Goal: Task Accomplishment & Management: Use online tool/utility

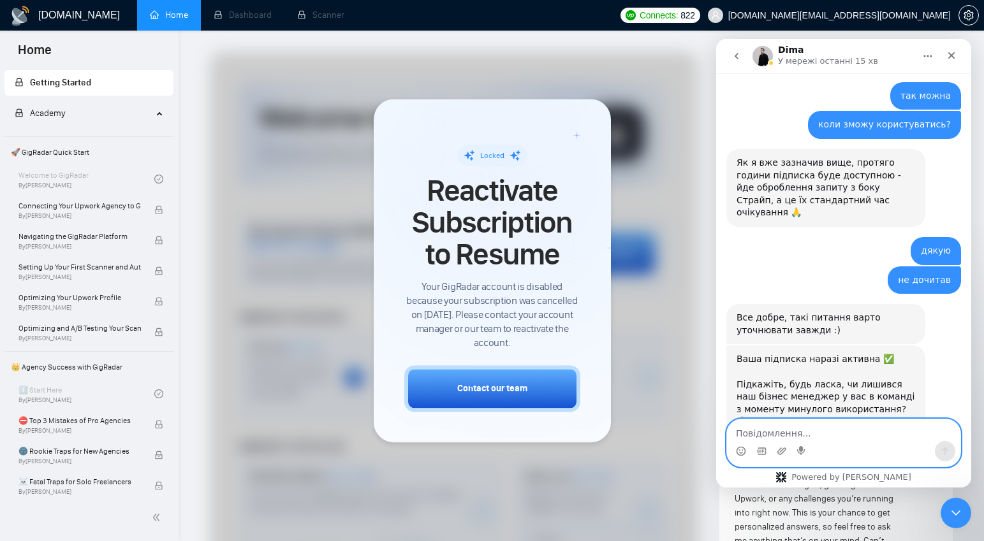
scroll to position [1817, 0]
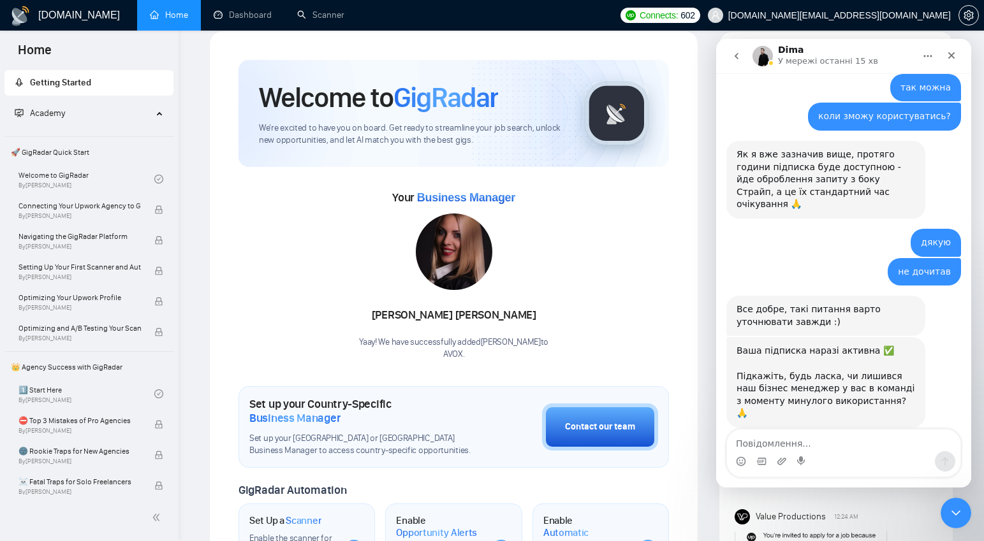
scroll to position [1807, 0]
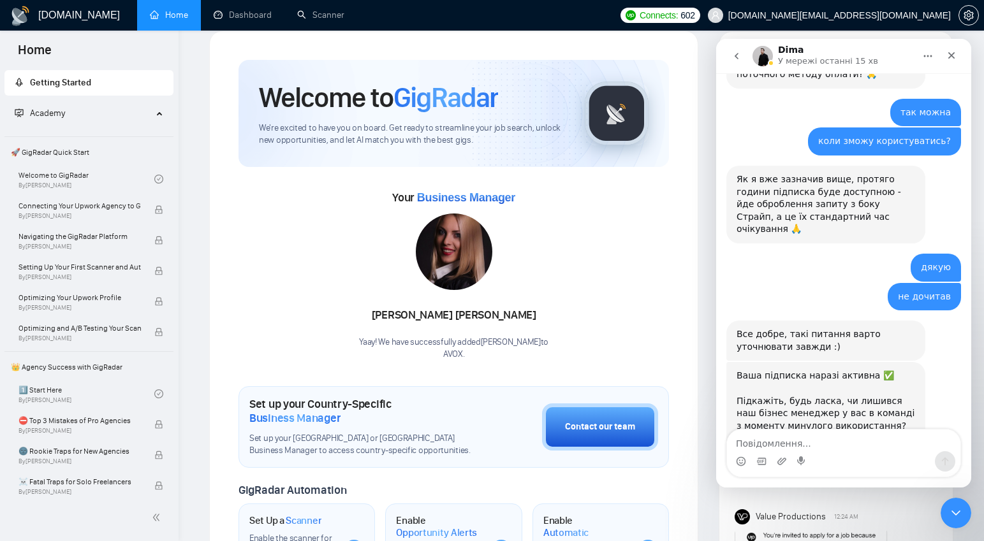
click at [624, 248] on div "Your Business Manager Agnieszka Kowalczyk Yaay! We have successfully added Agni…" at bounding box center [454, 274] width 431 height 173
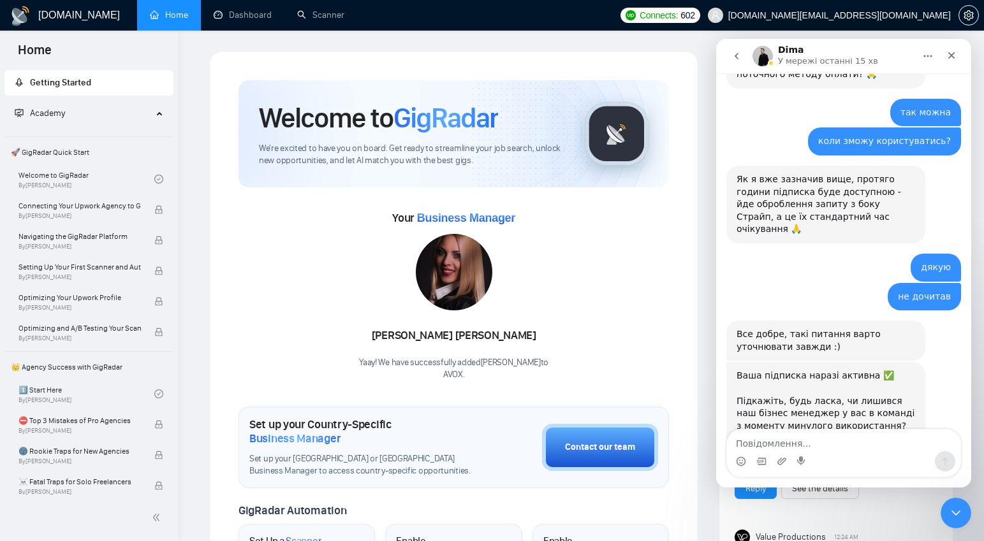
click at [158, 112] on icon at bounding box center [161, 112] width 6 height 0
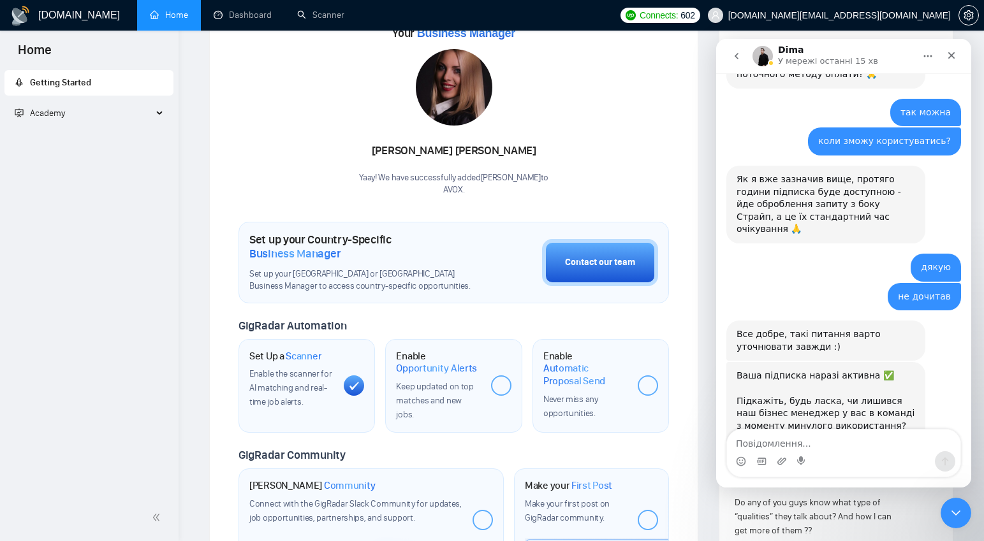
scroll to position [181, 0]
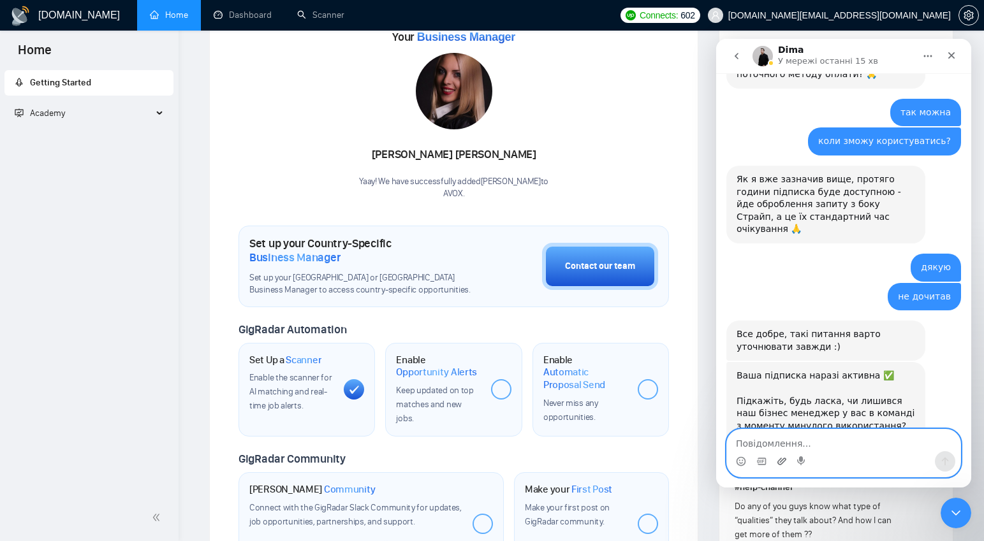
click at [783, 462] on icon "Завантажити вкладений файл" at bounding box center [781, 461] width 9 height 7
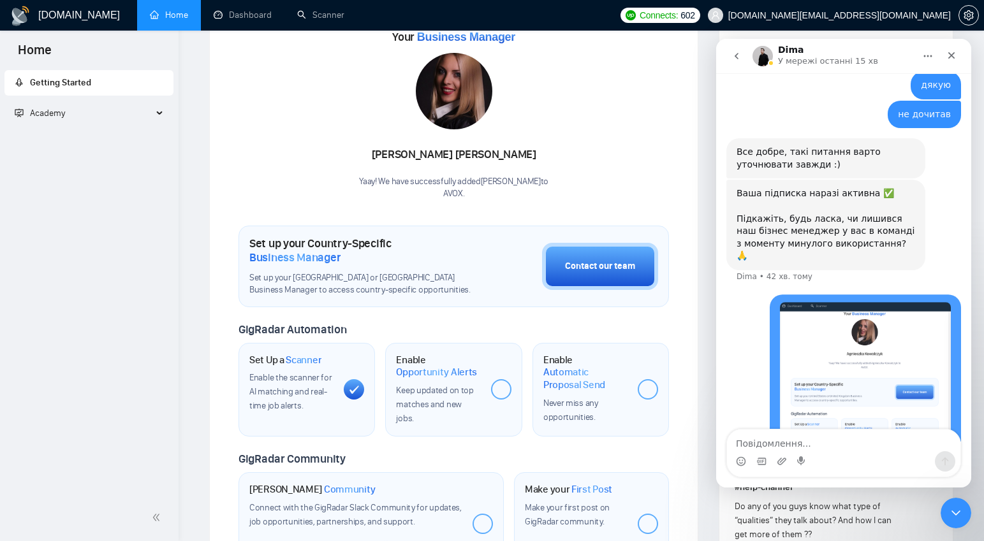
scroll to position [1990, 0]
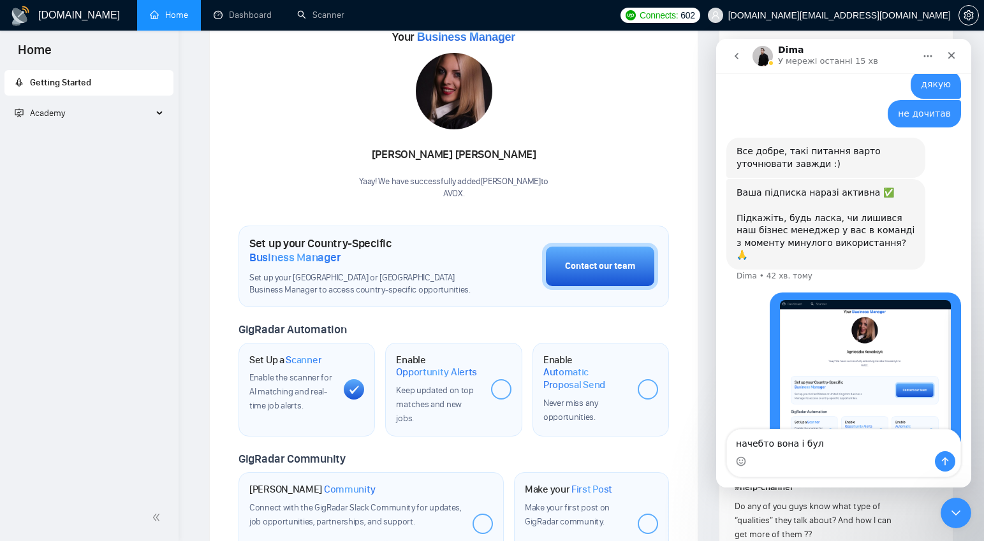
type textarea "начебто вона і була"
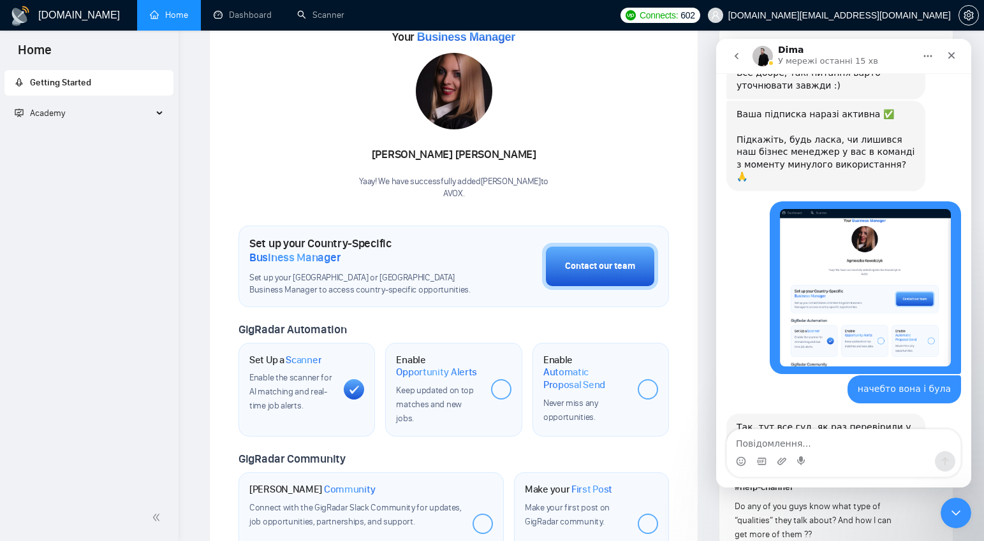
scroll to position [2094, 0]
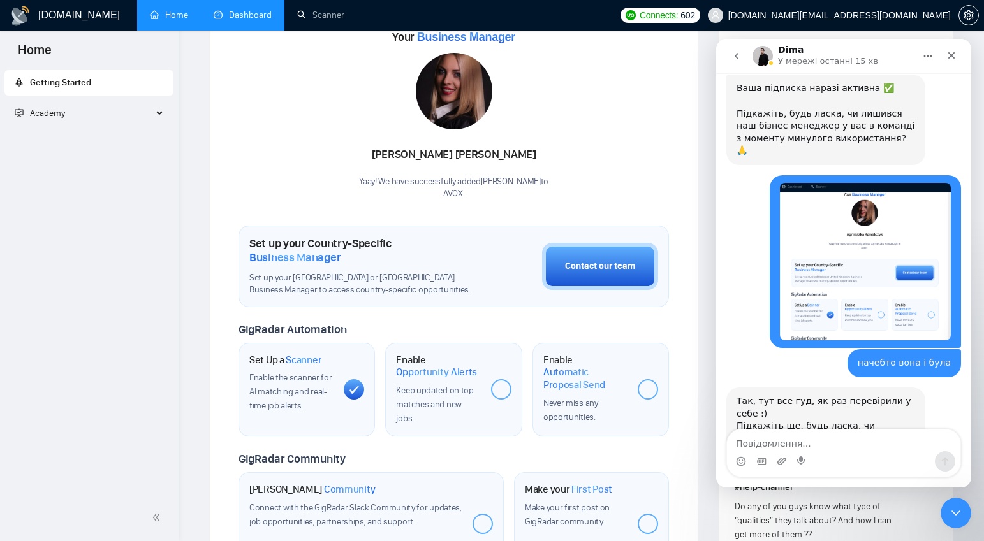
click at [242, 10] on link "Dashboard" at bounding box center [243, 15] width 58 height 11
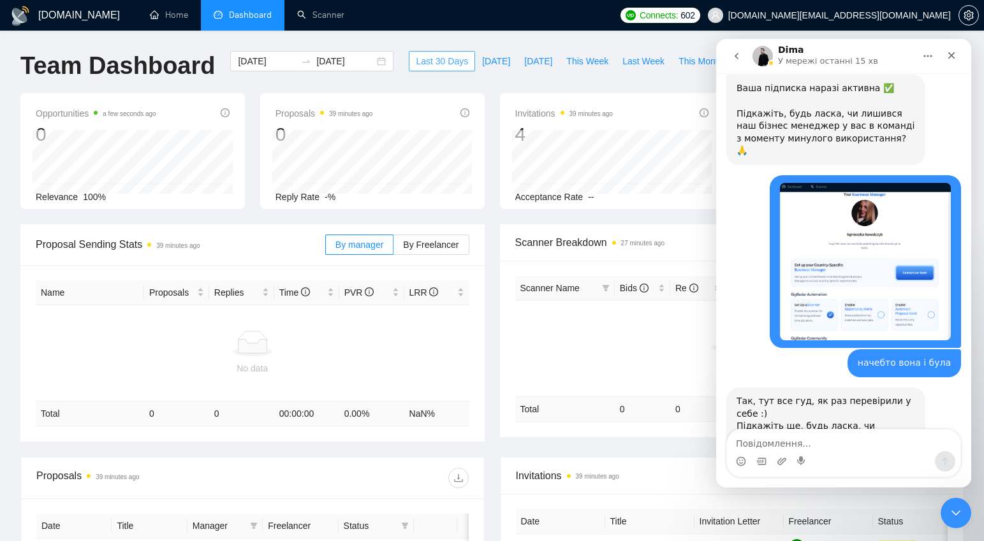
click at [441, 63] on span "Last 30 Days" at bounding box center [442, 61] width 52 height 14
click at [274, 61] on input "2025-08-05" at bounding box center [267, 61] width 58 height 14
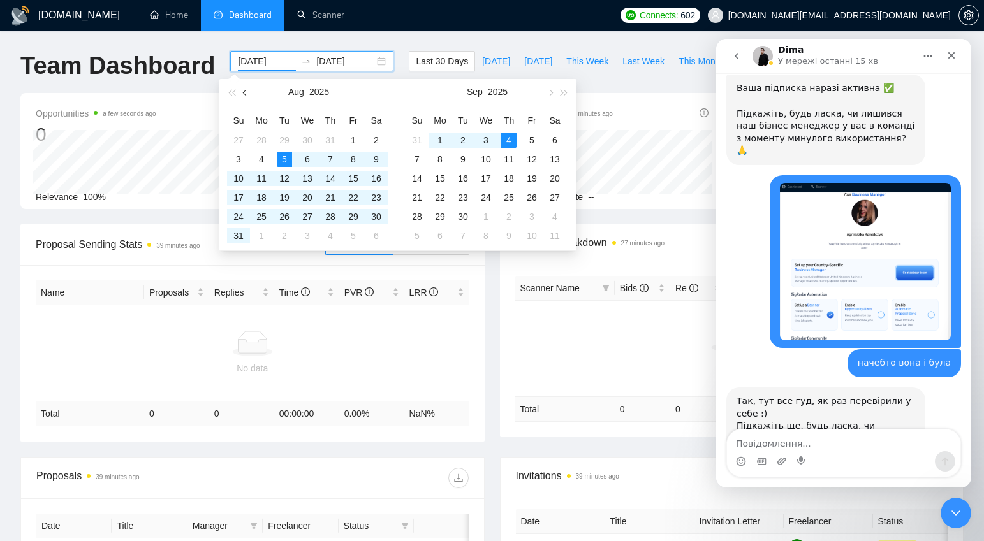
click at [243, 92] on span "button" at bounding box center [246, 92] width 6 height 6
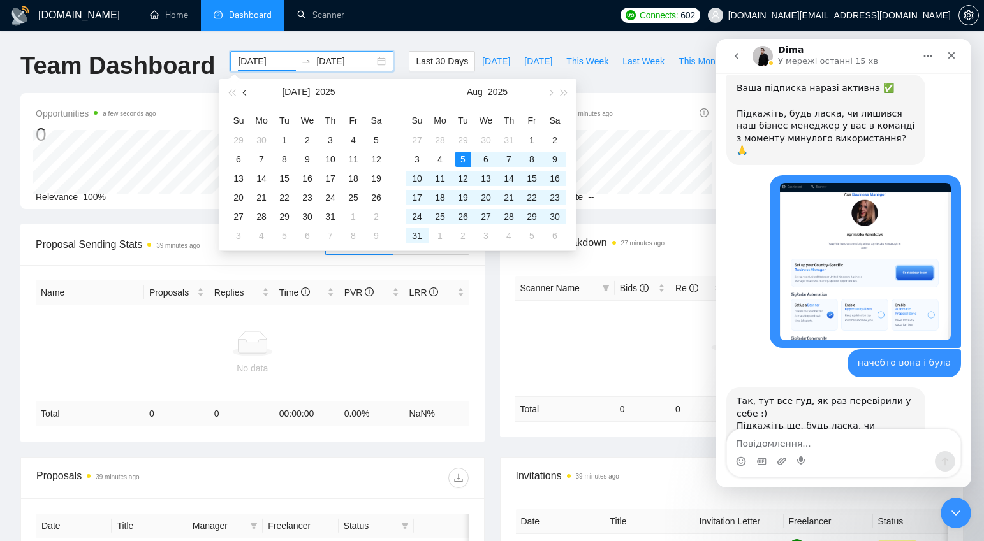
click at [243, 92] on span "button" at bounding box center [246, 92] width 6 height 6
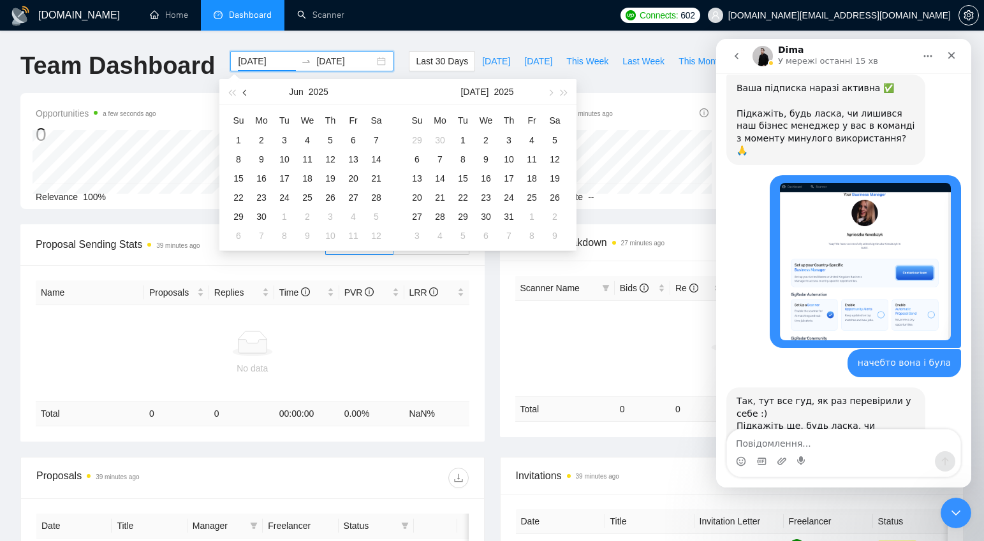
click at [243, 92] on span "button" at bounding box center [246, 92] width 6 height 6
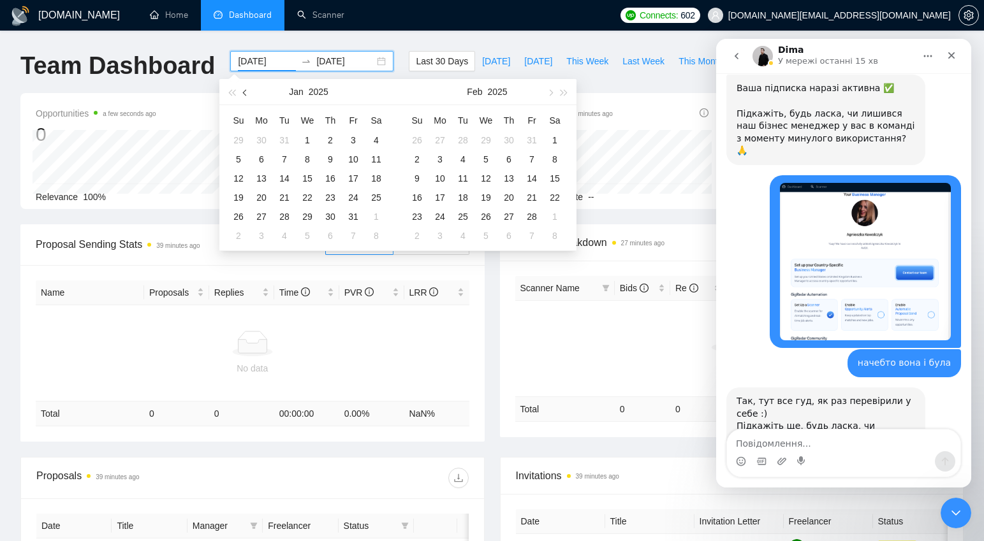
click at [243, 92] on span "button" at bounding box center [246, 92] width 6 height 6
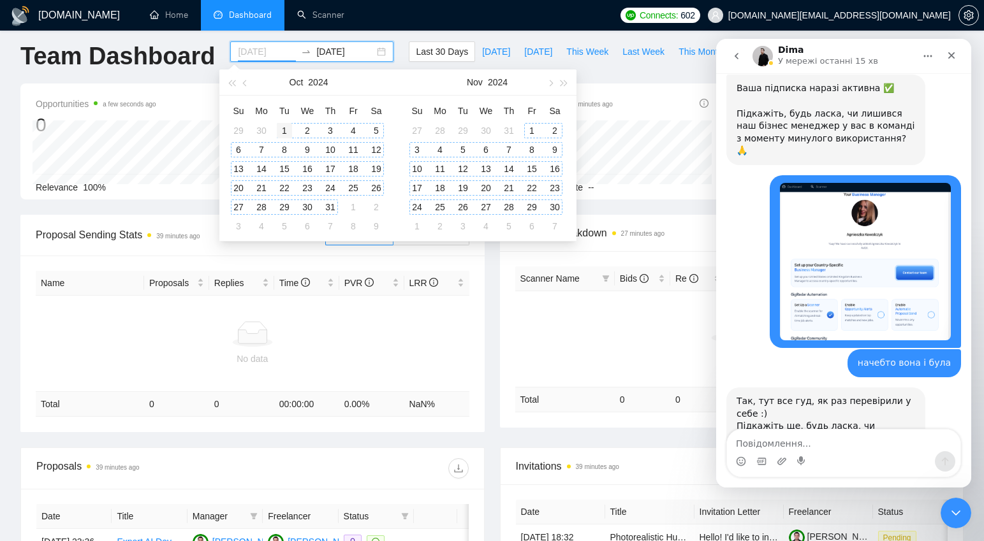
type input "2024-10-01"
click at [283, 129] on div "1" at bounding box center [284, 129] width 15 height 15
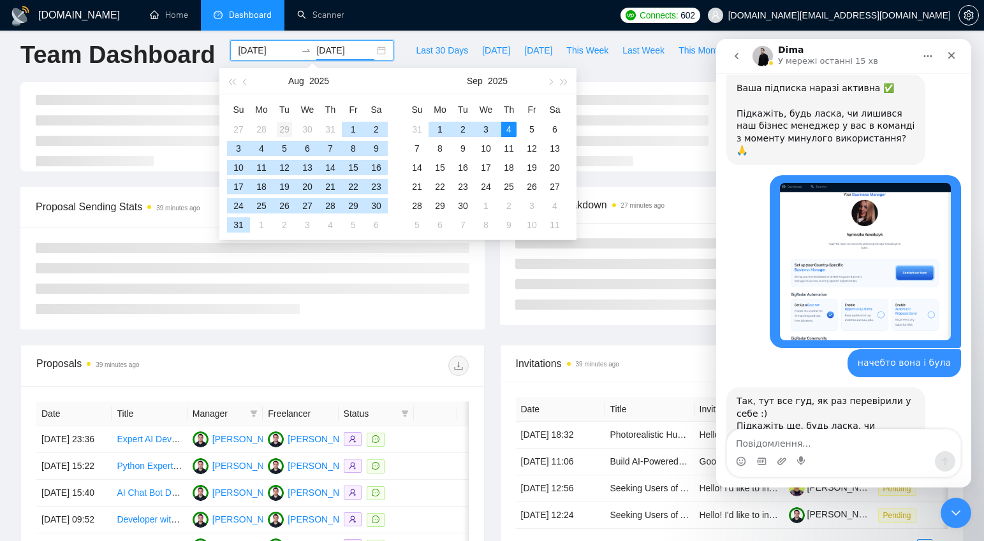
scroll to position [10, 0]
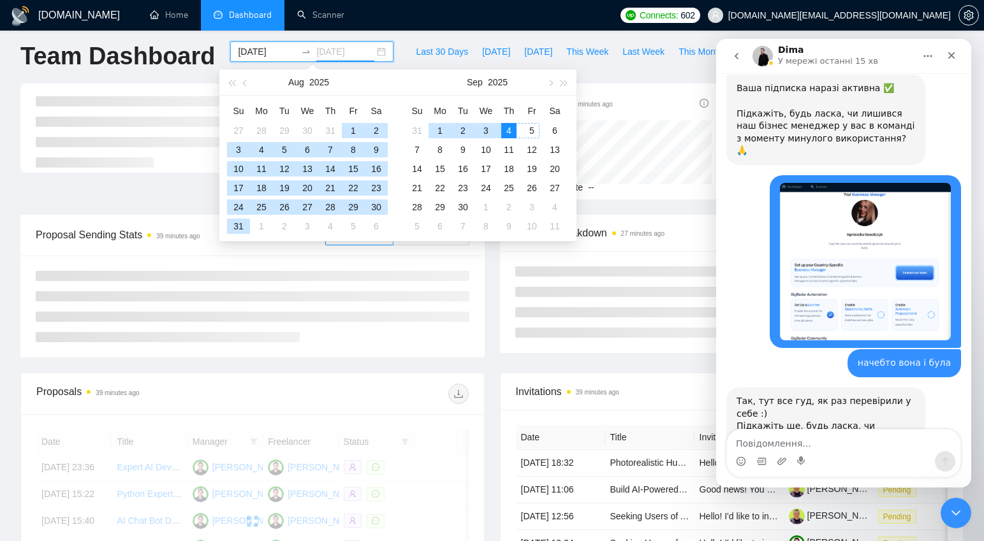
type input "2025-09-04"
click at [508, 129] on div "4" at bounding box center [508, 130] width 15 height 15
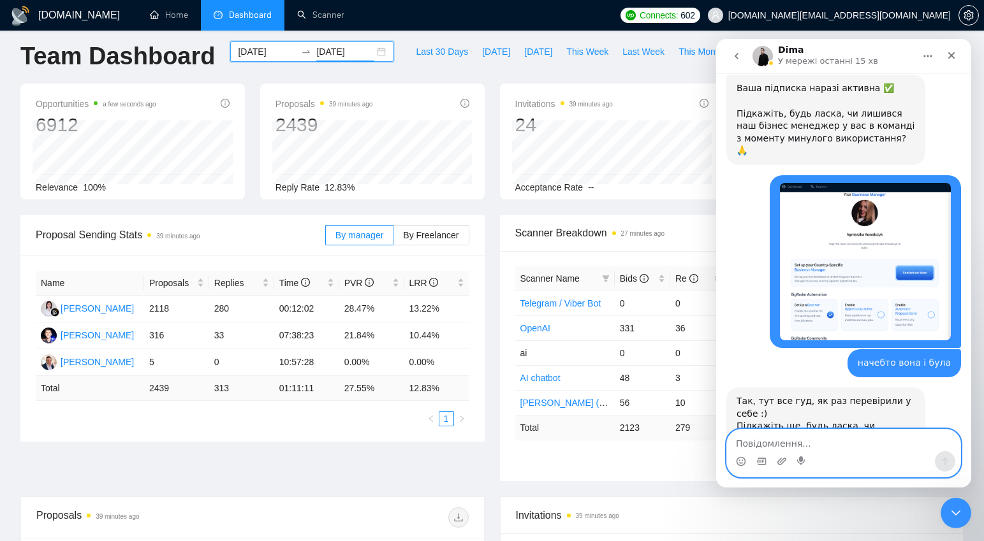
click at [771, 441] on textarea "Повідомлення..." at bounding box center [843, 441] width 233 height 22
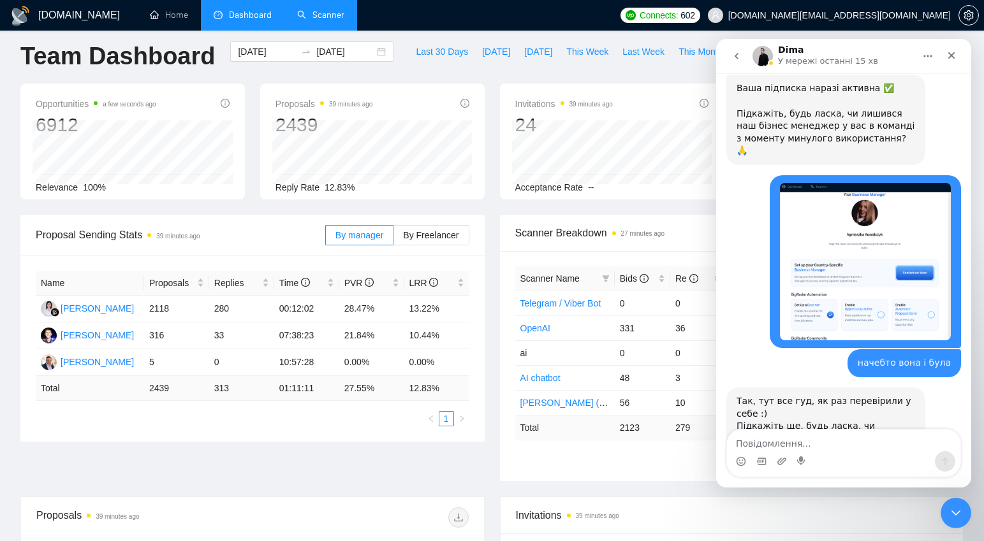
click at [323, 20] on link "Scanner" at bounding box center [320, 15] width 47 height 11
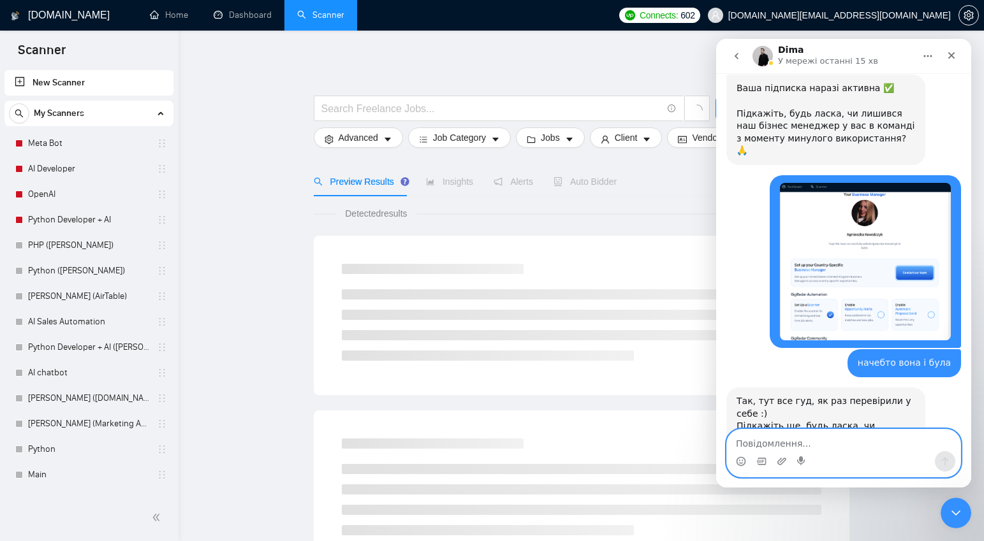
click at [793, 446] on textarea "Повідомлення..." at bounding box center [843, 441] width 233 height 22
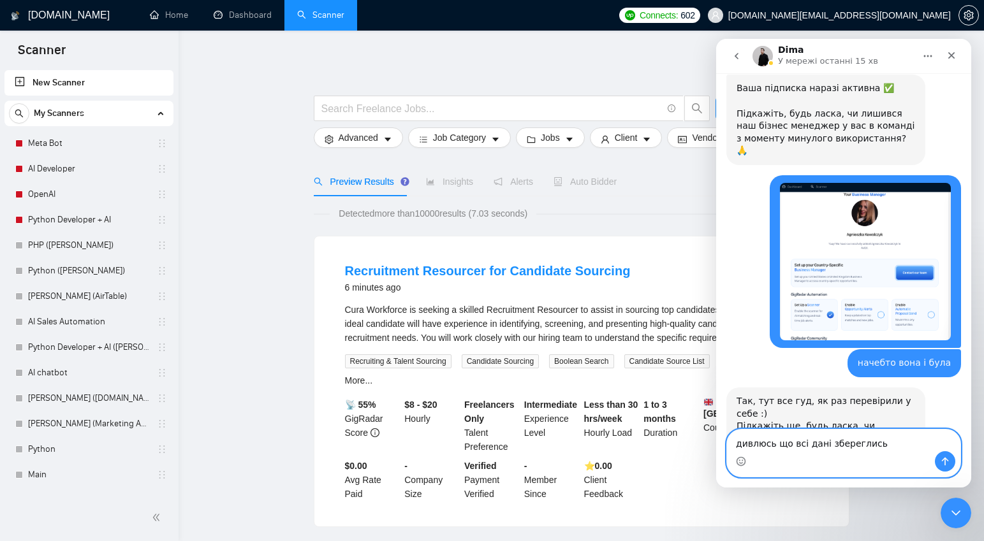
type textarea "дивлюсь що всі дані збереглись"
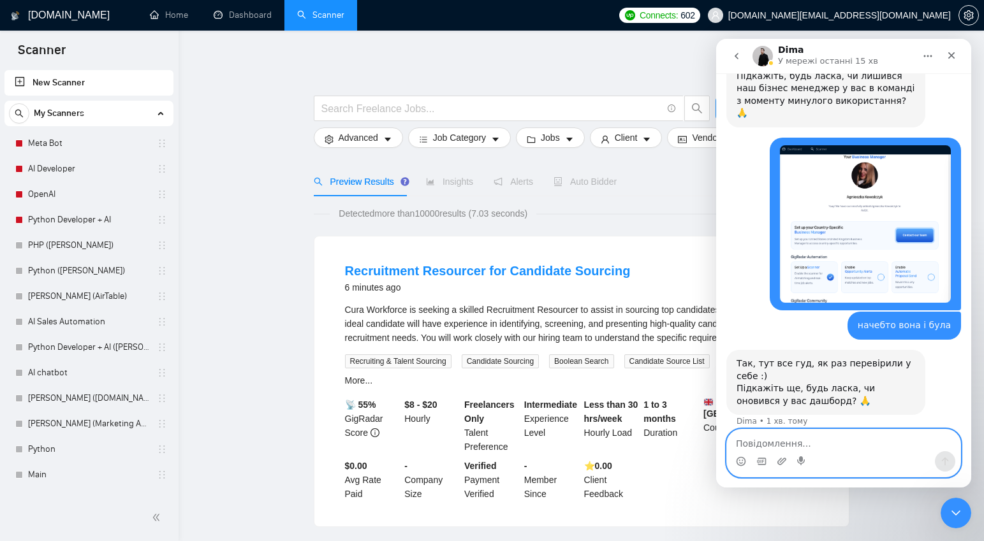
scroll to position [2133, 0]
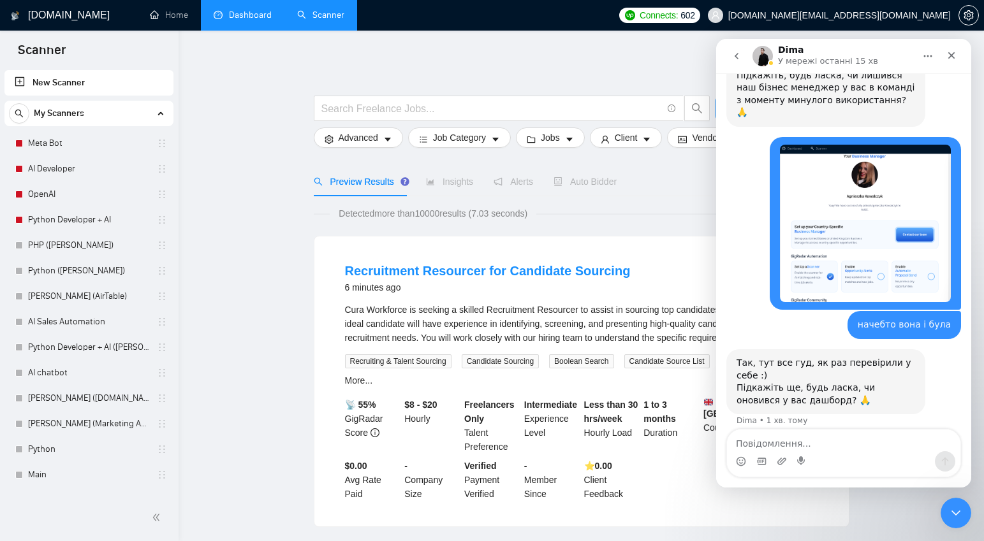
click at [239, 13] on link "Dashboard" at bounding box center [243, 15] width 58 height 11
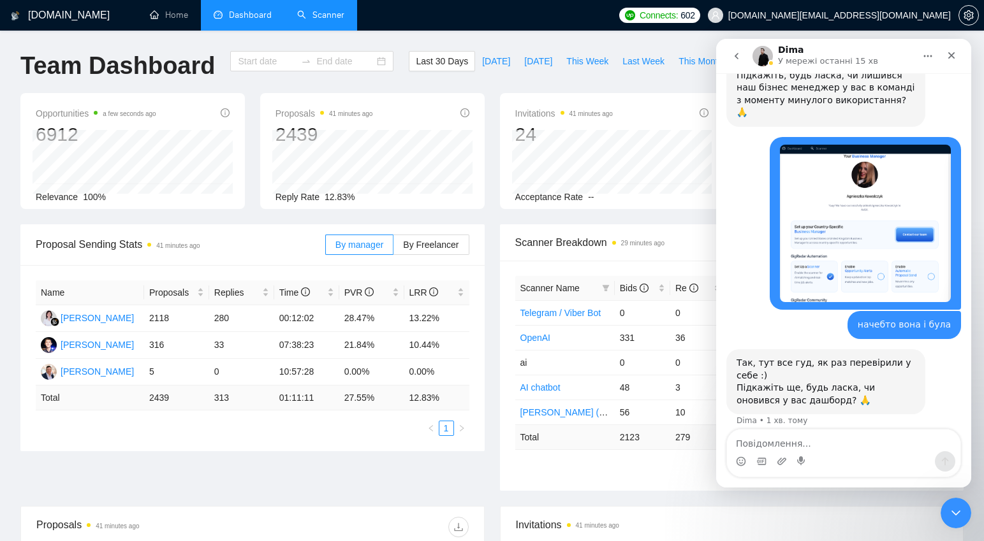
type input "2025-08-05"
type input "2025-09-04"
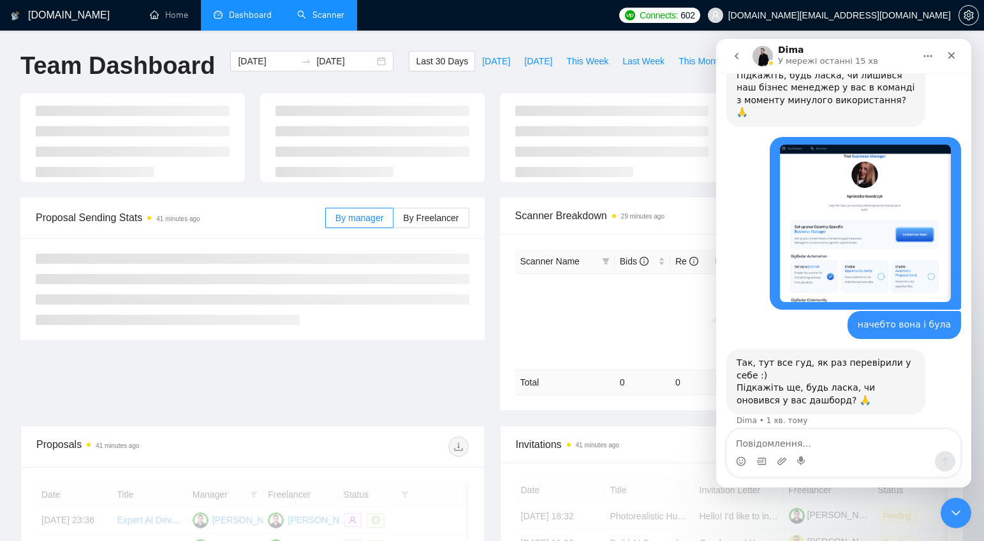
click at [737, 57] on icon "go back" at bounding box center [737, 56] width 10 height 10
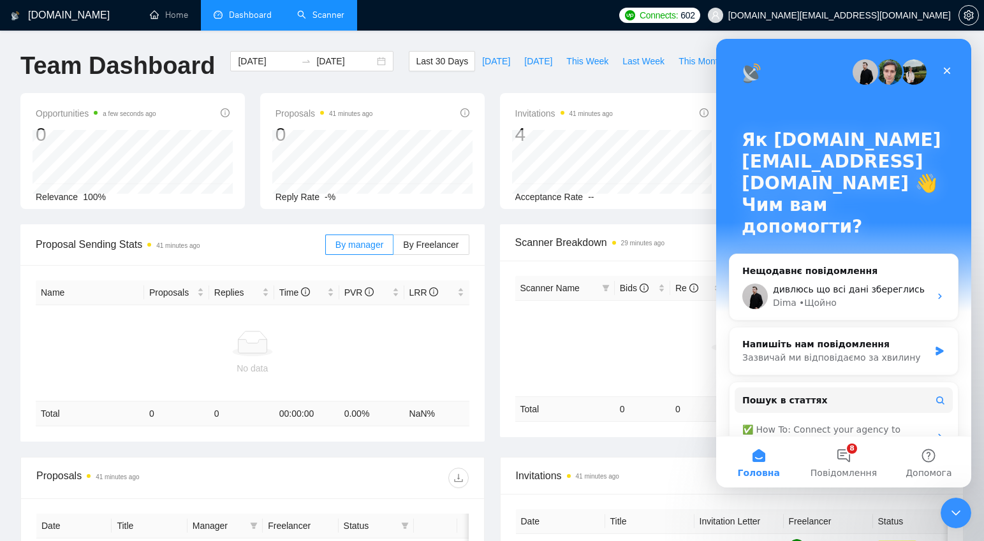
scroll to position [6, 0]
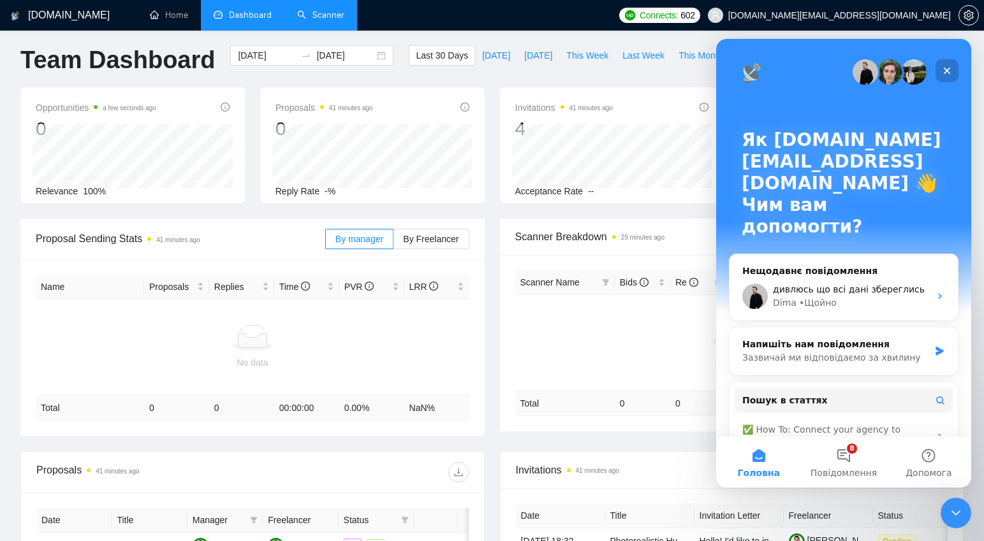
click at [943, 71] on icon "Закрити" at bounding box center [947, 71] width 10 height 10
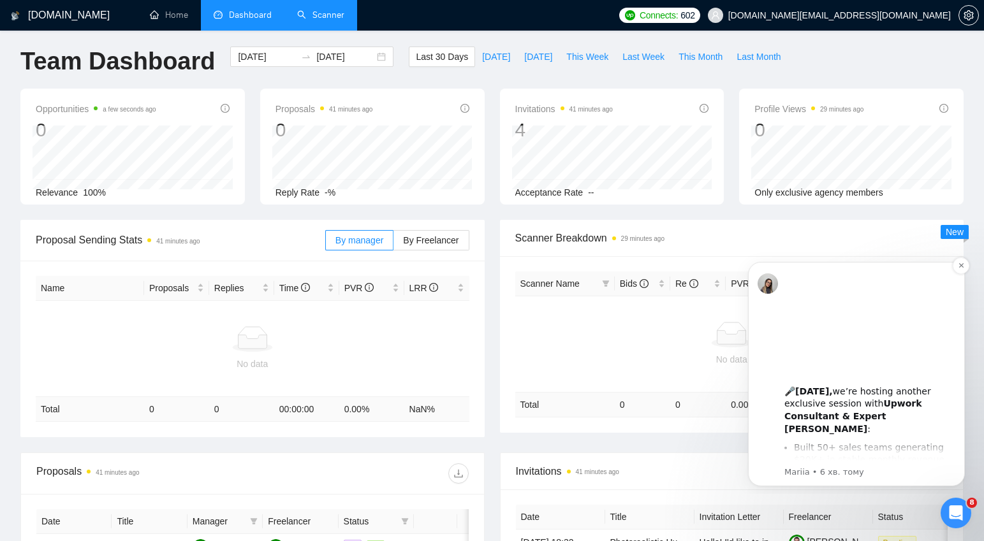
scroll to position [0, 0]
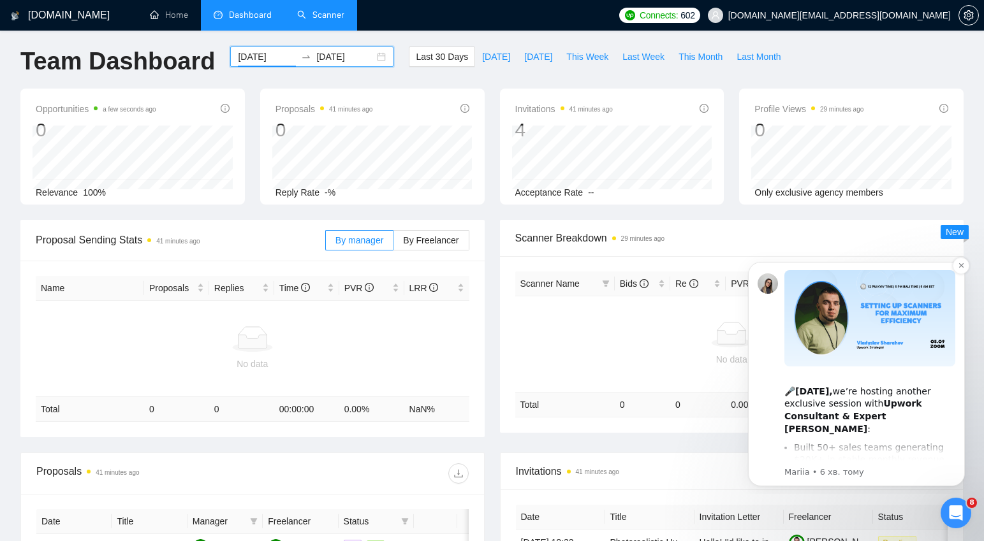
click at [259, 57] on input "2025-08-05" at bounding box center [267, 57] width 58 height 14
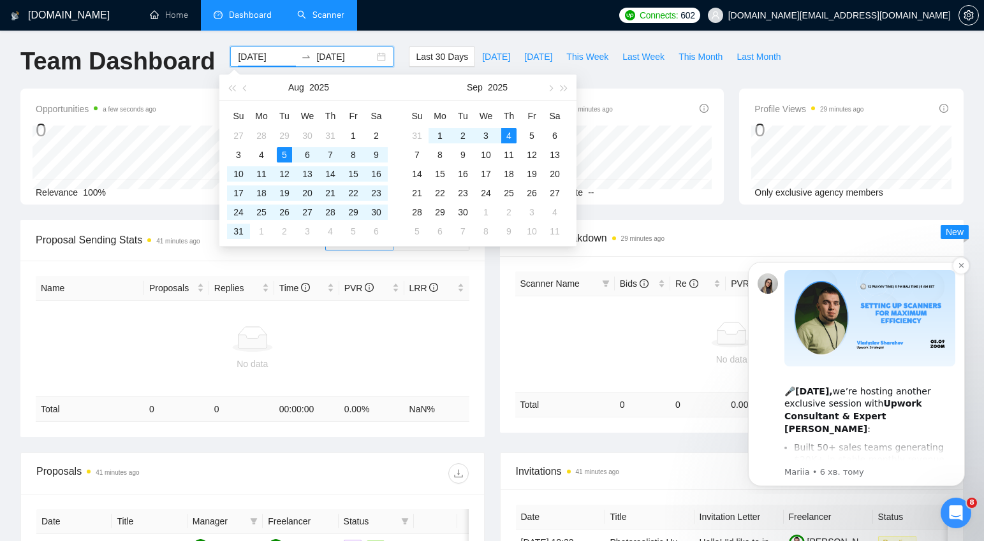
click at [728, 73] on div "Last 30 Days Today Yesterday This Week Last Week This Month Last Month" at bounding box center [598, 68] width 394 height 42
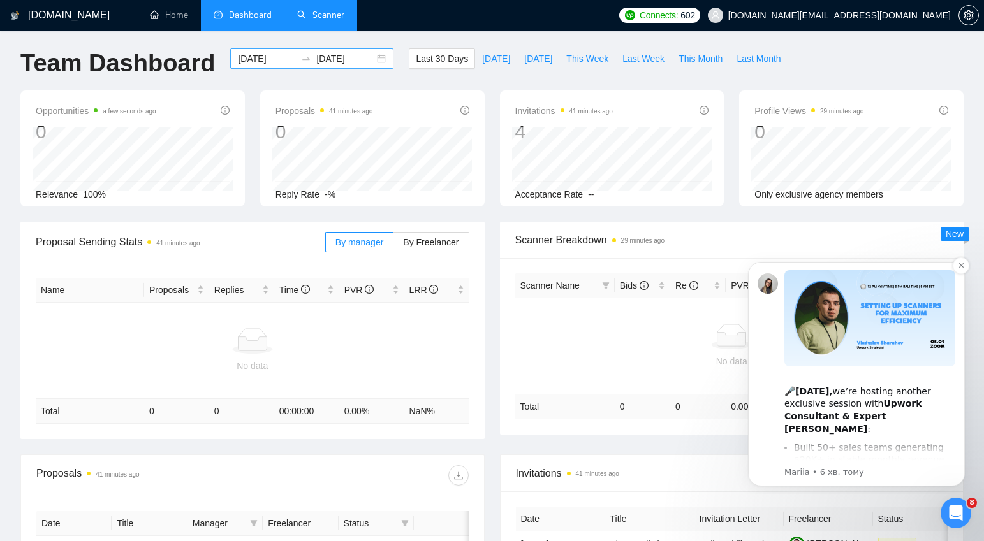
click at [259, 56] on input "2025-08-05" at bounding box center [267, 59] width 58 height 14
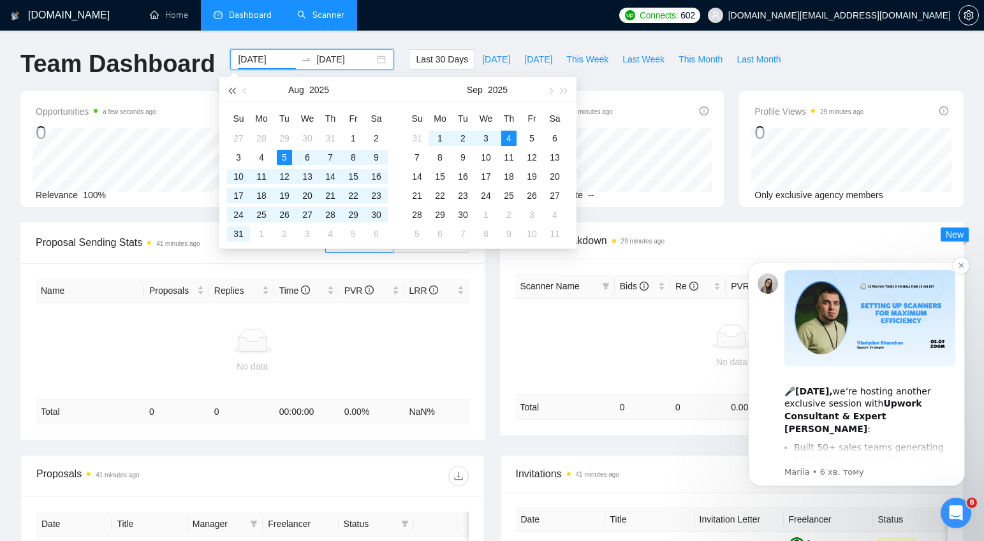
click at [233, 91] on span "button" at bounding box center [231, 90] width 6 height 6
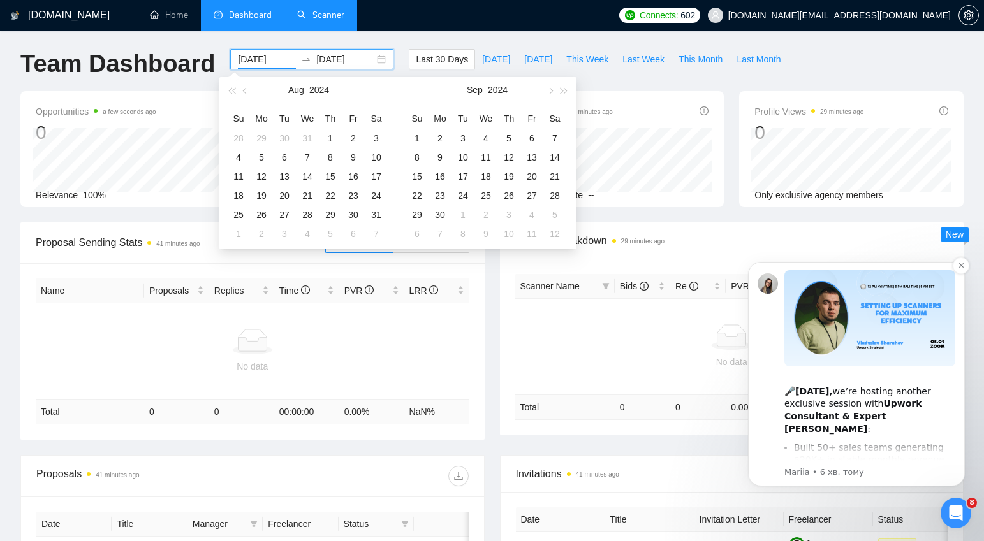
click at [347, 41] on div "GigRadar.io Home Dashboard Scanner Connects: 602 avoxsystems.ads@gmail.com Team…" at bounding box center [492, 412] width 984 height 828
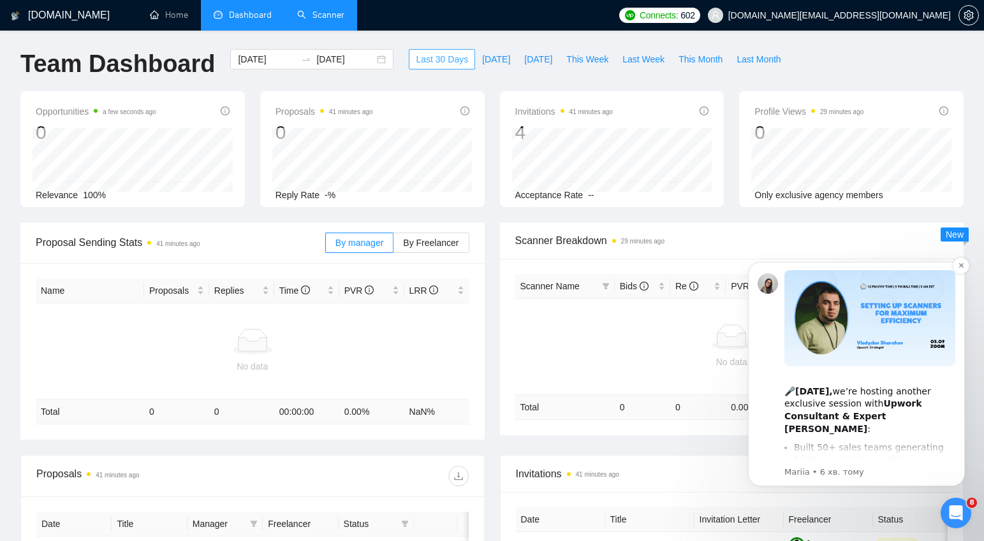
click at [426, 54] on span "Last 30 Days" at bounding box center [442, 59] width 52 height 14
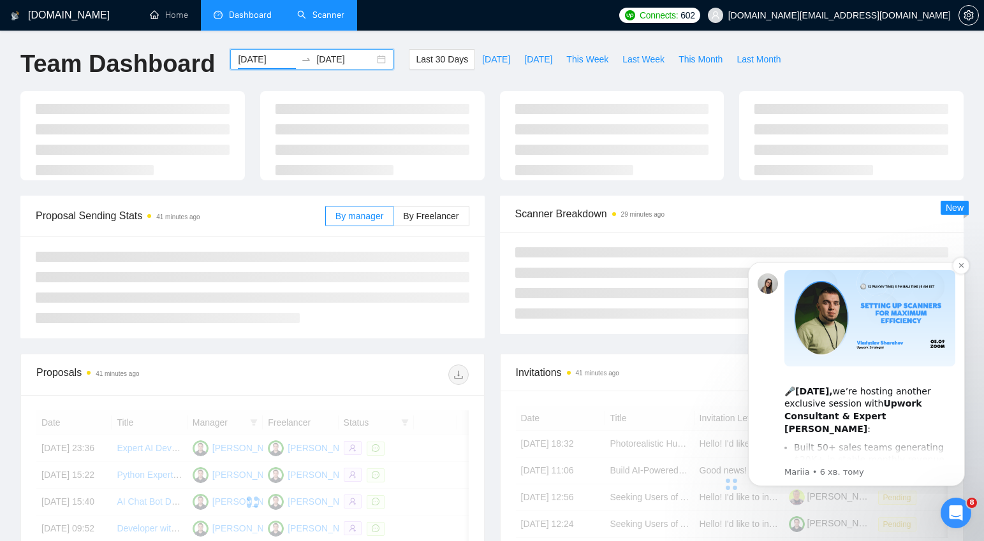
click at [258, 59] on input "2025-08-05" at bounding box center [267, 59] width 58 height 14
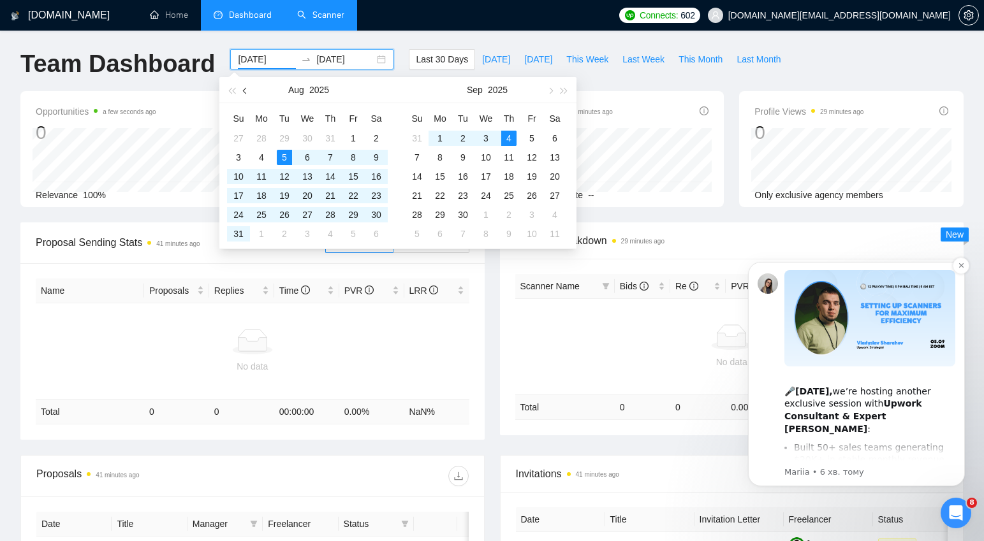
click at [245, 89] on span "button" at bounding box center [246, 90] width 6 height 6
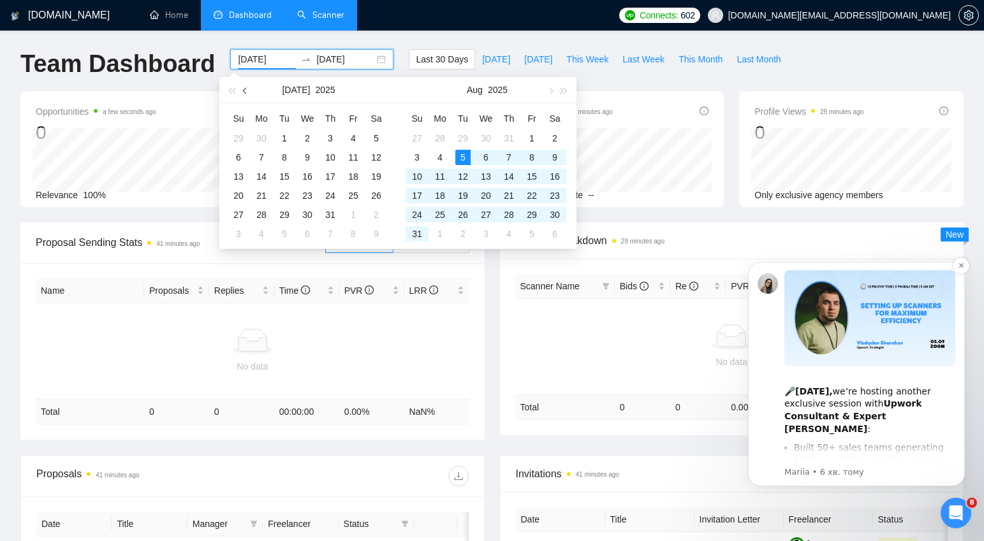
click at [245, 89] on span "button" at bounding box center [246, 90] width 6 height 6
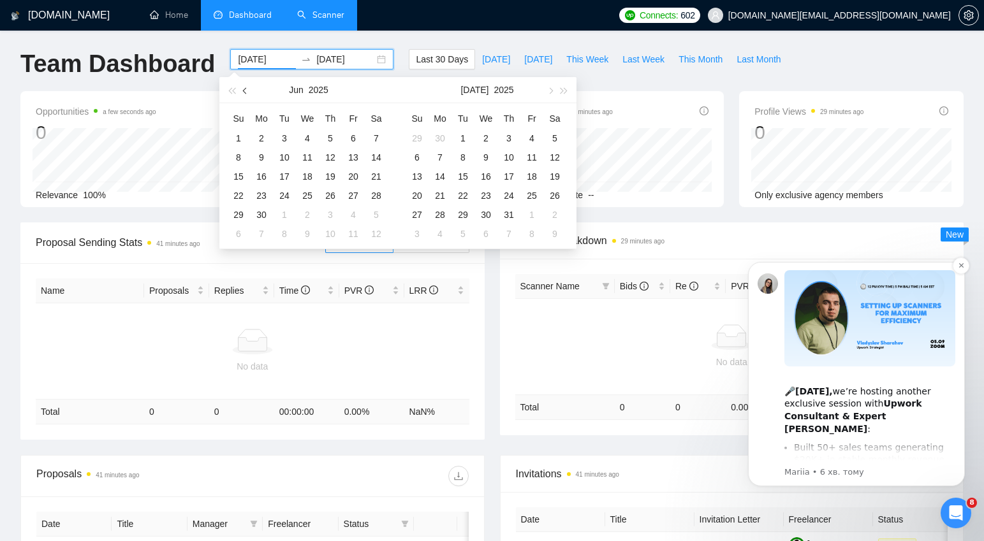
click at [245, 89] on span "button" at bounding box center [246, 90] width 6 height 6
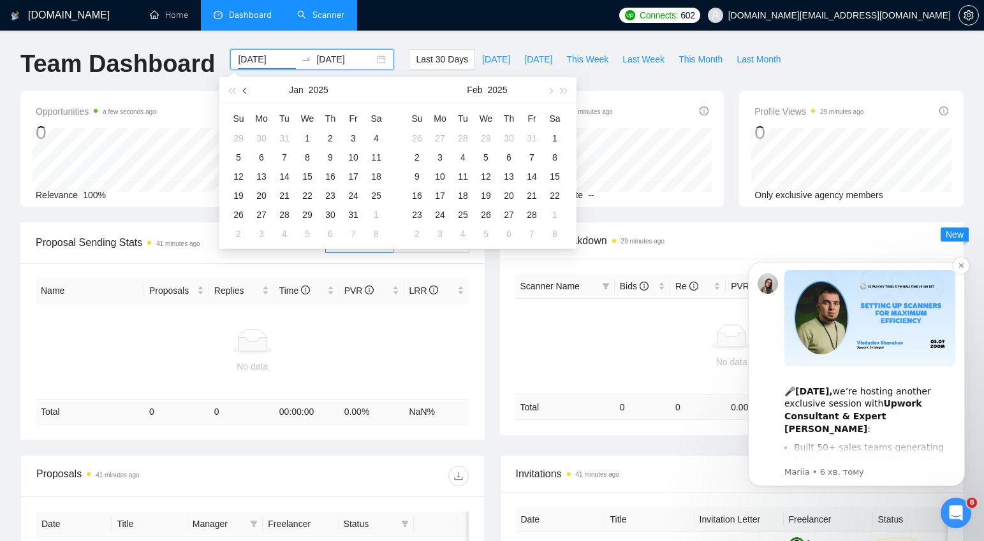
click at [245, 89] on span "button" at bounding box center [246, 90] width 6 height 6
type input "2024-10-01"
click at [283, 137] on div "1" at bounding box center [284, 138] width 15 height 15
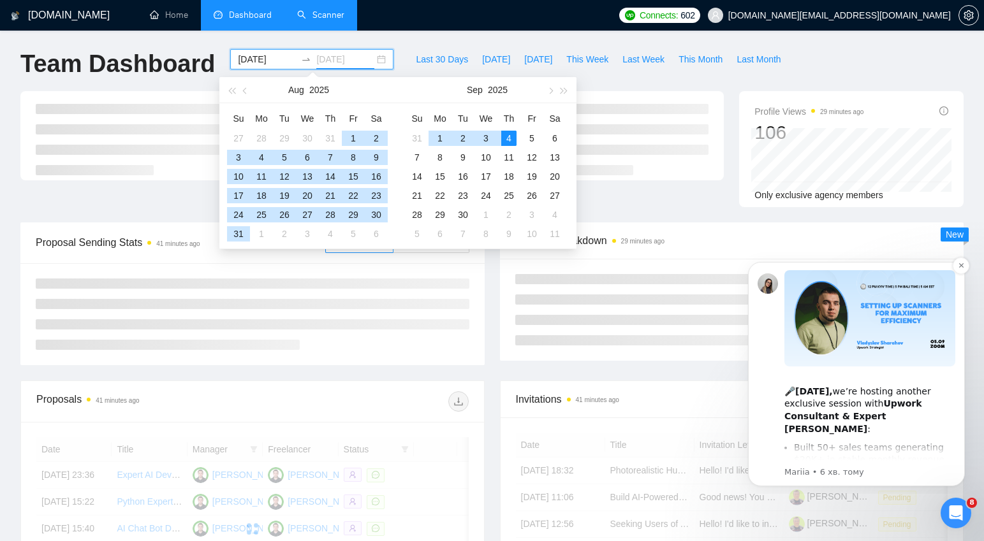
type input "2025-09-04"
click at [512, 136] on div "4" at bounding box center [508, 138] width 15 height 15
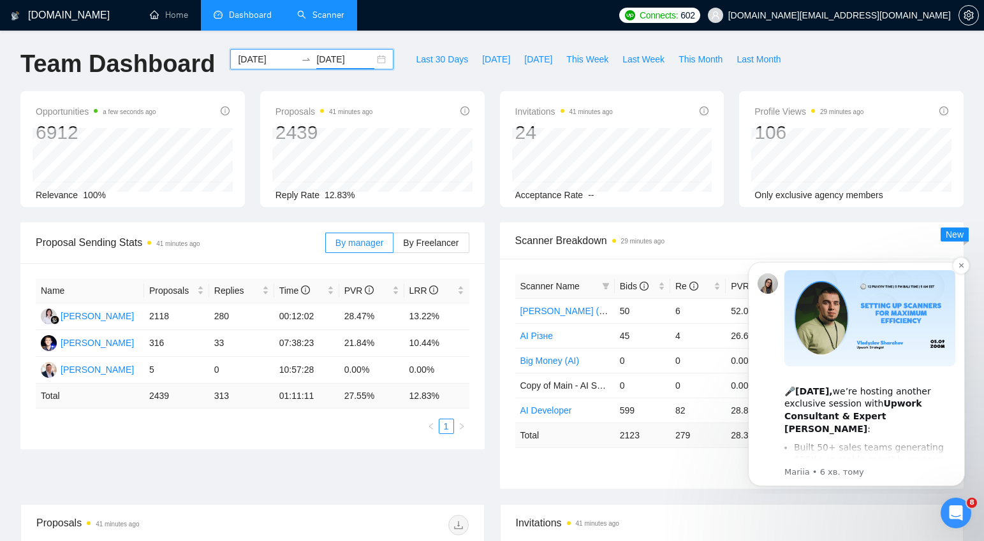
scroll to position [3, 0]
click at [966, 266] on button "Dismiss notification" at bounding box center [961, 266] width 17 height 17
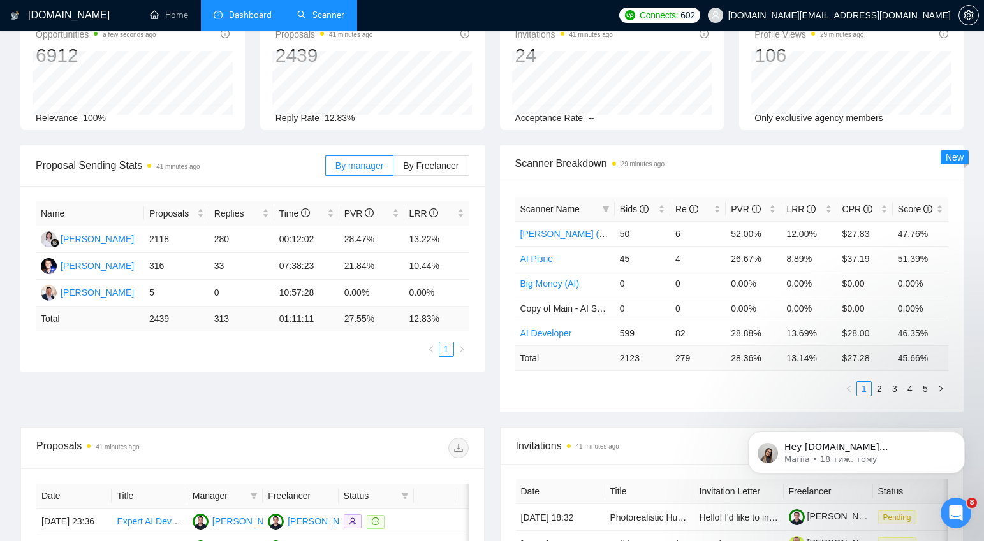
scroll to position [87, 0]
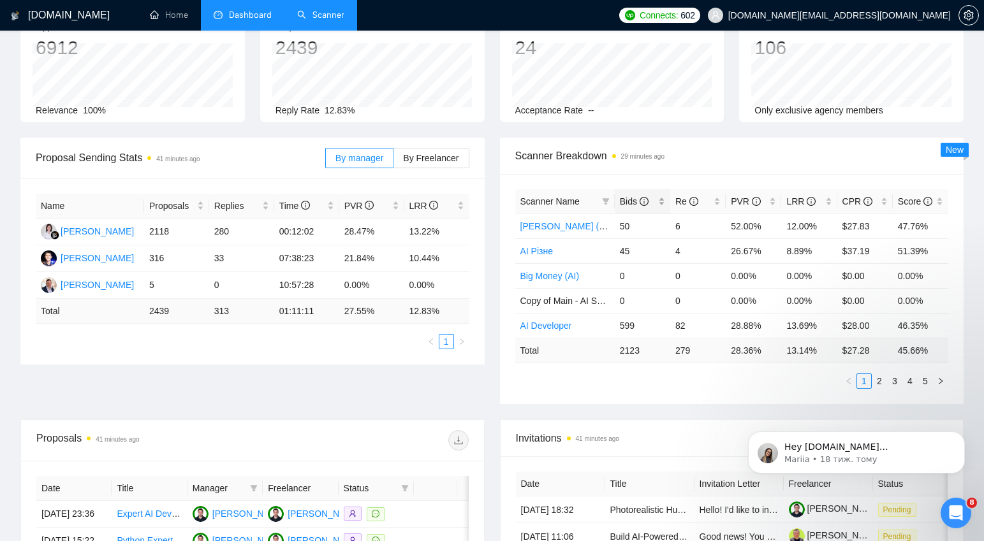
click at [633, 201] on span "Bids" at bounding box center [634, 201] width 29 height 10
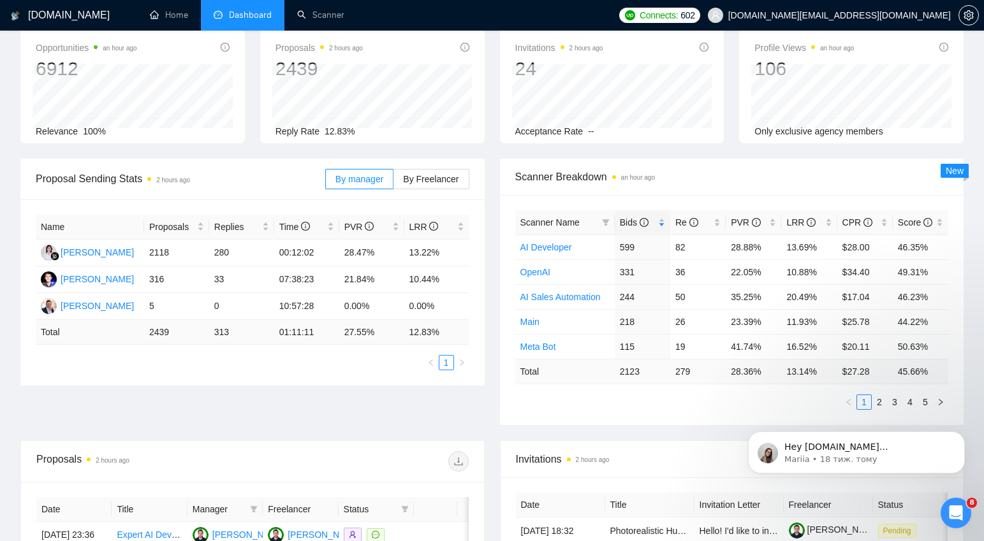
scroll to position [0, 0]
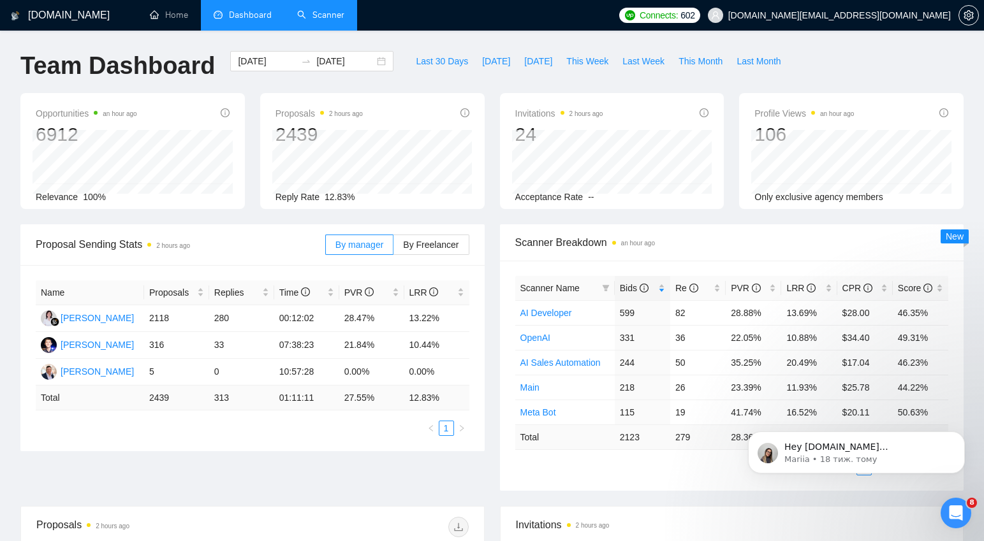
click at [316, 15] on link "Scanner" at bounding box center [320, 15] width 47 height 11
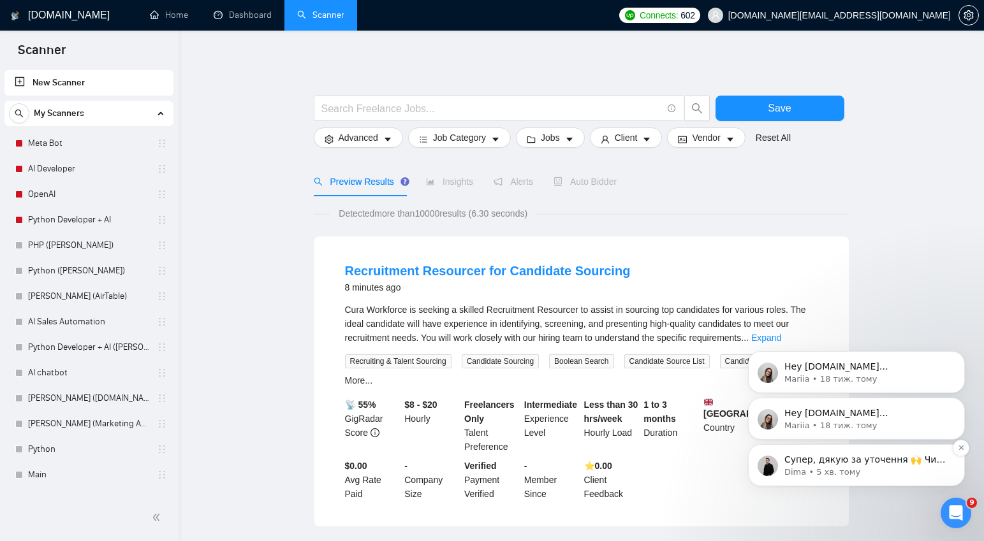
click at [869, 465] on p "Супер, дякую за уточення 🙌 Чи можемо ми ще чимось вам допомогти наразі? 🤓" at bounding box center [866, 460] width 165 height 13
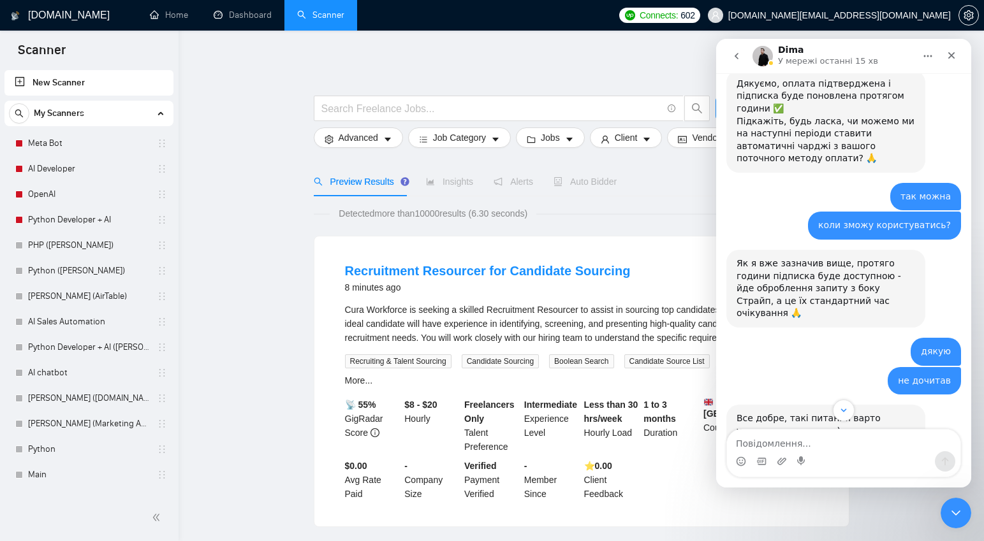
scroll to position [2229, 0]
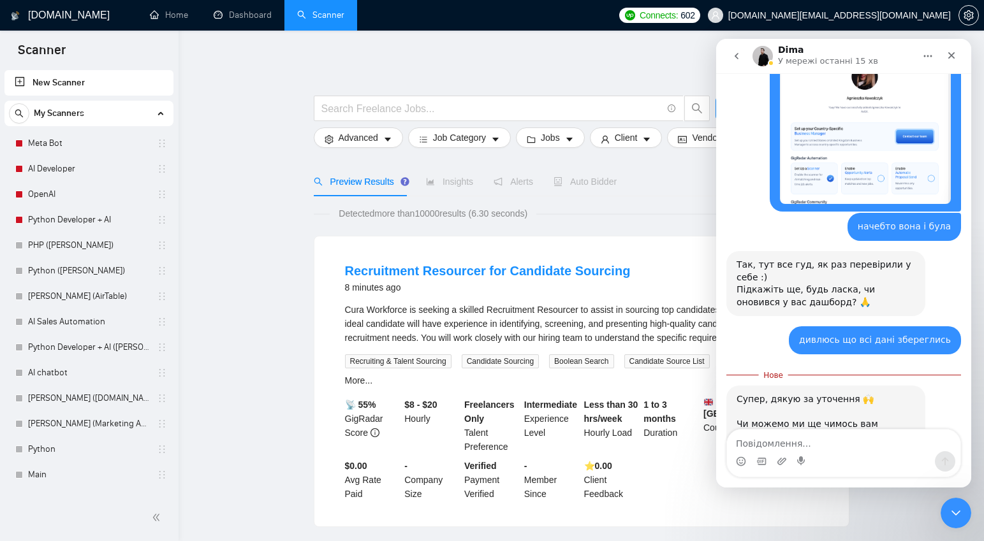
click at [835, 450] on textarea "Повідомлення..." at bounding box center [843, 441] width 233 height 22
type textarea "дякую поки нічим"
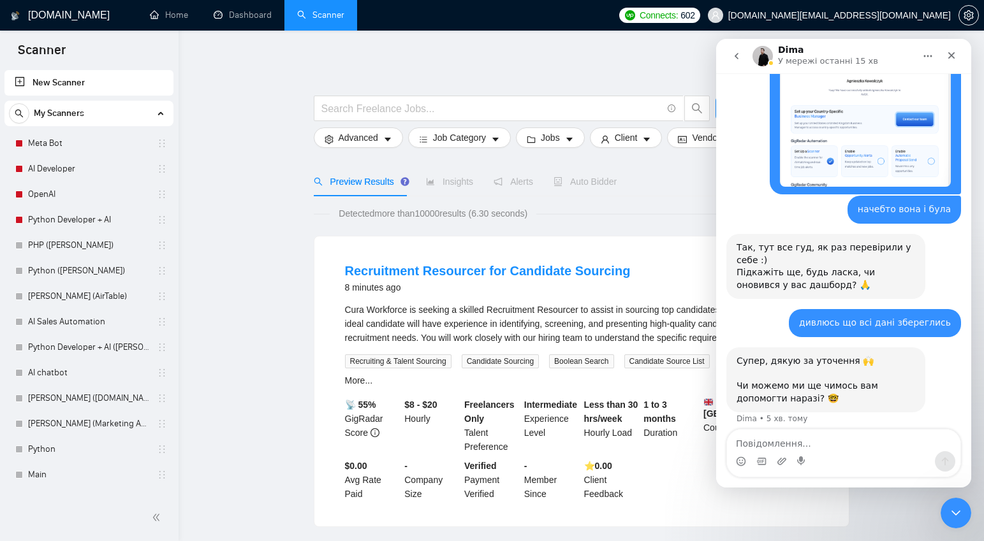
click at [742, 54] on button "go back" at bounding box center [737, 56] width 24 height 24
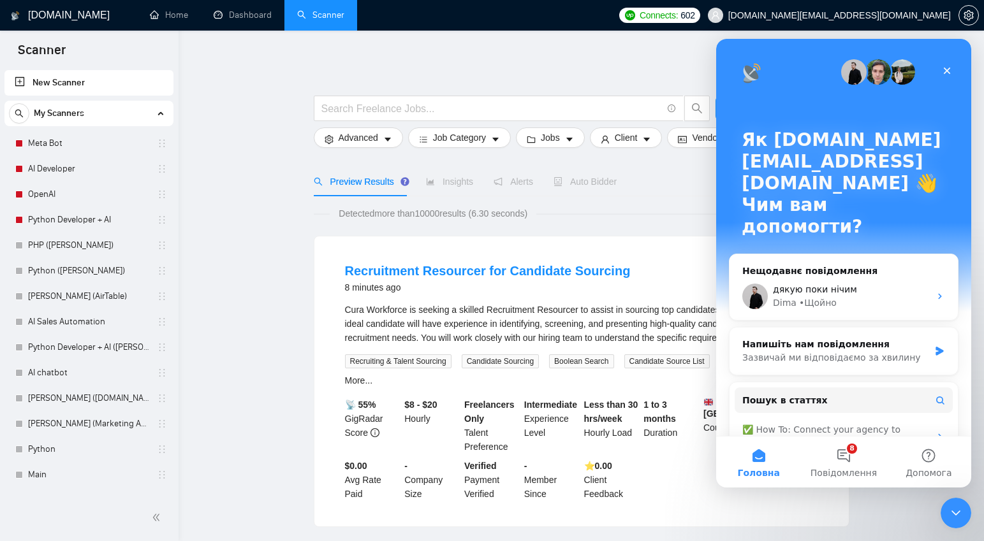
scroll to position [0, 0]
click at [55, 165] on link "AI Developer" at bounding box center [88, 169] width 121 height 26
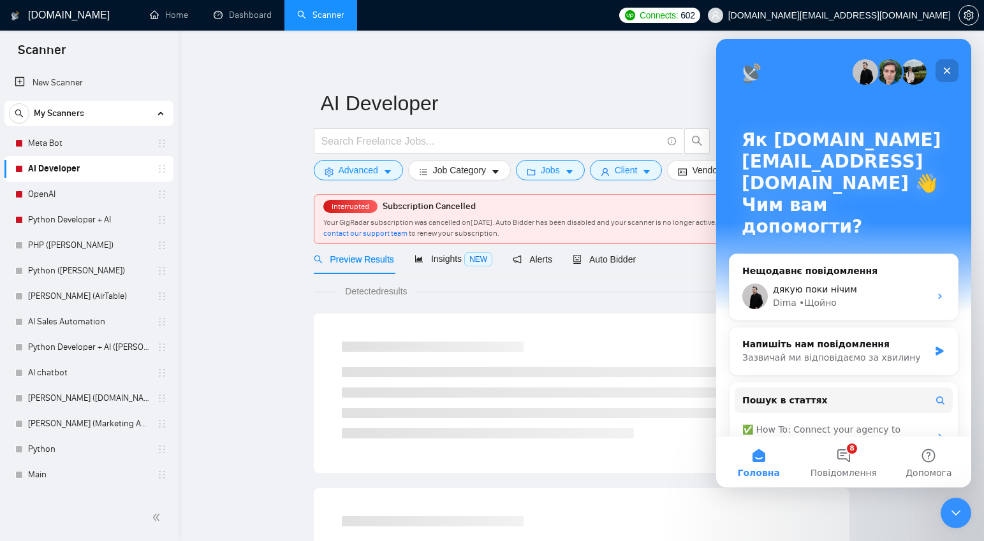
click at [948, 68] on icon "Закрити" at bounding box center [947, 71] width 10 height 10
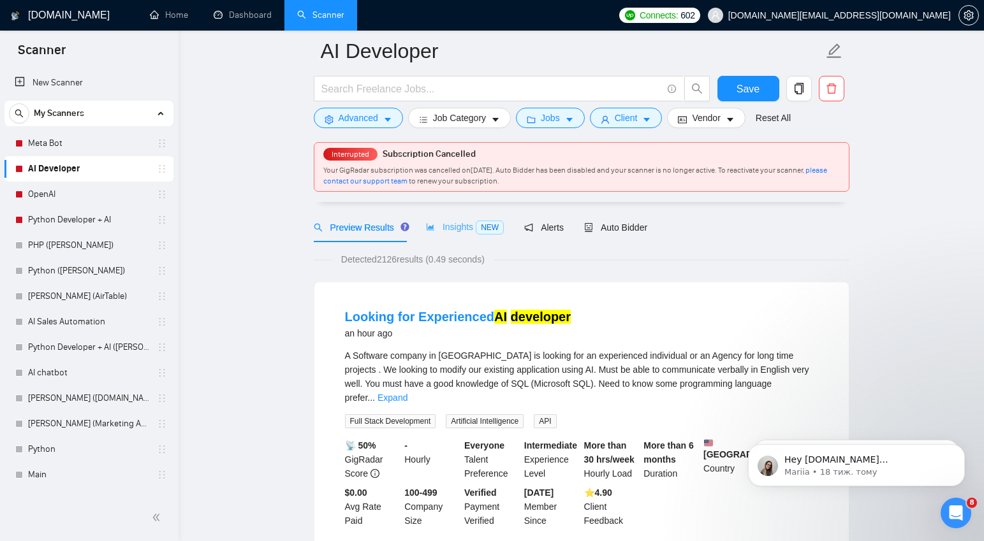
scroll to position [66, 0]
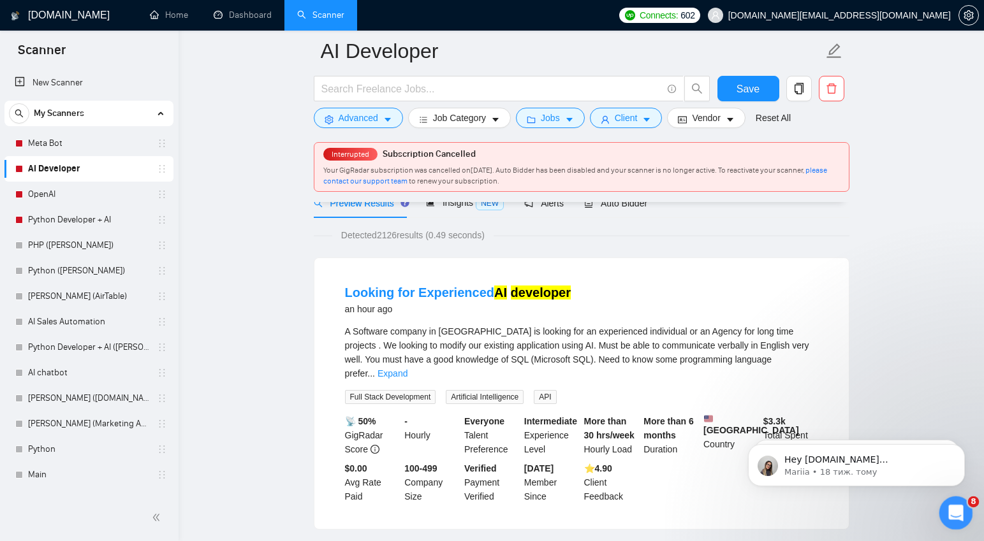
click at [961, 512] on icon "Відкрити програму для спілкування Intercom" at bounding box center [954, 511] width 21 height 21
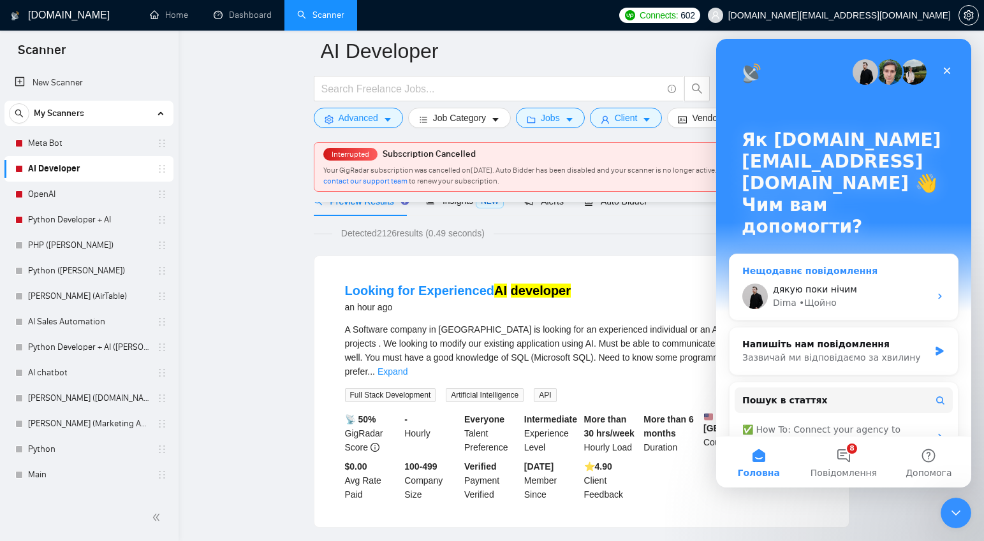
click at [804, 284] on span "дякую поки нічим" at bounding box center [815, 289] width 84 height 10
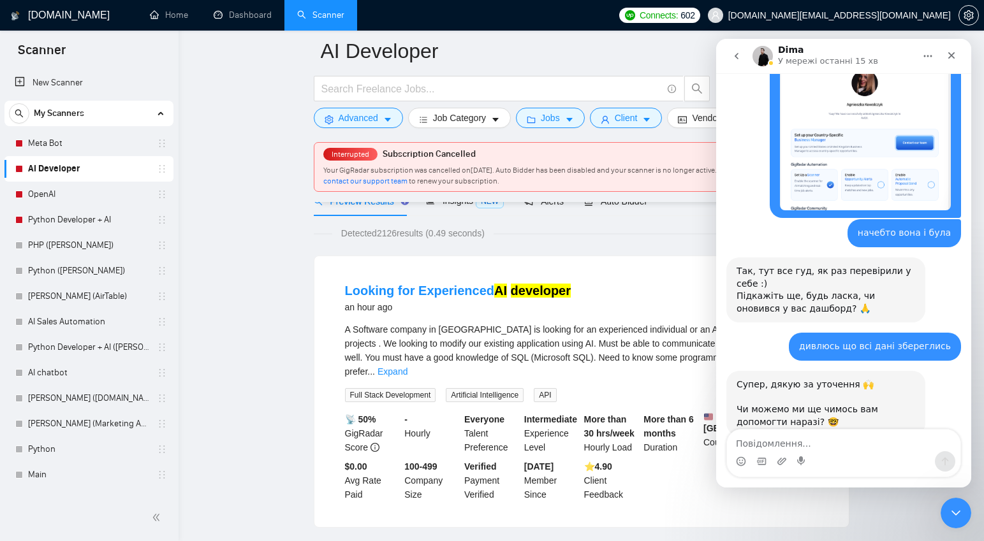
scroll to position [2246, 0]
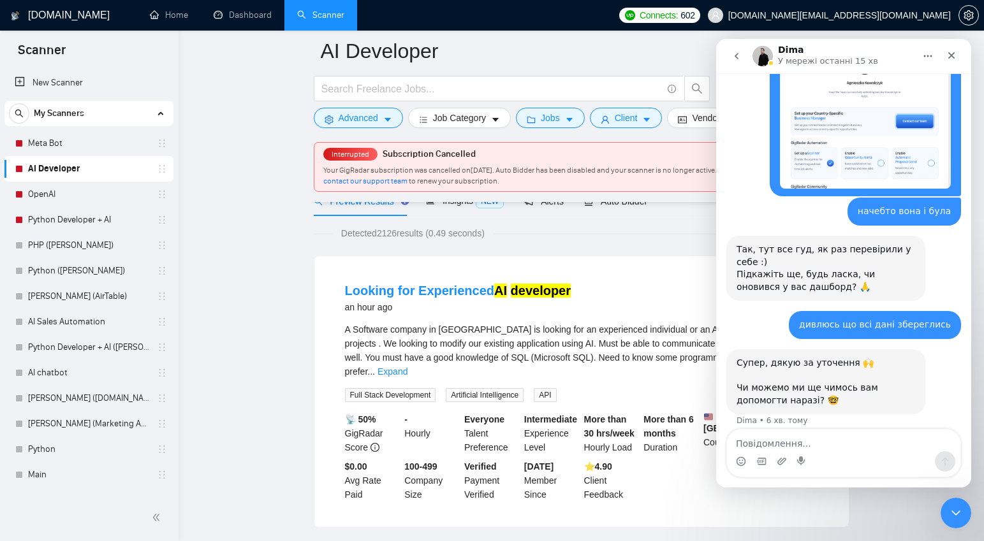
click at [801, 445] on textarea "Повідомлення..." at bounding box center [843, 441] width 233 height 22
type textarea "а можете"
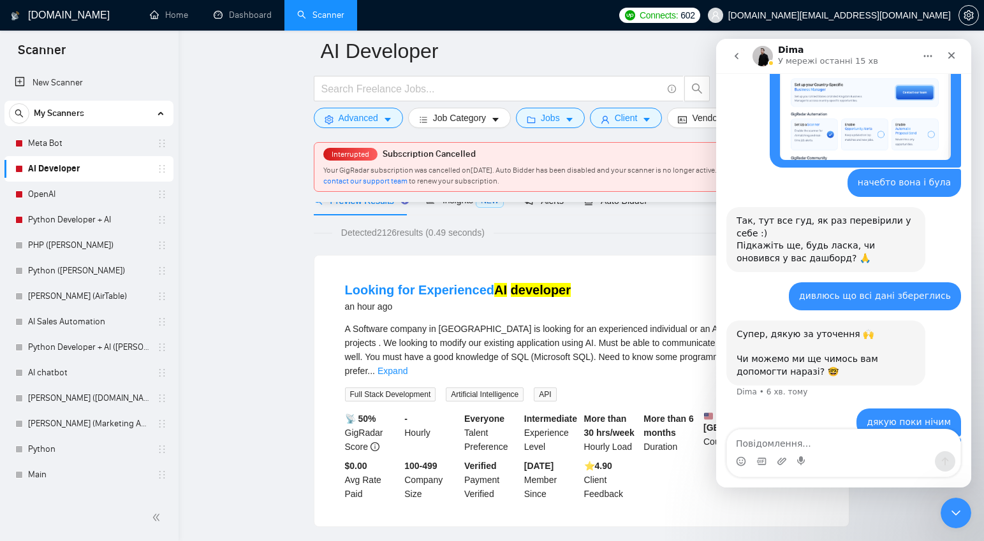
click at [732, 51] on icon "go back" at bounding box center [737, 56] width 10 height 10
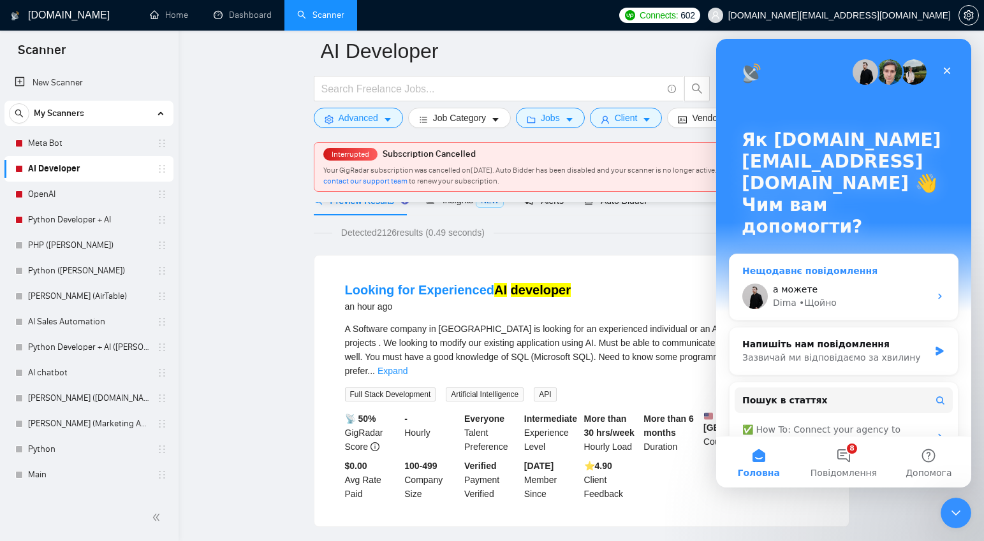
click at [813, 283] on div "а можете" at bounding box center [851, 289] width 157 height 13
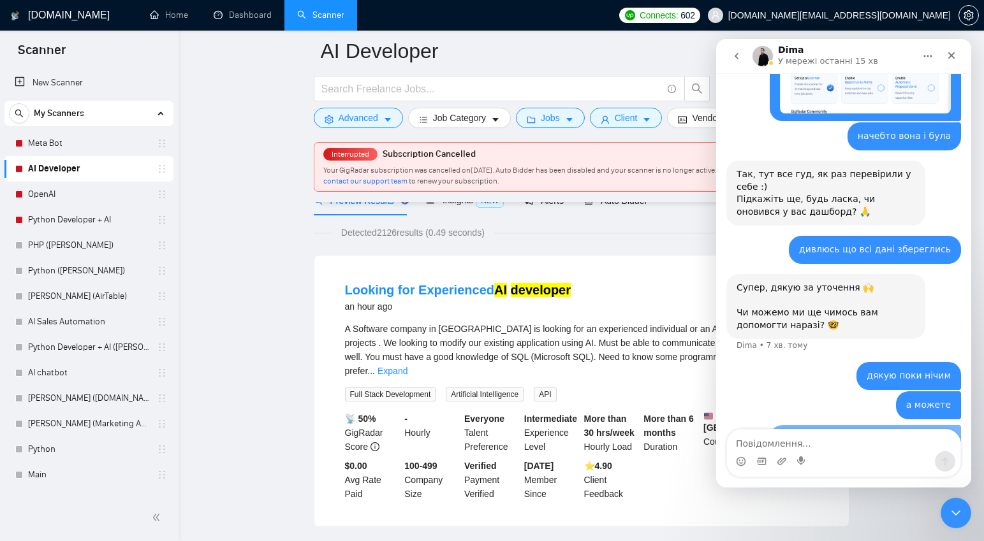
scroll to position [2377, 0]
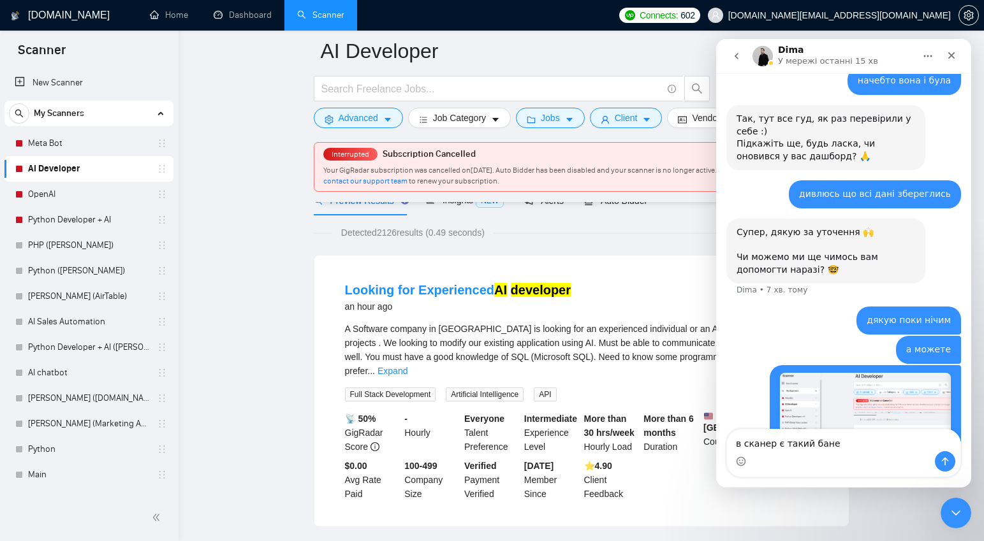
type textarea "в сканер є такий банер"
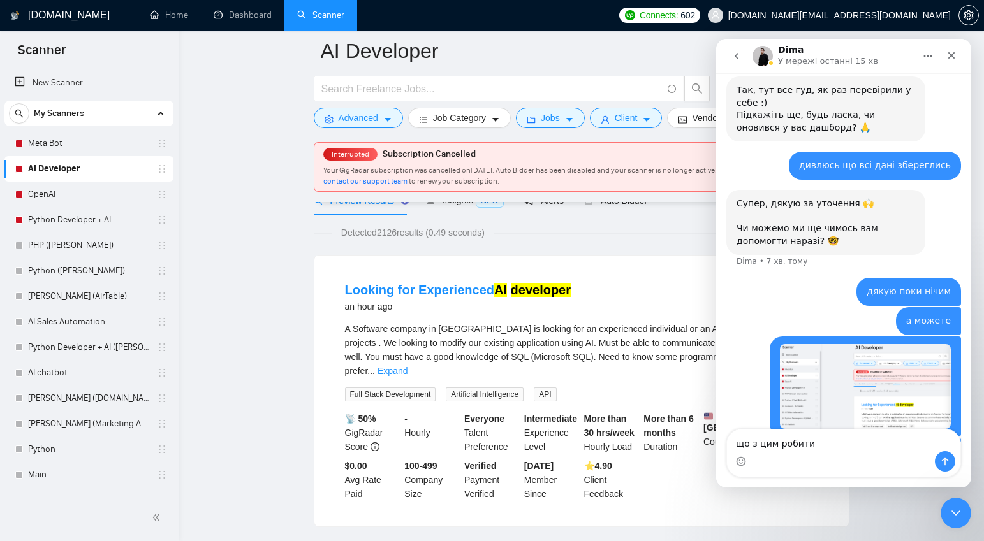
type textarea "що з цим робити?"
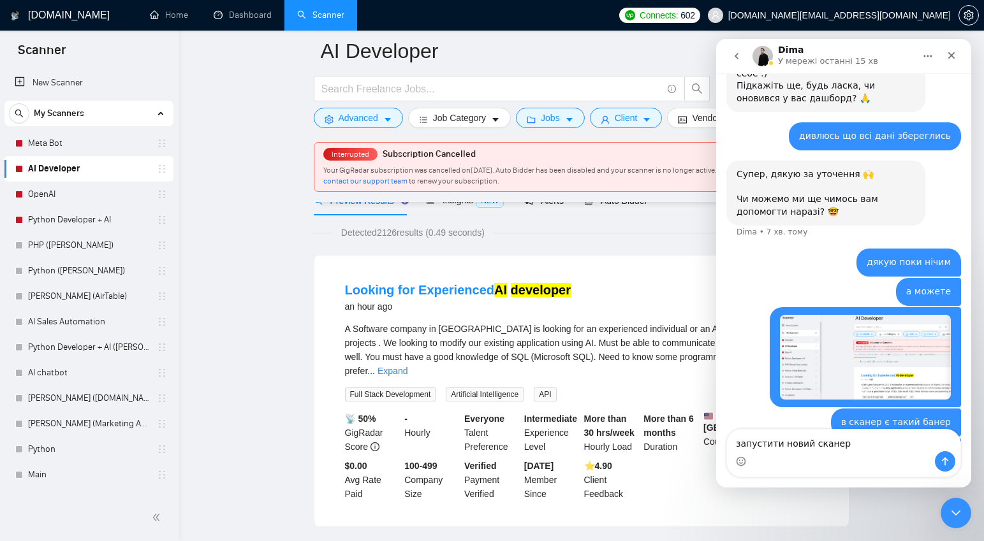
type textarea "запустити новий сканер?"
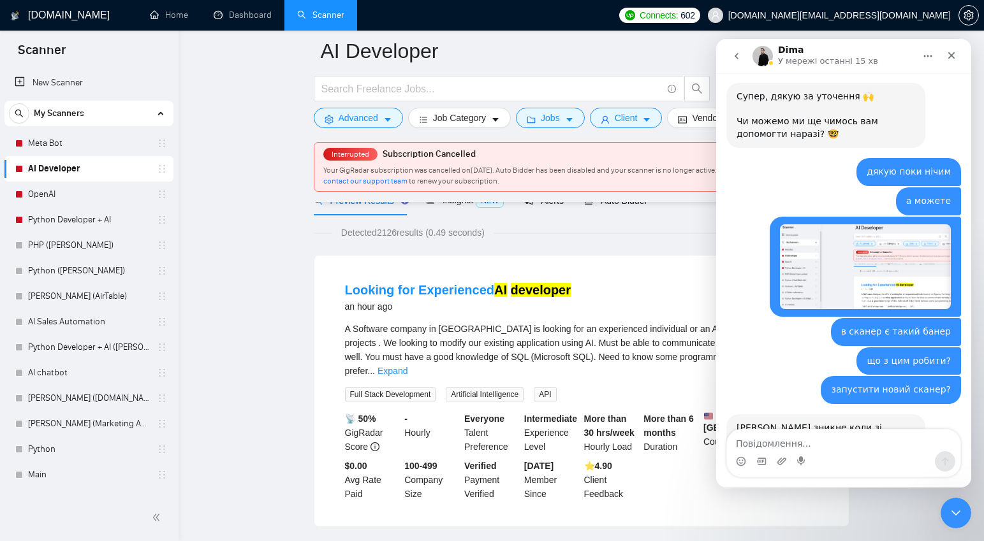
scroll to position [2527, 0]
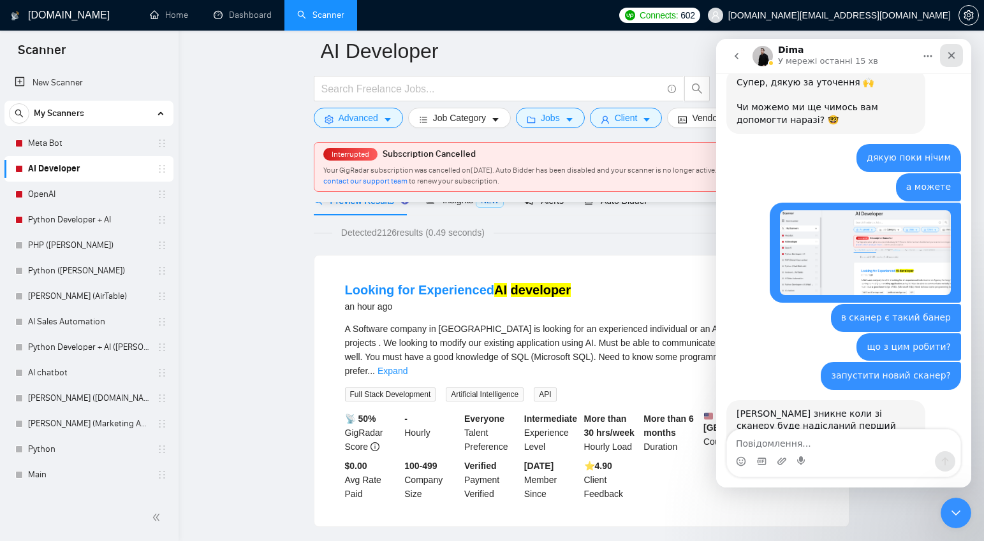
click at [955, 52] on icon "Закрити" at bounding box center [951, 55] width 10 height 10
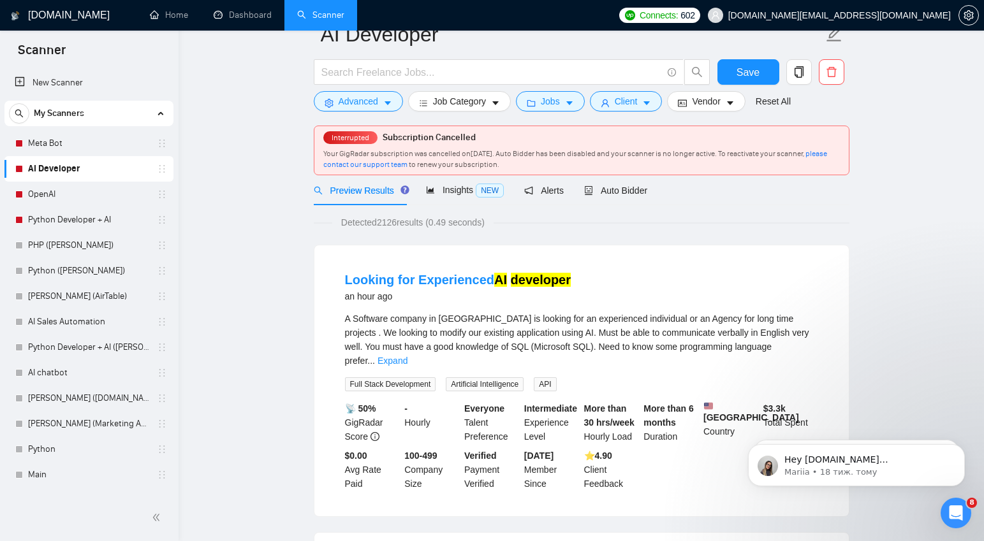
scroll to position [0, 0]
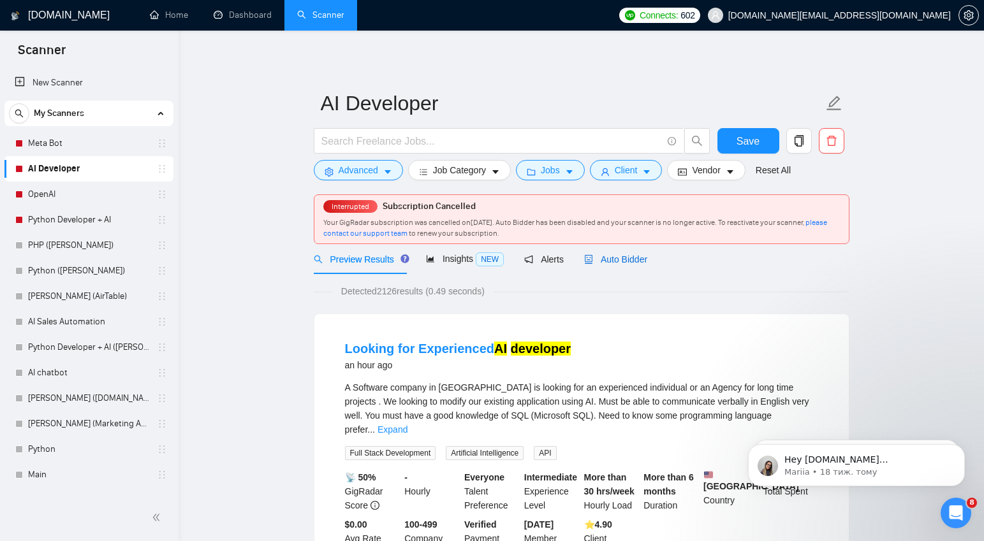
click at [620, 256] on span "Auto Bidder" at bounding box center [615, 259] width 63 height 10
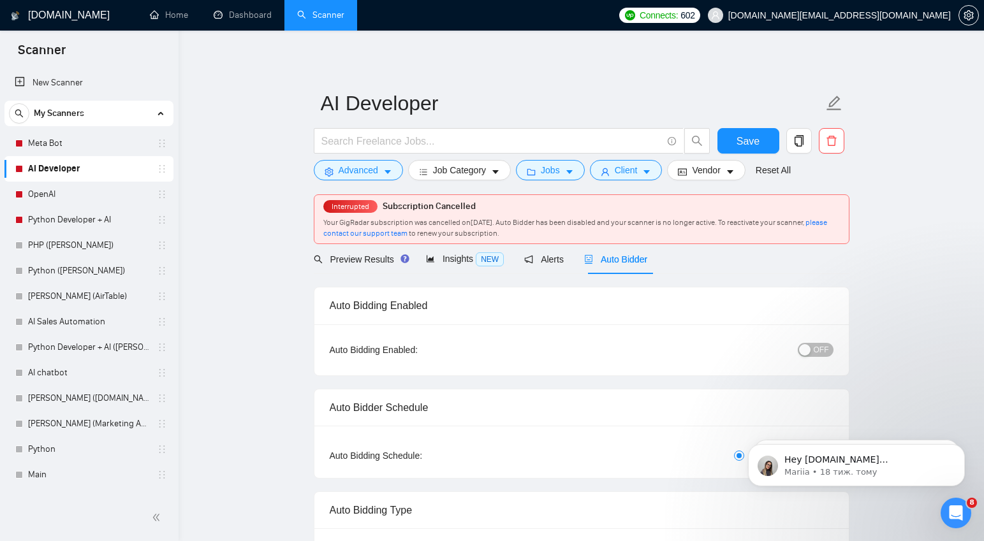
checkbox input "true"
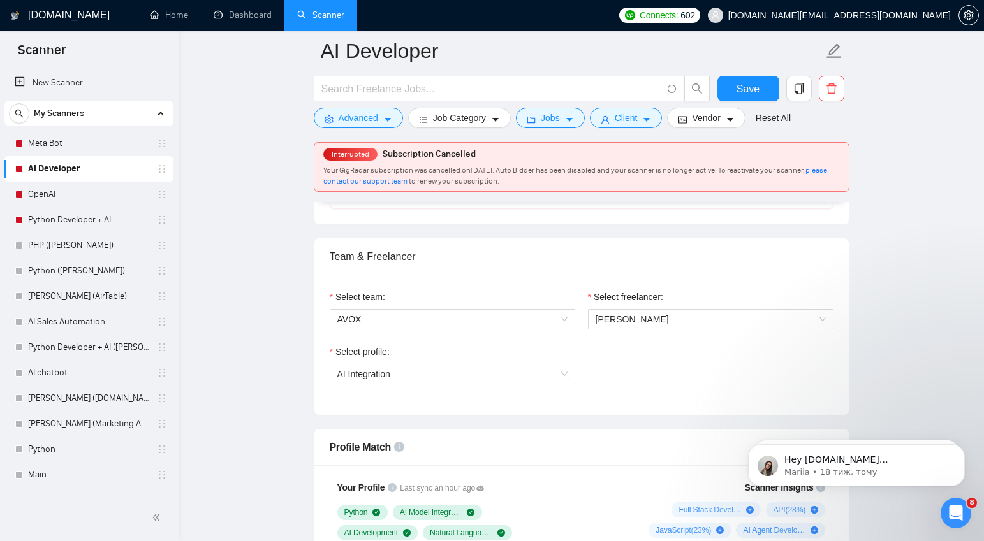
scroll to position [605, 0]
click at [794, 318] on span "Artem Krechmer" at bounding box center [711, 318] width 230 height 19
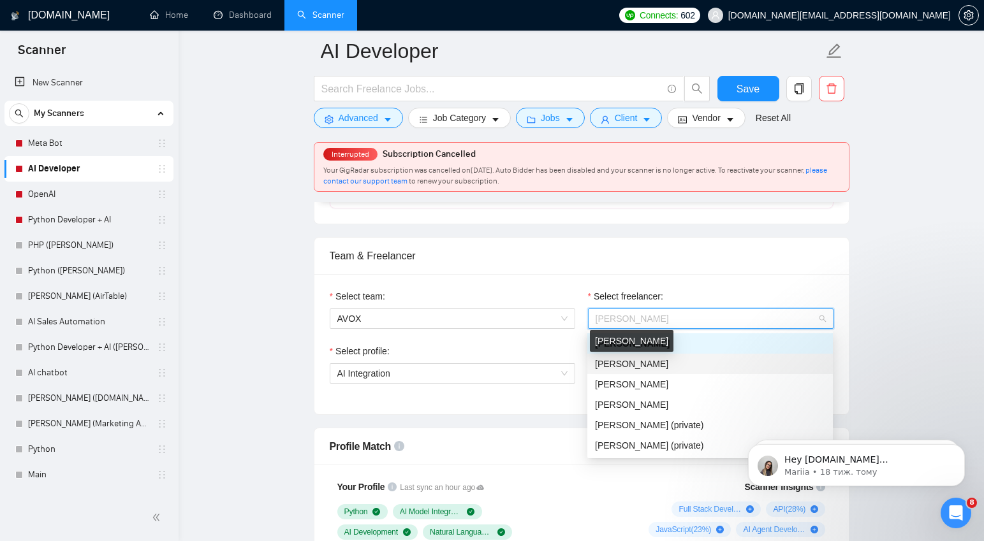
click at [637, 365] on span "Andrii Yelshyn" at bounding box center [631, 364] width 73 height 10
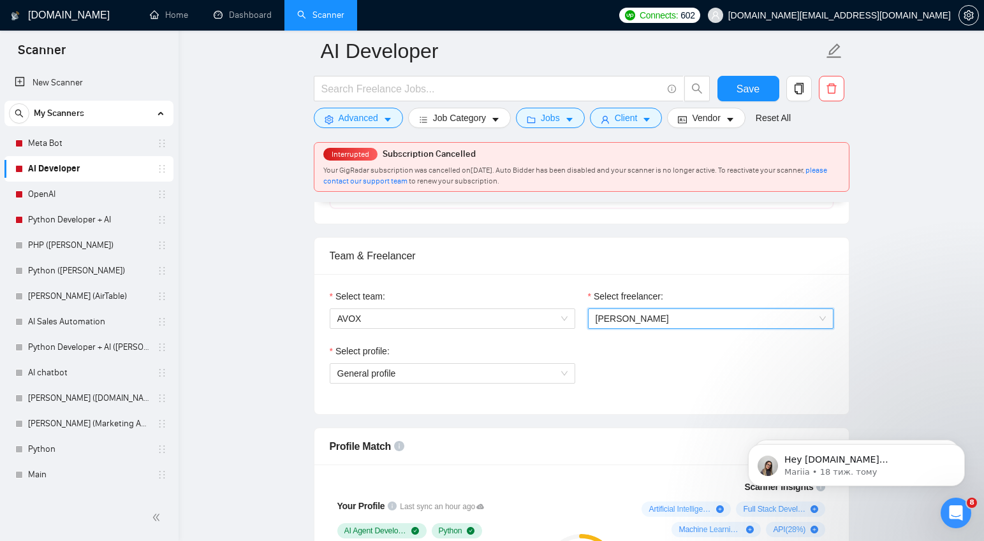
click at [557, 370] on span "General profile" at bounding box center [452, 373] width 230 height 19
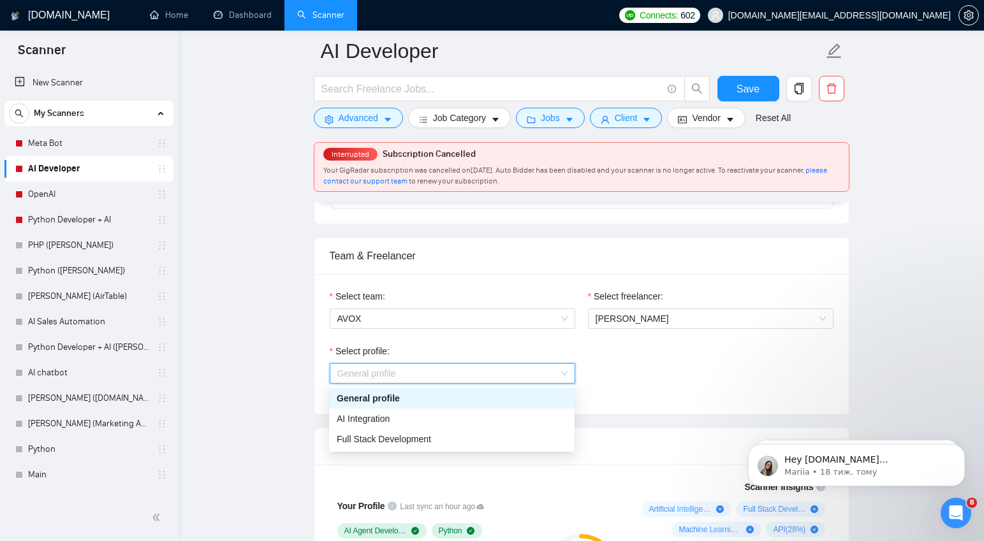
scroll to position [605, 0]
click at [425, 417] on div "AI Integration" at bounding box center [452, 418] width 230 height 14
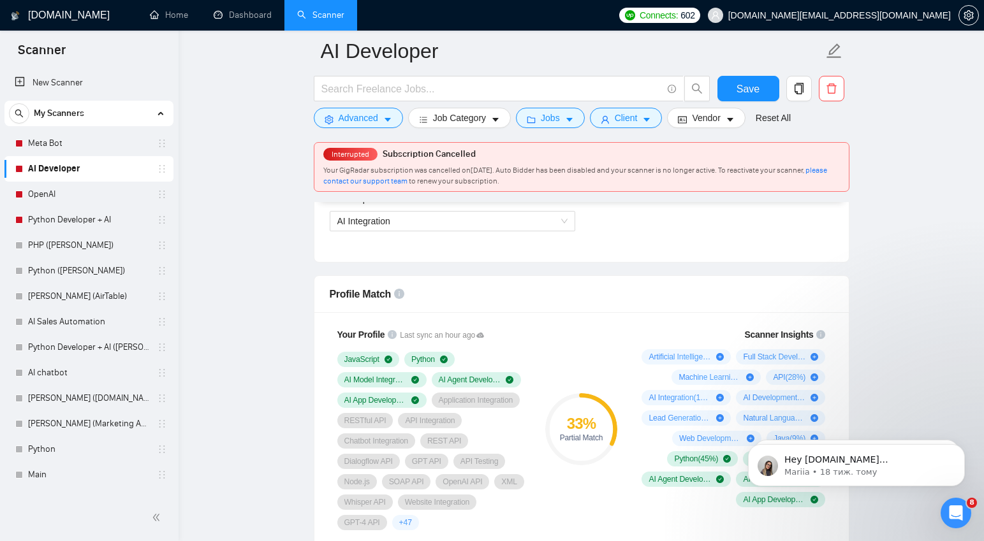
scroll to position [719, 0]
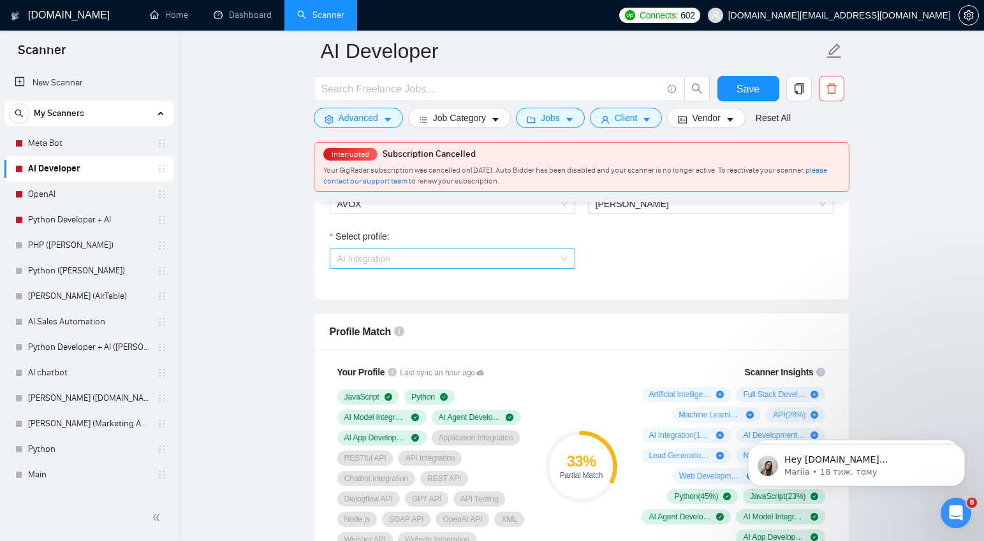
click at [549, 254] on span "AI Integration" at bounding box center [452, 258] width 230 height 19
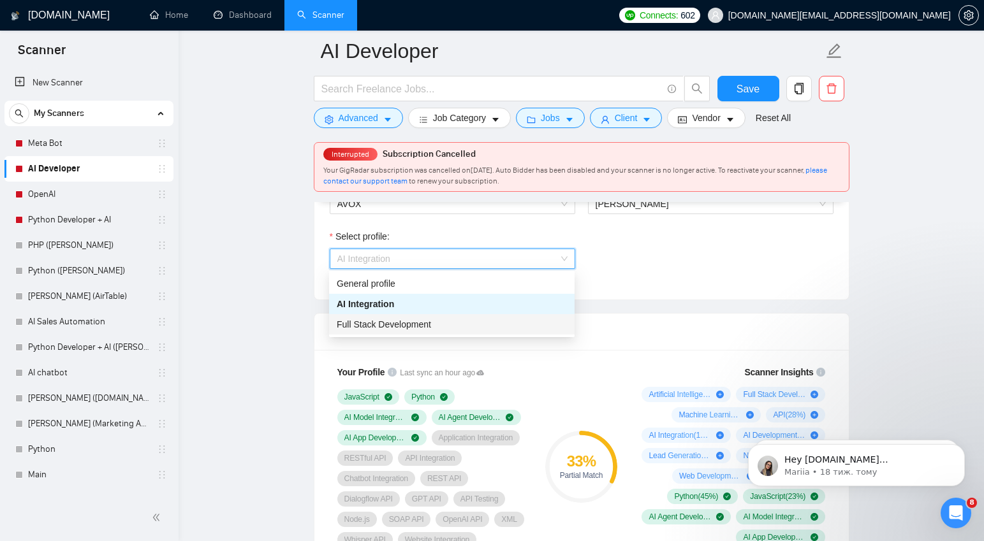
click at [431, 322] on span "Full Stack Development" at bounding box center [384, 325] width 94 height 10
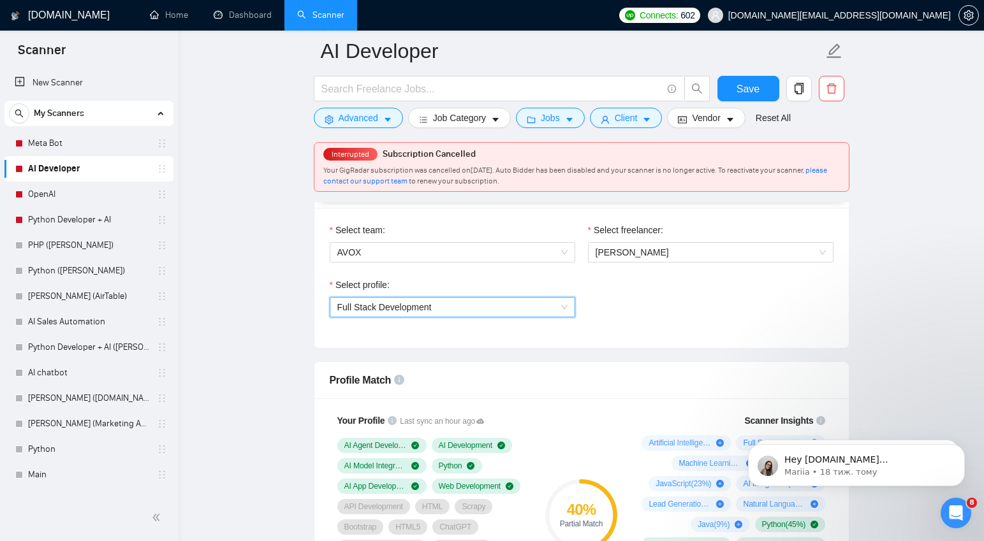
scroll to position [666, 0]
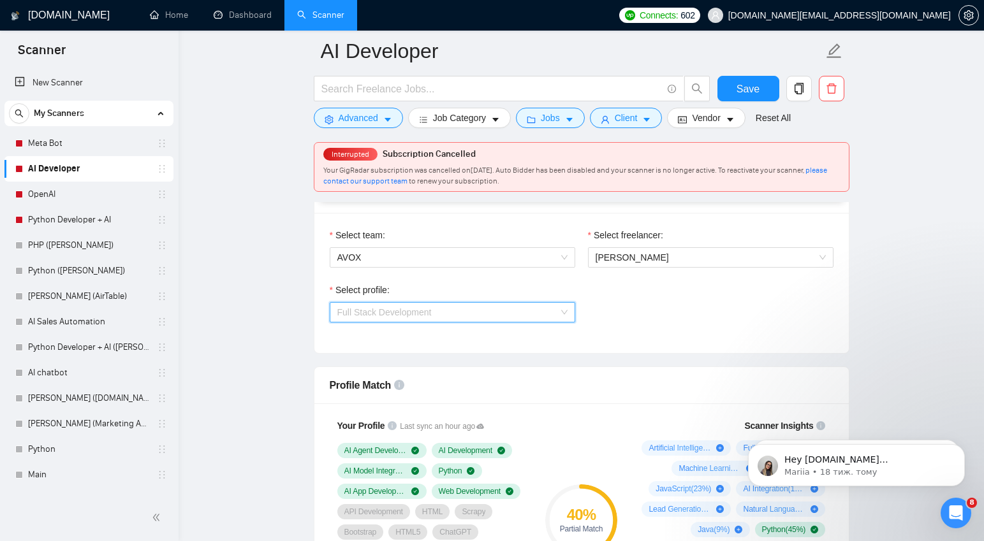
click at [565, 313] on span "Full Stack Development" at bounding box center [452, 312] width 230 height 19
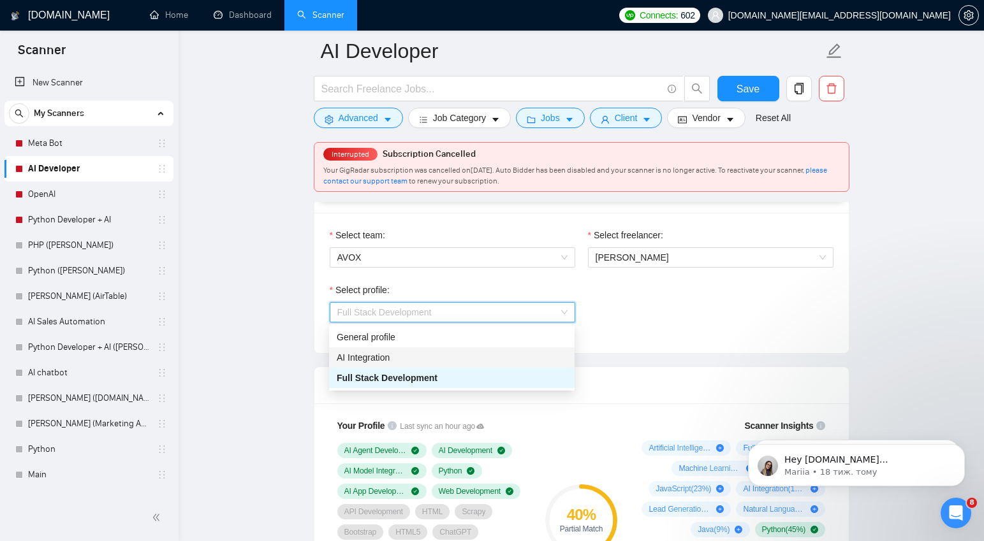
click at [413, 361] on div "AI Integration" at bounding box center [452, 358] width 230 height 14
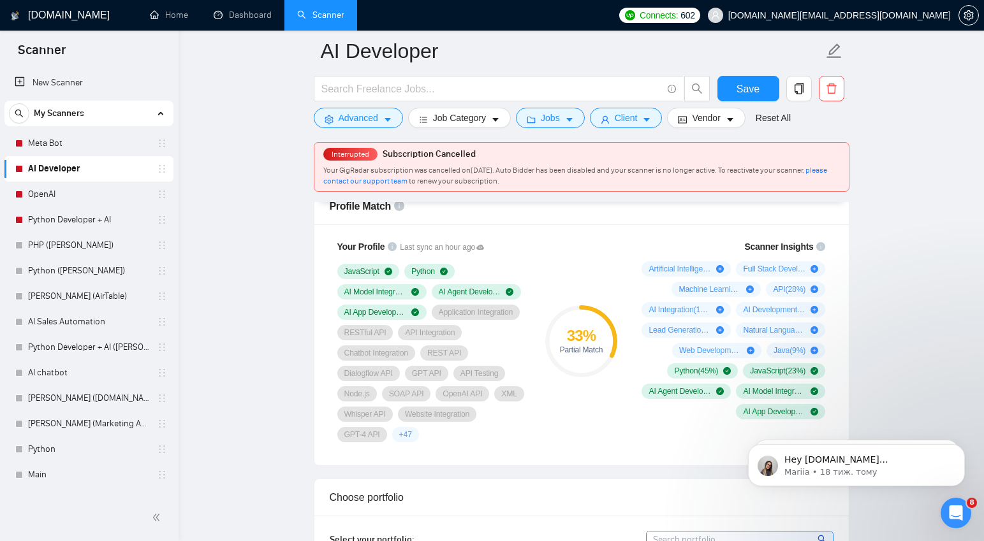
scroll to position [843, 0]
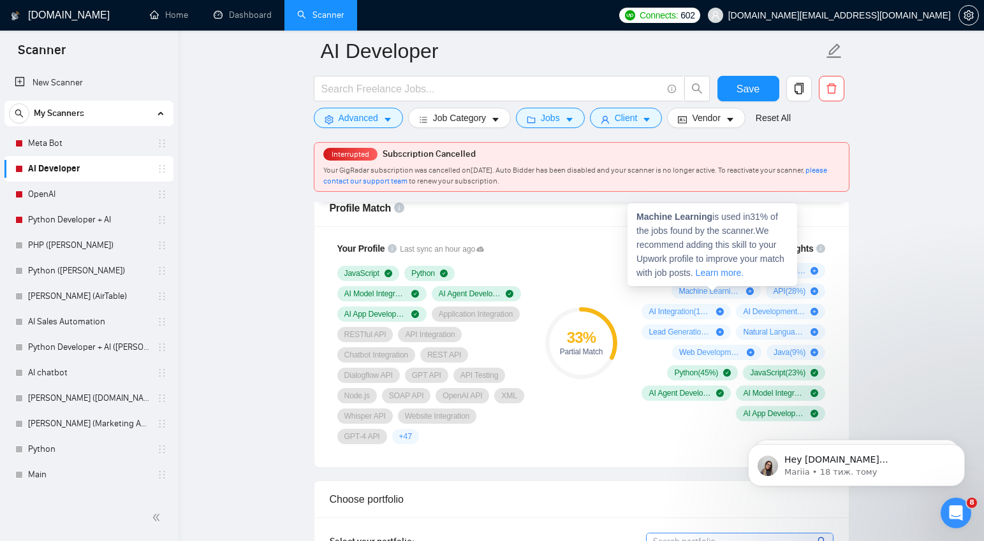
click at [664, 217] on strong "Machine Learning" at bounding box center [675, 217] width 76 height 10
click at [665, 217] on strong "Machine Learning" at bounding box center [675, 217] width 76 height 10
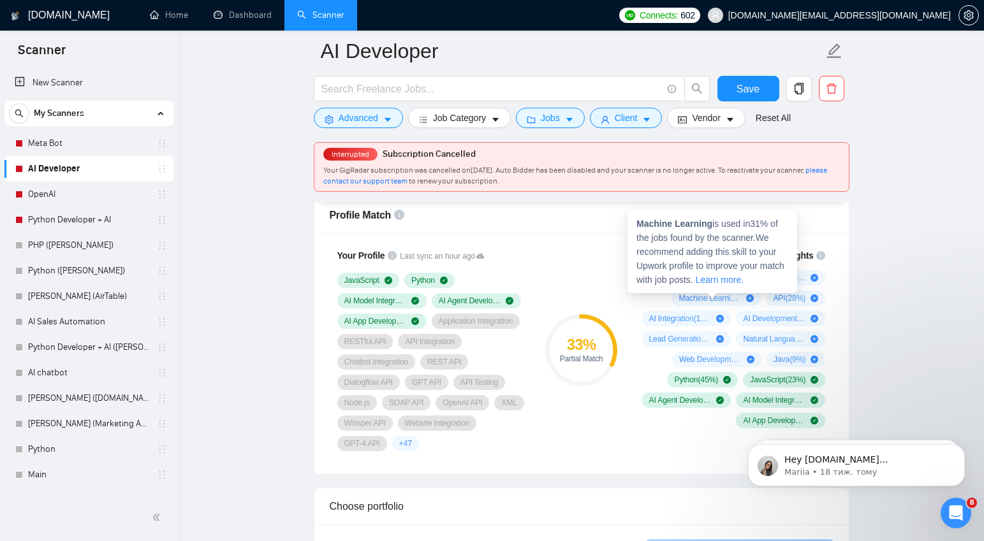
scroll to position [833, 0]
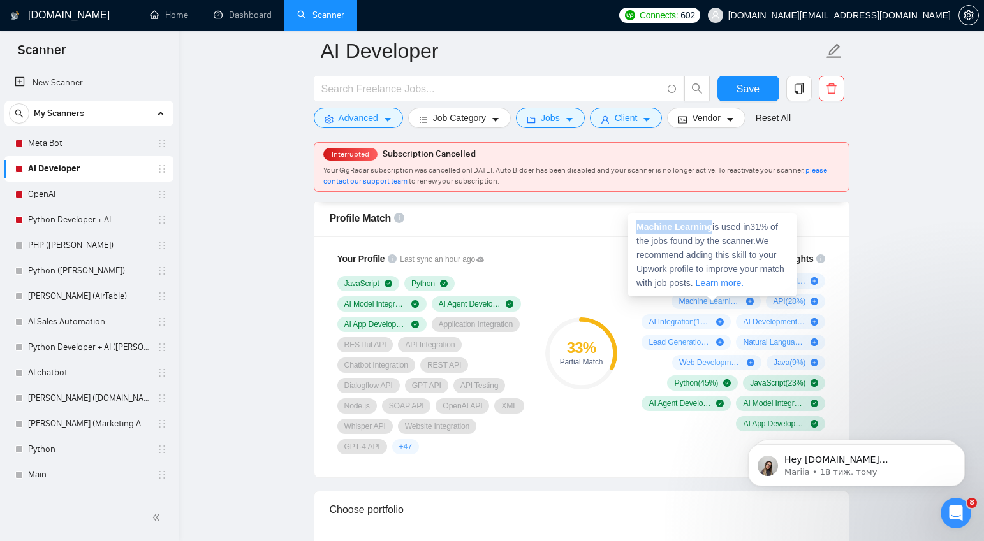
drag, startPoint x: 712, startPoint y: 224, endPoint x: 637, endPoint y: 223, distance: 75.9
click at [637, 223] on strong "Machine Learning" at bounding box center [675, 227] width 76 height 10
copy strong "Machine Learning"
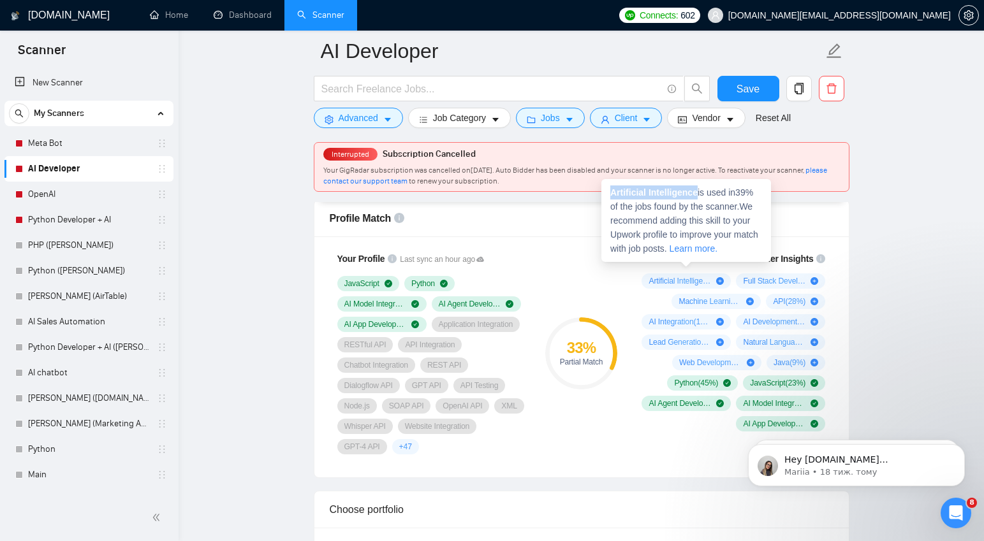
drag, startPoint x: 701, startPoint y: 190, endPoint x: 637, endPoint y: 192, distance: 63.8
click at [607, 189] on div "Artificial Intelligence is used in 39 % of the jobs found by the scanner. We re…" at bounding box center [686, 220] width 170 height 83
copy strong "Artificial Intelligence"
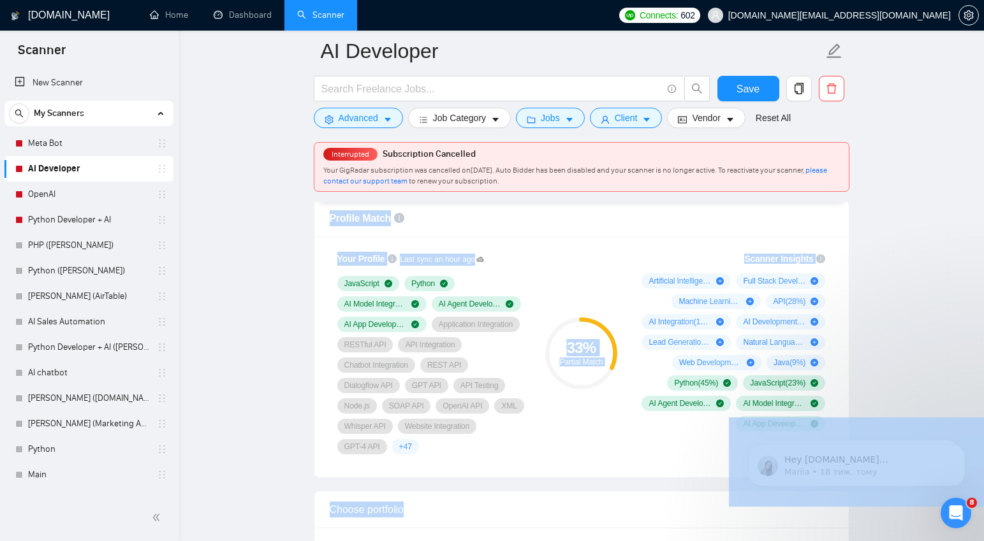
drag, startPoint x: 808, startPoint y: 191, endPoint x: 703, endPoint y: 189, distance: 104.6
click at [703, 189] on div "Interrupted Subscription Cancelled Your GigRadar subscription was cancelled on …" at bounding box center [581, 167] width 534 height 48
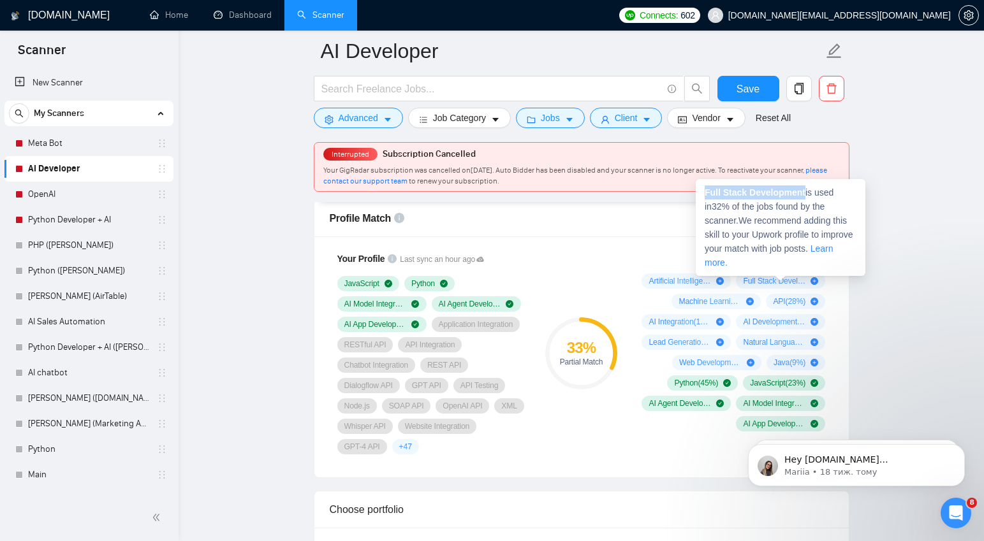
drag, startPoint x: 808, startPoint y: 191, endPoint x: 711, endPoint y: 191, distance: 96.9
click at [707, 189] on span "Full Stack Development is used in 32 % of the jobs found by the scanner. We rec…" at bounding box center [779, 228] width 149 height 80
copy strong "Full Stack Development"
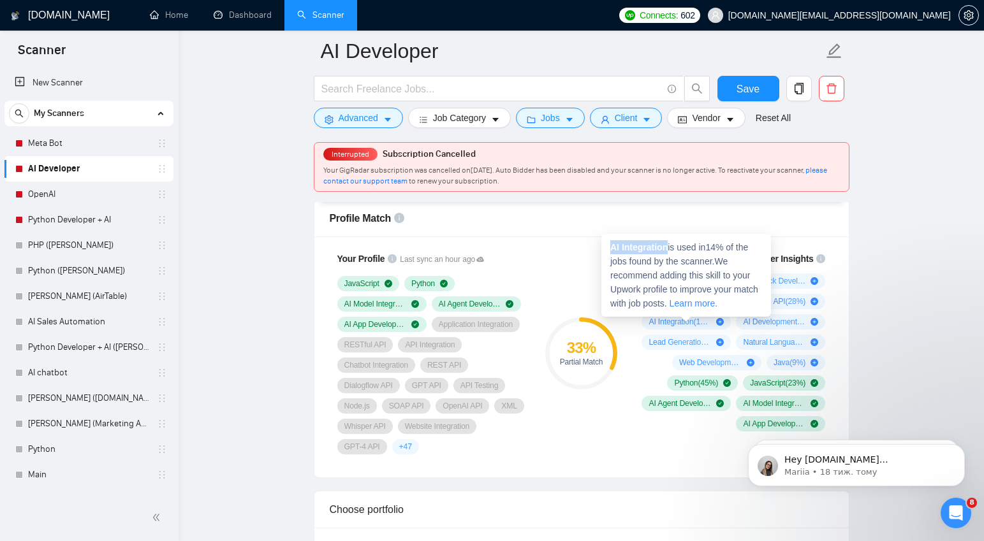
drag, startPoint x: 671, startPoint y: 246, endPoint x: 622, endPoint y: 246, distance: 49.1
click at [605, 246] on div "AI Integration is used in 14 % of the jobs found by the scanner. We recommend a…" at bounding box center [686, 275] width 170 height 83
copy strong "AI Integration"
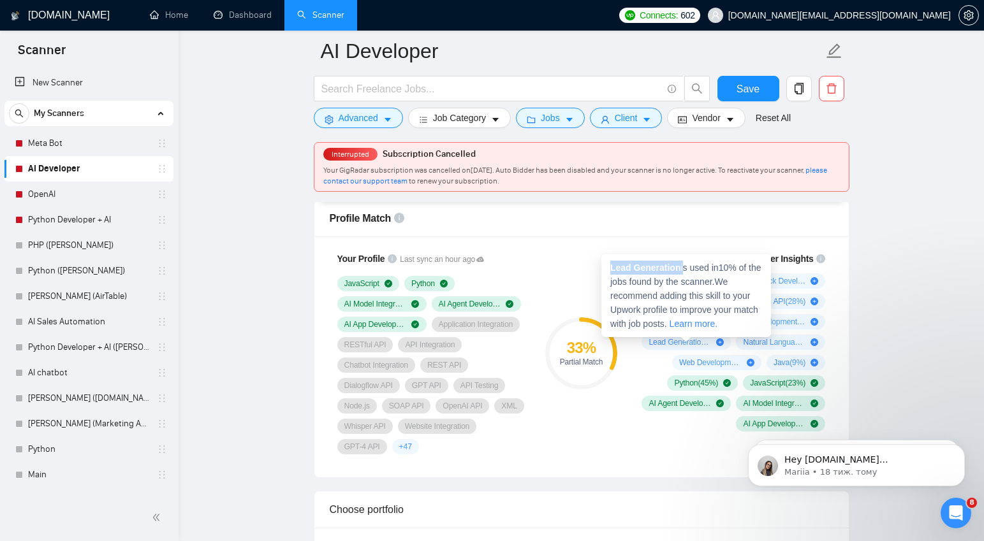
drag, startPoint x: 684, startPoint y: 267, endPoint x: 647, endPoint y: 270, distance: 36.5
click at [602, 267] on div "Lead Generation is used in 10 % of the jobs found by the scanner. We recommend …" at bounding box center [686, 295] width 170 height 83
copy span "Lead Generation"
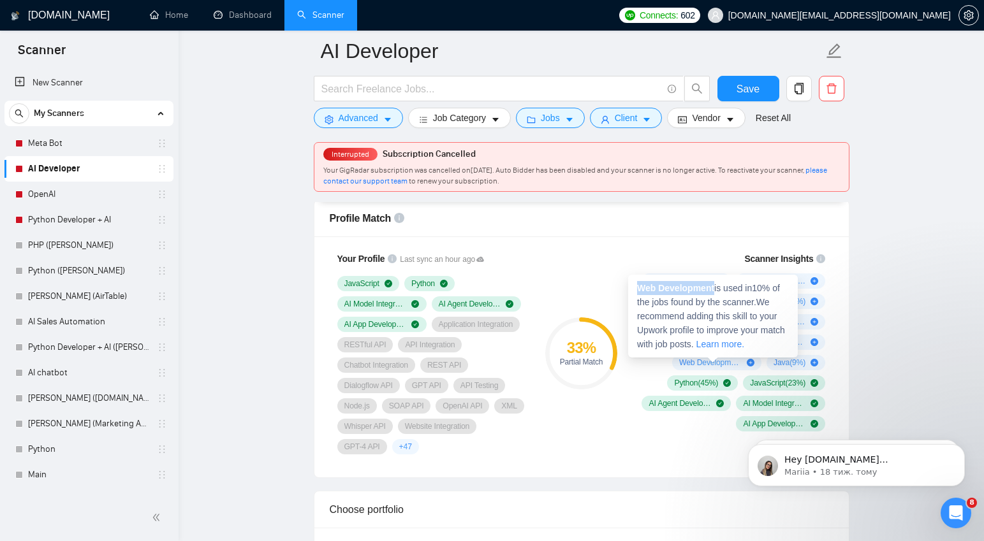
drag, startPoint x: 716, startPoint y: 286, endPoint x: 634, endPoint y: 286, distance: 82.3
click at [634, 286] on div "Web Development is used in 10 % of the jobs found by the scanner. We recommend …" at bounding box center [713, 316] width 170 height 83
copy strong "Web Development"
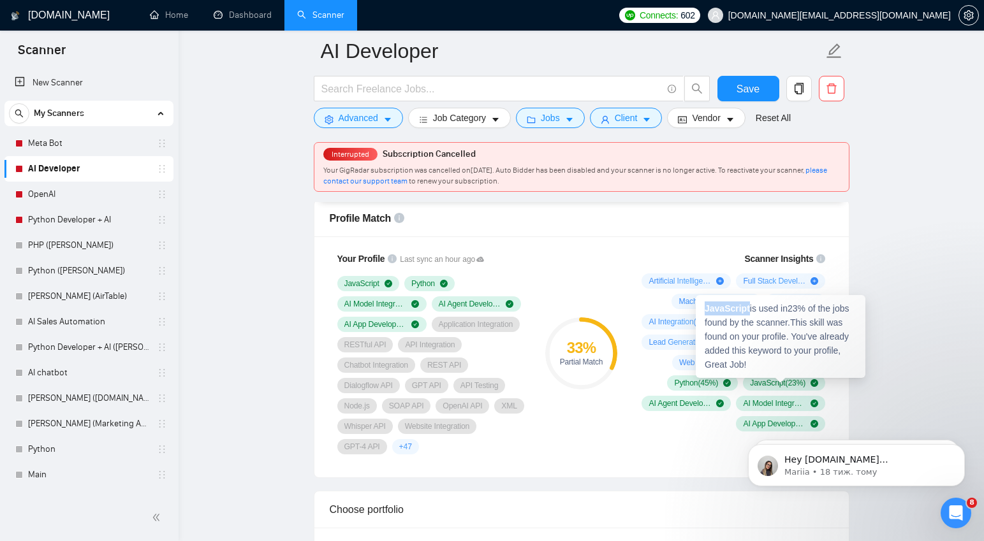
drag, startPoint x: 752, startPoint y: 307, endPoint x: 705, endPoint y: 307, distance: 47.2
click at [705, 307] on div "JavaScript is used in 23 % of the jobs found by the scanner. This skill was fou…" at bounding box center [781, 336] width 170 height 83
copy strong "JavaScript"
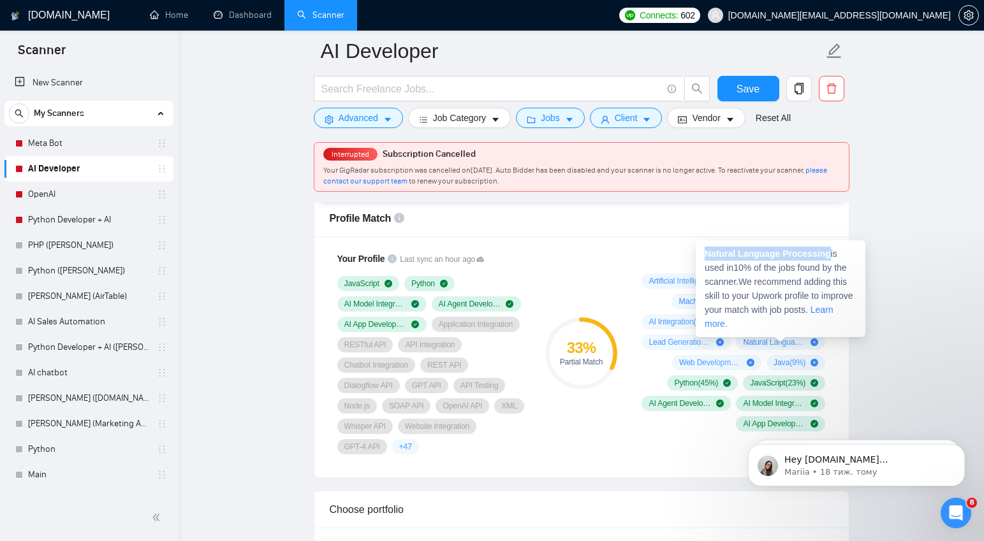
drag, startPoint x: 832, startPoint y: 254, endPoint x: 703, endPoint y: 254, distance: 128.8
click at [703, 254] on div "Natural Language Processing is used in 10 % of the jobs found by the scanner. W…" at bounding box center [781, 288] width 170 height 97
copy strong "Natural Language Processing"
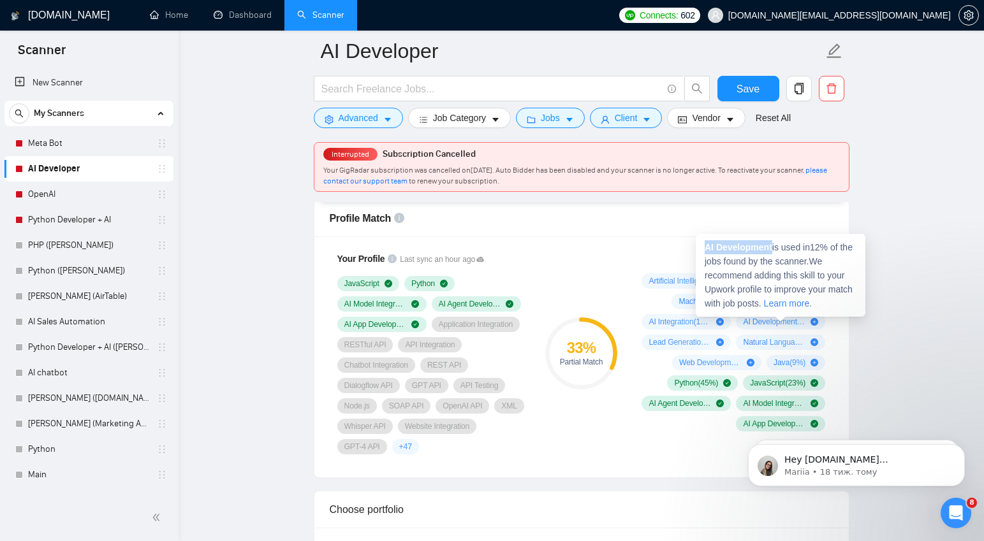
drag, startPoint x: 775, startPoint y: 247, endPoint x: 703, endPoint y: 245, distance: 71.5
click at [703, 245] on div "AI Development is used in 12 % of the jobs found by the scanner. We recommend a…" at bounding box center [781, 275] width 170 height 83
copy strong "AI Development"
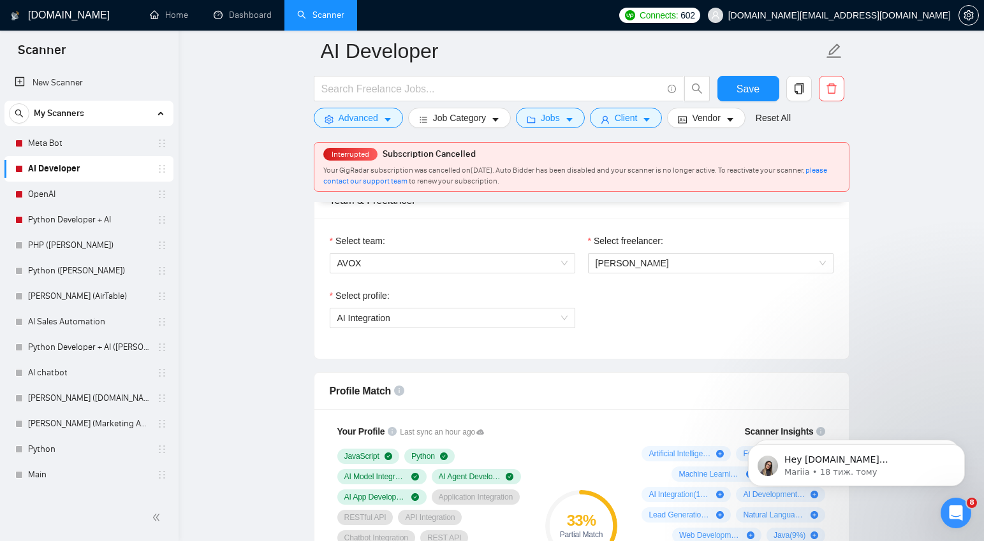
scroll to position [666, 0]
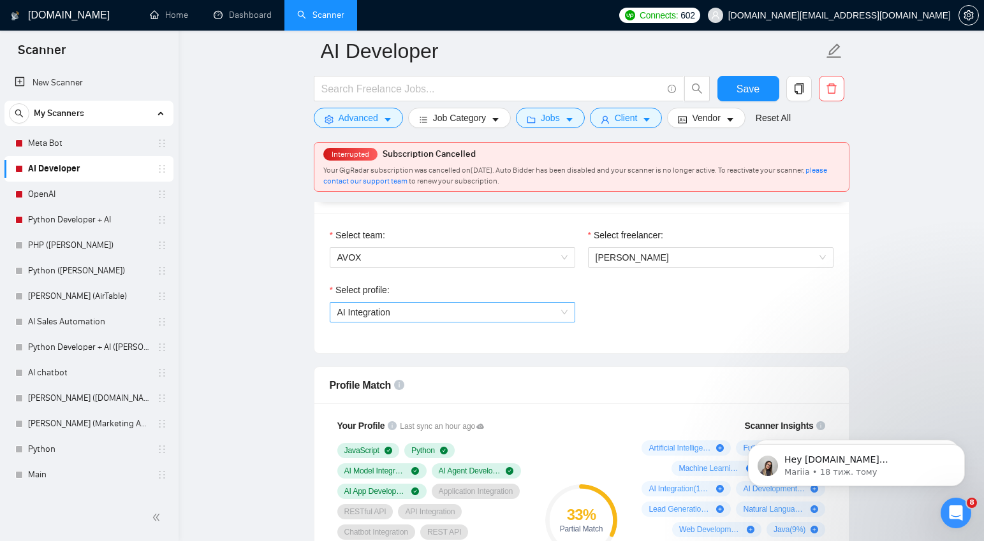
click at [533, 311] on span "AI Integration" at bounding box center [452, 312] width 230 height 19
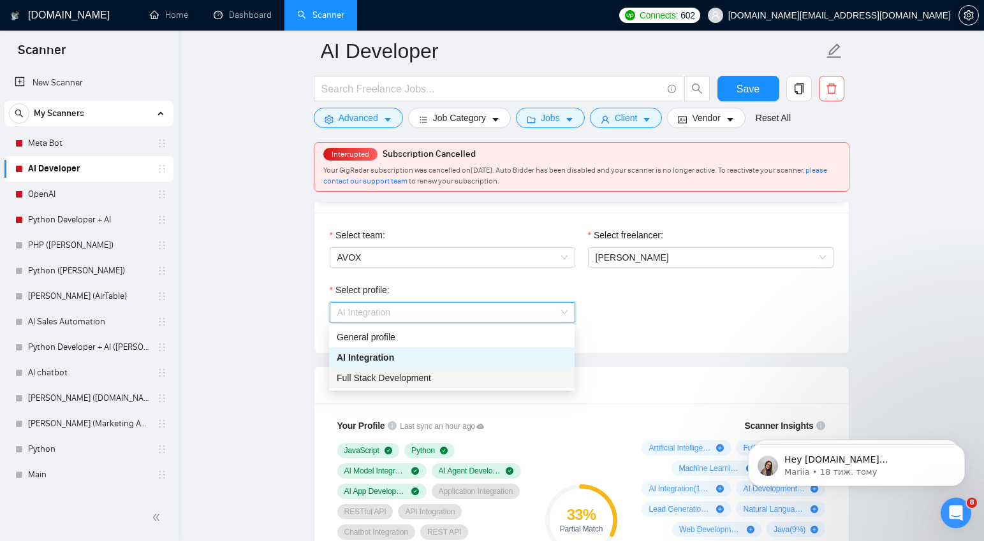
click at [435, 378] on div "Full Stack Development" at bounding box center [452, 378] width 230 height 14
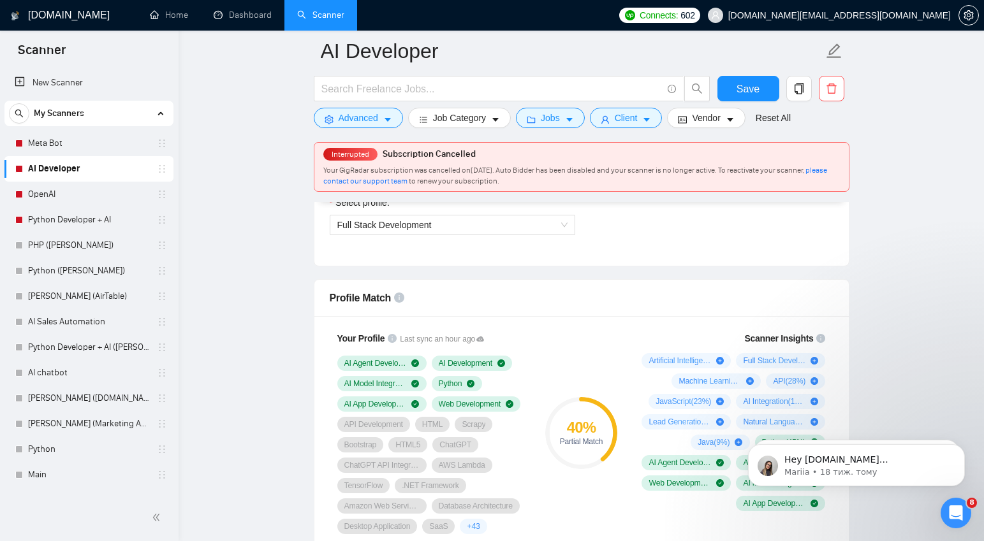
scroll to position [746, 0]
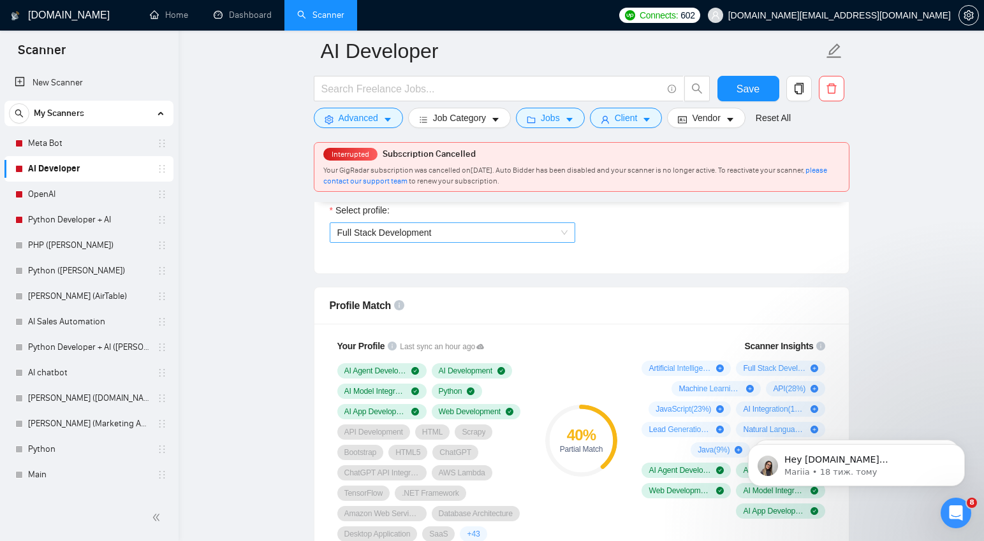
click at [546, 236] on span "Full Stack Development" at bounding box center [452, 232] width 230 height 19
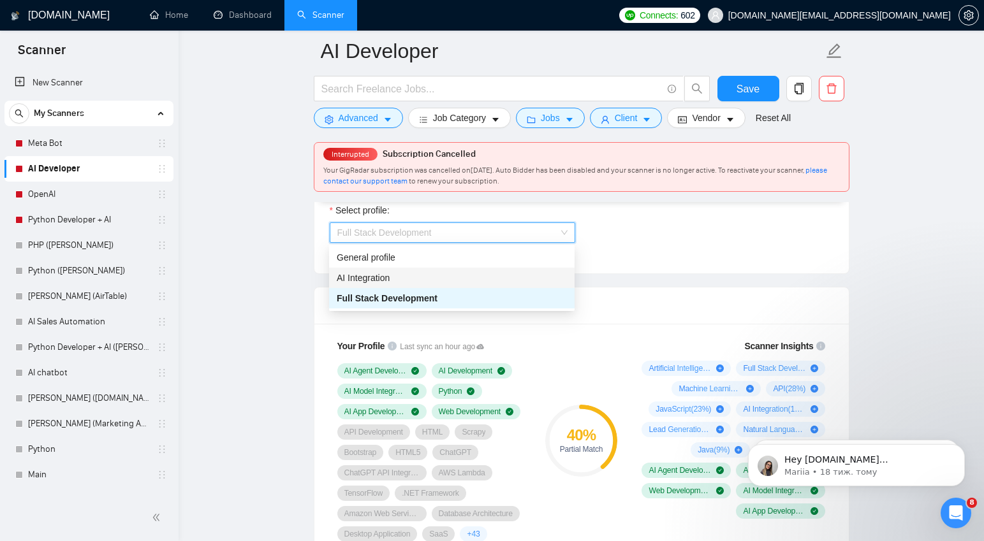
click at [393, 279] on div "AI Integration" at bounding box center [452, 278] width 230 height 14
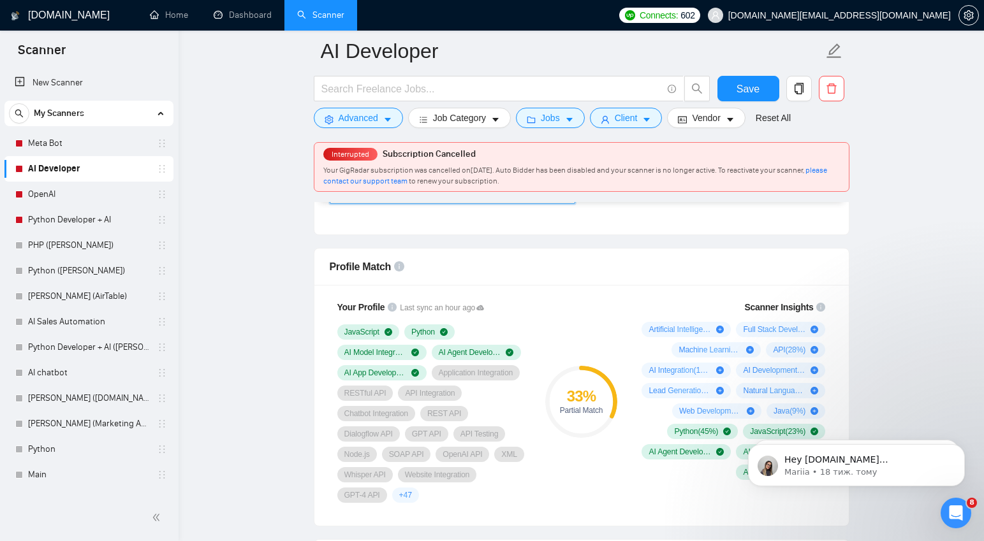
scroll to position [786, 0]
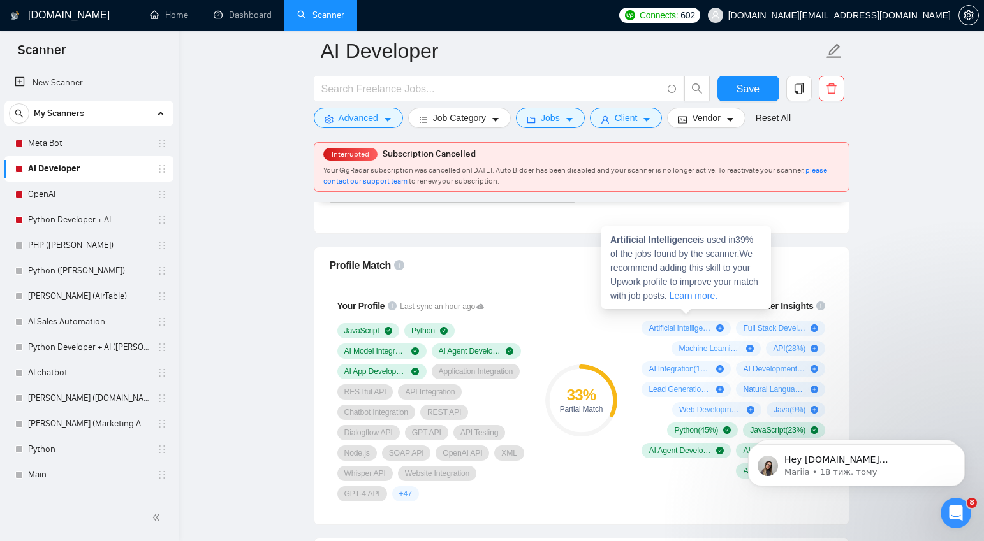
click at [715, 327] on div "Artificial Intelligence ( 39 %)" at bounding box center [686, 328] width 75 height 10
click at [718, 327] on icon "plus-circle" at bounding box center [720, 329] width 8 height 8
click at [719, 328] on icon "plus-circle" at bounding box center [720, 329] width 8 height 8
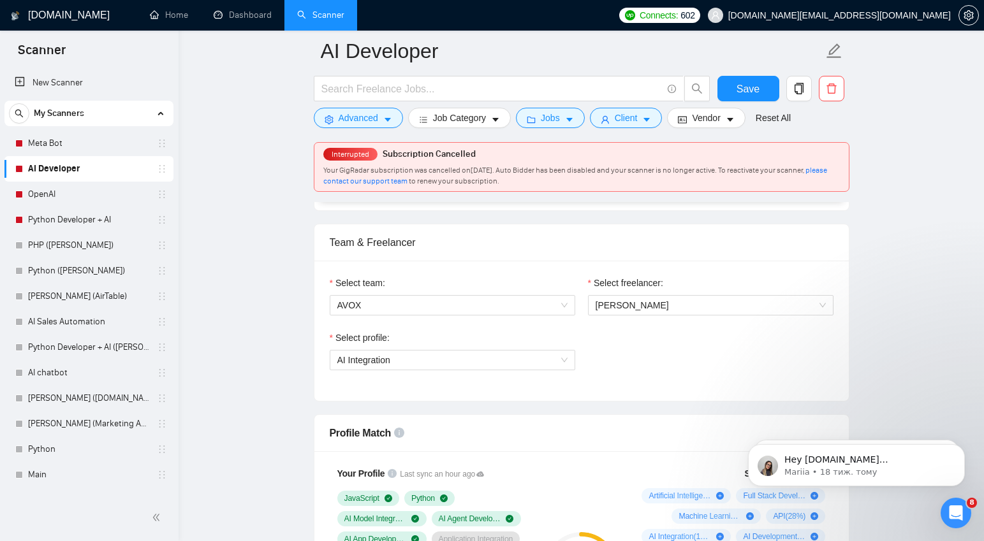
scroll to position [628, 0]
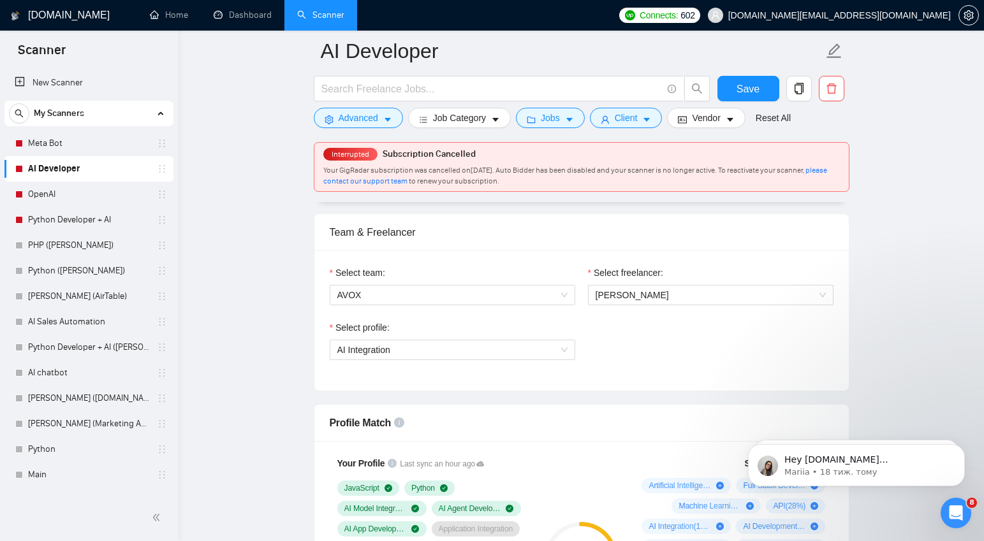
click at [669, 365] on div "Select profile: AI Integration" at bounding box center [581, 348] width 517 height 55
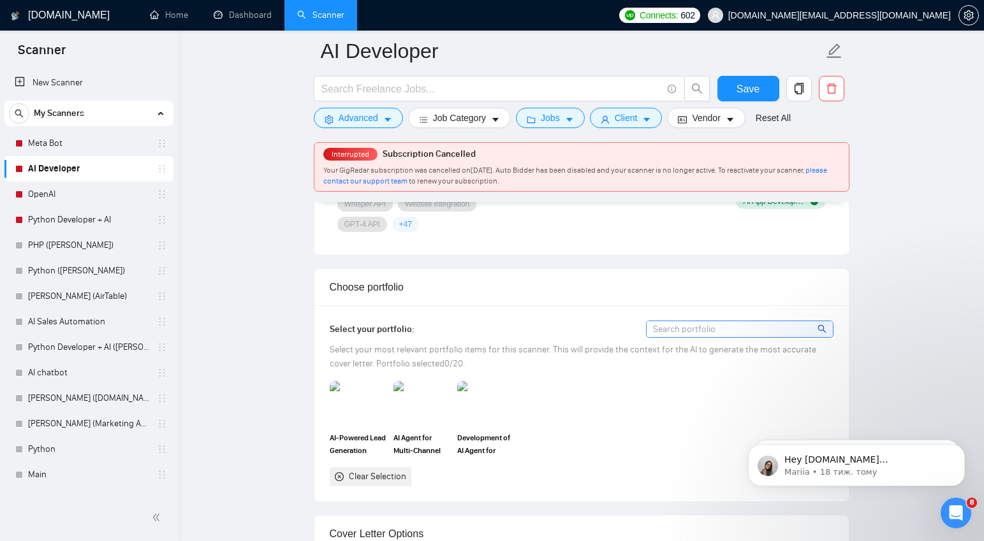
scroll to position [1082, 0]
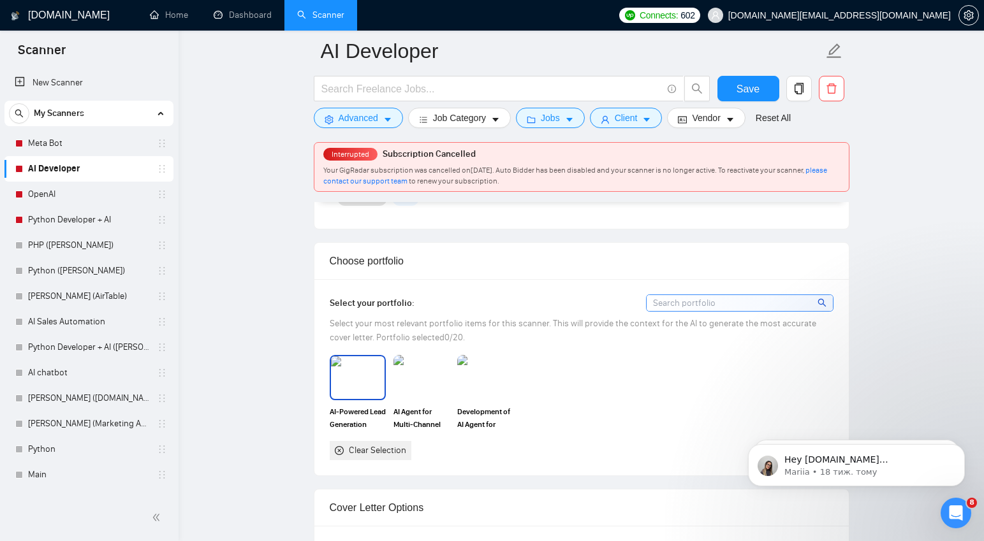
click at [350, 380] on img at bounding box center [358, 378] width 54 height 42
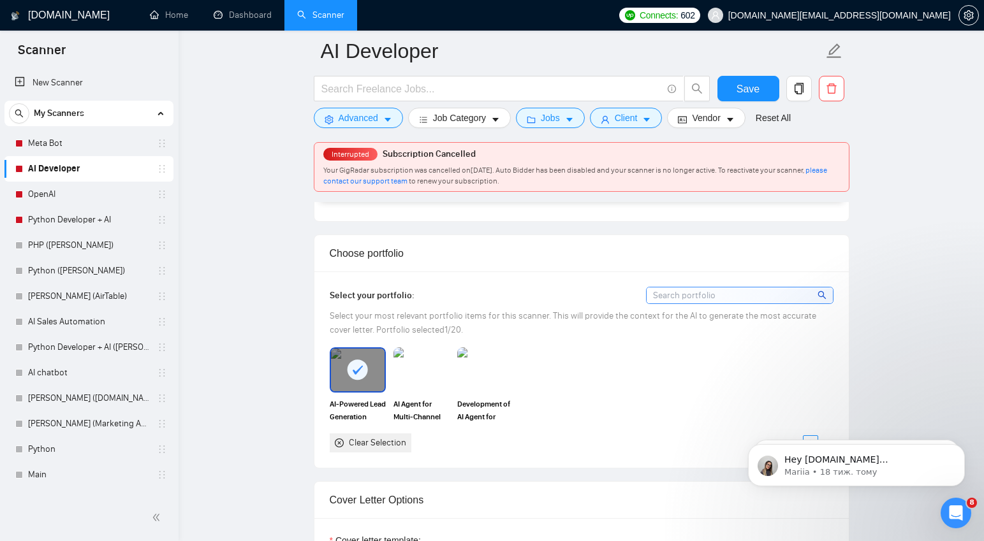
scroll to position [1094, 0]
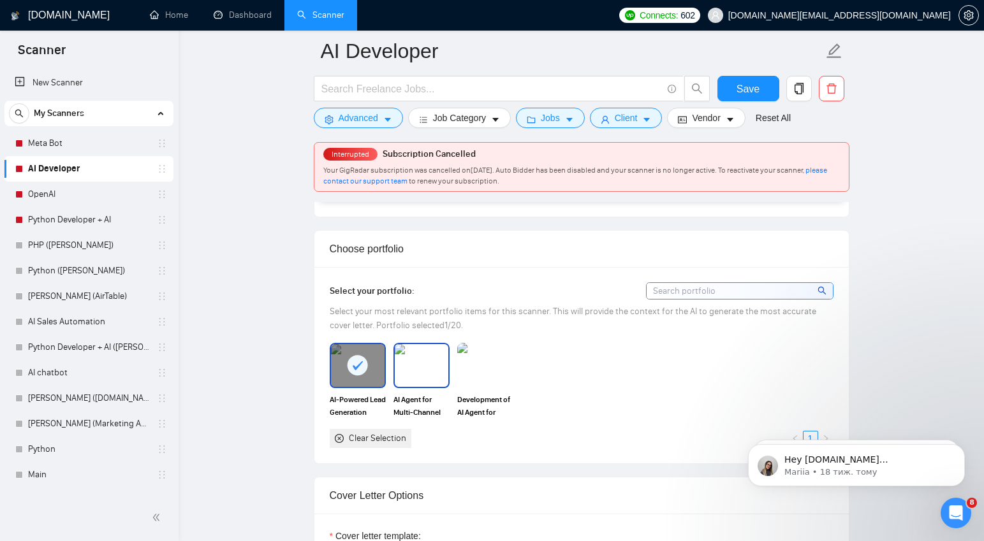
click at [405, 361] on img at bounding box center [422, 365] width 54 height 42
click at [499, 366] on img at bounding box center [486, 365] width 54 height 42
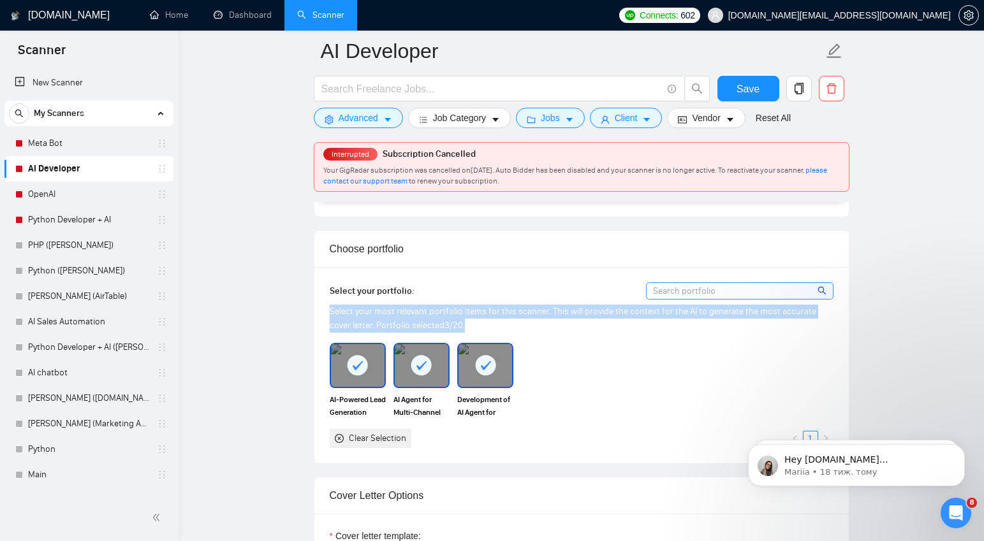
drag, startPoint x: 450, startPoint y: 325, endPoint x: 348, endPoint y: 316, distance: 103.0
click at [323, 316] on div "Select your portfolio: Select your most relevant portfolio items for this scann…" at bounding box center [581, 365] width 534 height 196
copy span "Select your most relevant portfolio items for this scanner. This will provide t…"
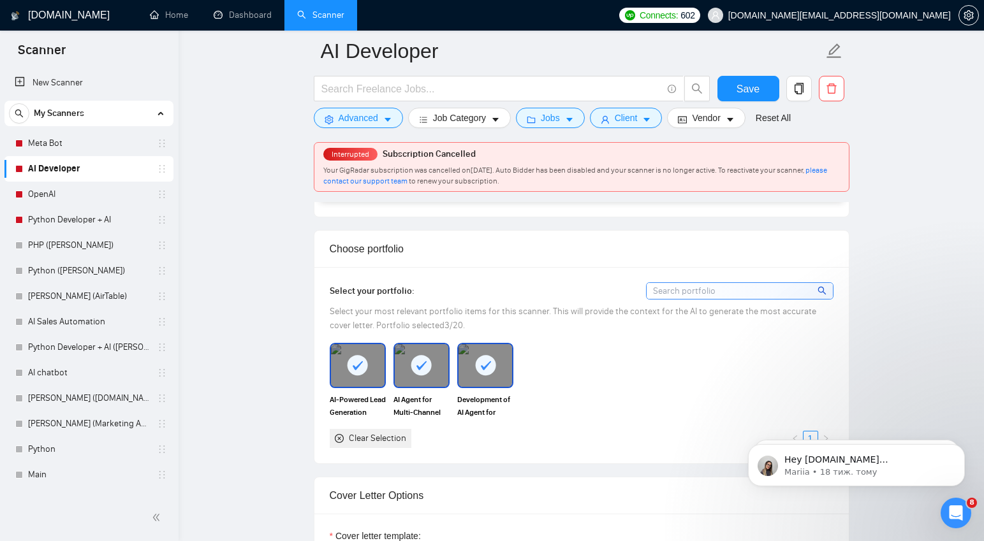
click at [607, 371] on div "AI-Powered Lead Generation Automation for Email Campaigns AI Agent for Multi-Ch…" at bounding box center [582, 395] width 512 height 105
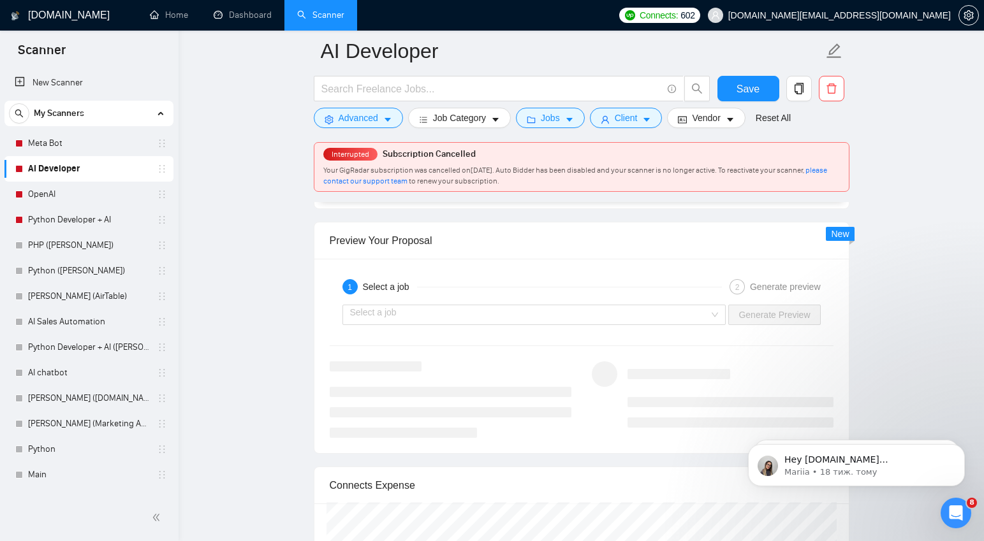
scroll to position [2365, 0]
click at [699, 314] on input "search" at bounding box center [530, 310] width 360 height 19
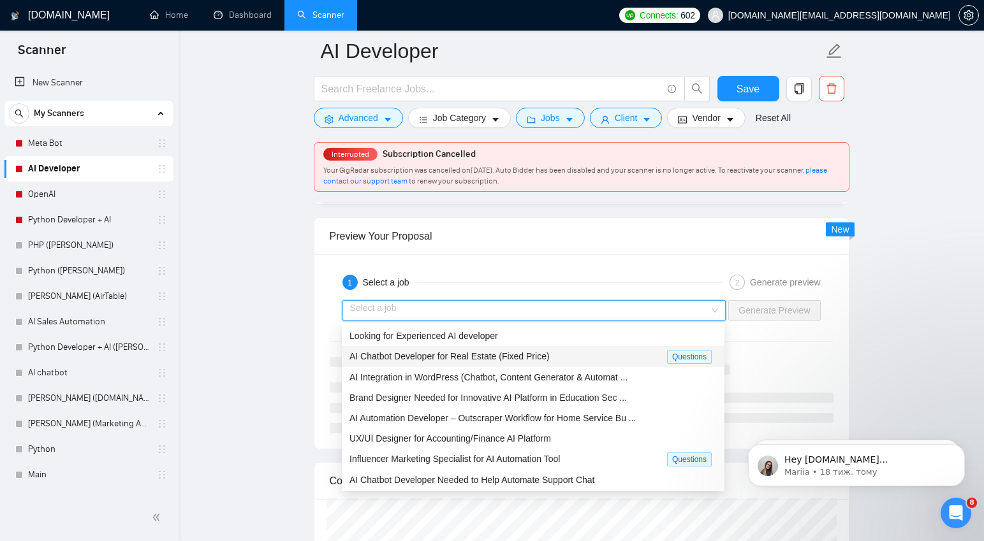
click at [484, 358] on span "AI Chatbot Developer for Real Estate (Fixed Price)" at bounding box center [450, 356] width 200 height 10
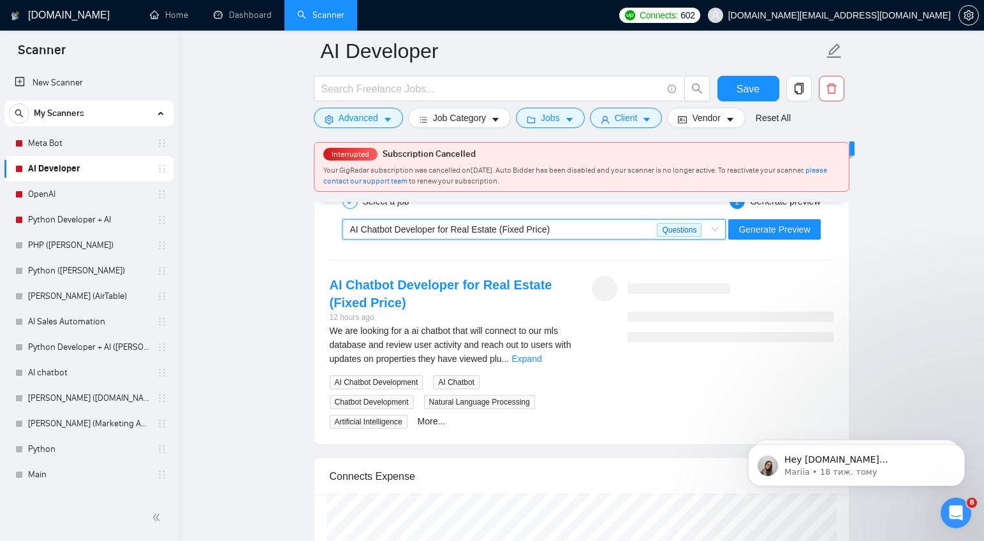
scroll to position [2462, 0]
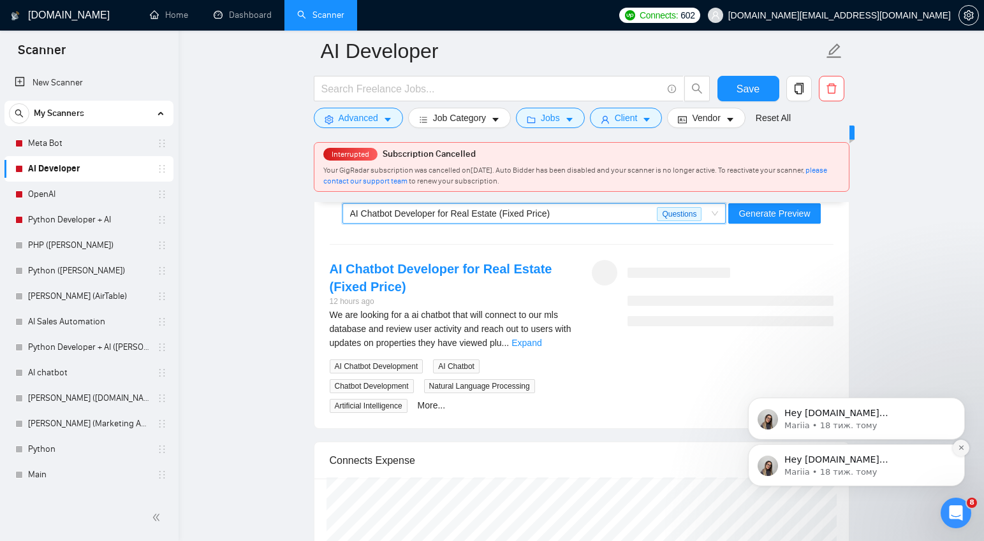
click at [962, 448] on icon "Dismiss notification" at bounding box center [961, 448] width 7 height 7
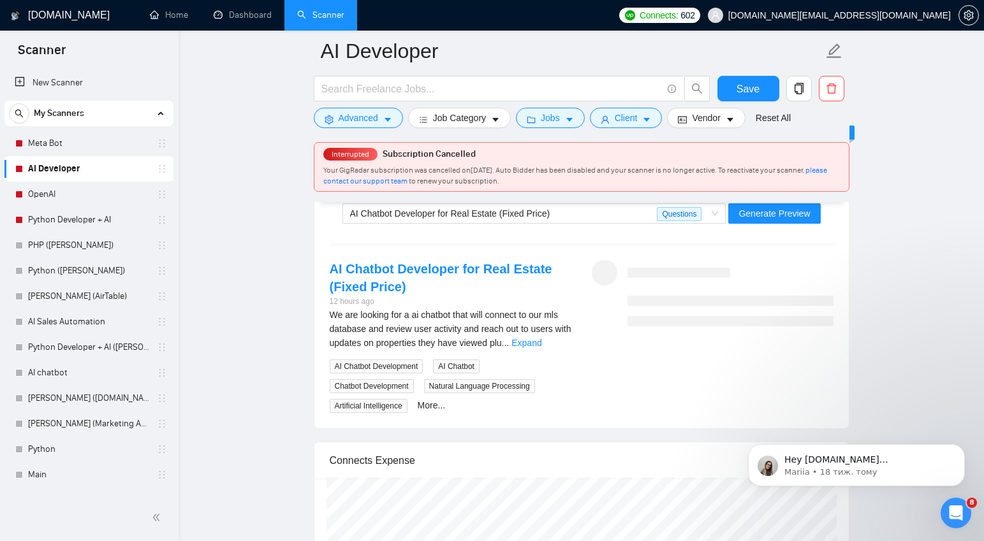
click at [962, 448] on icon "Dismiss notification" at bounding box center [962, 449] width 6 height 6
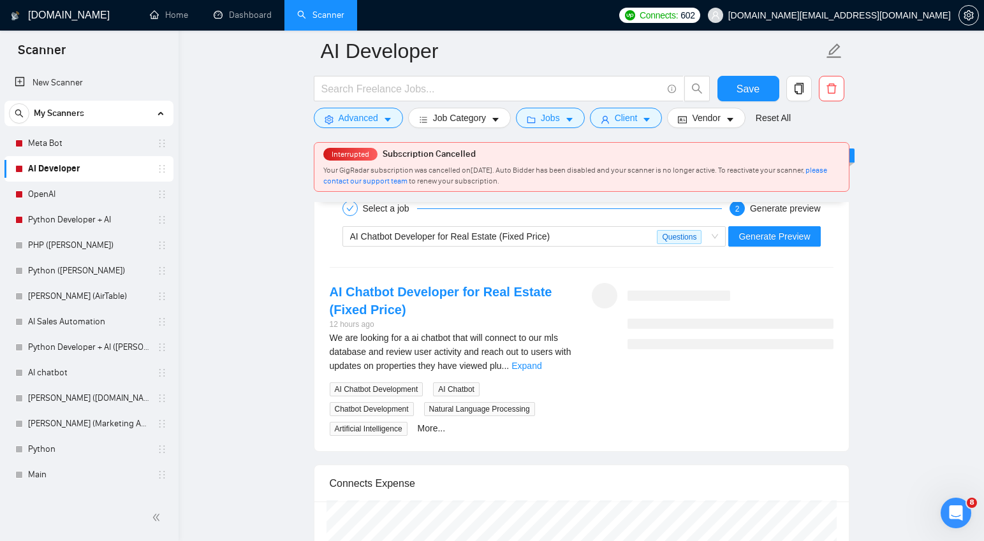
scroll to position [2415, 0]
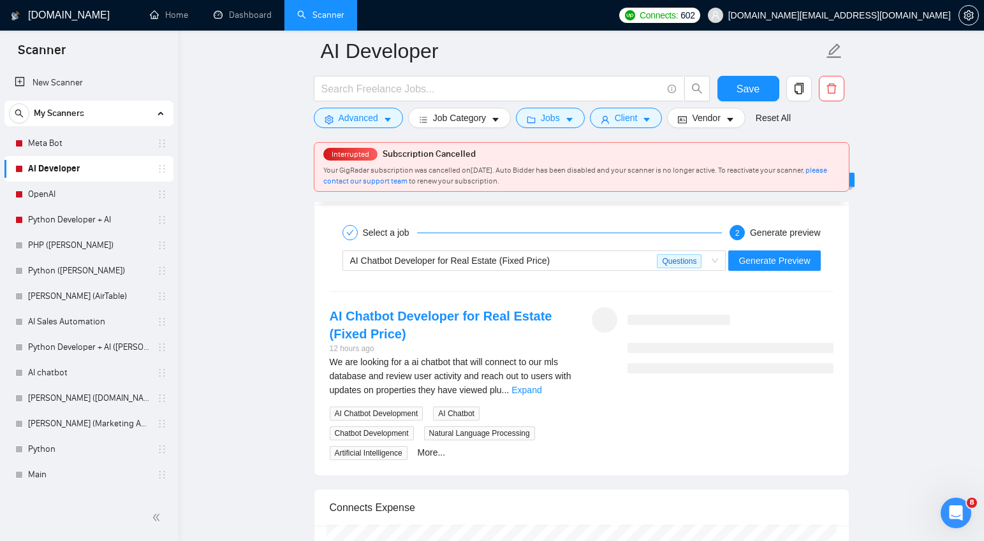
click at [647, 340] on div at bounding box center [731, 340] width 206 height 66
click at [627, 259] on div "AI Chatbot Developer for Real Estate (Fixed Price)" at bounding box center [503, 260] width 307 height 19
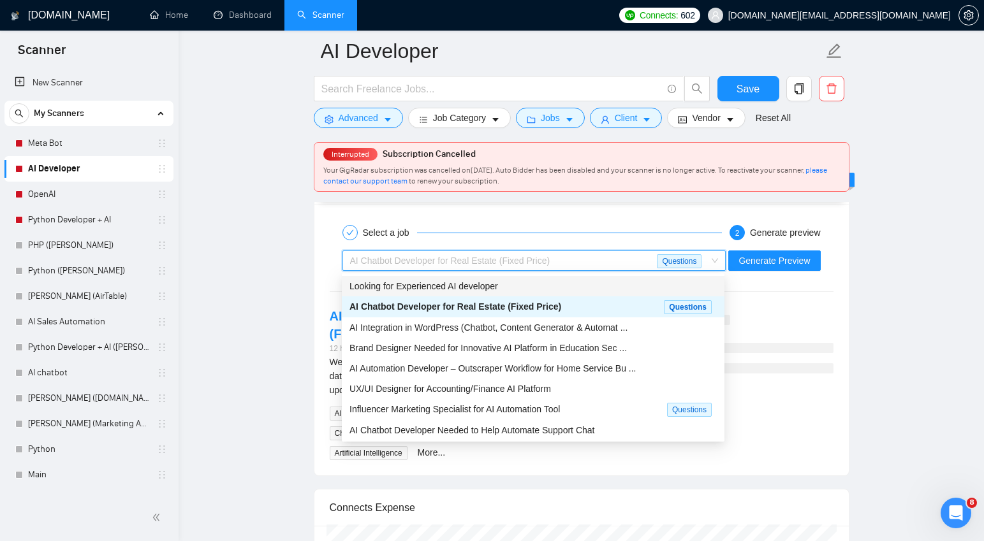
click at [519, 287] on div "Looking for Experienced AI developer" at bounding box center [533, 286] width 367 height 14
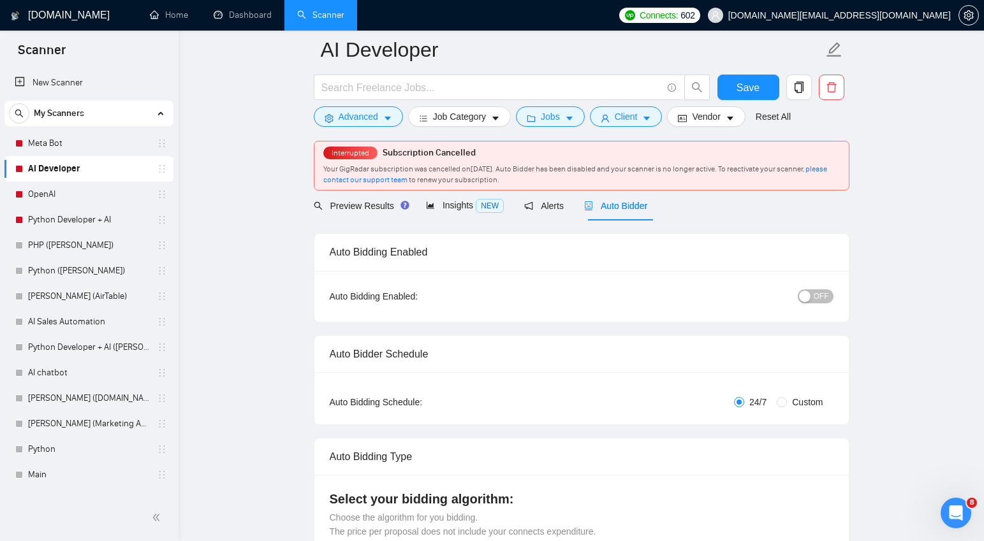
scroll to position [0, 0]
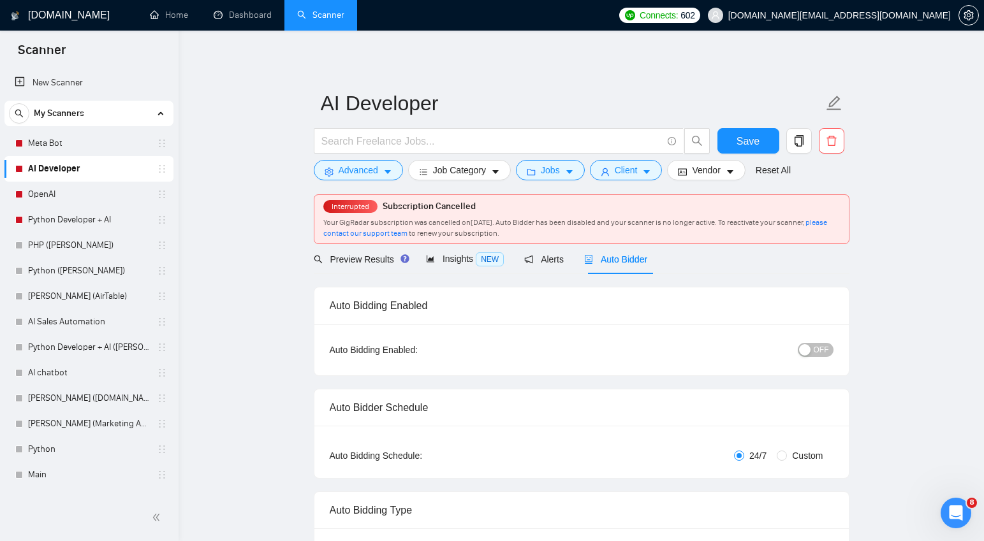
click at [808, 352] on div "button" at bounding box center [804, 349] width 11 height 11
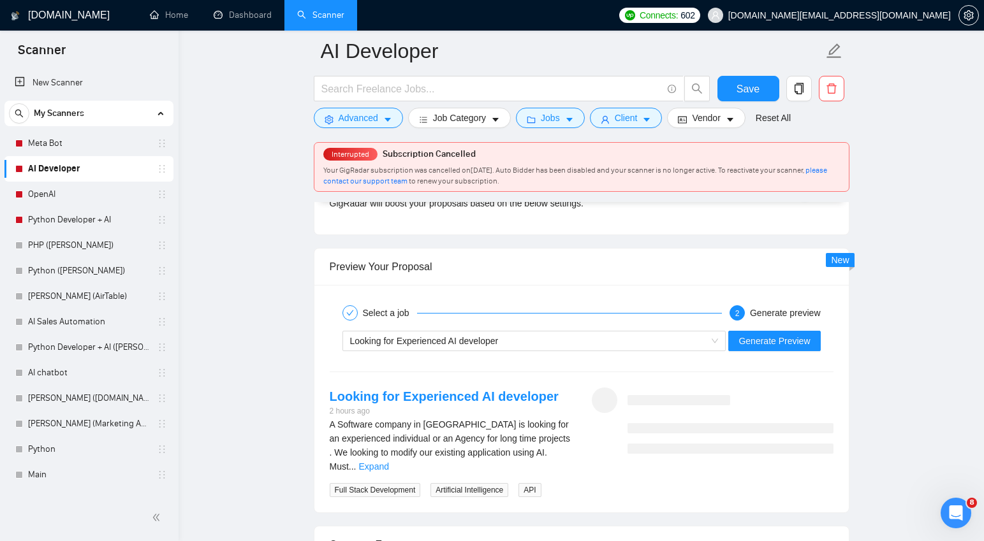
scroll to position [2412, 0]
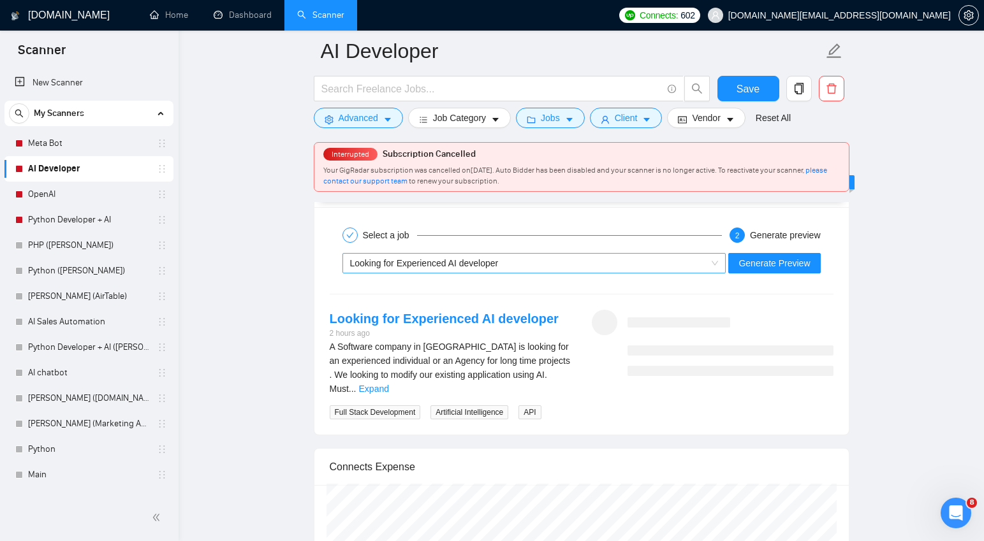
click at [645, 260] on div "Looking for Experienced AI developer" at bounding box center [528, 263] width 357 height 19
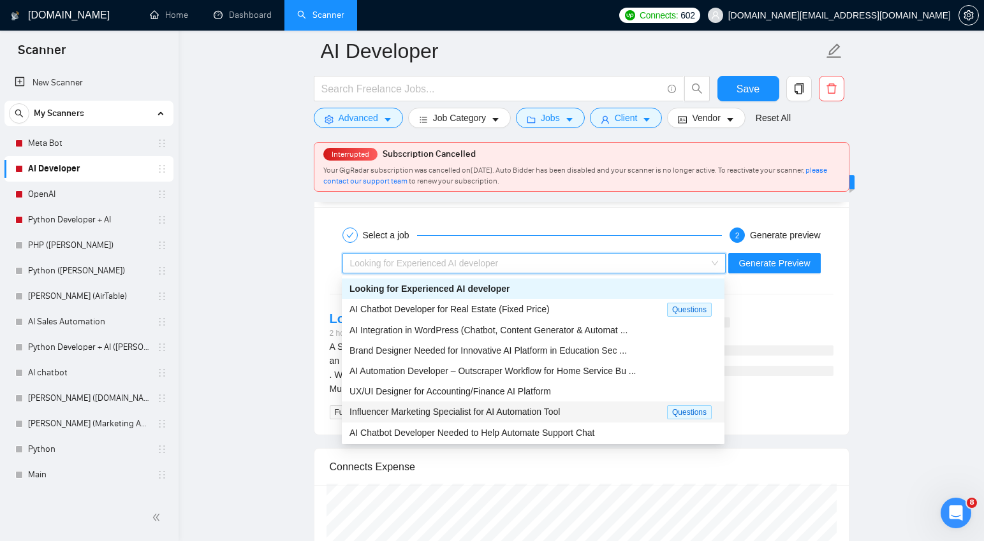
click at [526, 409] on span "Influencer Marketing Specialist for AI Automation Tool" at bounding box center [455, 412] width 210 height 10
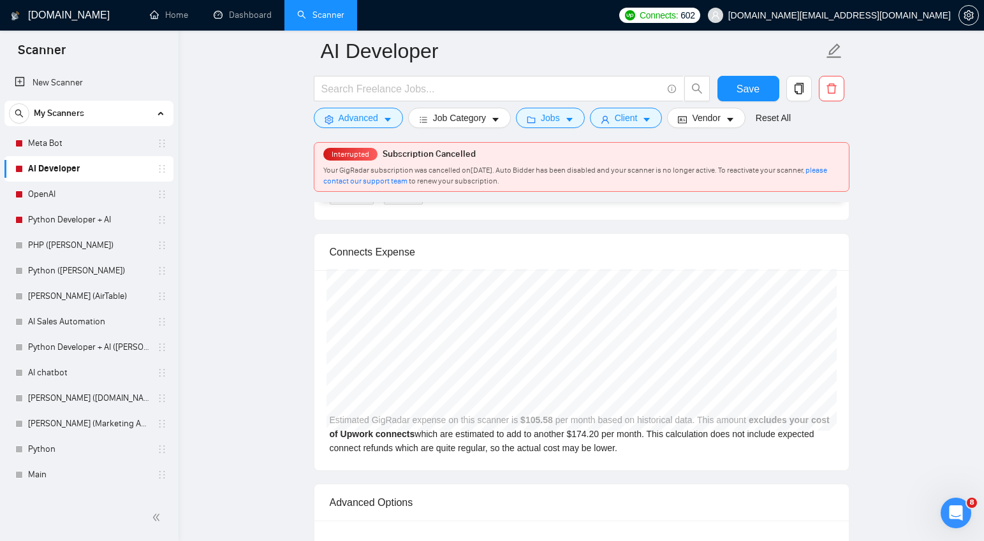
scroll to position [2643, 0]
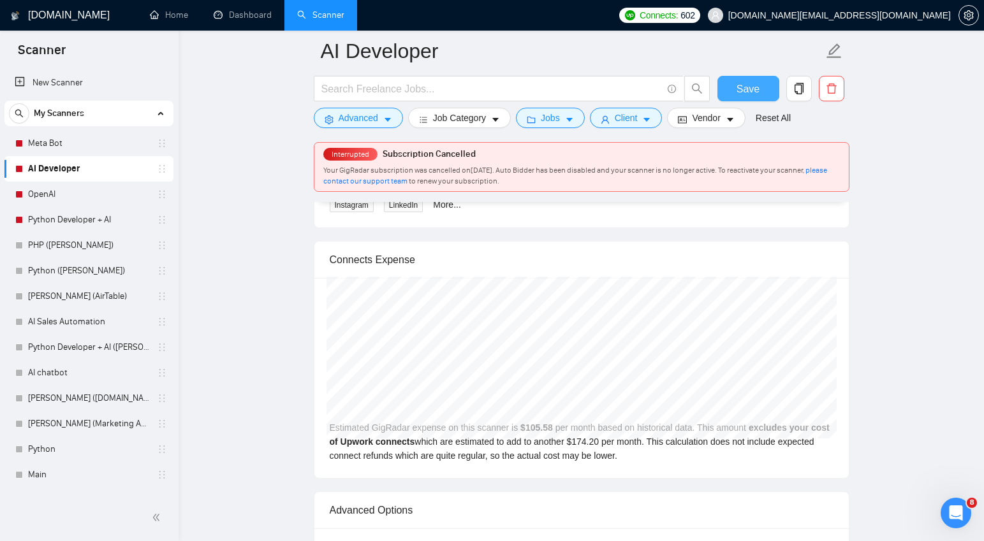
click at [752, 93] on span "Save" at bounding box center [748, 89] width 23 height 16
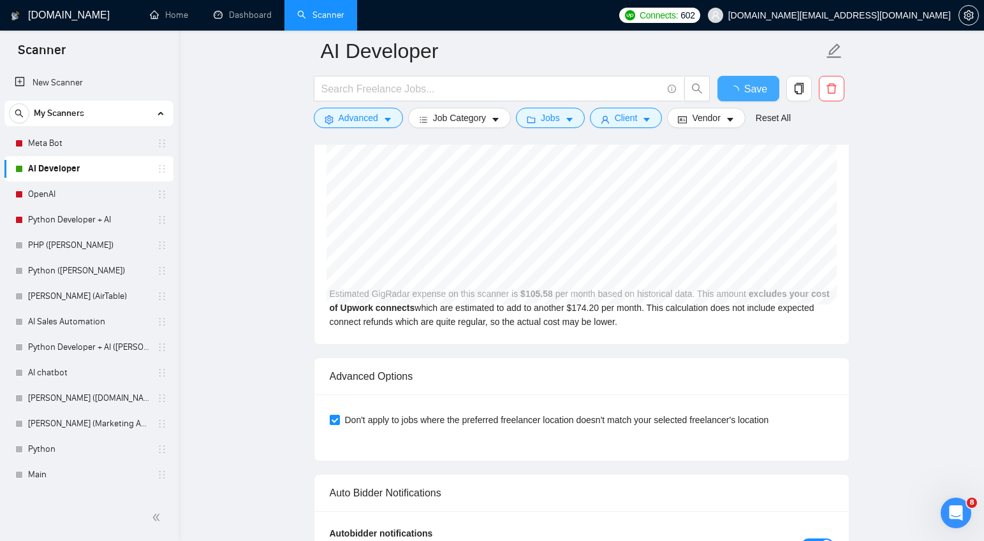
checkbox input "true"
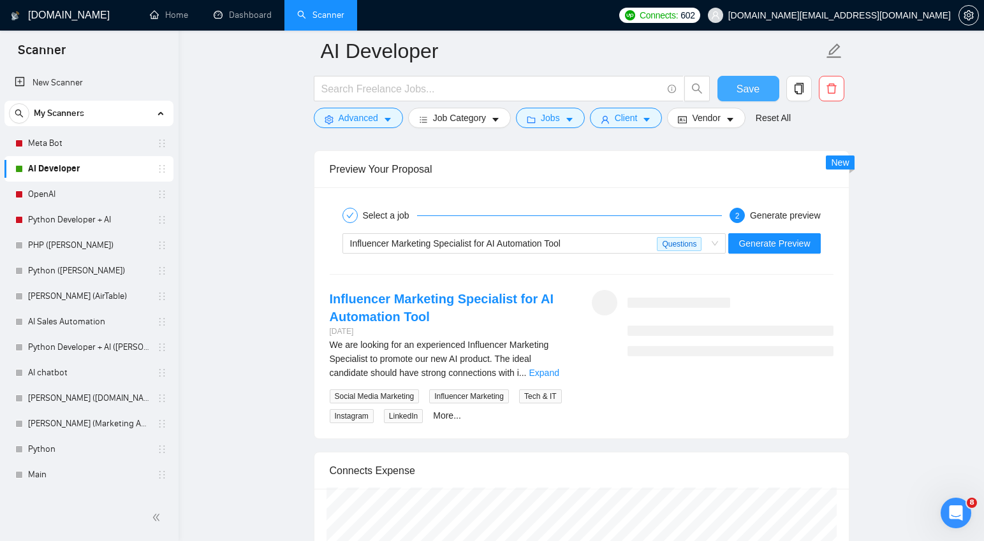
scroll to position [2376, 0]
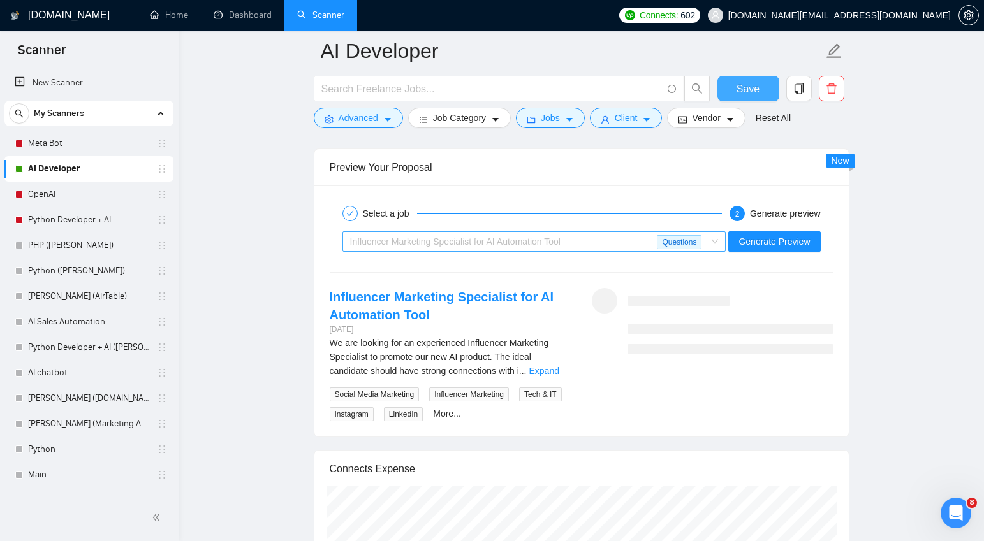
click at [718, 245] on div "Influencer Marketing Specialist for AI Automation Tool Questions" at bounding box center [534, 242] width 384 height 20
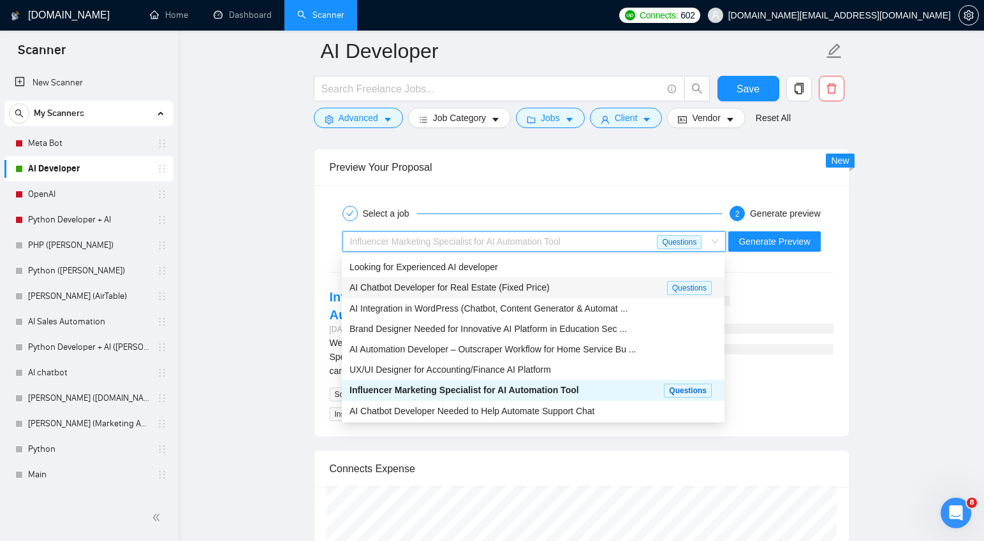
click at [508, 286] on span "AI Chatbot Developer for Real Estate (Fixed Price)" at bounding box center [450, 288] width 200 height 10
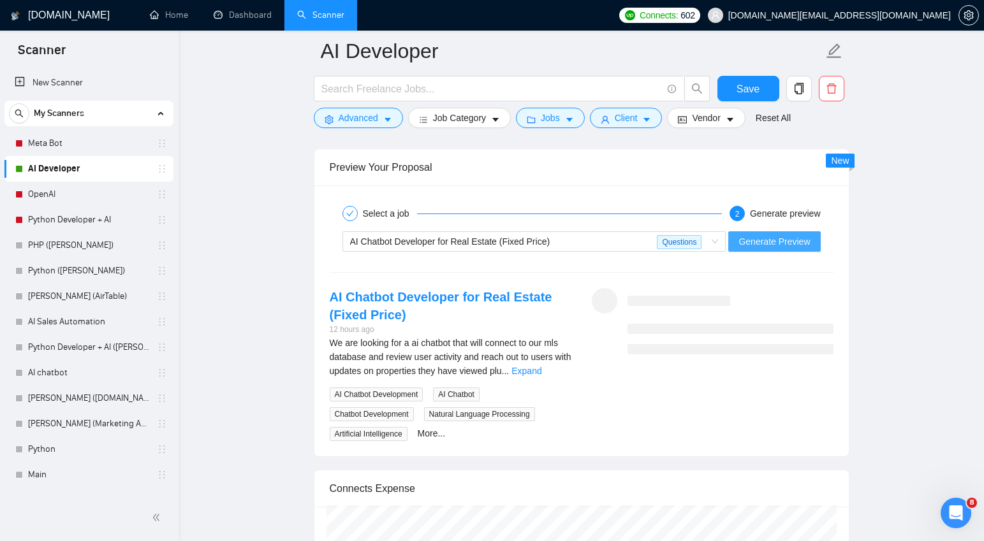
click at [791, 245] on span "Generate Preview" at bounding box center [774, 242] width 71 height 14
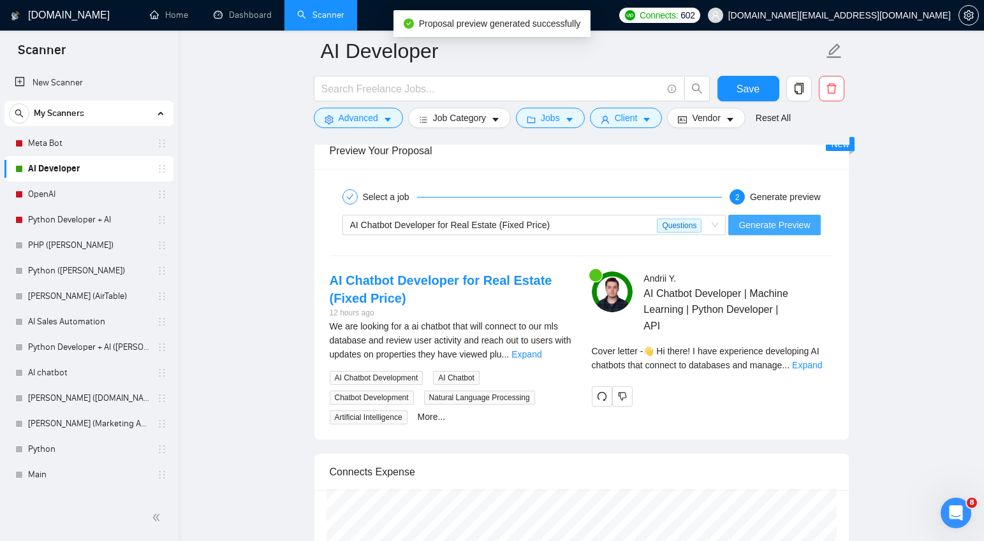
scroll to position [2384, 0]
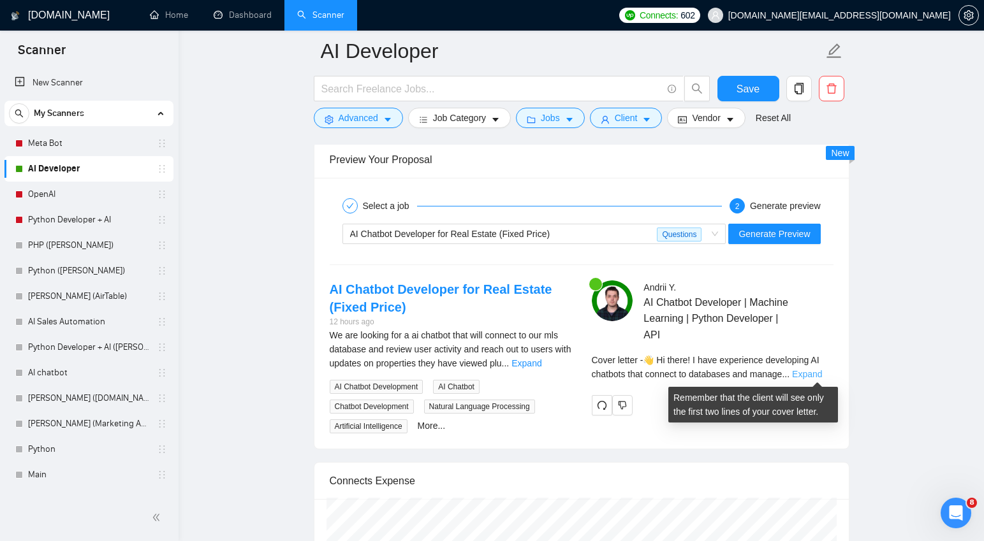
click at [816, 375] on link "Expand" at bounding box center [807, 374] width 30 height 10
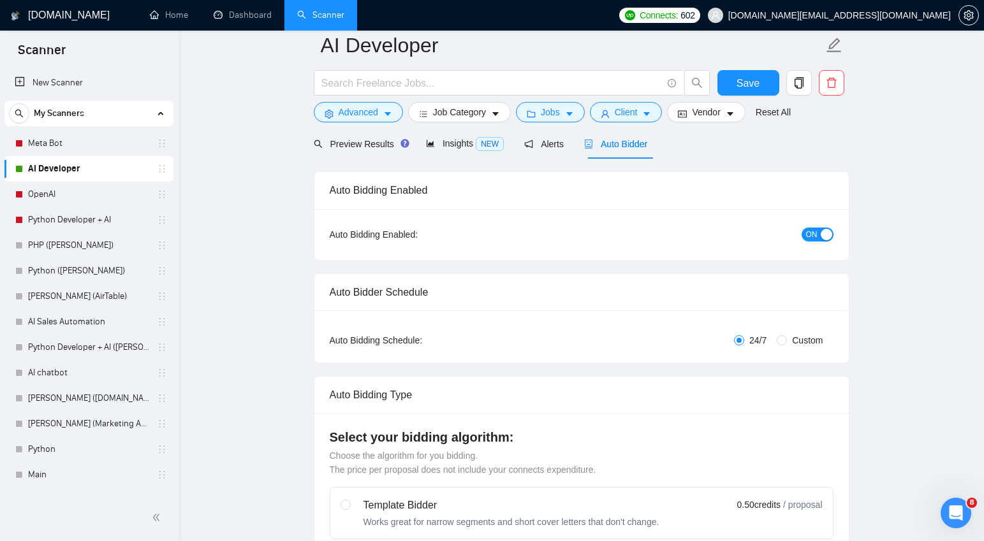
scroll to position [0, 0]
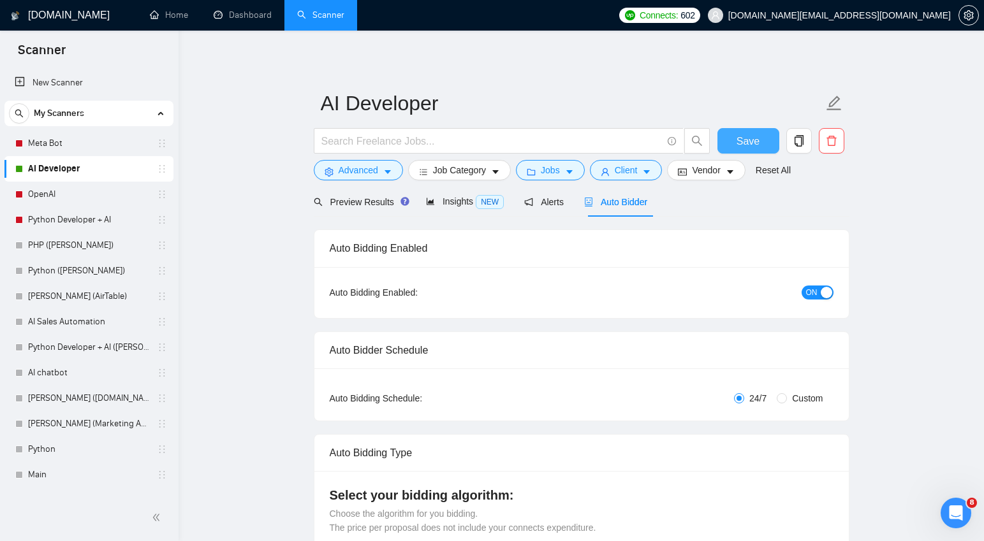
click at [753, 137] on span "Save" at bounding box center [748, 141] width 23 height 16
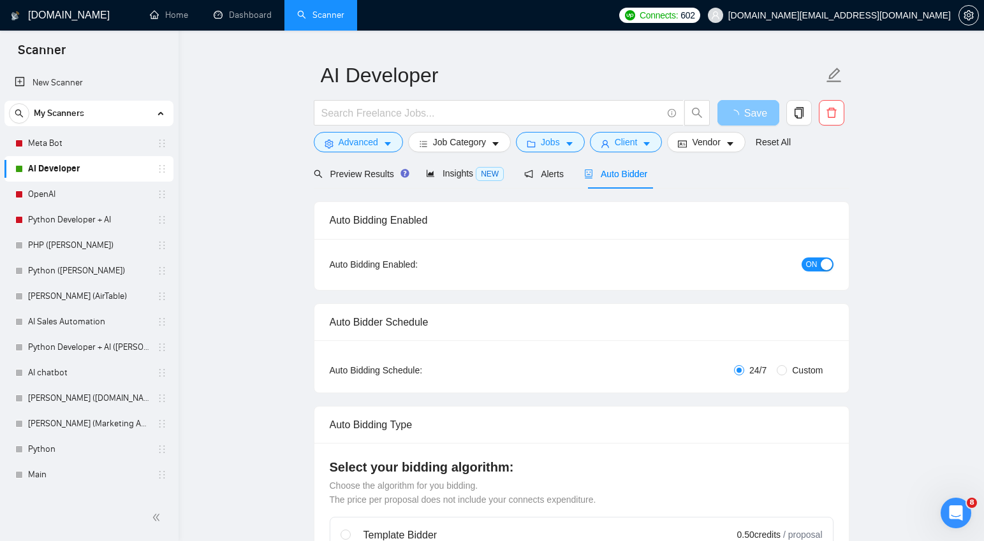
scroll to position [54, 0]
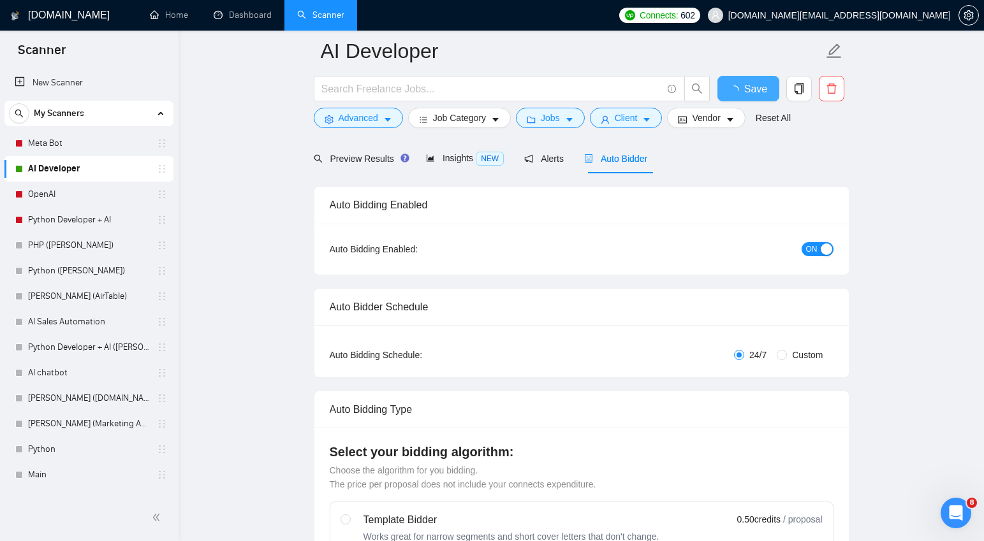
checkbox input "true"
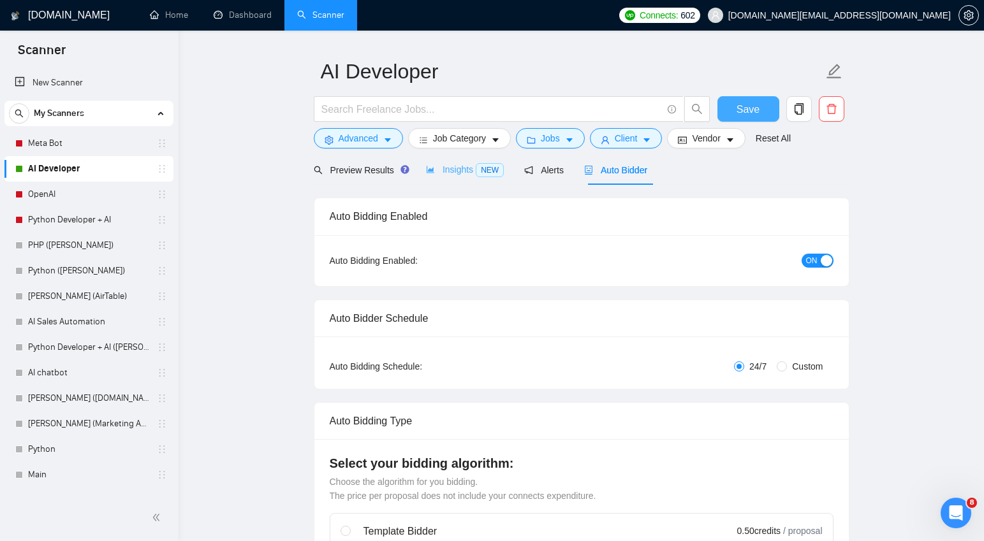
scroll to position [0, 0]
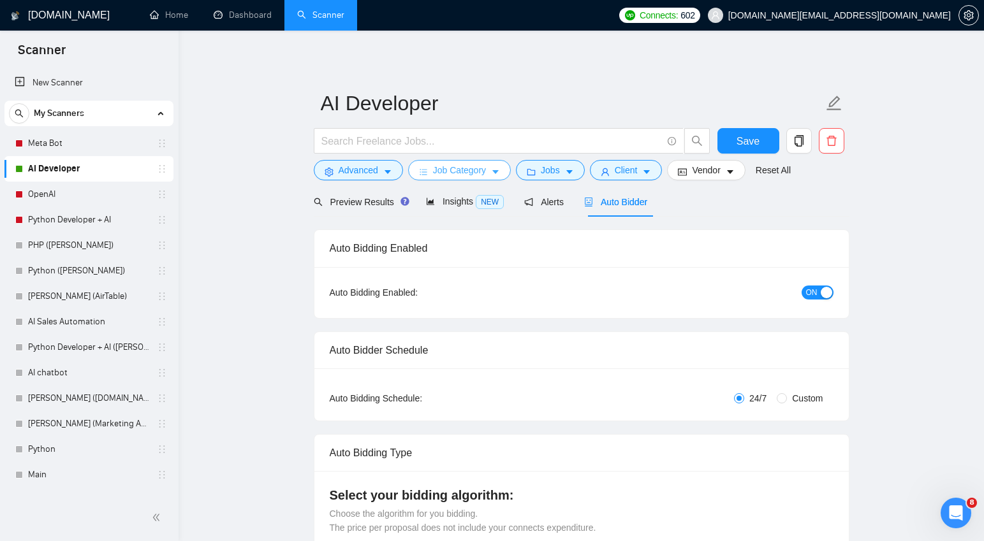
click at [459, 172] on span "Job Category" at bounding box center [459, 170] width 53 height 14
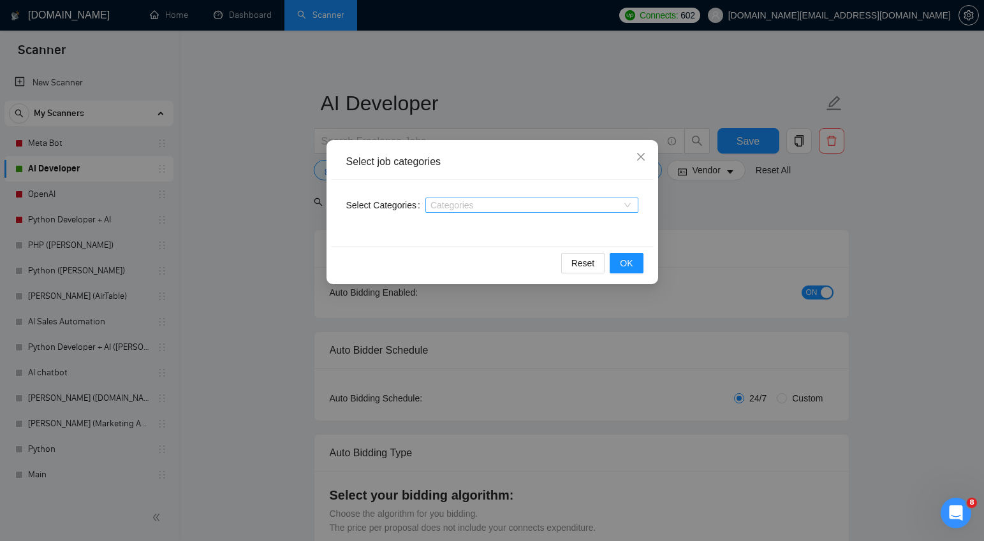
click at [517, 207] on div at bounding box center [526, 205] width 194 height 10
click at [642, 154] on icon "close" at bounding box center [641, 157] width 10 height 10
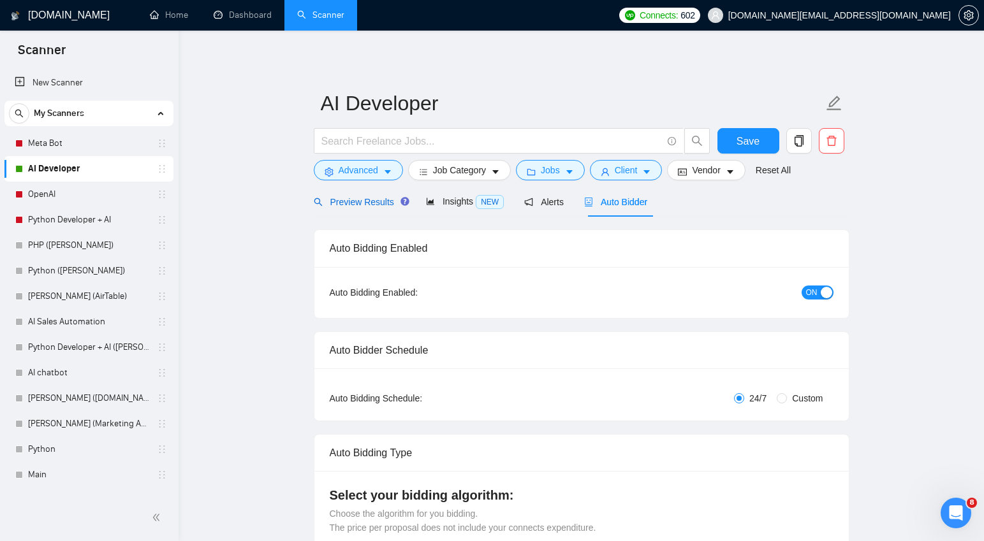
click at [348, 203] on span "Preview Results" at bounding box center [360, 202] width 92 height 10
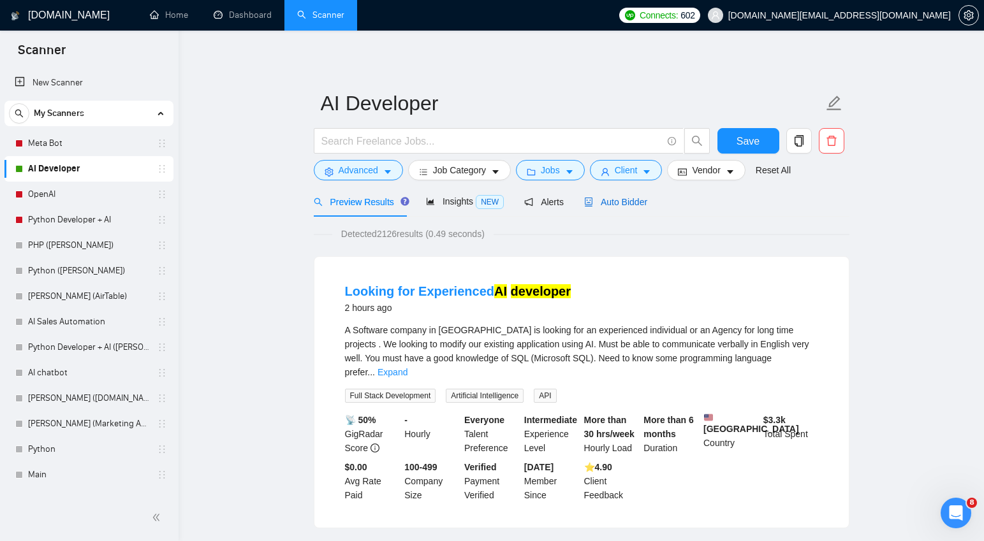
click at [626, 203] on span "Auto Bidder" at bounding box center [615, 202] width 63 height 10
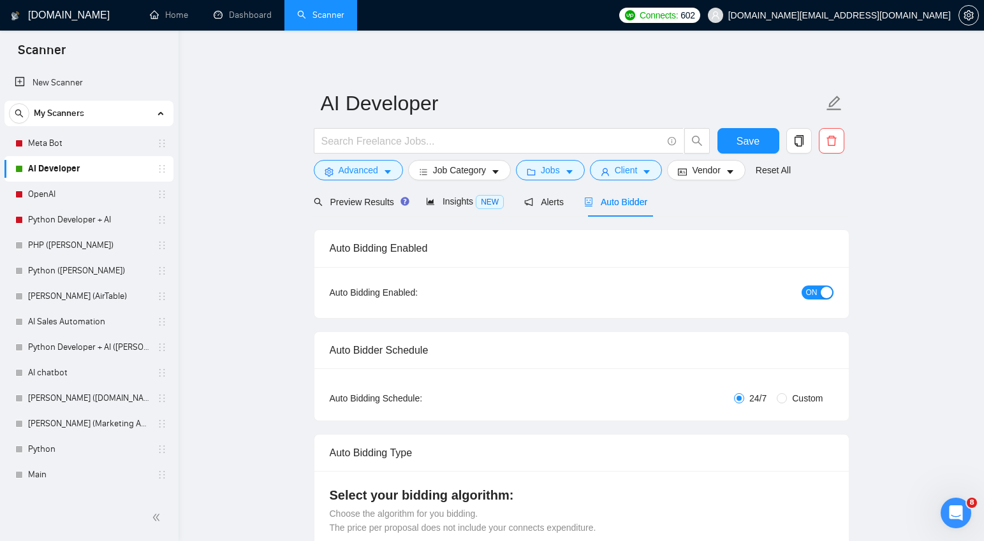
checkbox input "true"
click at [355, 200] on span "Preview Results" at bounding box center [360, 202] width 92 height 10
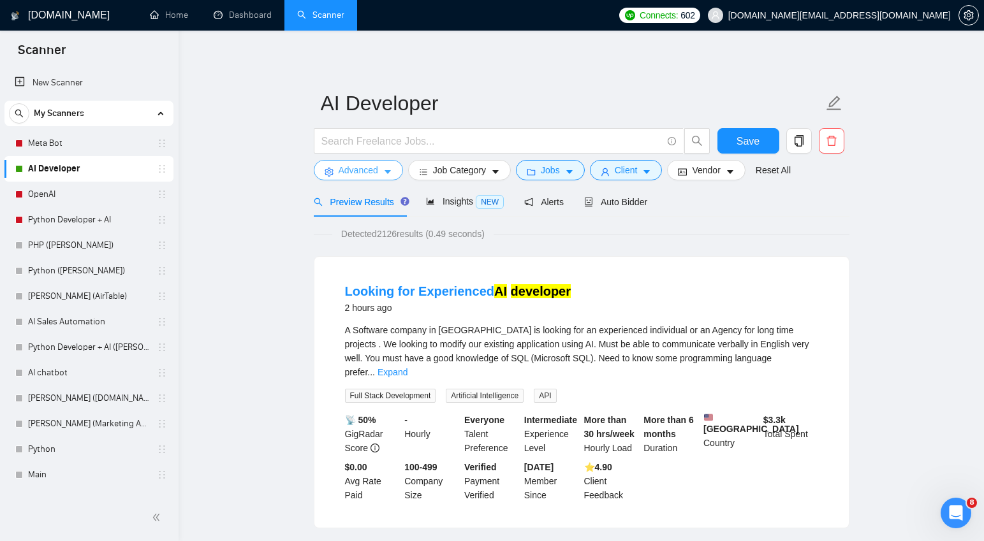
click at [394, 171] on button "Advanced" at bounding box center [358, 170] width 89 height 20
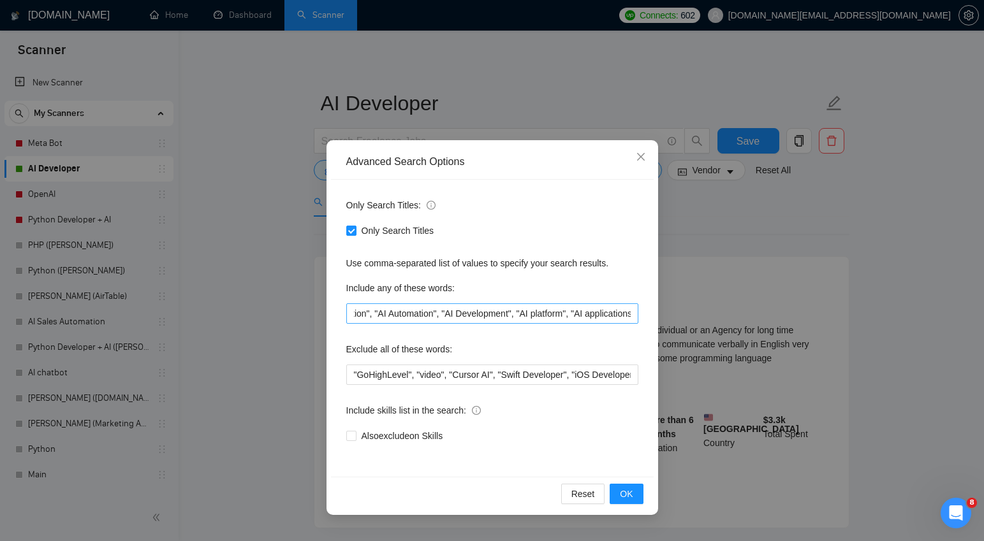
scroll to position [0, 549]
click at [639, 155] on icon "close" at bounding box center [641, 157] width 10 height 10
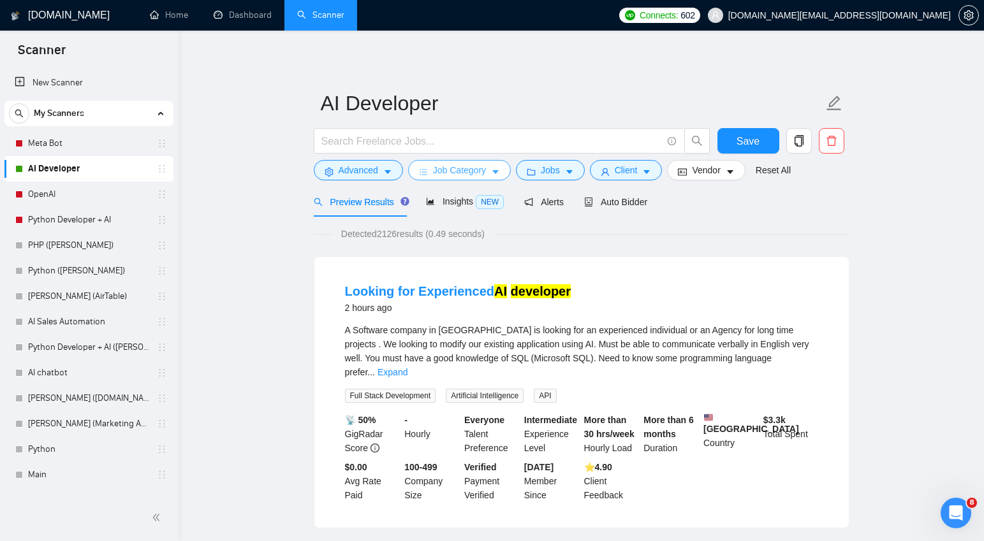
click at [497, 171] on icon "caret-down" at bounding box center [495, 173] width 6 height 4
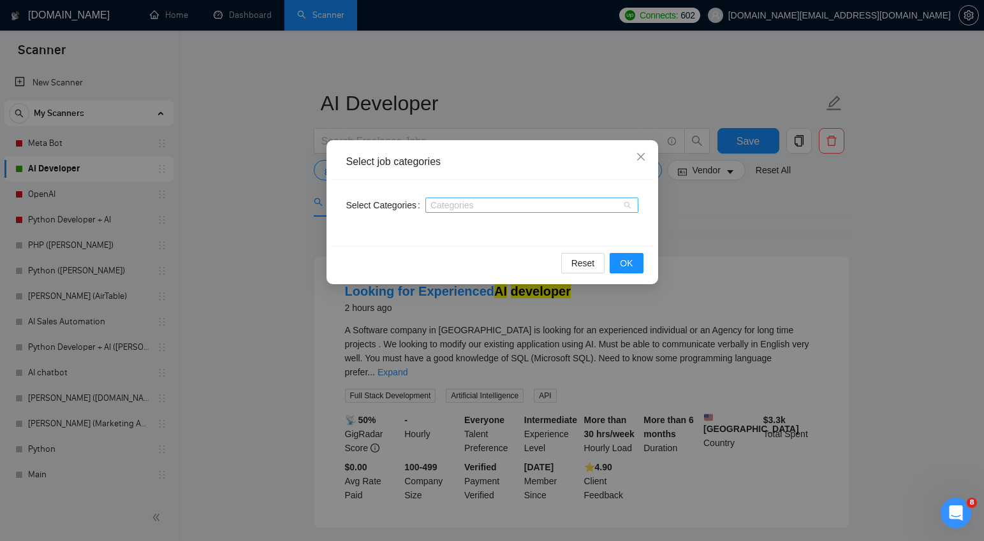
click at [462, 210] on div "Categories" at bounding box center [531, 205] width 213 height 15
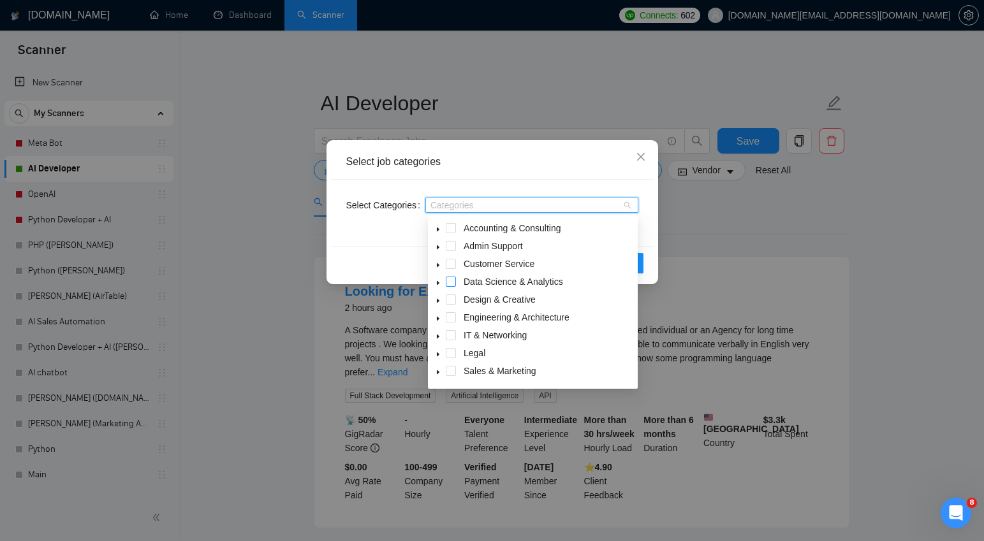
click at [453, 283] on span at bounding box center [451, 282] width 10 height 10
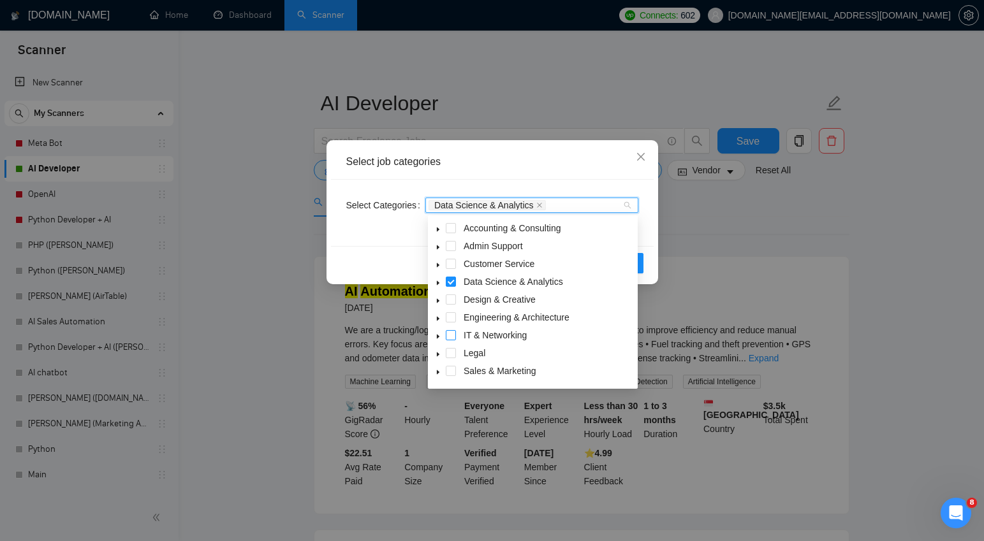
click at [455, 335] on span at bounding box center [451, 335] width 10 height 10
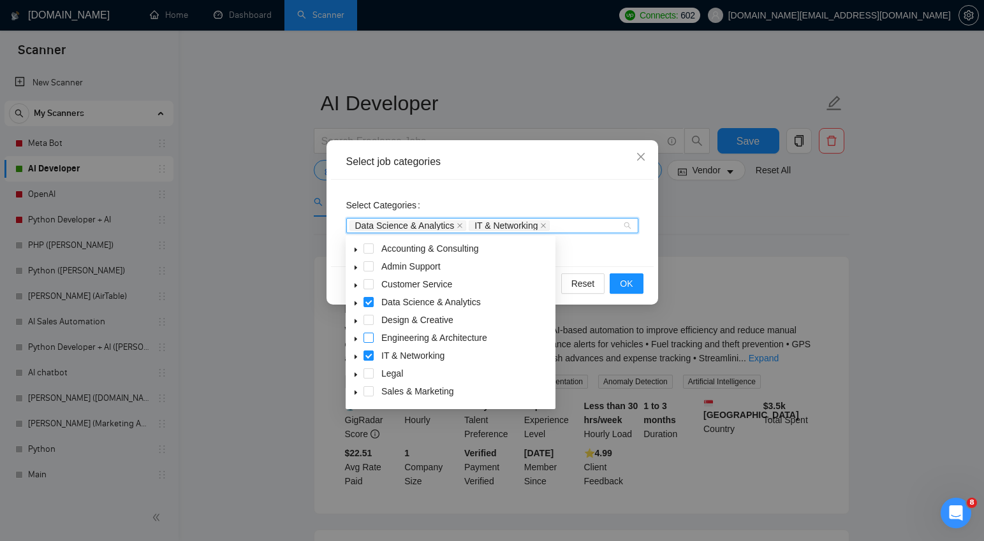
click at [371, 339] on span at bounding box center [369, 338] width 10 height 10
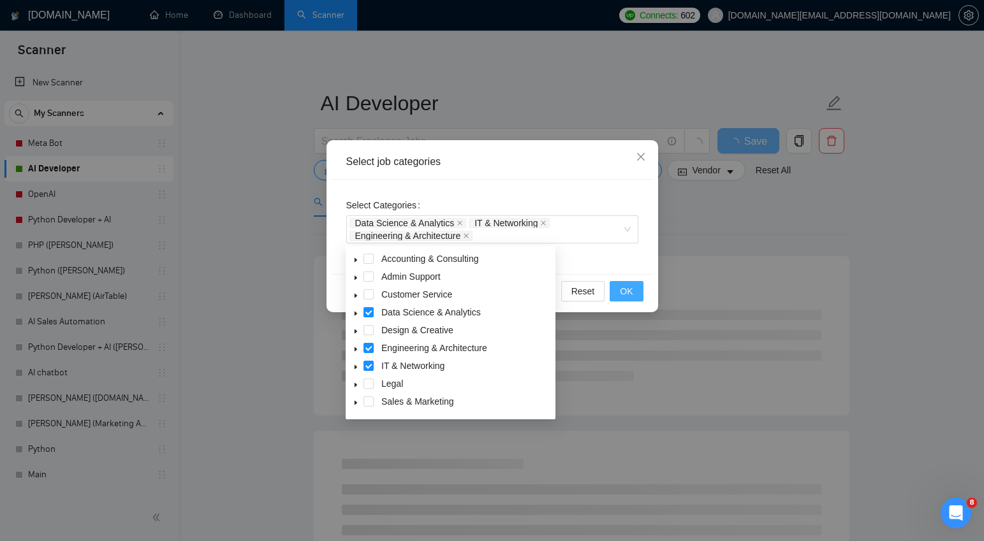
click at [631, 293] on span "OK" at bounding box center [626, 291] width 13 height 14
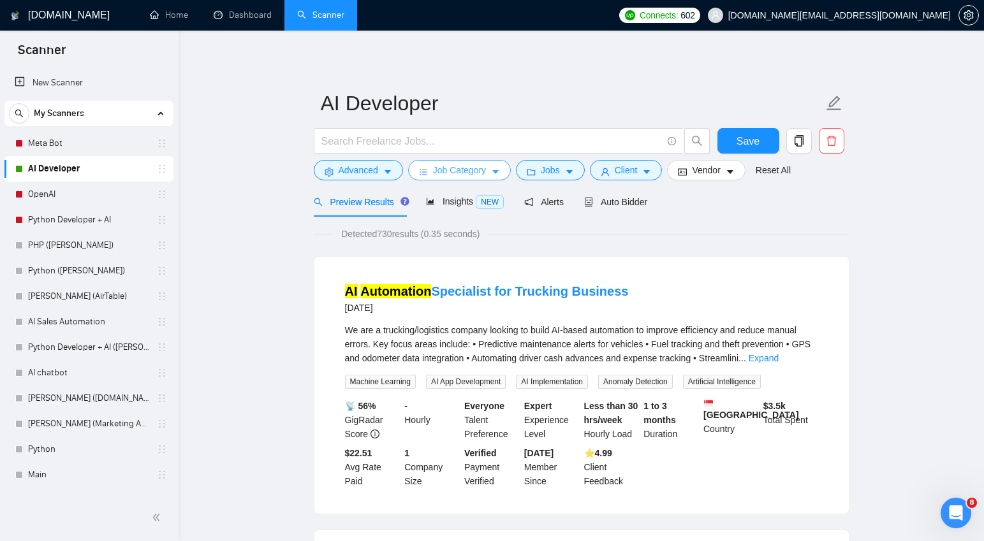
click at [497, 172] on icon "caret-down" at bounding box center [495, 172] width 9 height 9
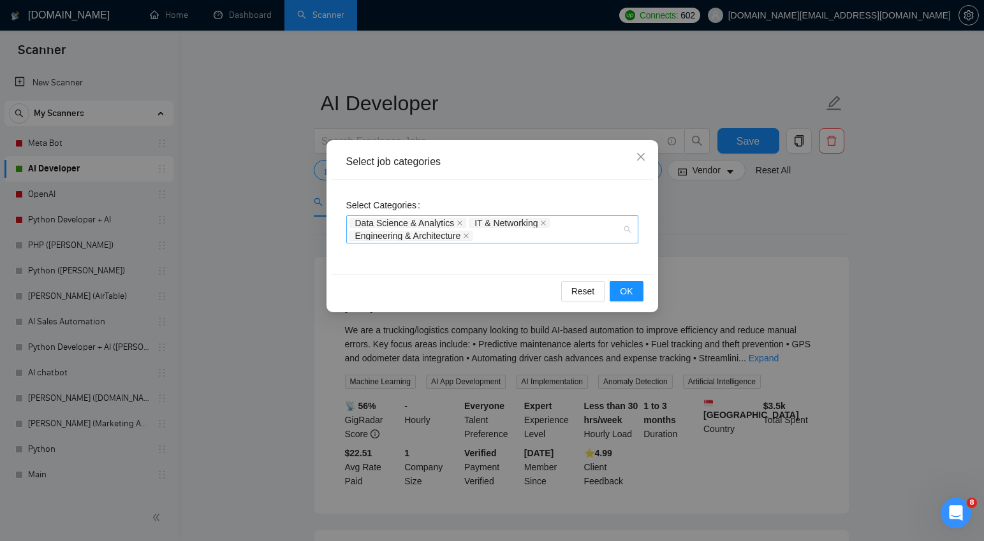
click at [627, 231] on div "Data Science & Analytics IT & Networking Engineering & Architecture" at bounding box center [492, 230] width 292 height 28
click at [585, 187] on div "Select Categories Data Science & Analytics IT & Networking Engineering & Archit…" at bounding box center [492, 227] width 323 height 94
click at [547, 223] on icon "close" at bounding box center [543, 223] width 6 height 6
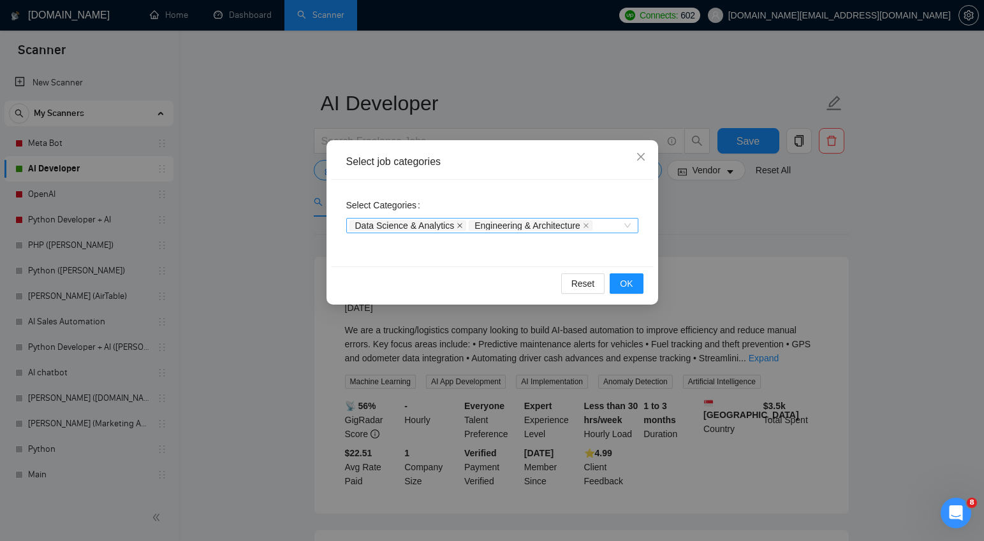
click at [462, 224] on icon "close" at bounding box center [459, 225] width 5 height 5
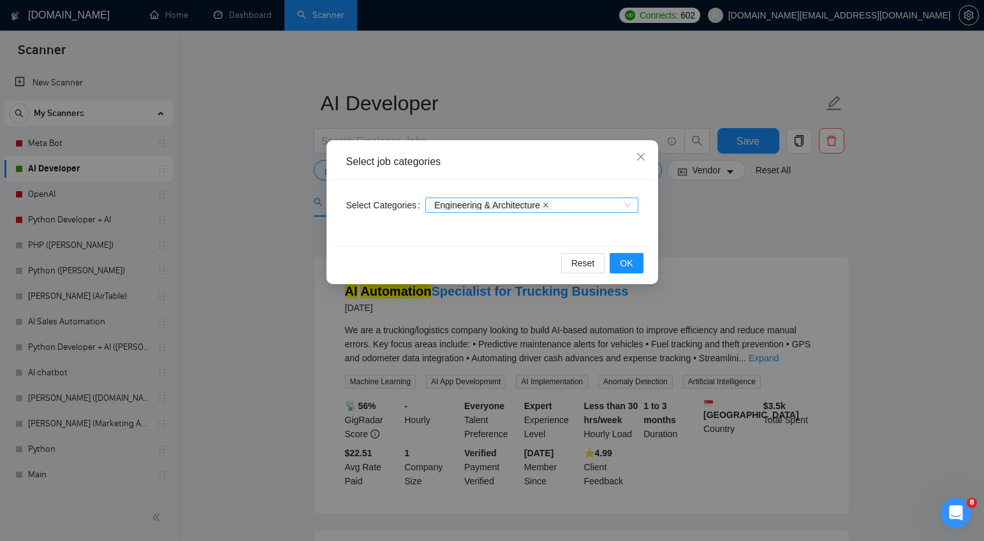
click at [549, 207] on icon "close" at bounding box center [546, 205] width 6 height 6
click at [631, 260] on span "OK" at bounding box center [626, 263] width 13 height 14
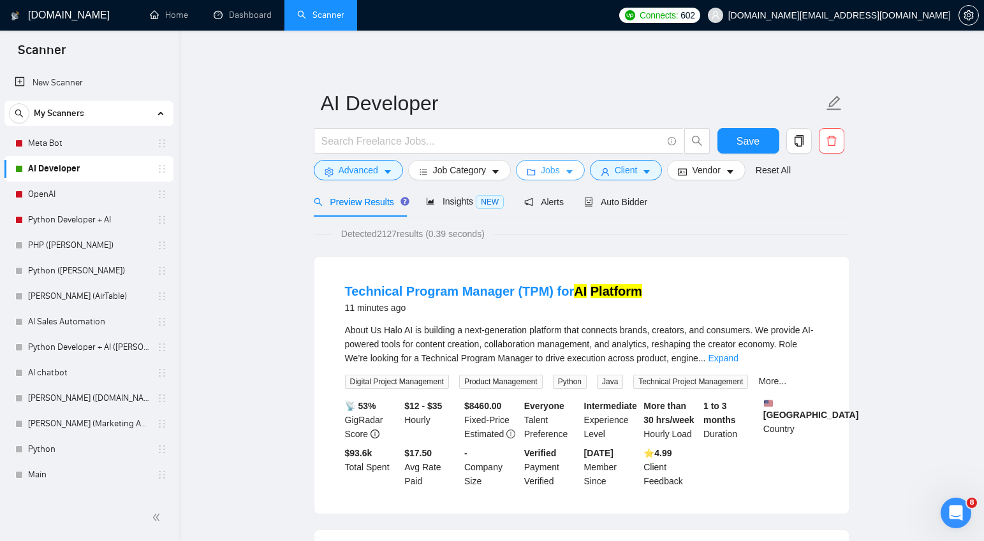
click at [573, 171] on icon "caret-down" at bounding box center [569, 173] width 6 height 4
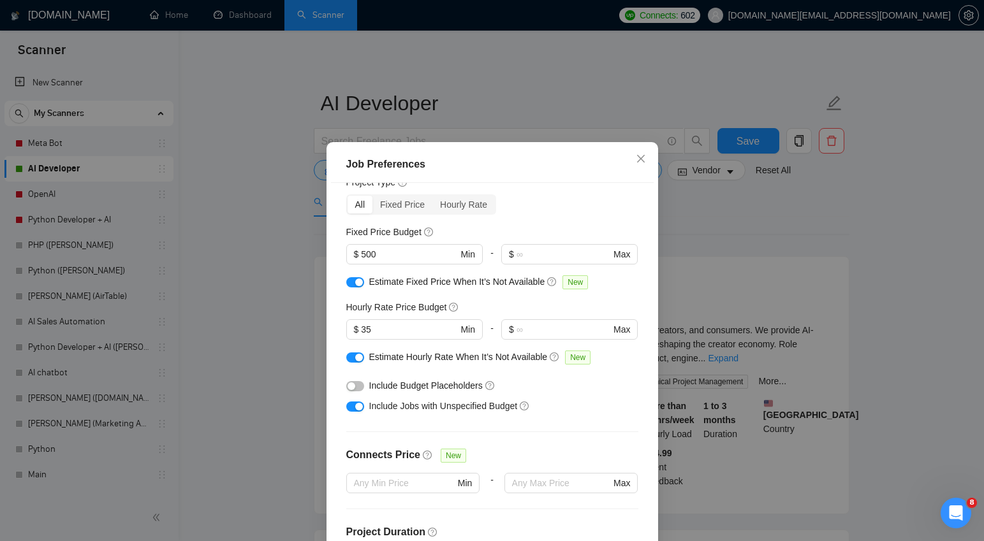
scroll to position [50, 0]
click at [383, 252] on input "500" at bounding box center [409, 253] width 96 height 14
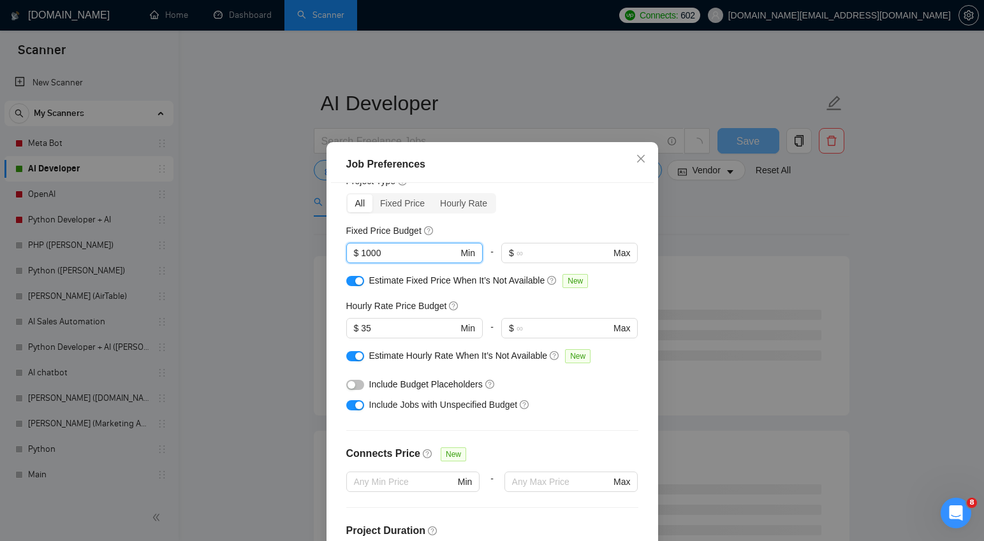
type input "1000"
click at [548, 220] on div "Budget Project Type All Fixed Price Hourly Rate Fixed Price Budget 1000 $ 1000 …" at bounding box center [492, 372] width 323 height 379
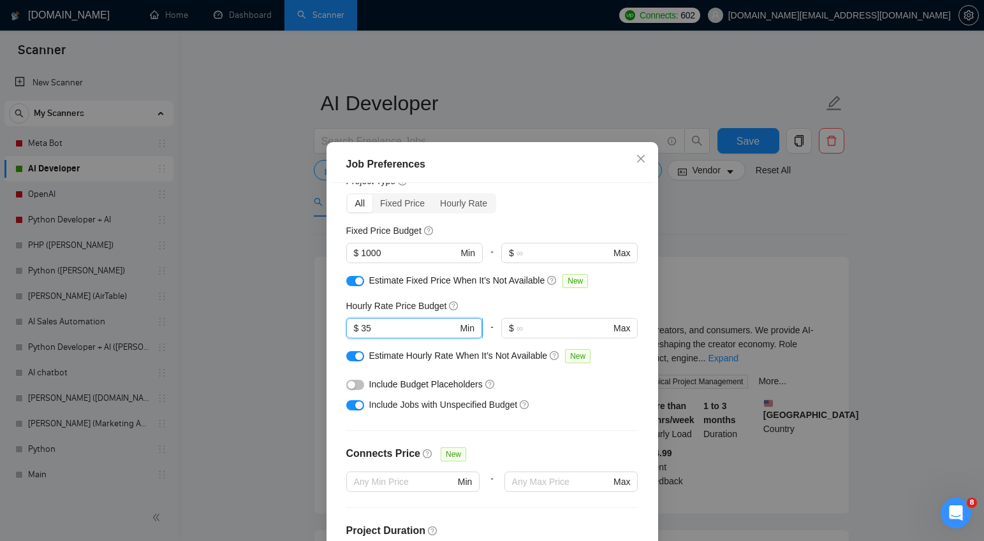
click at [385, 328] on input "35" at bounding box center [409, 328] width 96 height 14
type input "45"
click at [552, 224] on div "Fixed Price Budget" at bounding box center [492, 231] width 292 height 14
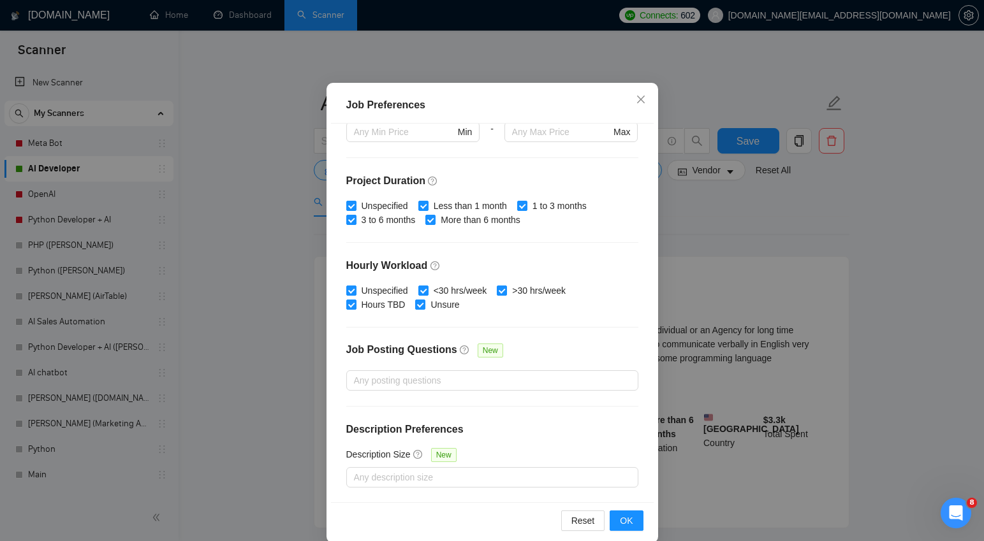
scroll to position [77, 0]
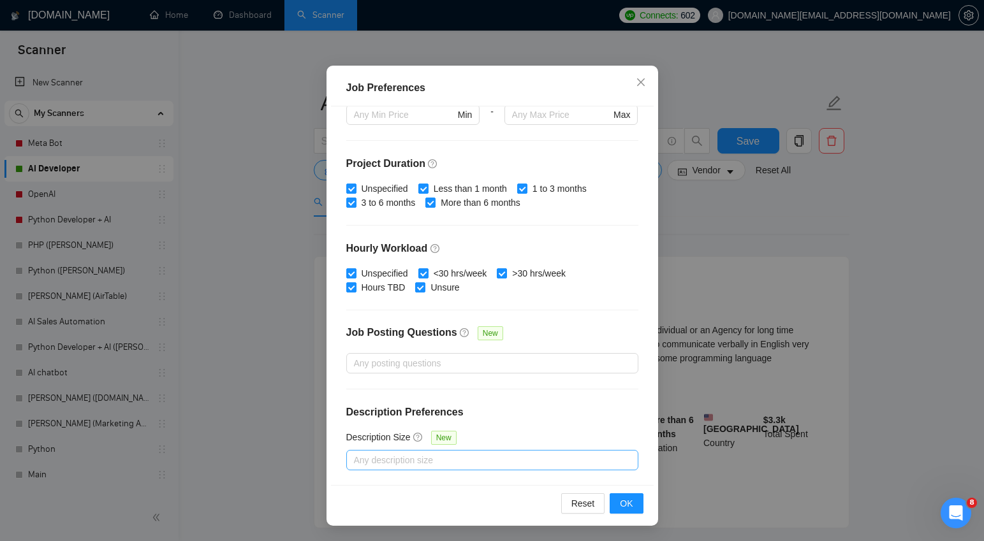
click at [470, 460] on div at bounding box center [486, 460] width 273 height 15
click at [560, 389] on div at bounding box center [492, 389] width 292 height 1
click at [501, 366] on div at bounding box center [486, 363] width 273 height 15
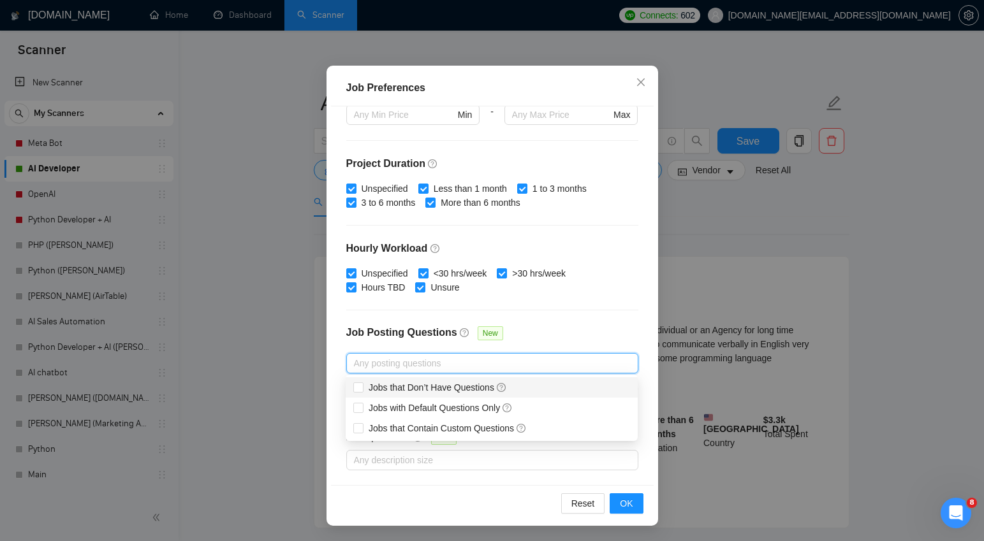
click at [587, 322] on div "Budget Project Type All Fixed Price Hourly Rate Fixed Price Budget $ 1000 Min -…" at bounding box center [492, 296] width 323 height 379
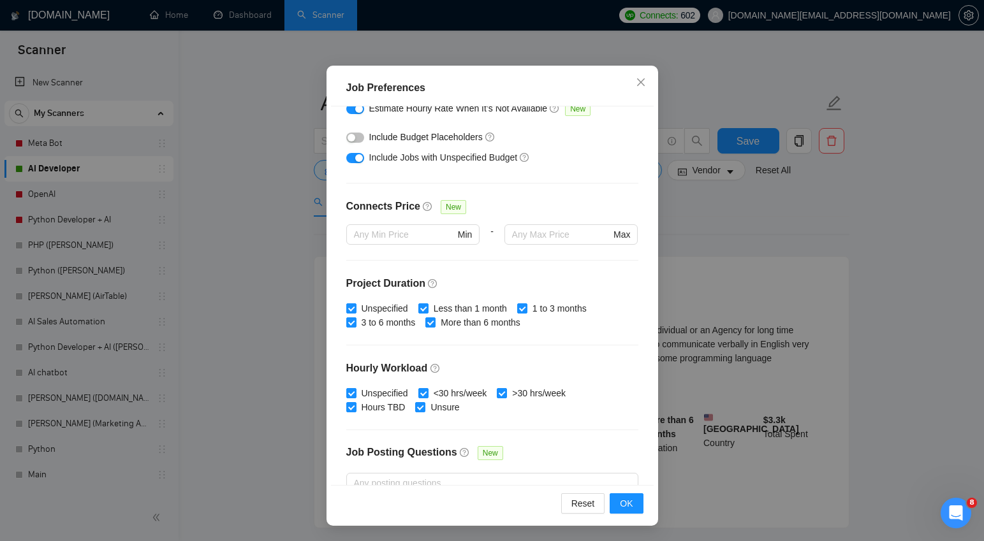
scroll to position [166, 0]
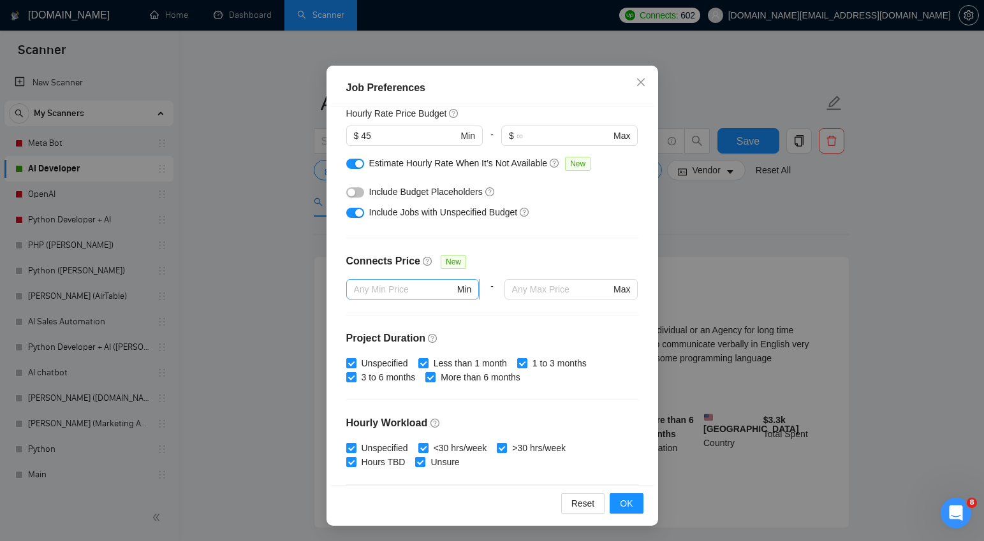
click at [429, 289] on input "text" at bounding box center [404, 290] width 101 height 14
click at [523, 318] on div "Budget Project Type All Fixed Price Hourly Rate Fixed Price Budget $ 1000 Min -…" at bounding box center [492, 296] width 323 height 379
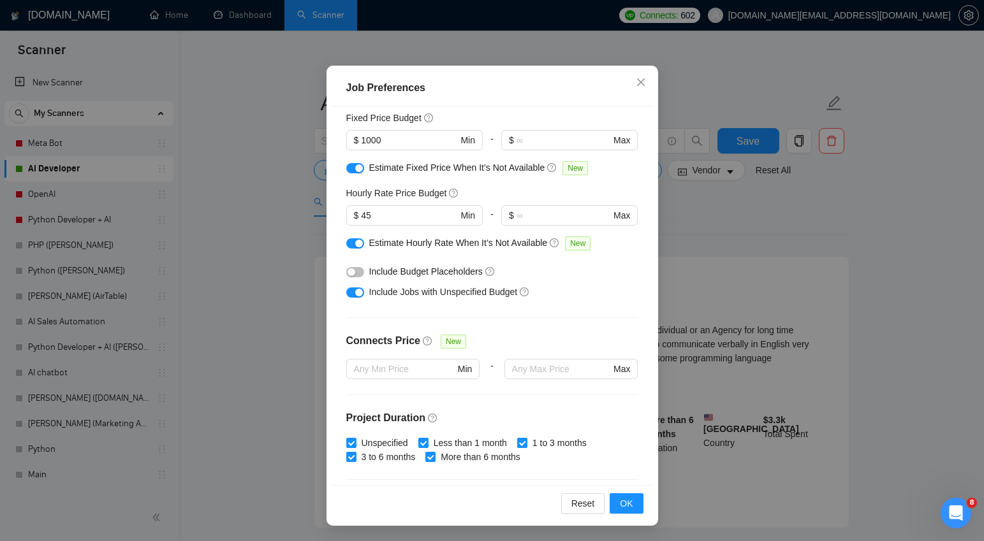
scroll to position [87, 0]
click at [624, 504] on span "OK" at bounding box center [626, 504] width 13 height 14
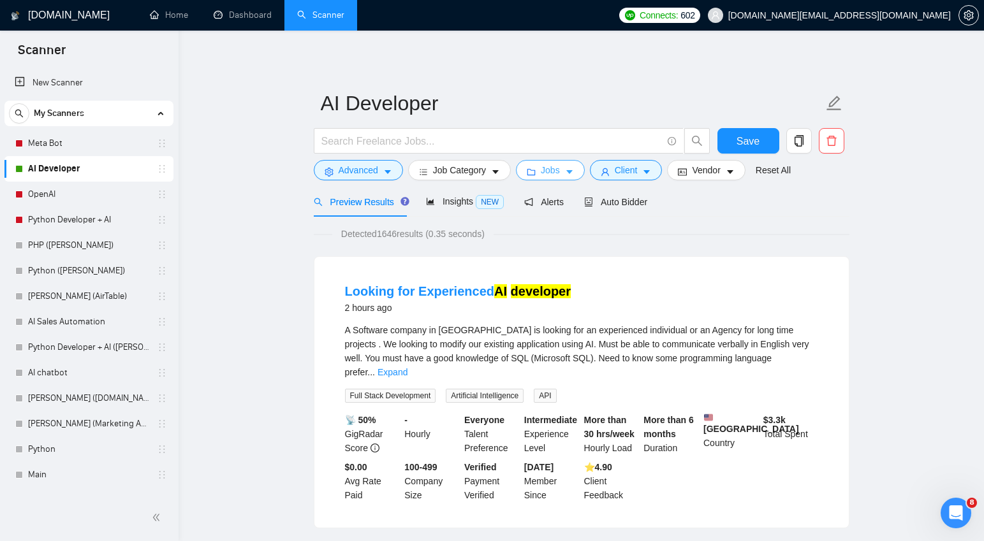
click at [569, 173] on icon "caret-down" at bounding box center [569, 172] width 9 height 9
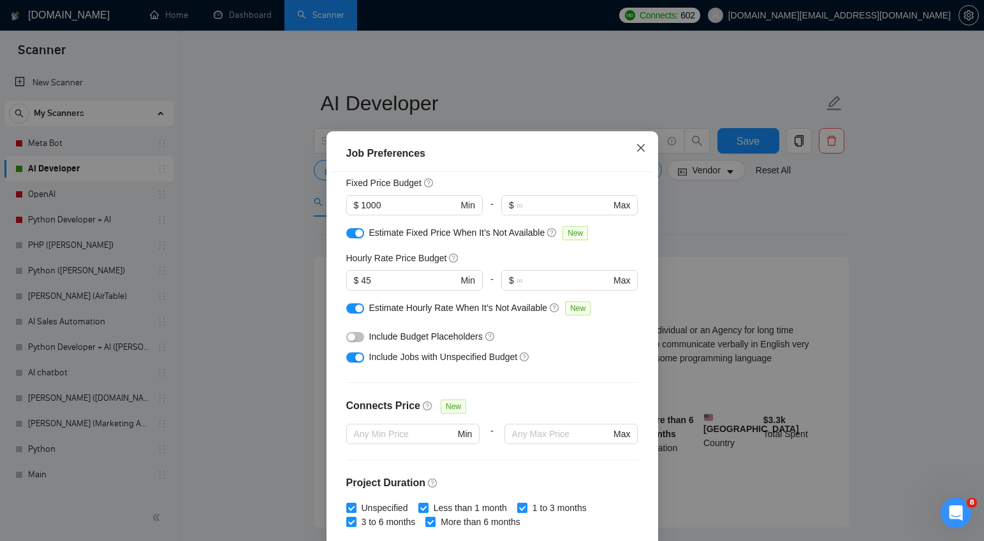
click at [645, 153] on icon "close" at bounding box center [641, 148] width 10 height 10
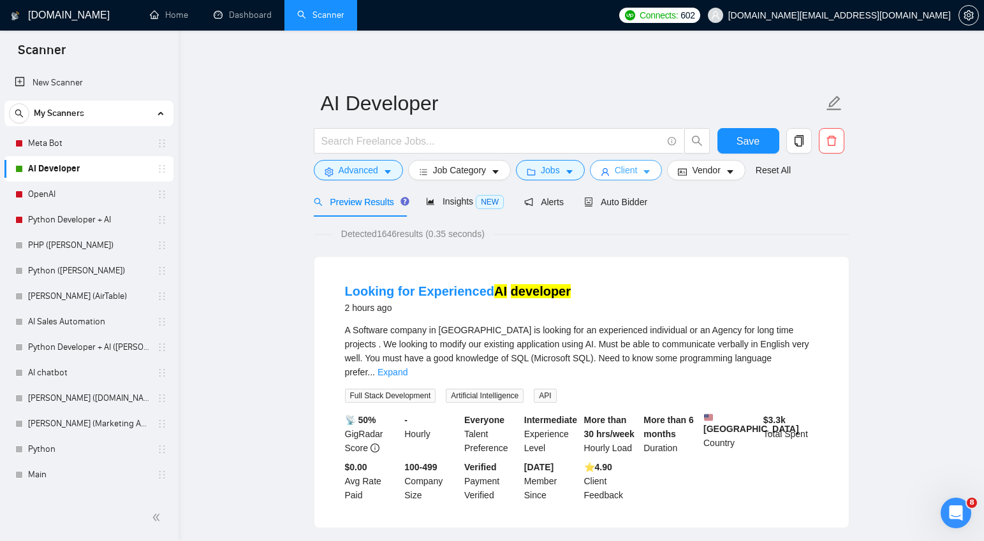
click at [651, 175] on icon "caret-down" at bounding box center [646, 172] width 9 height 9
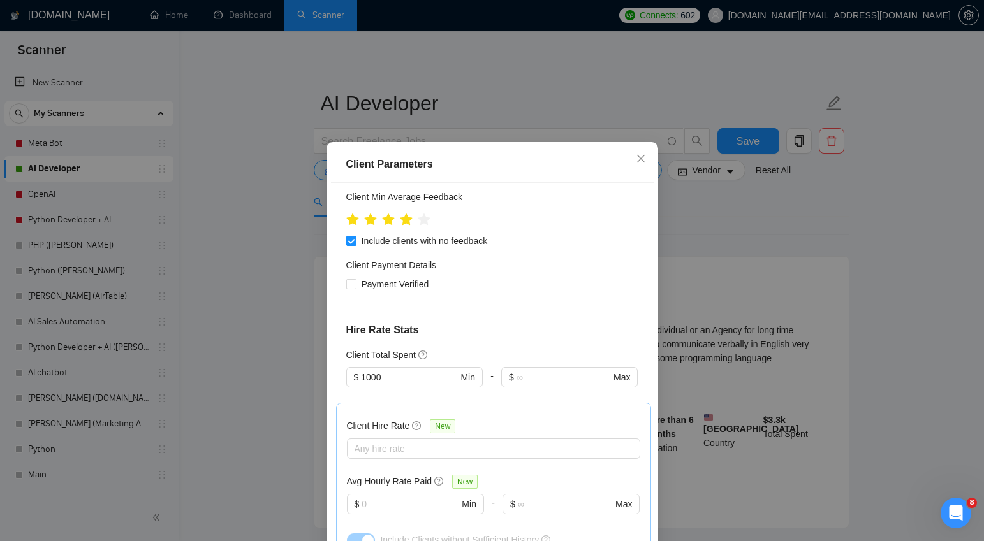
scroll to position [199, 0]
click at [406, 369] on input "1000" at bounding box center [409, 376] width 96 height 14
click at [504, 321] on div "Client Location Include Client Countries Select Exclude Client Countries India …" at bounding box center [492, 372] width 323 height 379
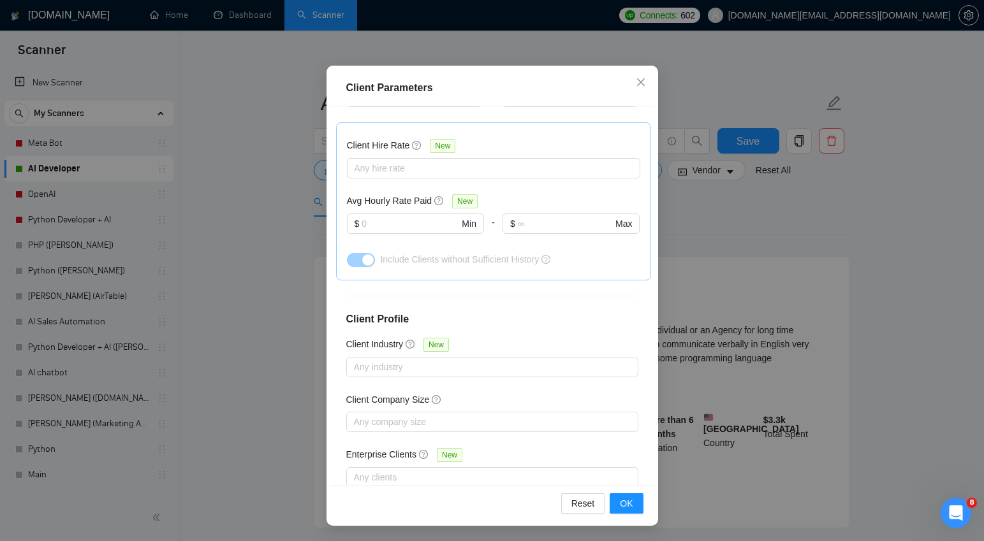
scroll to position [417, 0]
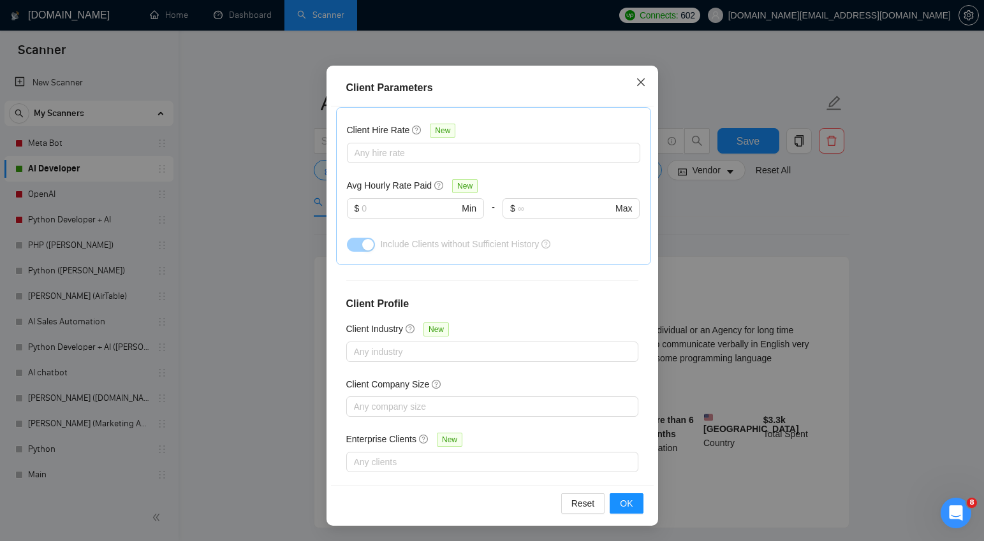
click at [642, 80] on icon "close" at bounding box center [641, 82] width 10 height 10
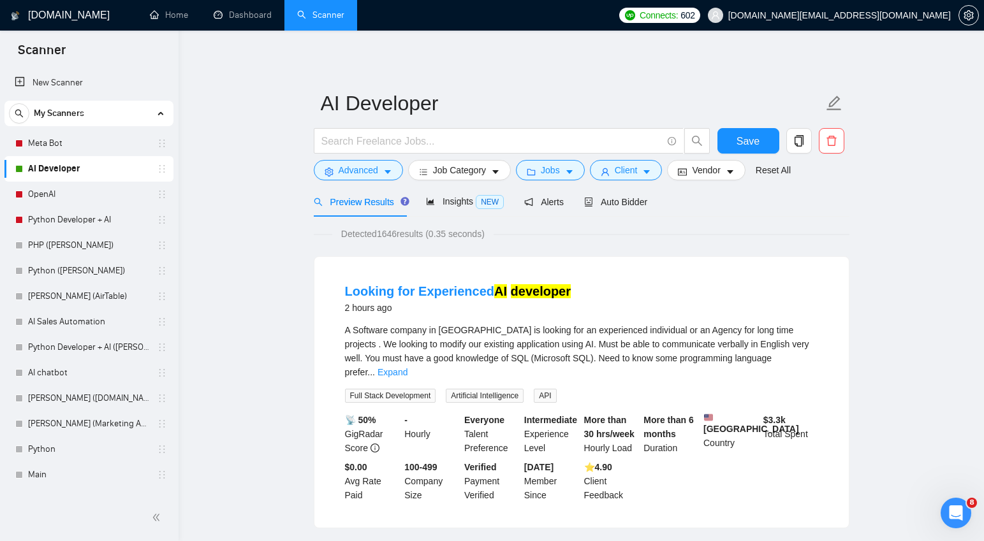
scroll to position [11, 0]
click at [554, 172] on span "Jobs" at bounding box center [550, 170] width 19 height 14
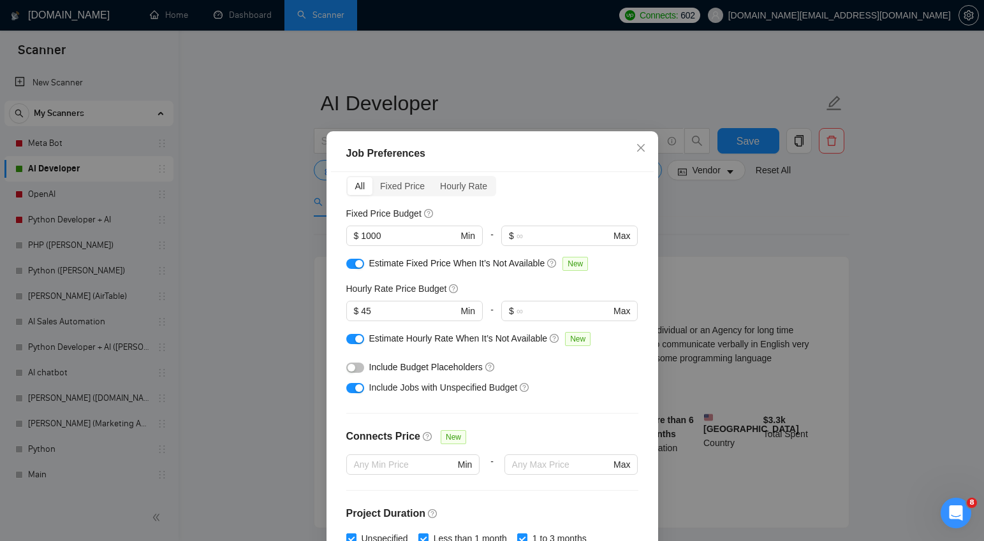
scroll to position [54, 0]
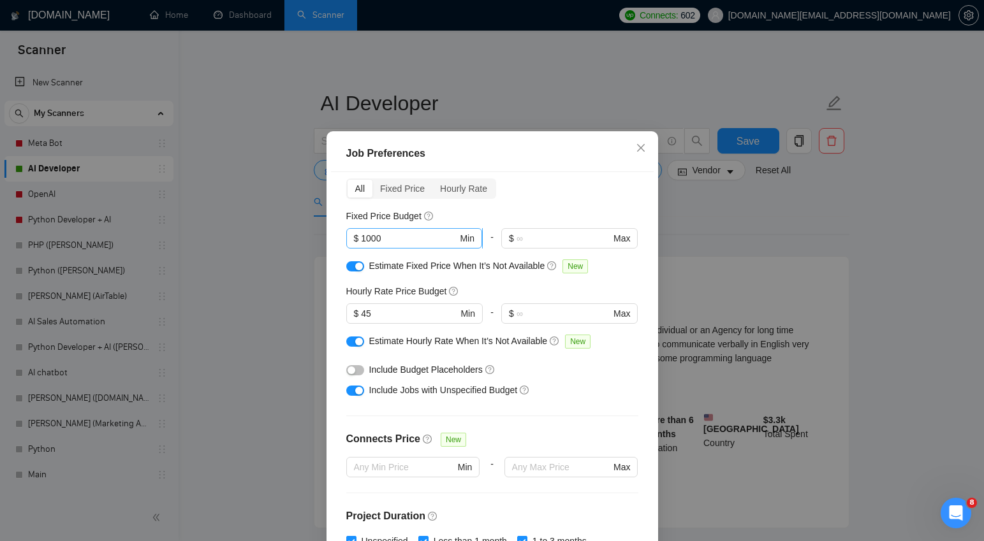
click at [367, 243] on input "1000" at bounding box center [409, 239] width 96 height 14
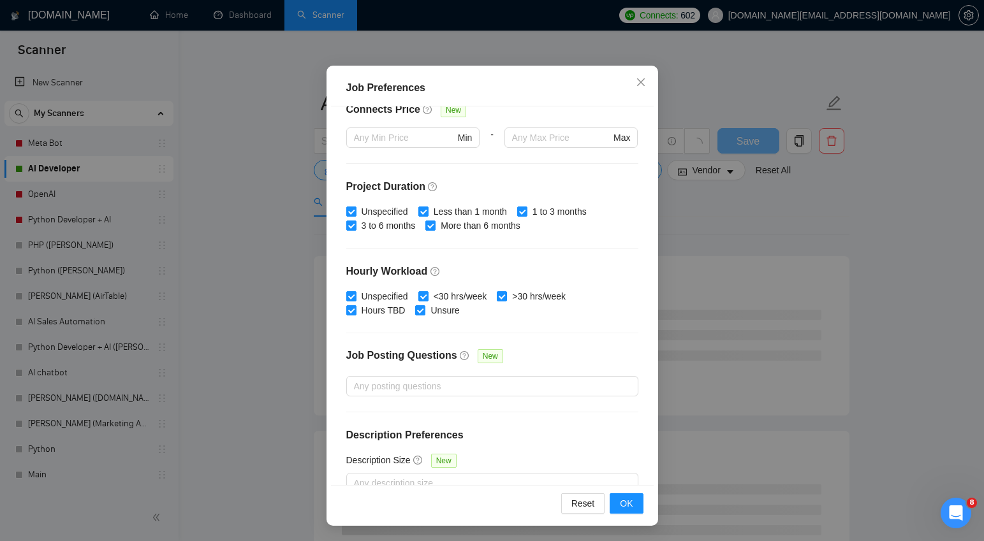
scroll to position [340, 0]
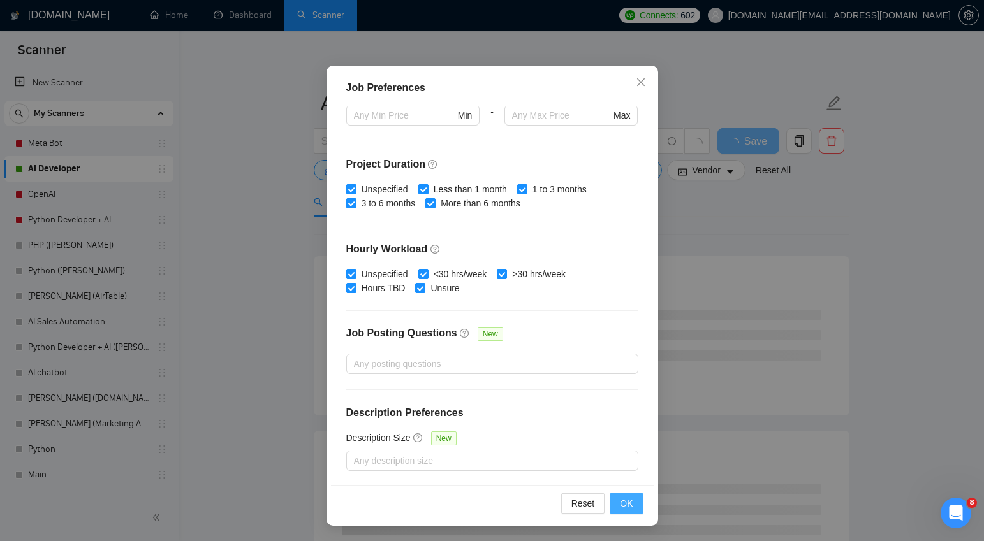
type input "2000"
click at [625, 501] on span "OK" at bounding box center [626, 504] width 13 height 14
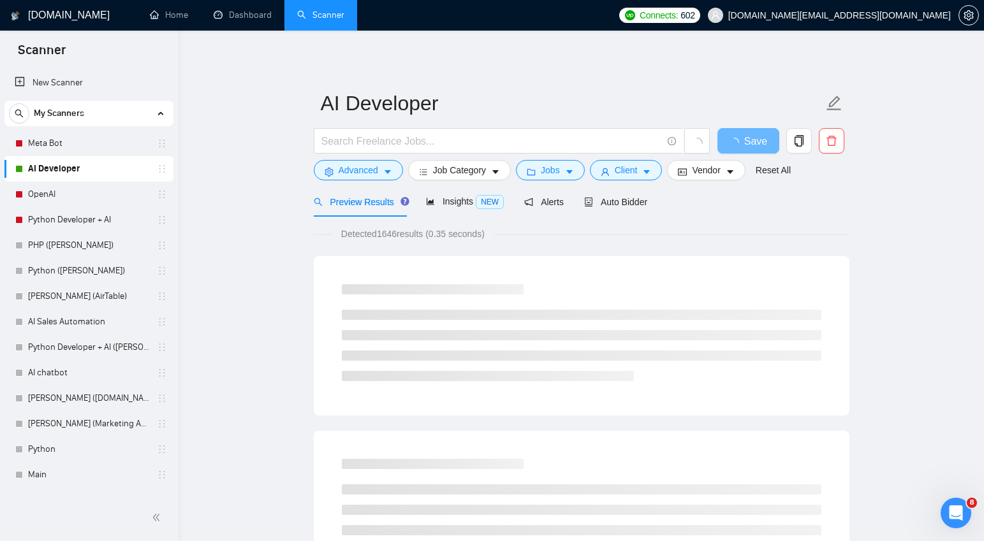
scroll to position [11, 0]
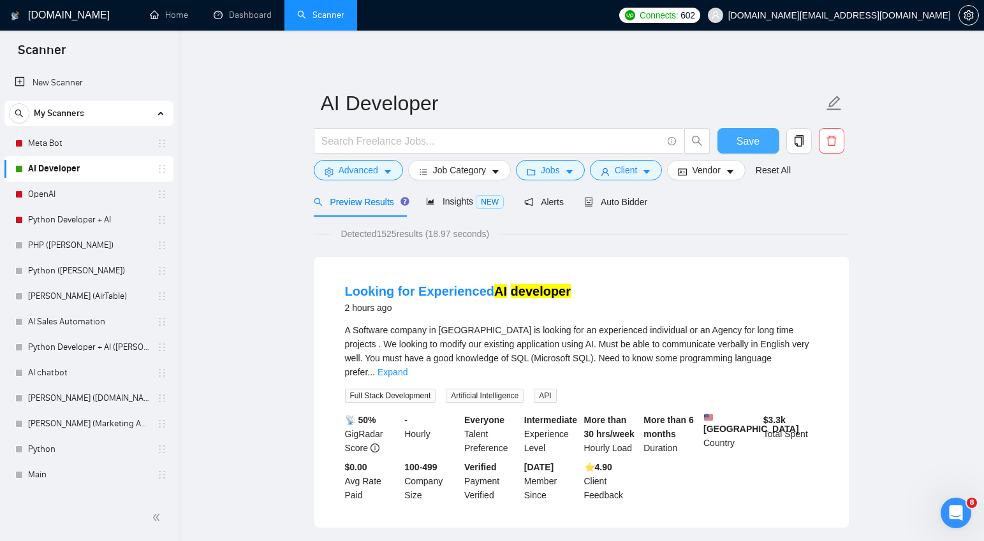
click at [749, 142] on span "Save" at bounding box center [748, 141] width 23 height 16
click at [453, 200] on span "Insights NEW" at bounding box center [465, 201] width 78 height 10
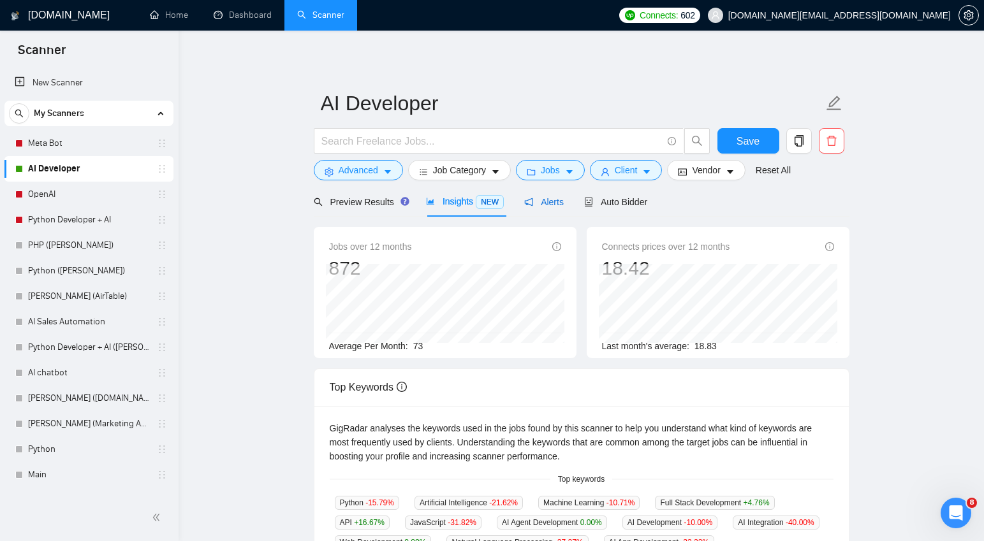
click at [554, 204] on span "Alerts" at bounding box center [544, 202] width 40 height 10
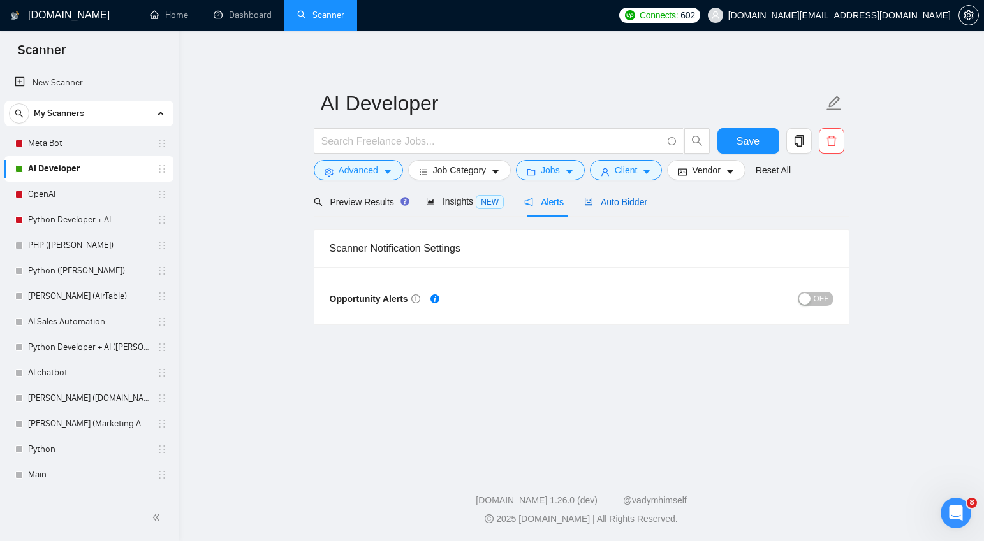
click at [621, 205] on span "Auto Bidder" at bounding box center [615, 202] width 63 height 10
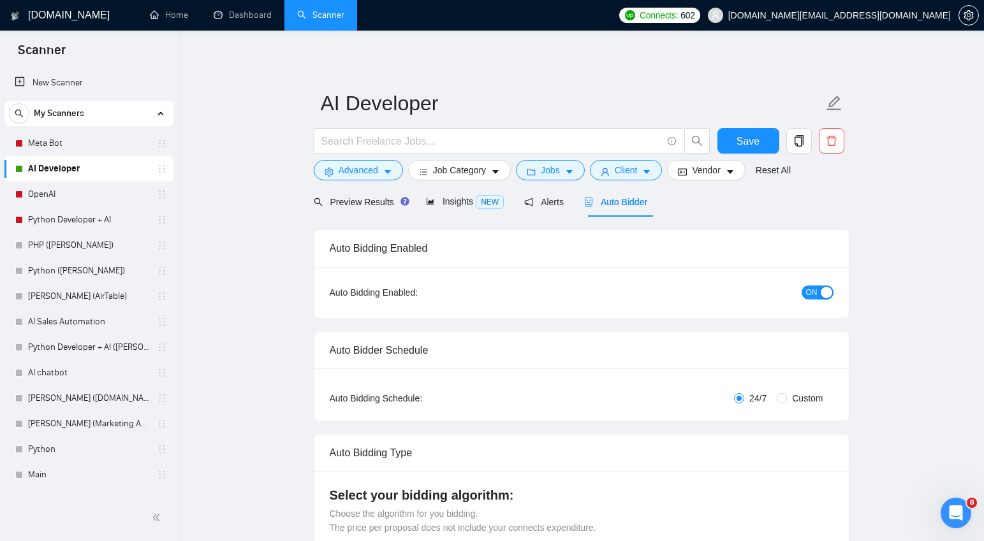
checkbox input "true"
click at [364, 203] on span "Preview Results" at bounding box center [360, 202] width 92 height 10
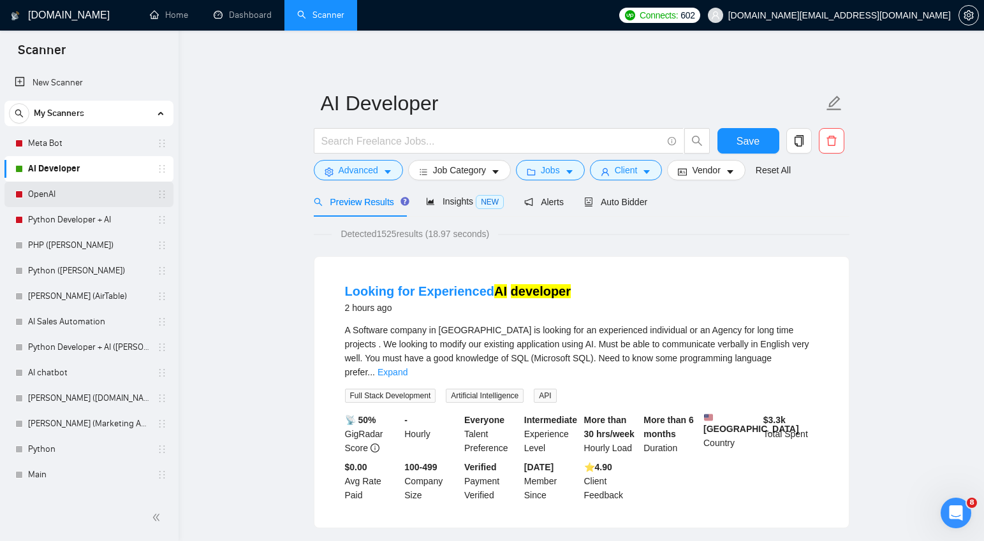
click at [64, 195] on link "OpenAI" at bounding box center [88, 195] width 121 height 26
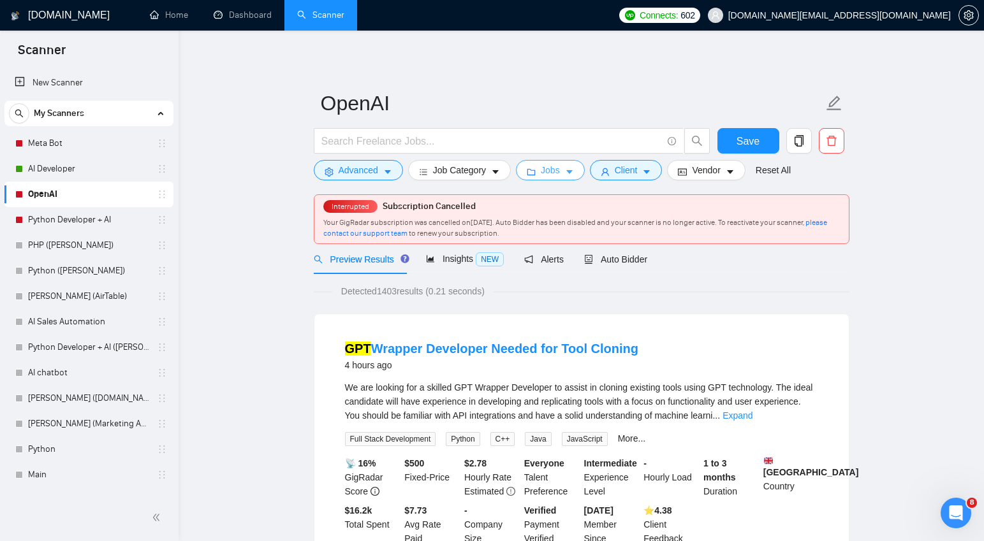
click at [569, 171] on icon "caret-down" at bounding box center [569, 172] width 9 height 9
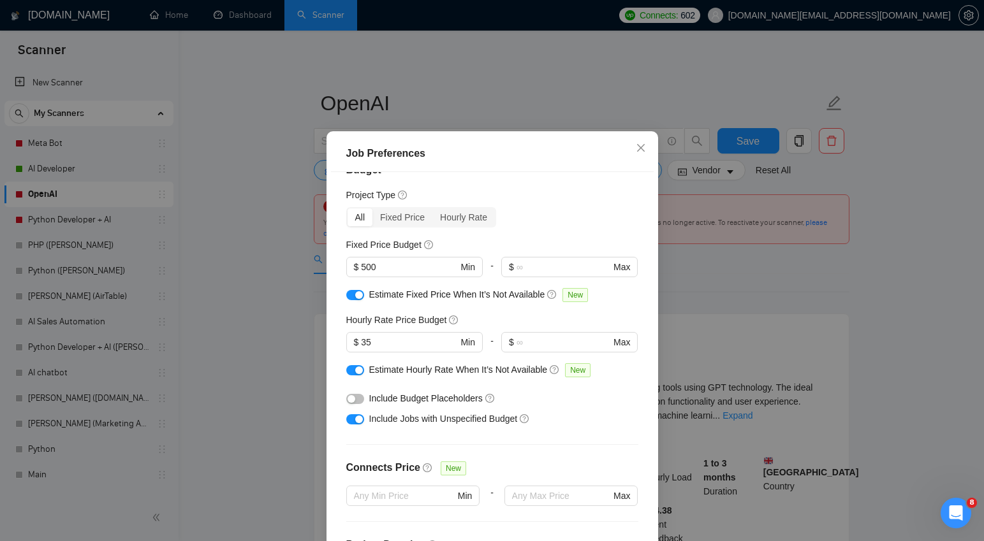
scroll to position [22, 0]
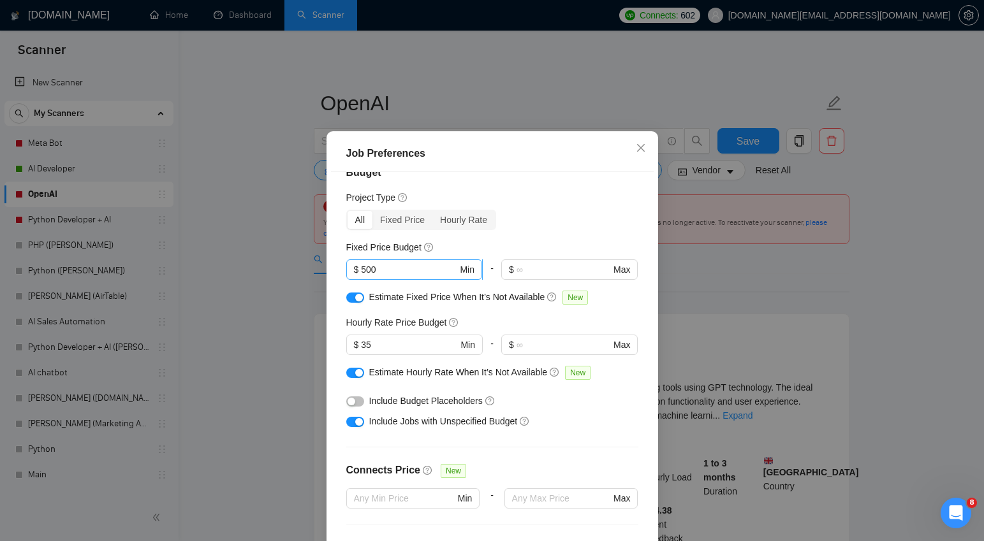
click at [367, 277] on input "500" at bounding box center [409, 270] width 96 height 14
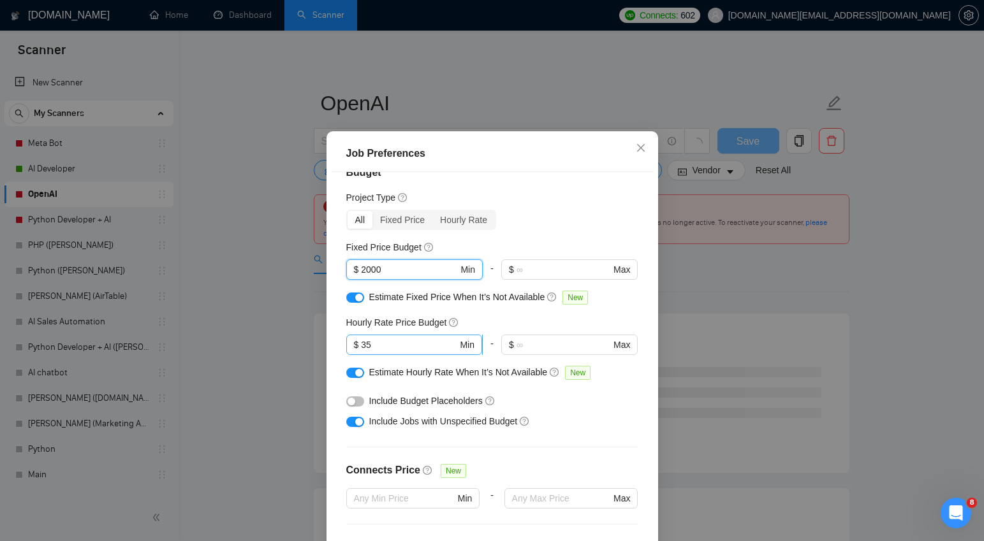
type input "2000"
click at [367, 352] on input "35" at bounding box center [409, 345] width 96 height 14
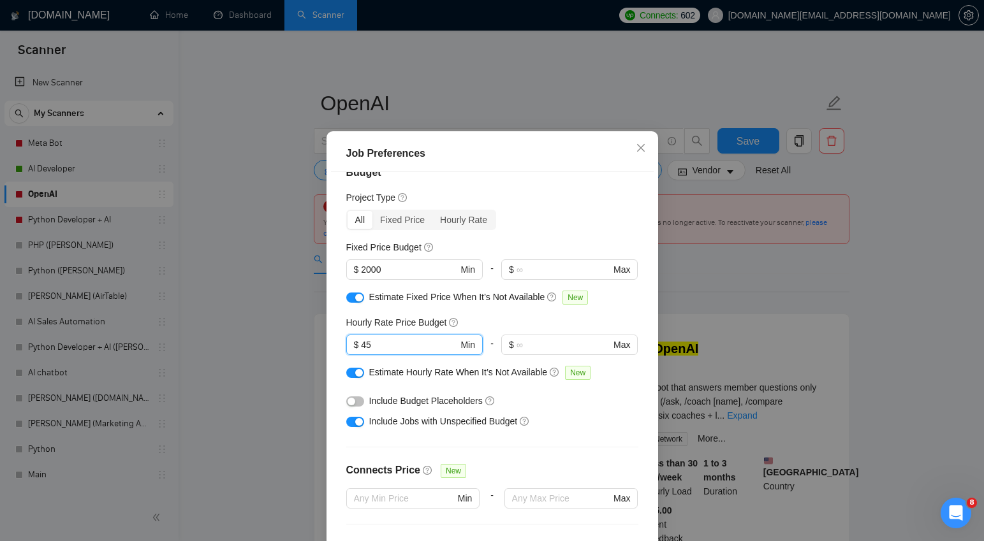
type input "45"
click at [557, 330] on div "Hourly Rate Price Budget" at bounding box center [492, 323] width 292 height 14
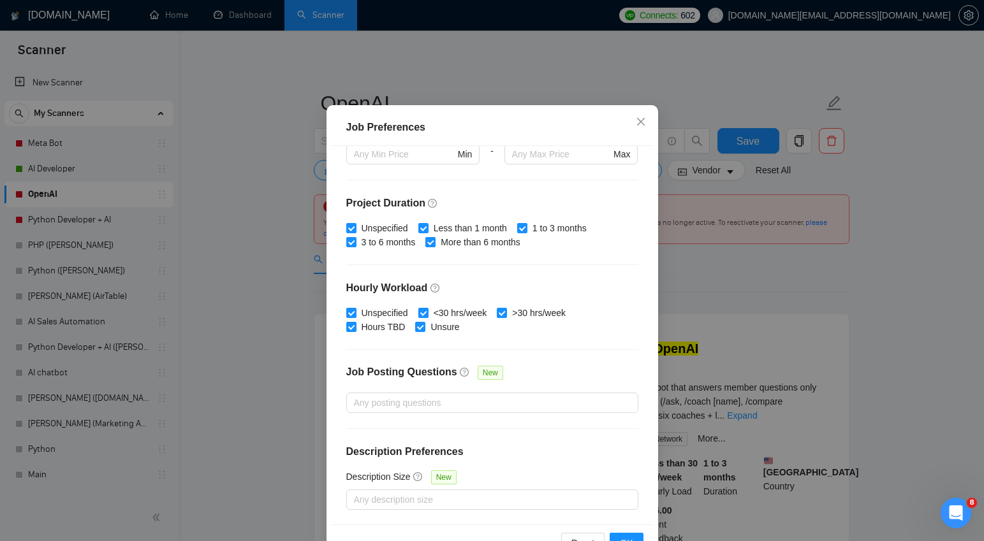
scroll to position [77, 0]
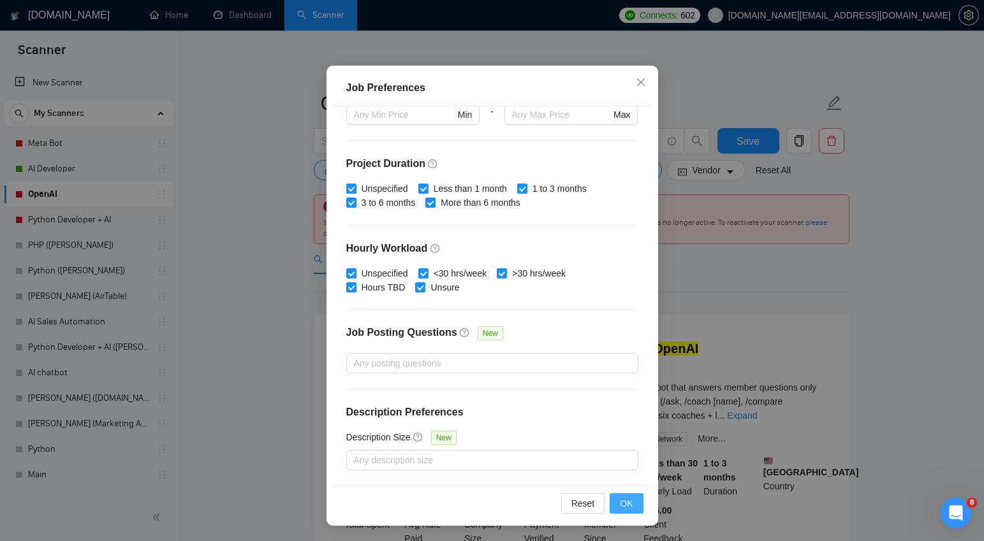
click at [625, 501] on span "OK" at bounding box center [626, 504] width 13 height 14
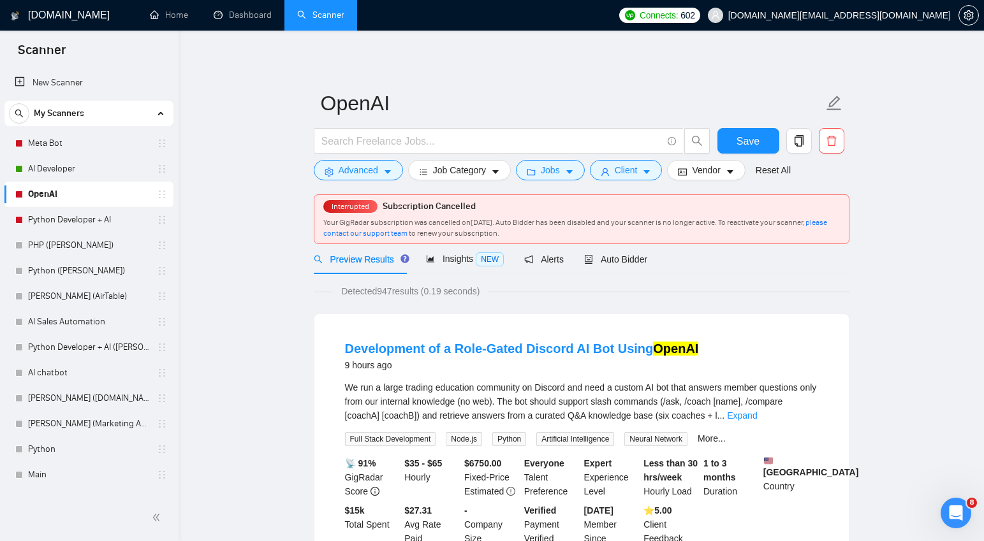
scroll to position [11, 0]
click at [651, 174] on icon "caret-down" at bounding box center [646, 172] width 9 height 9
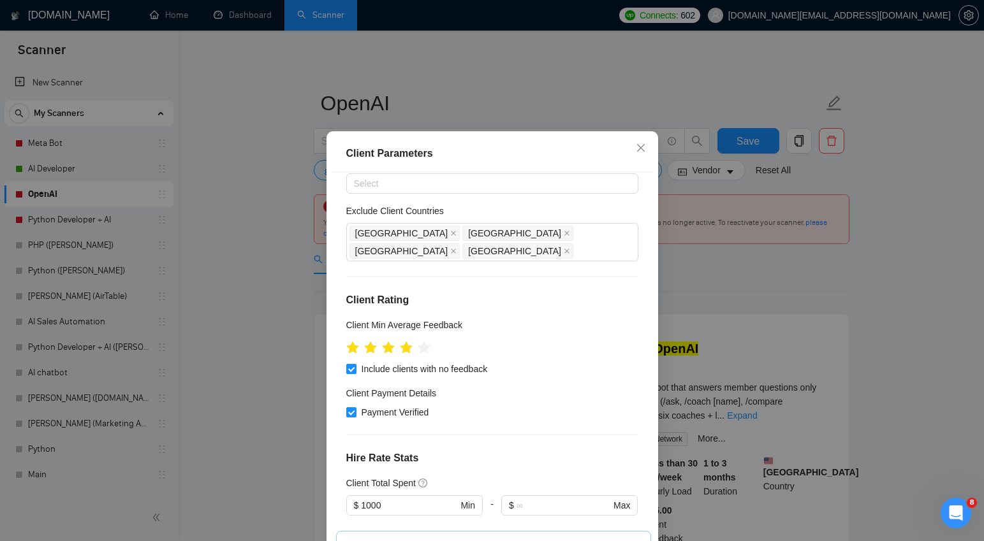
scroll to position [58, 0]
click at [645, 153] on icon "close" at bounding box center [641, 148] width 10 height 10
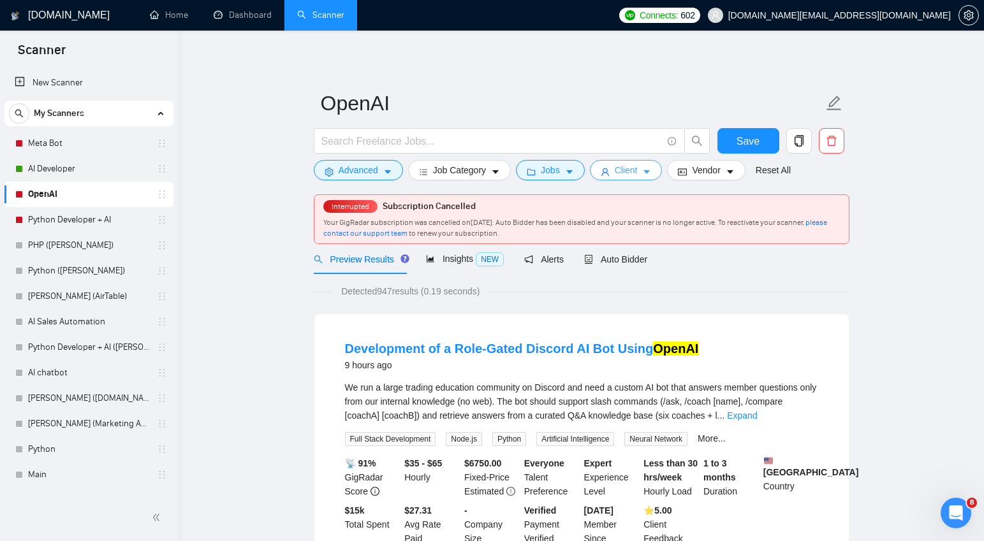
click at [649, 173] on icon "caret-down" at bounding box center [646, 172] width 9 height 9
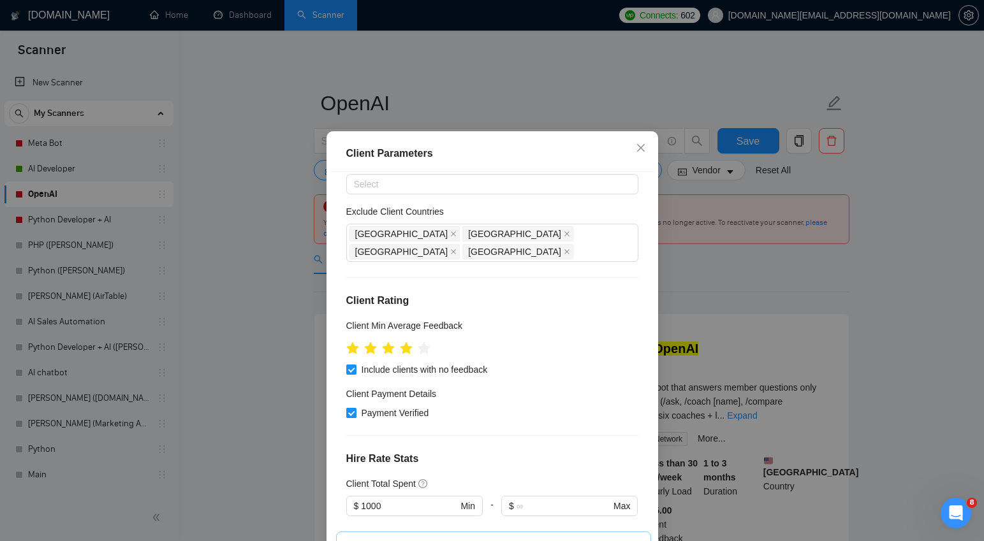
click at [352, 408] on input "Payment Verified" at bounding box center [350, 412] width 9 height 9
checkbox input "false"
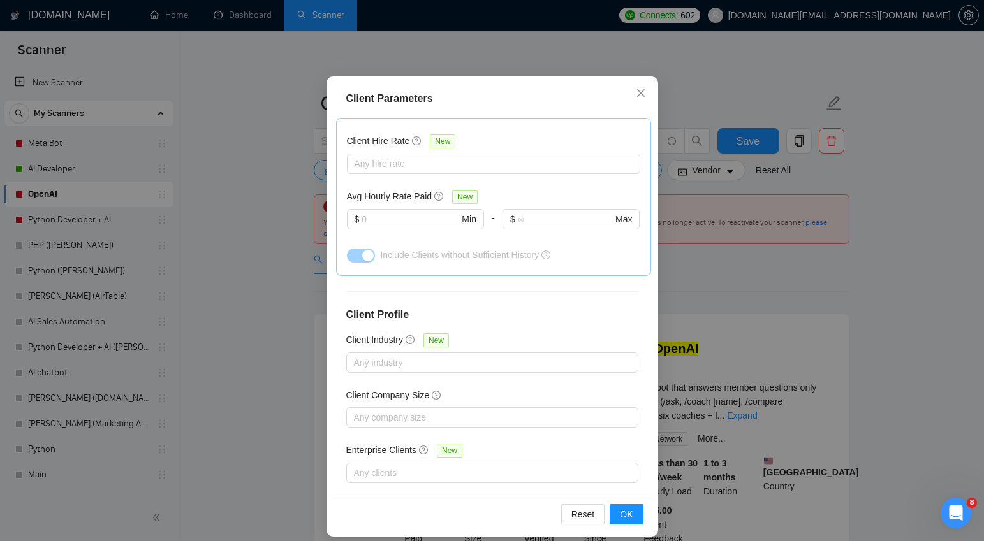
scroll to position [77, 0]
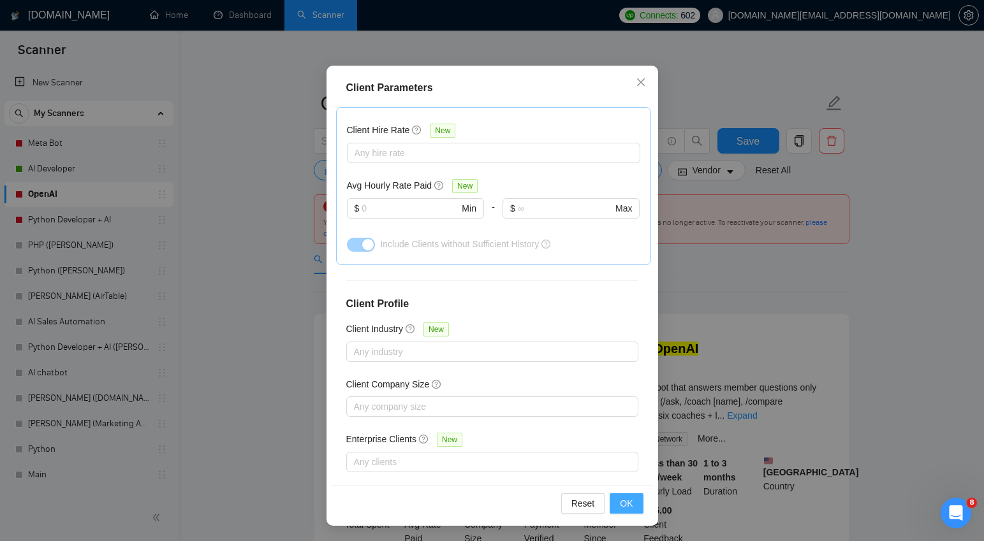
click at [623, 499] on span "OK" at bounding box center [626, 504] width 13 height 14
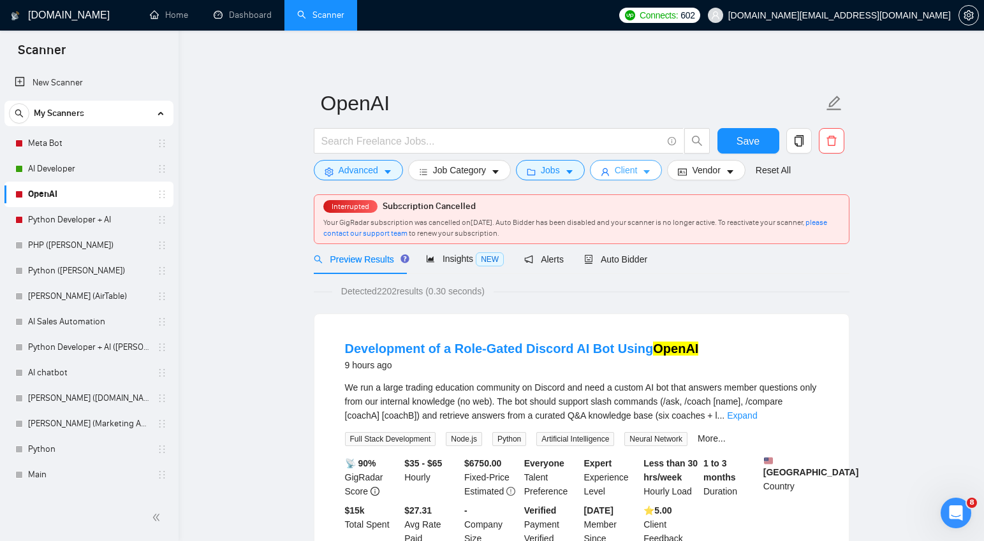
click at [651, 173] on icon "caret-down" at bounding box center [647, 173] width 6 height 4
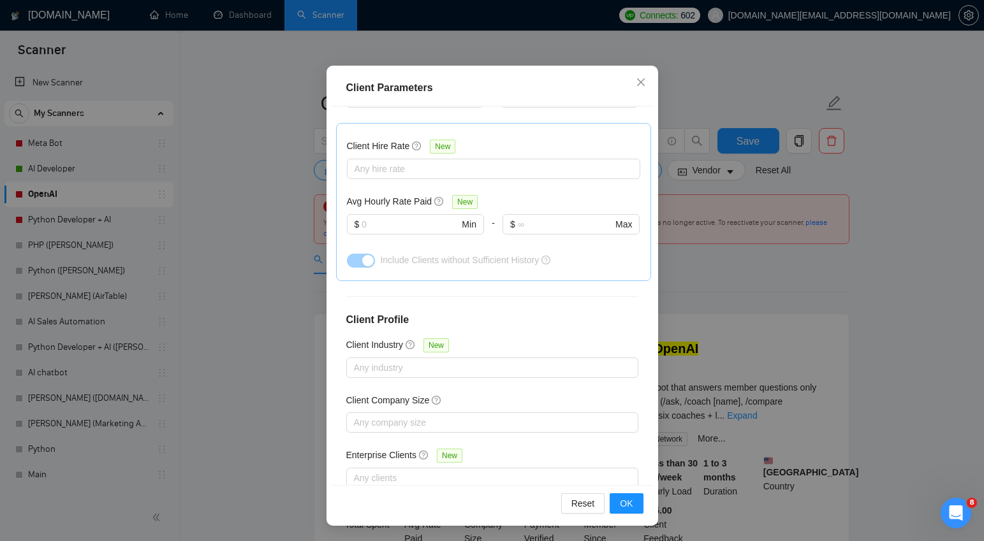
scroll to position [417, 0]
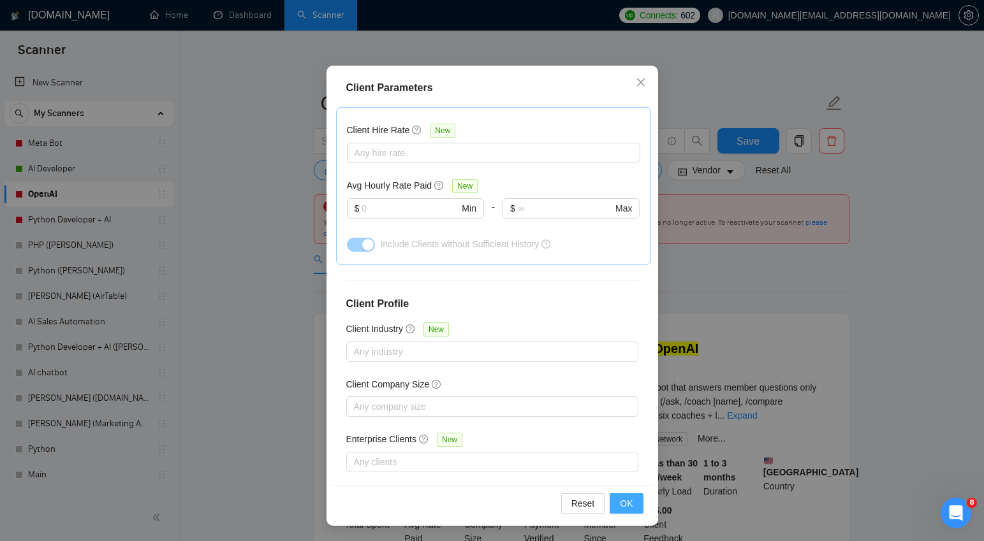
click at [621, 499] on span "OK" at bounding box center [626, 504] width 13 height 14
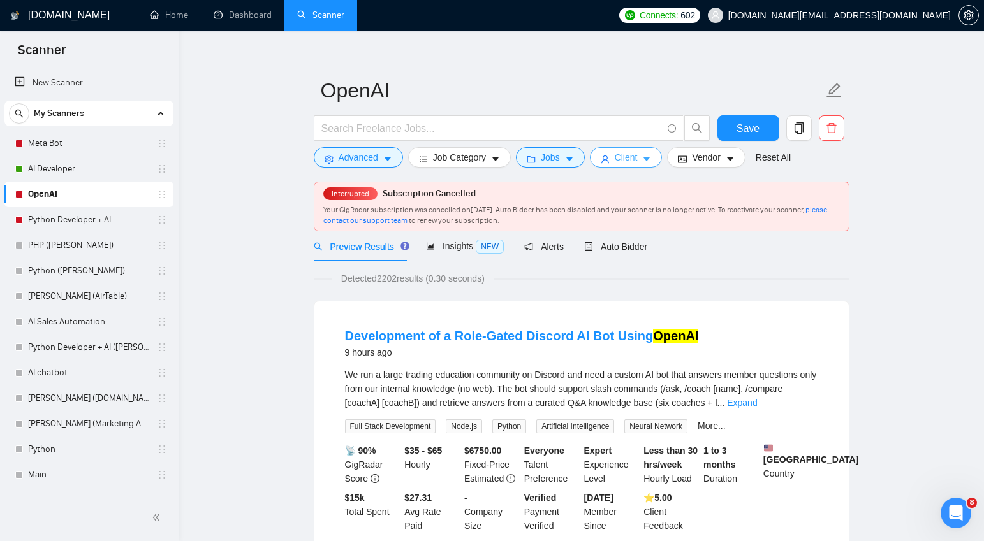
scroll to position [14, 0]
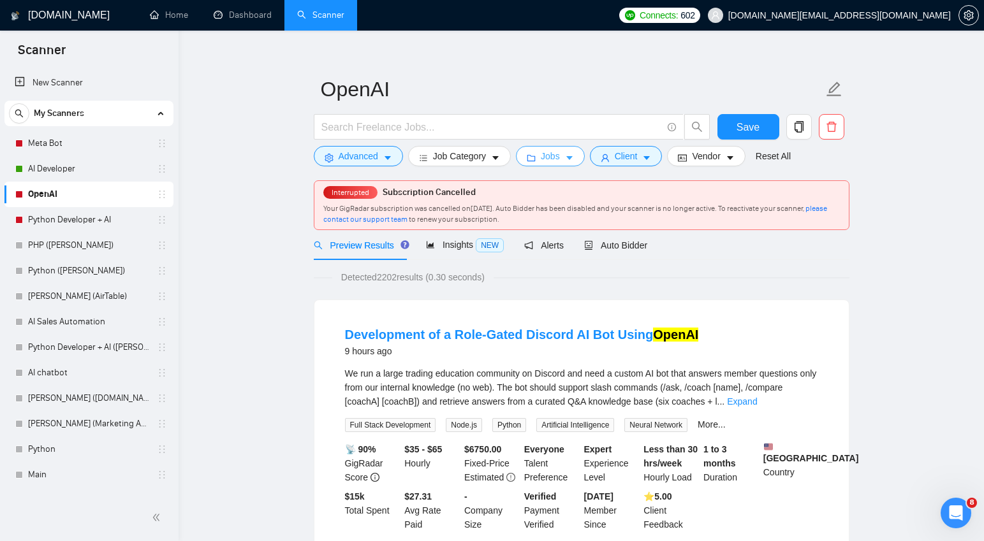
click at [555, 159] on span "Jobs" at bounding box center [550, 156] width 19 height 14
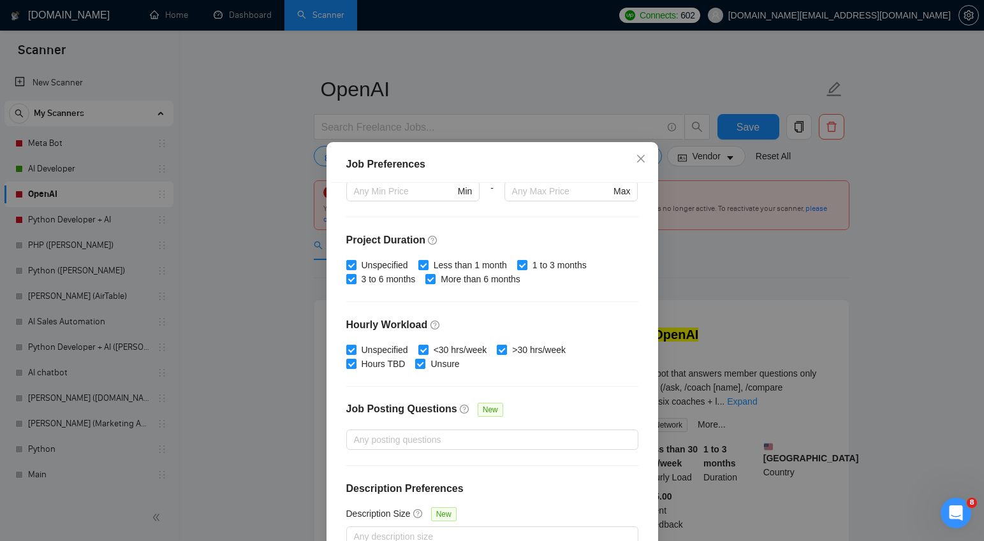
scroll to position [77, 0]
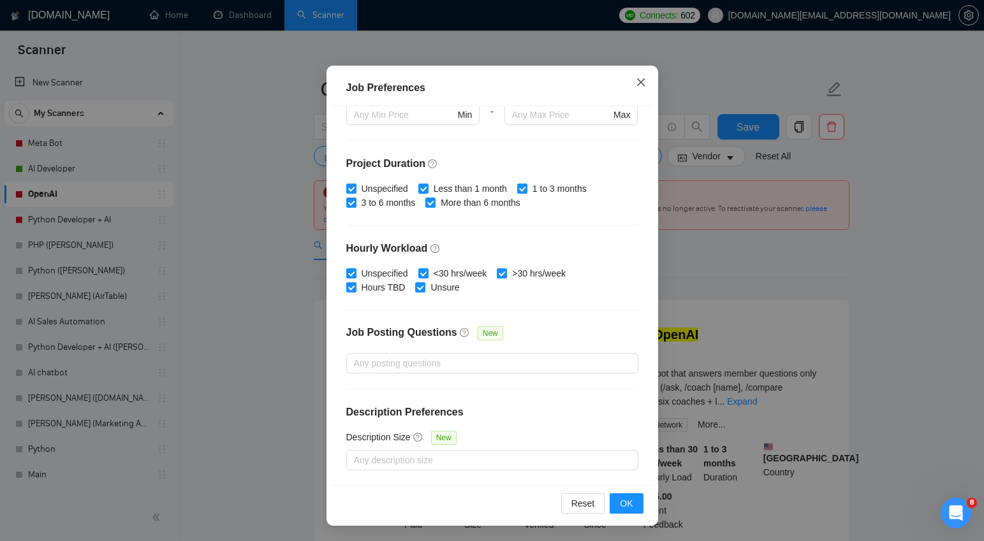
click at [638, 83] on icon "close" at bounding box center [641, 82] width 10 height 10
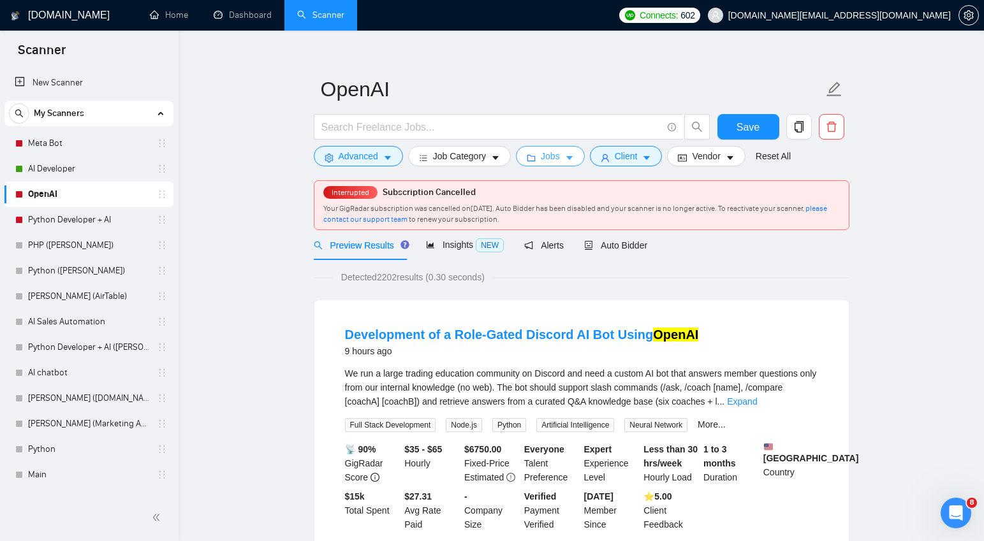
scroll to position [0, 0]
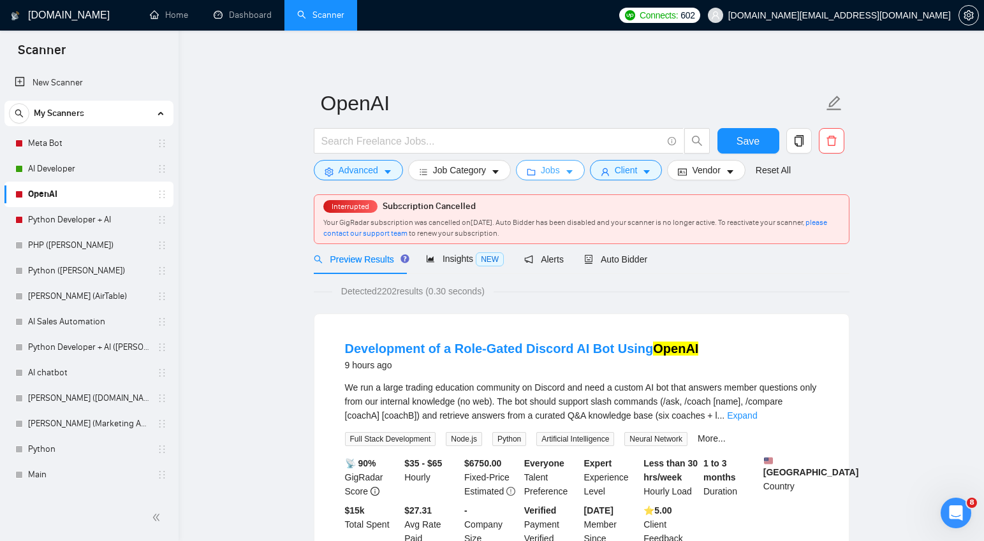
click at [566, 173] on button "Jobs" at bounding box center [550, 170] width 69 height 20
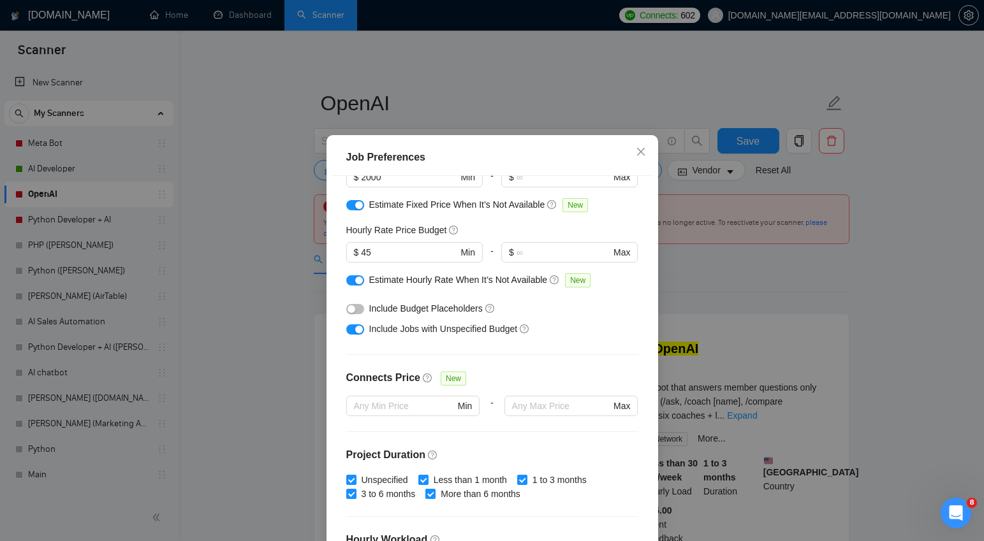
scroll to position [117, 0]
click at [638, 151] on icon "close" at bounding box center [641, 152] width 10 height 10
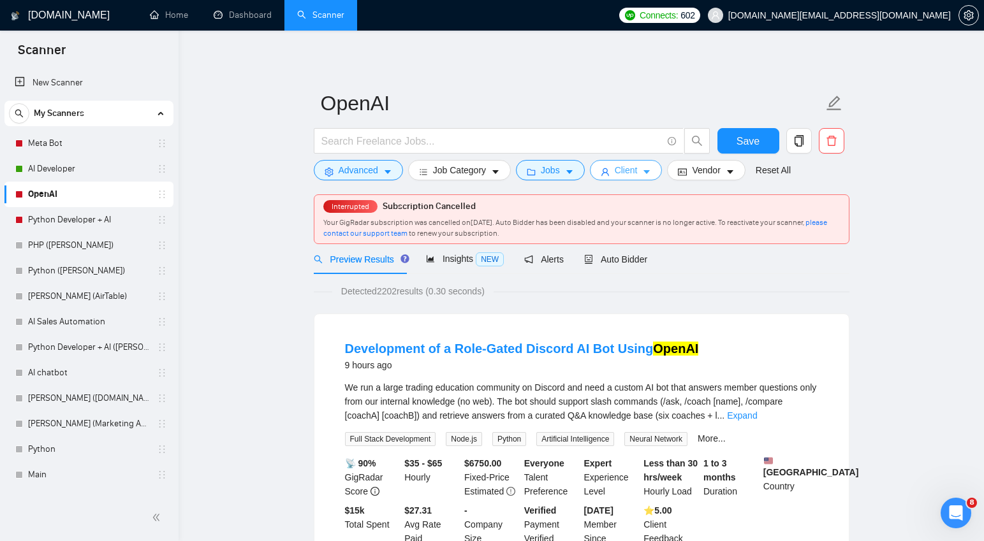
click at [629, 171] on span "Client" at bounding box center [626, 170] width 23 height 14
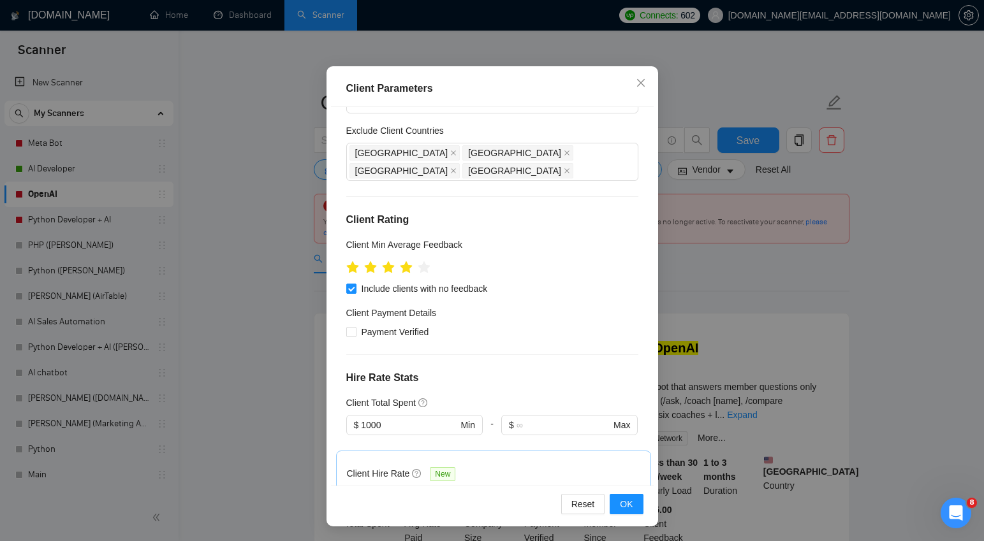
scroll to position [70, 0]
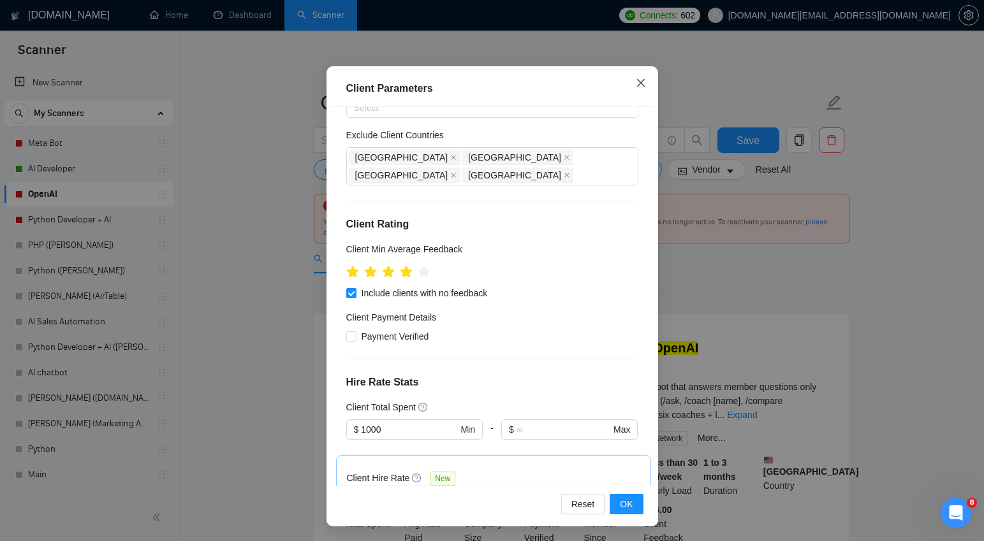
click at [646, 84] on span "Close" at bounding box center [641, 83] width 34 height 34
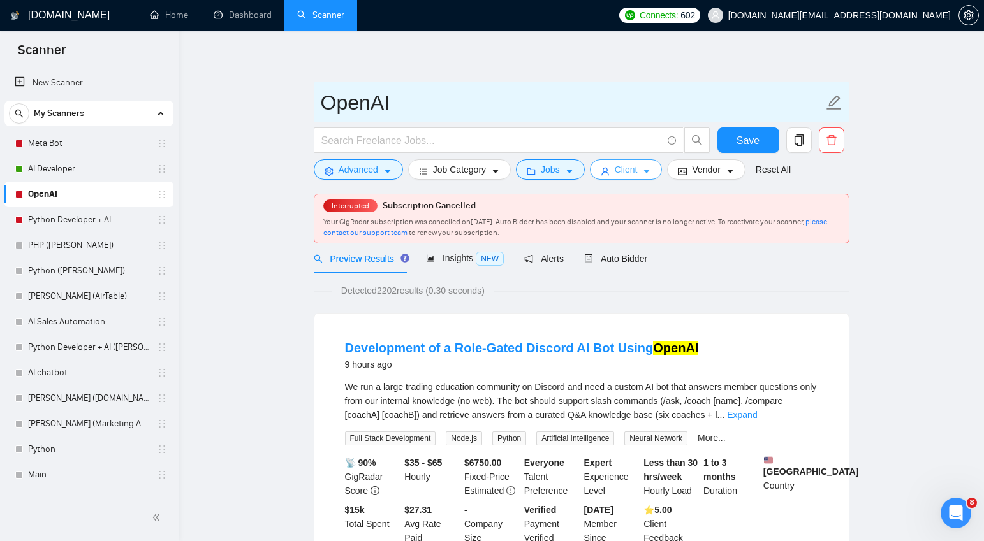
scroll to position [0, 0]
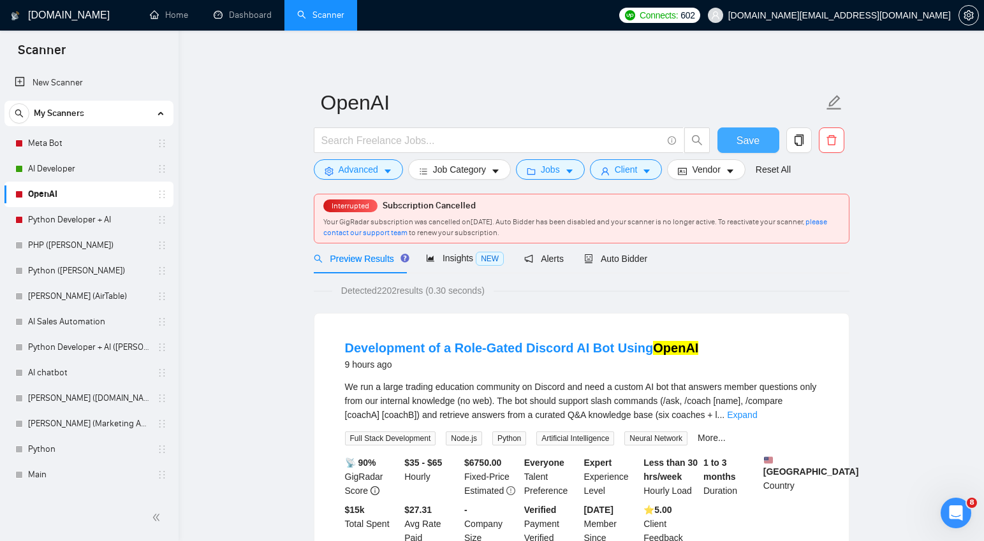
click at [758, 140] on span "Save" at bounding box center [748, 141] width 23 height 16
click at [622, 256] on span "Auto Bidder" at bounding box center [615, 259] width 63 height 10
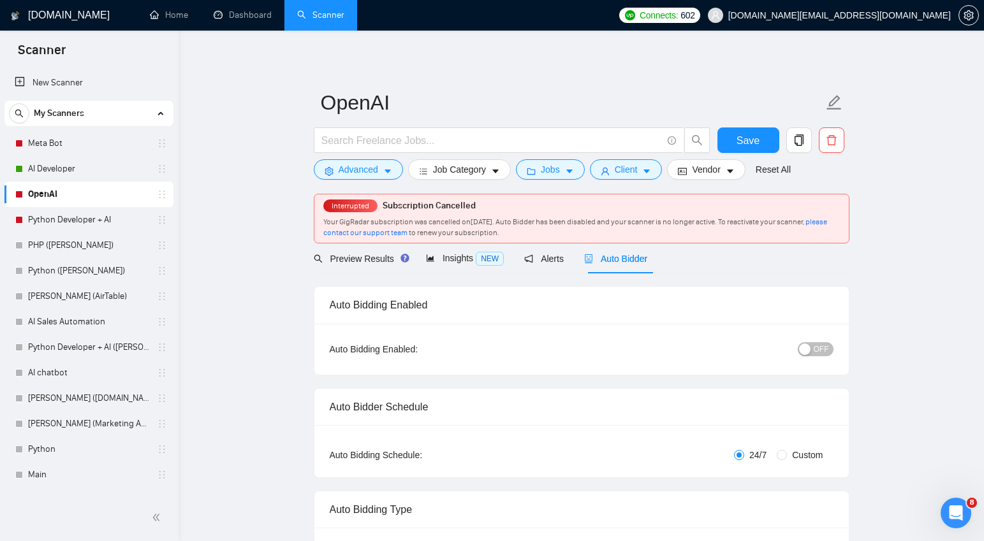
checkbox input "true"
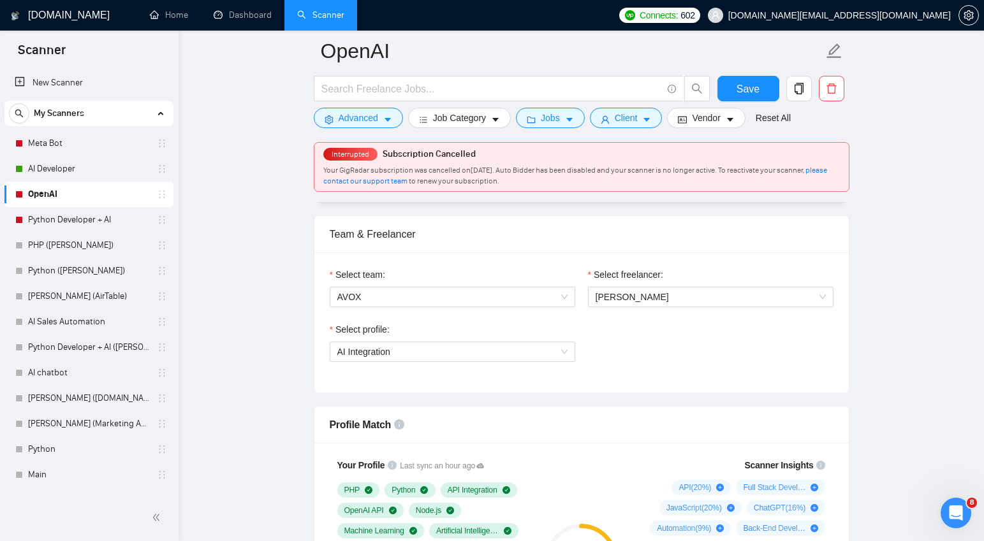
scroll to position [628, 0]
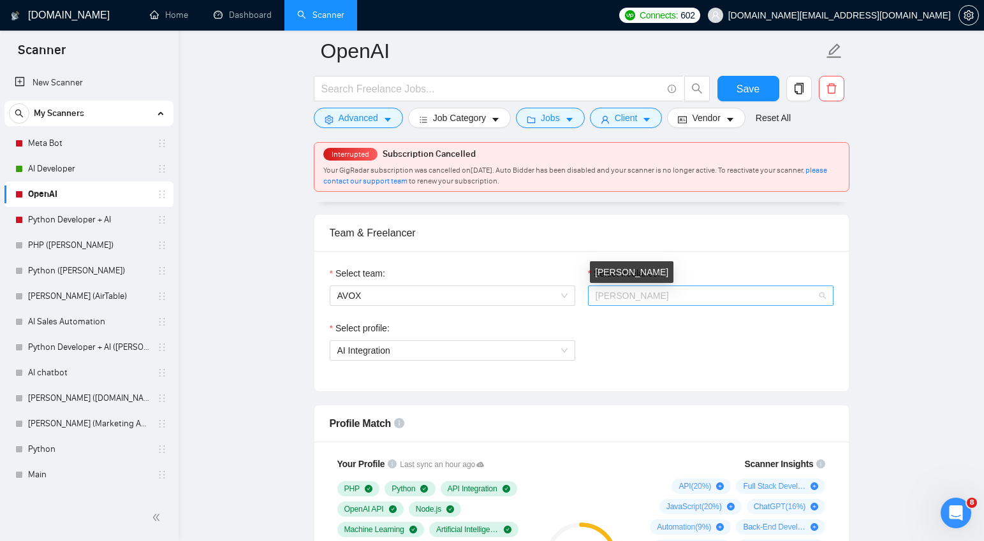
click at [641, 299] on span "Artem Krechmer" at bounding box center [632, 296] width 73 height 10
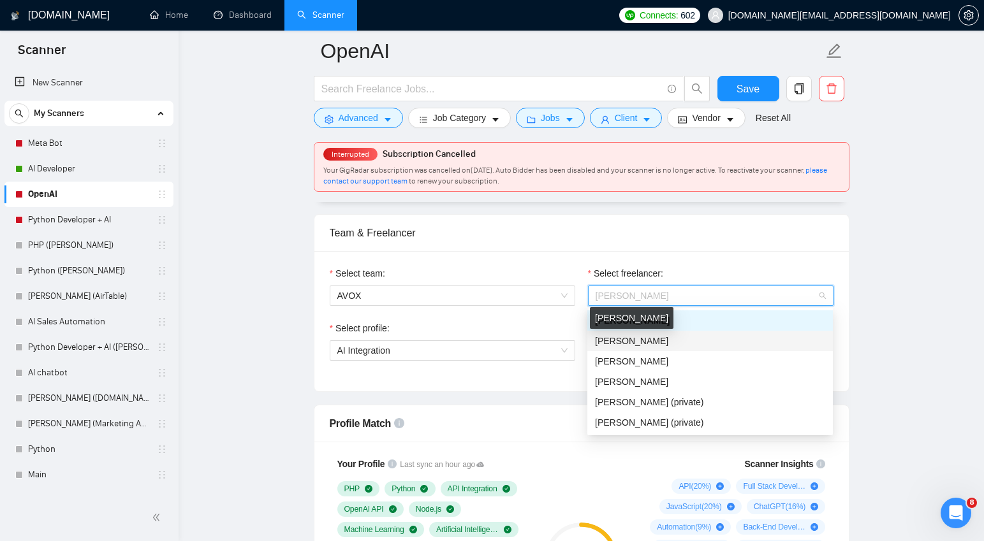
click at [644, 341] on span "Andrii Yelshyn" at bounding box center [631, 341] width 73 height 10
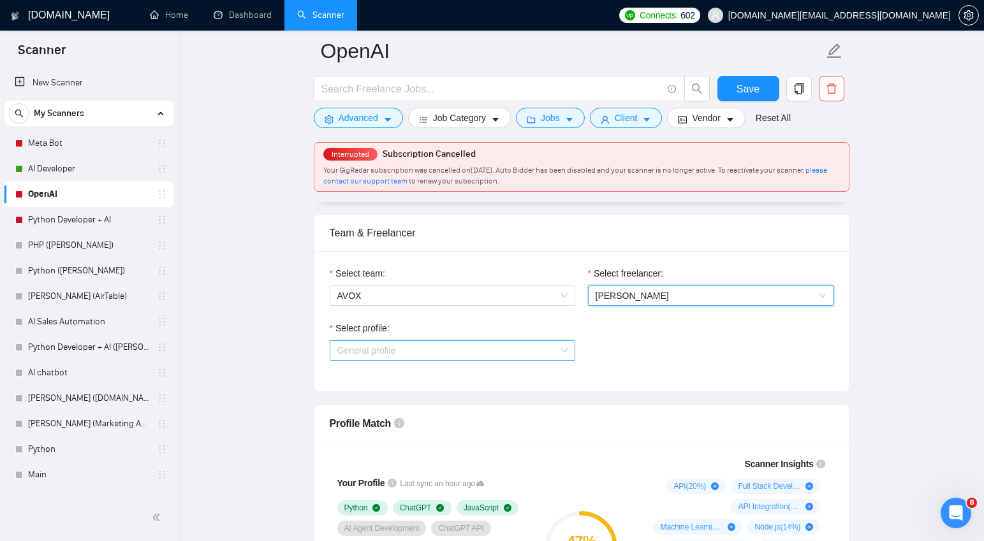
click at [540, 351] on span "General profile" at bounding box center [452, 350] width 230 height 19
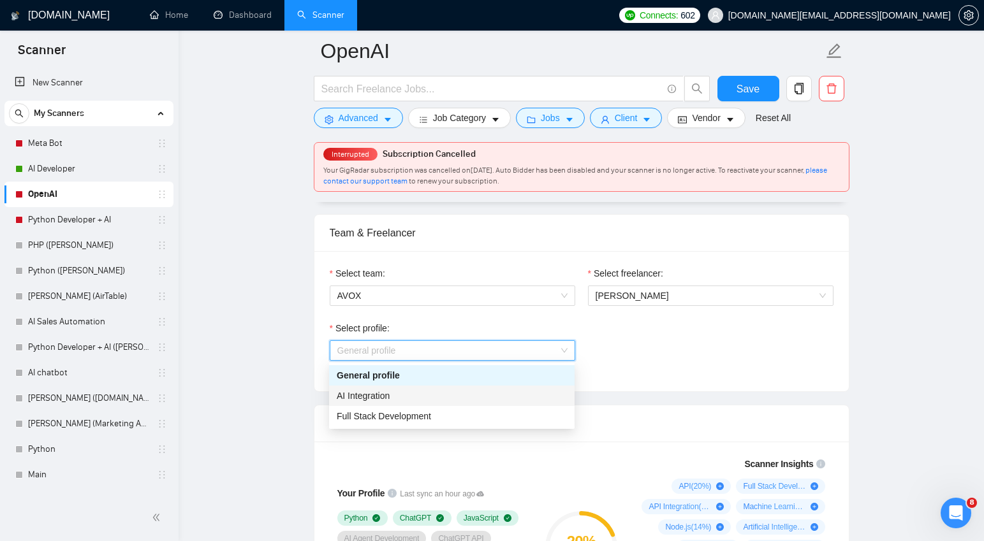
click at [469, 392] on div "AI Integration" at bounding box center [452, 396] width 230 height 14
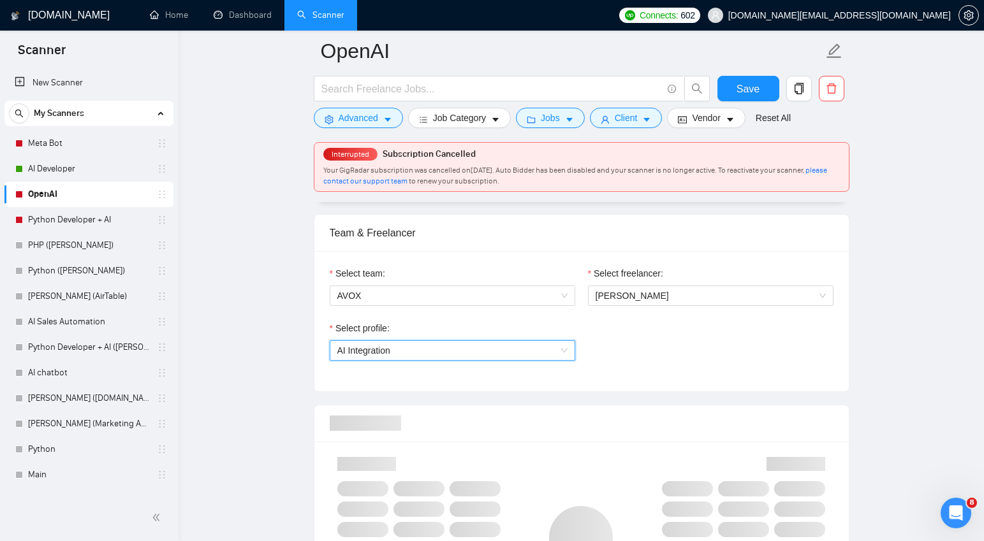
click at [677, 351] on div "Select profile: 1737190722364944384 AI Integration" at bounding box center [581, 348] width 517 height 55
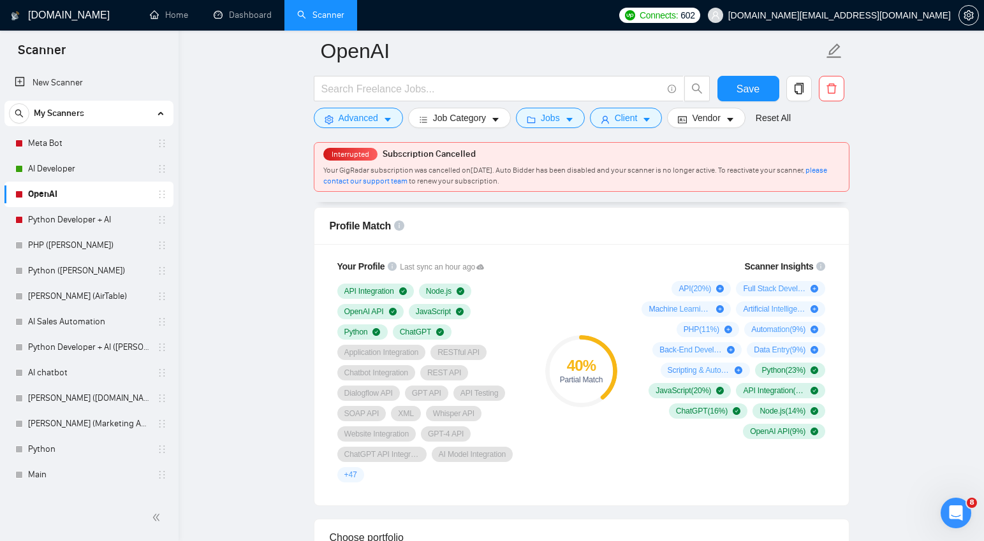
scroll to position [826, 0]
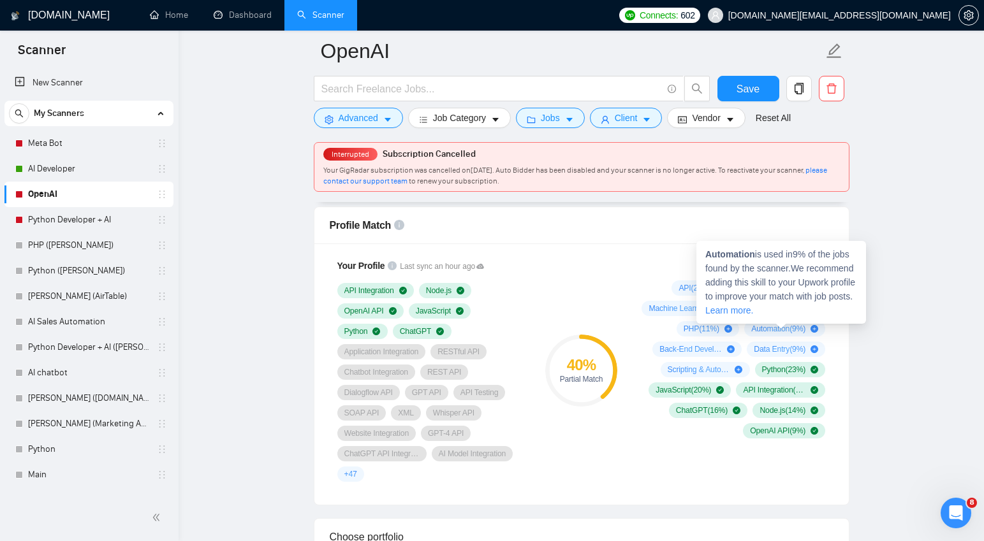
click at [730, 257] on strong "Automation" at bounding box center [730, 254] width 50 height 10
click at [730, 256] on strong "Automation" at bounding box center [730, 254] width 50 height 10
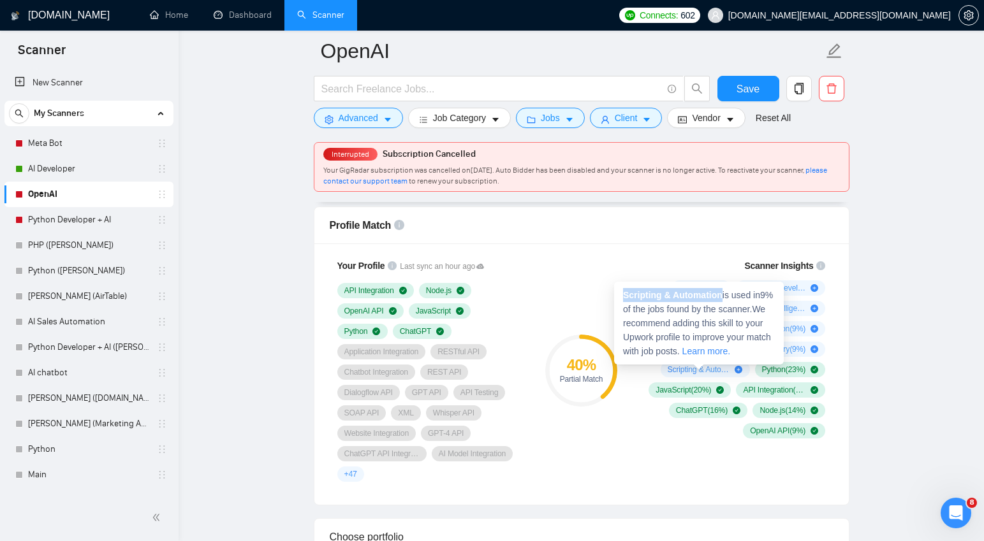
drag, startPoint x: 725, startPoint y: 294, endPoint x: 625, endPoint y: 294, distance: 100.1
click at [625, 294] on span "Scripting & Automation is used in 9 % of the jobs found by the scanner. We reco…" at bounding box center [698, 323] width 150 height 66
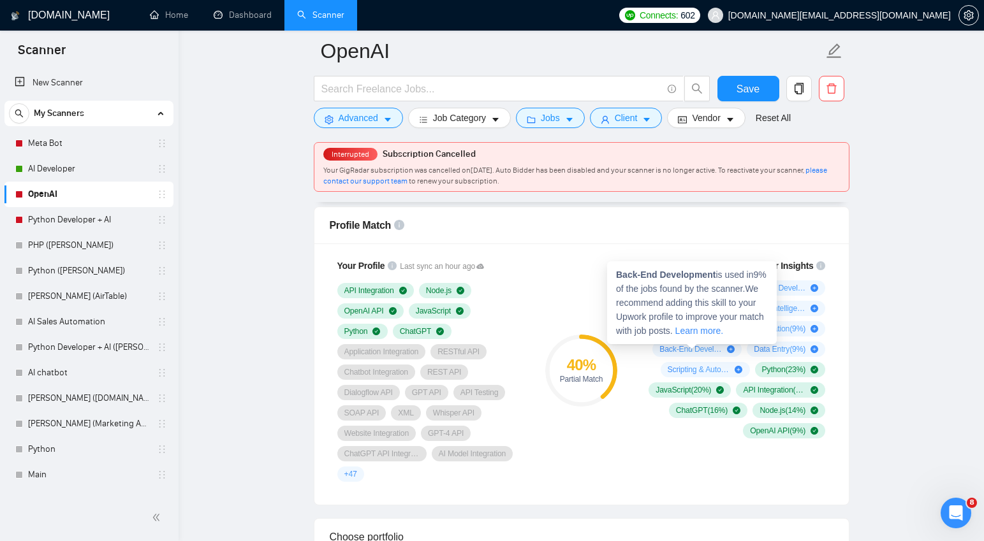
click at [685, 273] on strong "Back-End Development" at bounding box center [665, 275] width 99 height 10
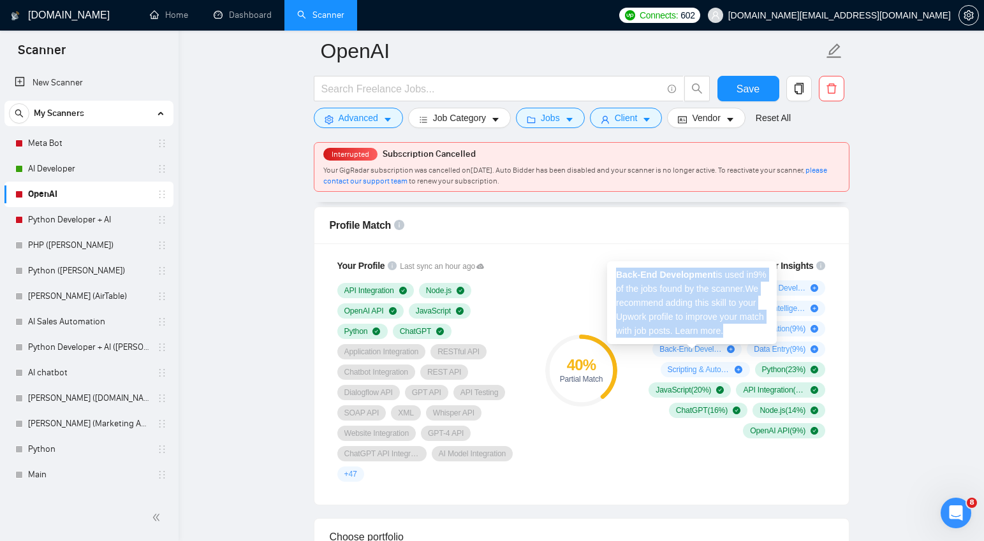
click at [685, 273] on strong "Back-End Development" at bounding box center [665, 275] width 99 height 10
click at [718, 274] on span "Back-End Development is used in 9 % of the jobs found by the scanner. We recomm…" at bounding box center [691, 303] width 151 height 66
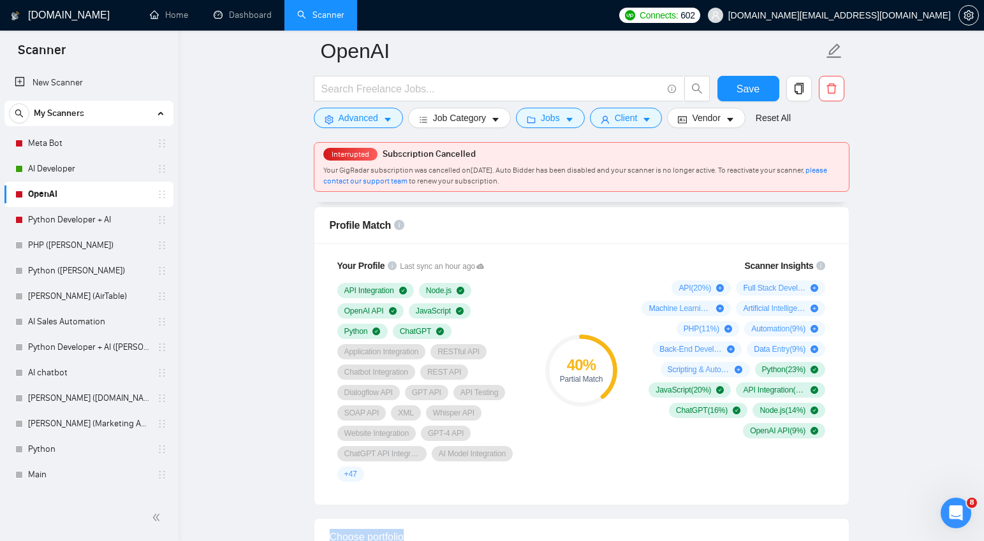
drag, startPoint x: 719, startPoint y: 273, endPoint x: 653, endPoint y: 282, distance: 66.3
click at [610, 282] on div "40 % Partial Match" at bounding box center [580, 370] width 85 height 239
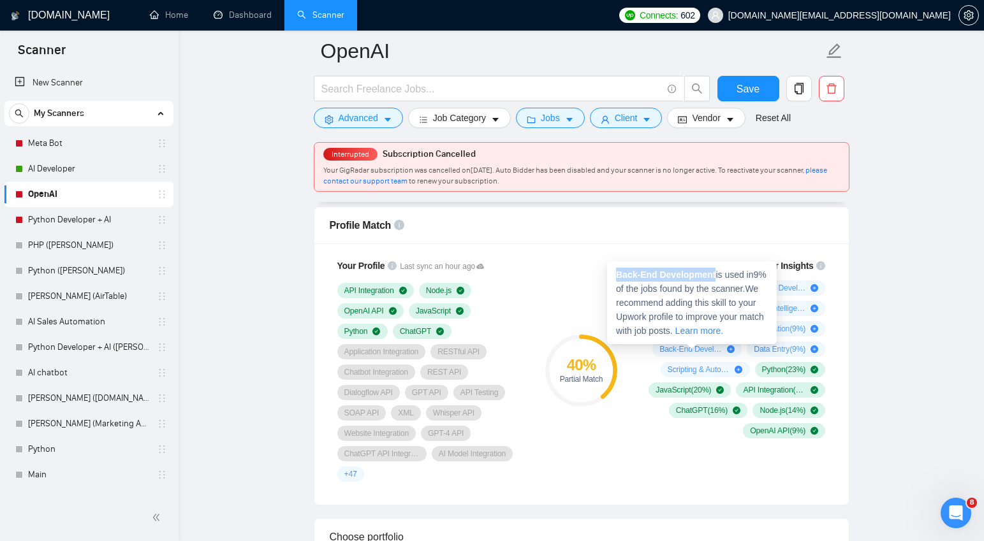
drag, startPoint x: 719, startPoint y: 276, endPoint x: 613, endPoint y: 274, distance: 106.5
click at [613, 274] on div "Back-End Development is used in 9 % of the jobs found by the scanner. We recomm…" at bounding box center [692, 302] width 170 height 83
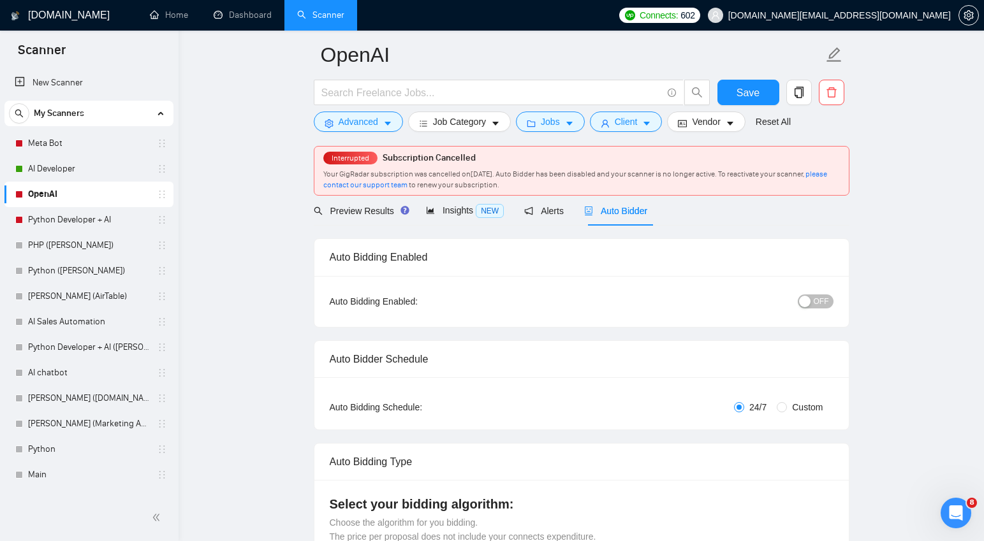
scroll to position [31, 0]
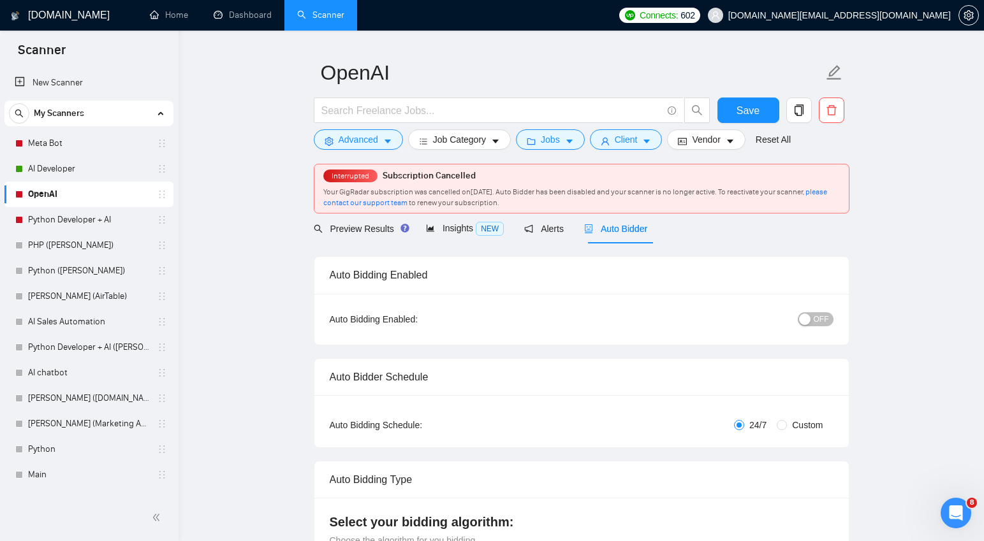
click at [810, 321] on div "button" at bounding box center [804, 319] width 11 height 11
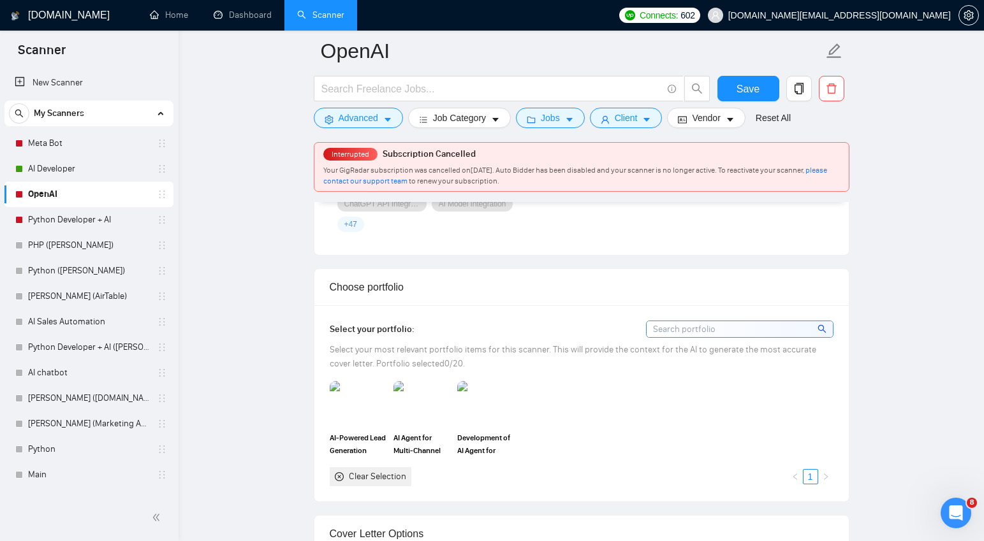
scroll to position [1081, 0]
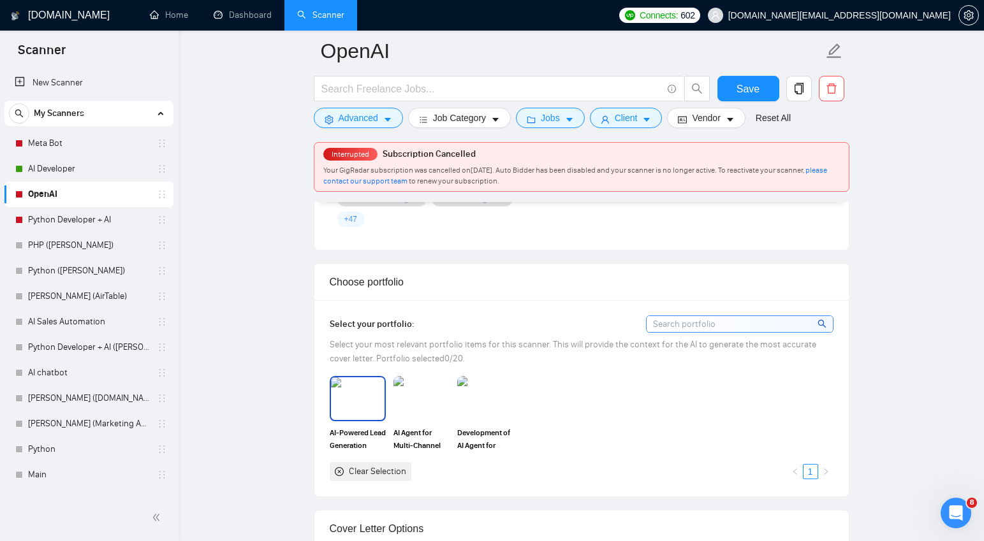
click at [349, 395] on img at bounding box center [358, 399] width 54 height 42
click at [409, 397] on img at bounding box center [422, 399] width 54 height 42
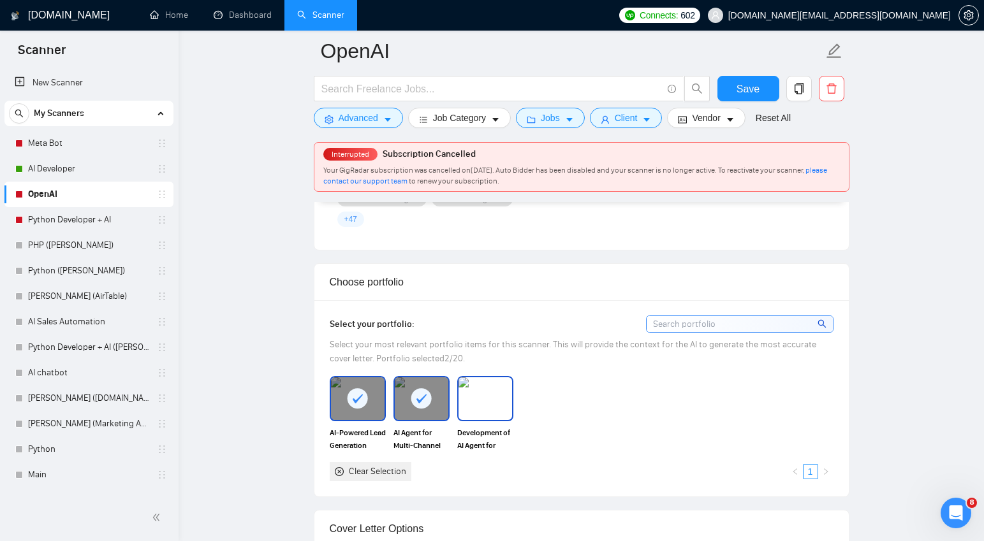
click at [501, 397] on img at bounding box center [486, 399] width 54 height 42
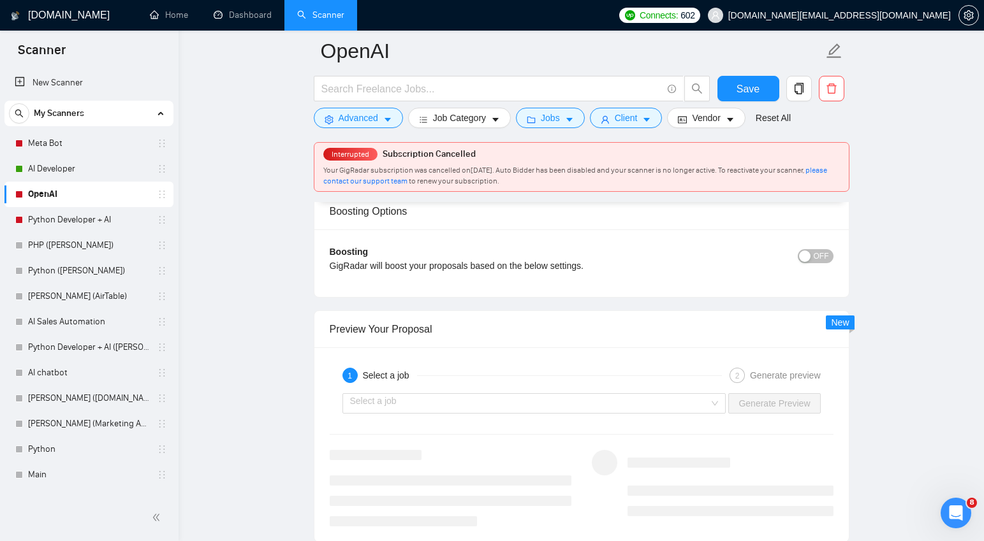
scroll to position [2297, 0]
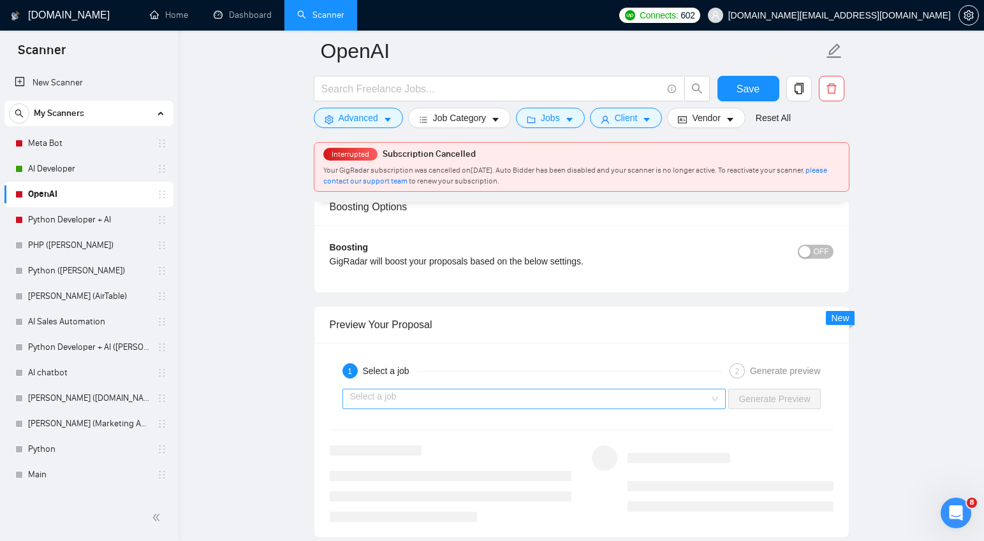
click at [508, 397] on input "search" at bounding box center [530, 399] width 360 height 19
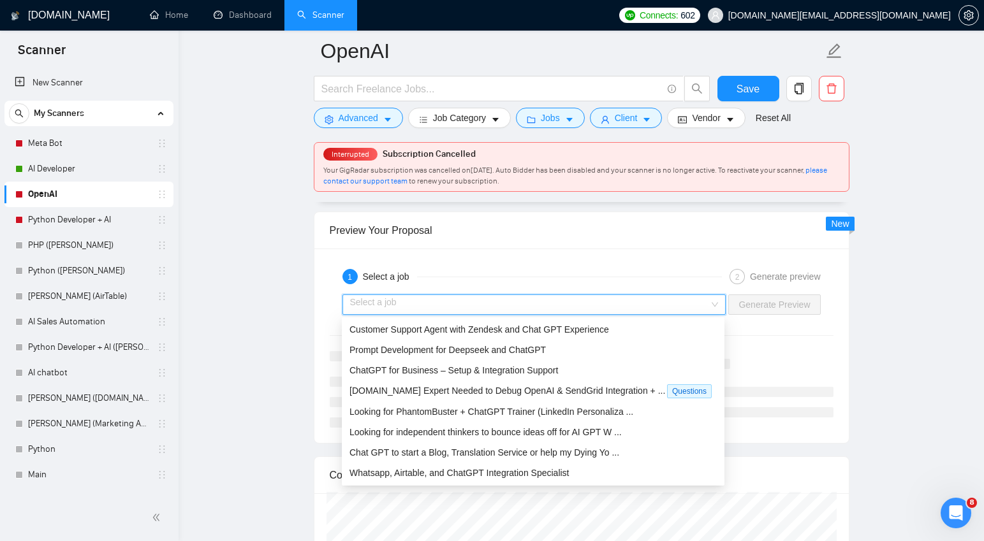
scroll to position [2392, 0]
click at [536, 386] on span "Bubble.io Expert Needed to Debug OpenAI & SendGrid Integration + ..." at bounding box center [508, 390] width 316 height 10
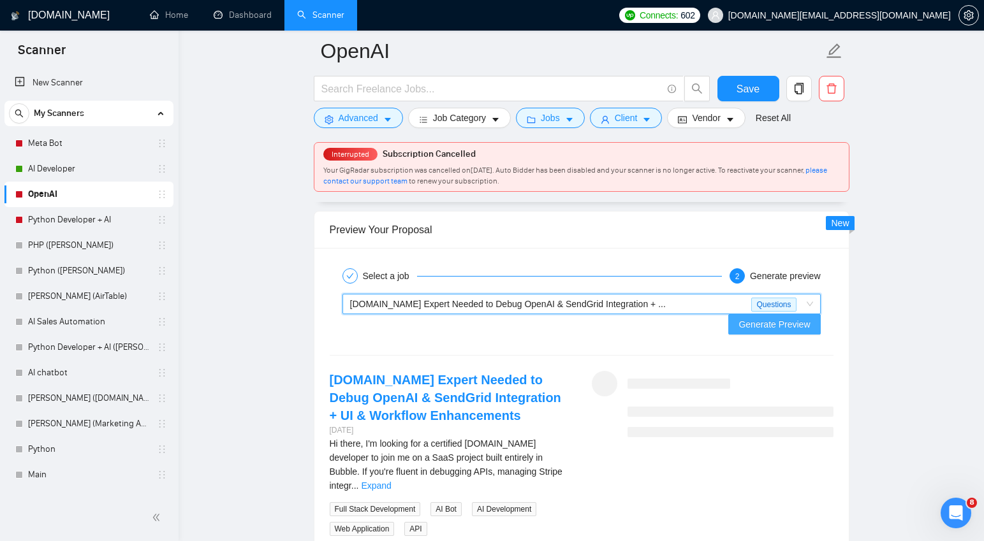
click at [780, 318] on span "Generate Preview" at bounding box center [774, 325] width 71 height 14
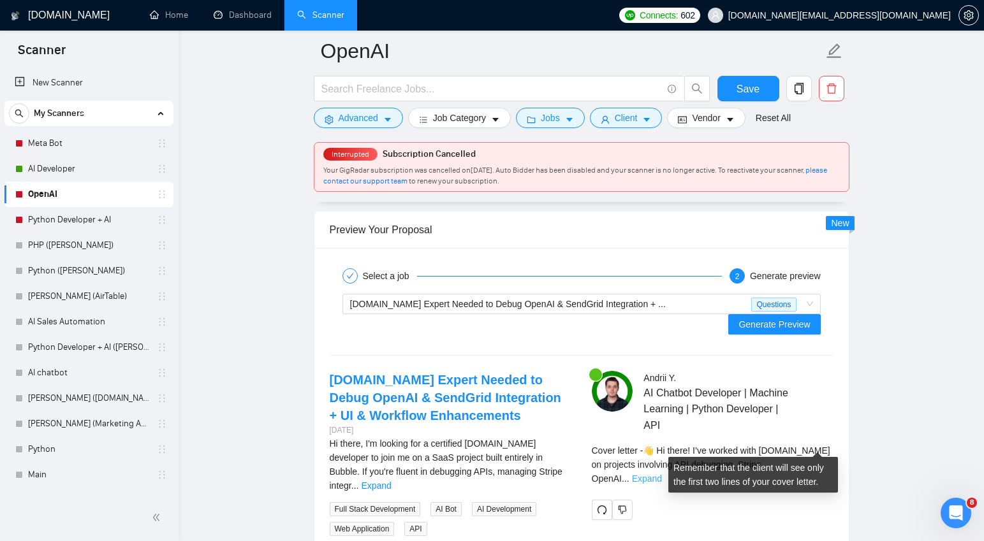
click at [662, 474] on link "Expand" at bounding box center [647, 479] width 30 height 10
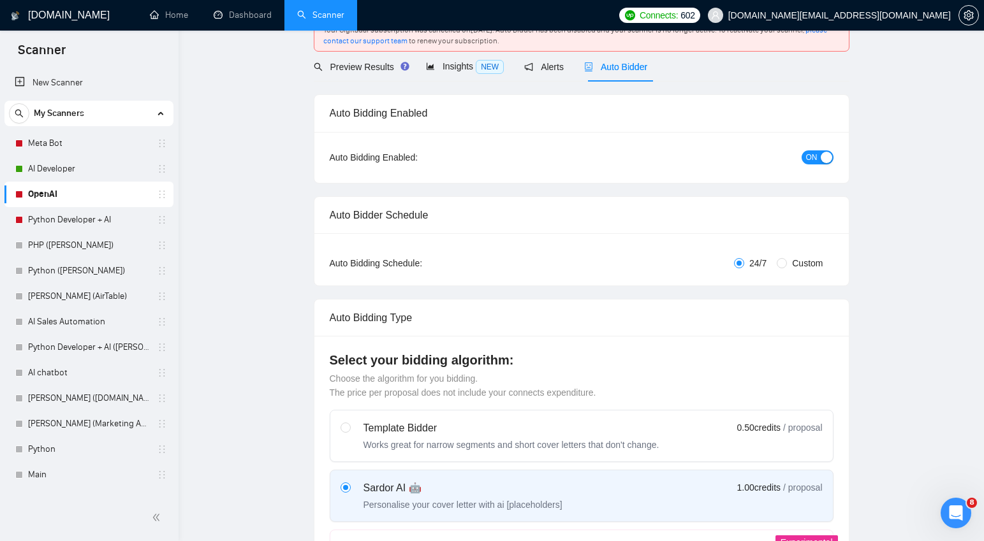
scroll to position [0, 0]
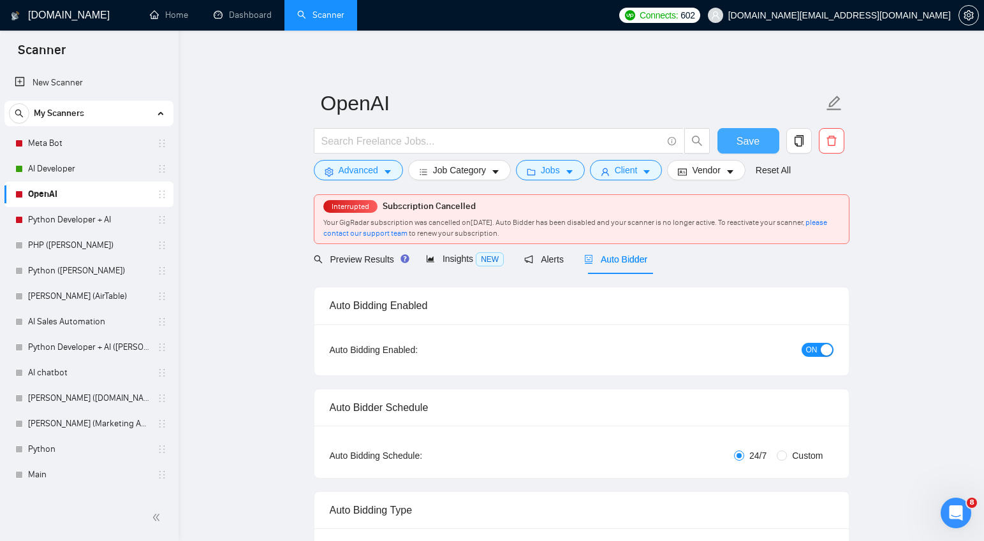
click at [749, 145] on span "Save" at bounding box center [748, 141] width 23 height 16
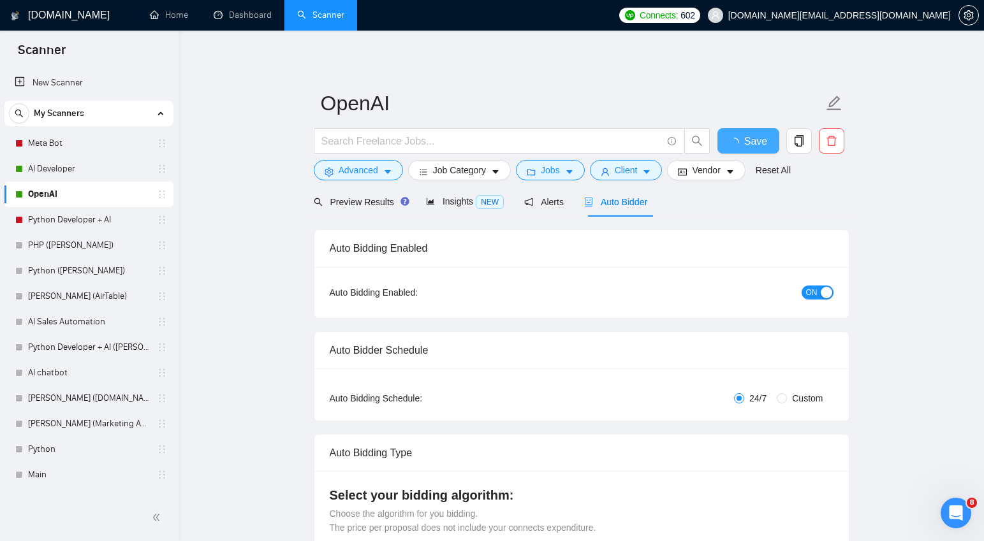
checkbox input "true"
click at [364, 203] on span "Preview Results" at bounding box center [360, 202] width 92 height 10
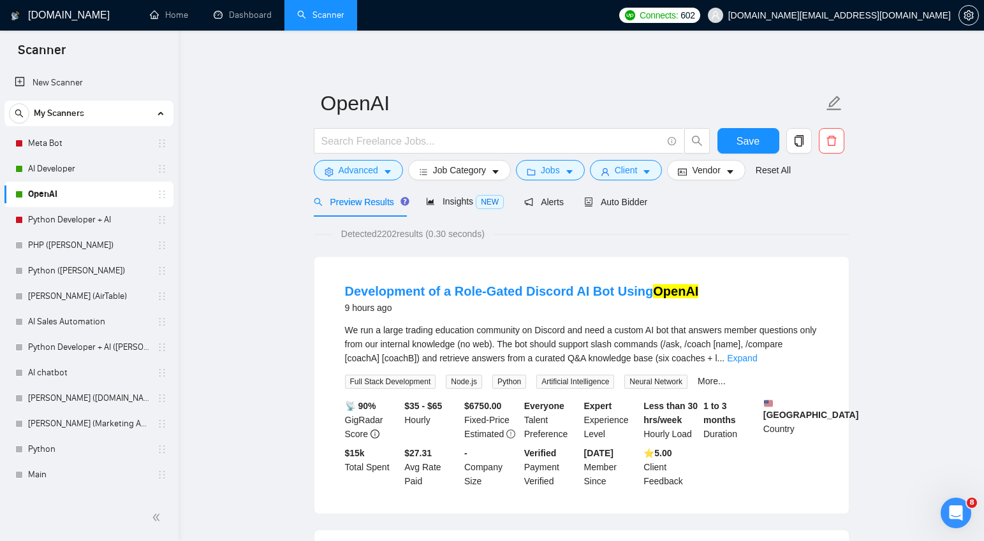
click at [557, 330] on span "We run a large trading education community on Discord and need a custom AI bot …" at bounding box center [581, 344] width 472 height 38
click at [388, 170] on icon "caret-down" at bounding box center [387, 172] width 9 height 9
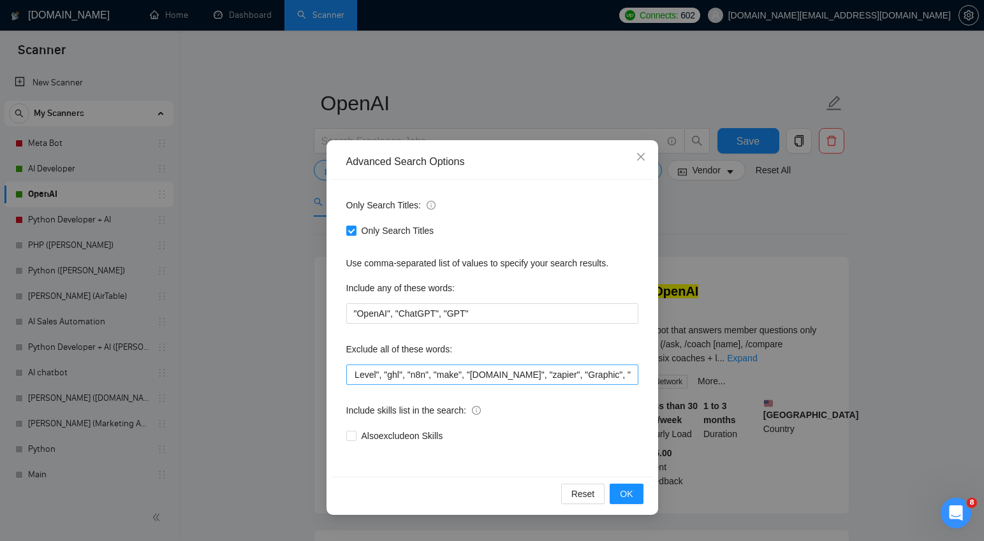
scroll to position [0, 346]
click at [633, 372] on input ""Script", "Photo", "Earn", "Posting", "agency", "Go High Level", "ghl", "n8n", …" at bounding box center [492, 375] width 292 height 20
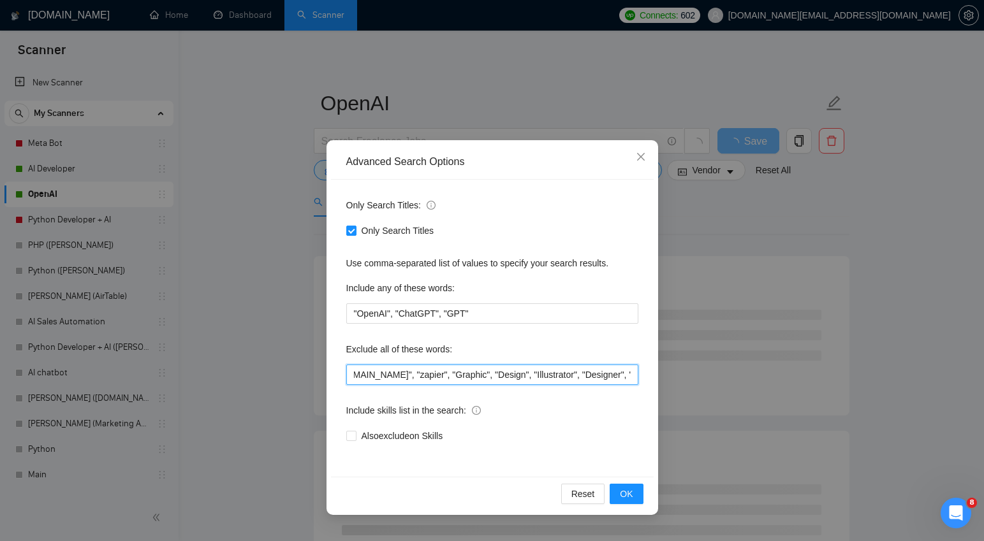
scroll to position [0, 355]
paste input "Discord"
type input ""Script", "Photo", "Earn", "Posting", "agency", "Go High Level", "ghl", "n8n", …"
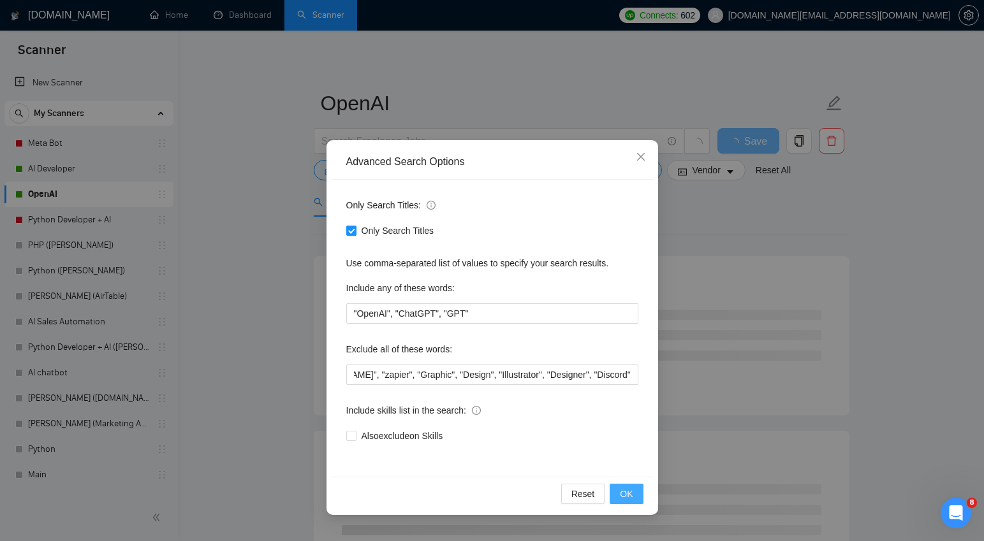
click at [622, 496] on span "OK" at bounding box center [626, 494] width 13 height 14
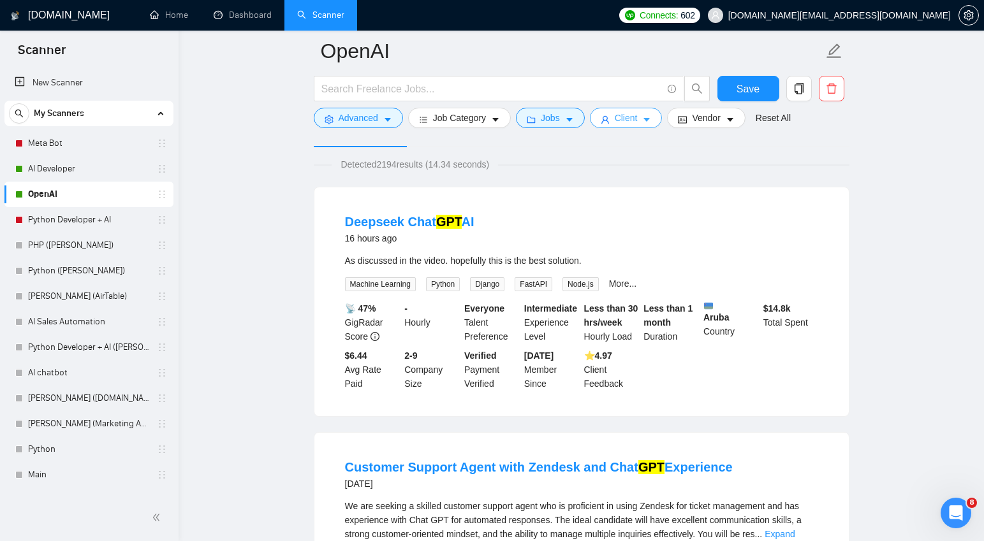
scroll to position [57, 0]
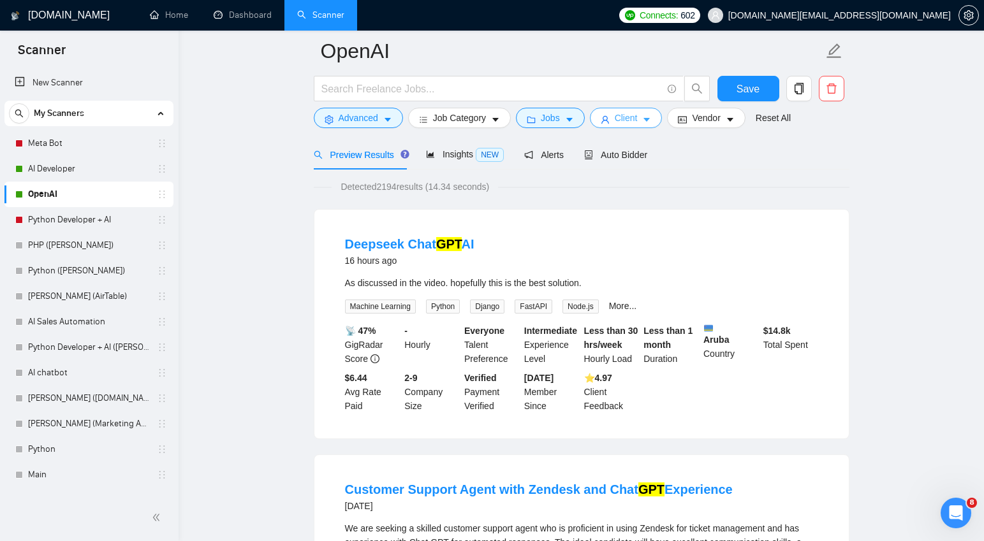
click at [651, 120] on icon "caret-down" at bounding box center [647, 121] width 6 height 4
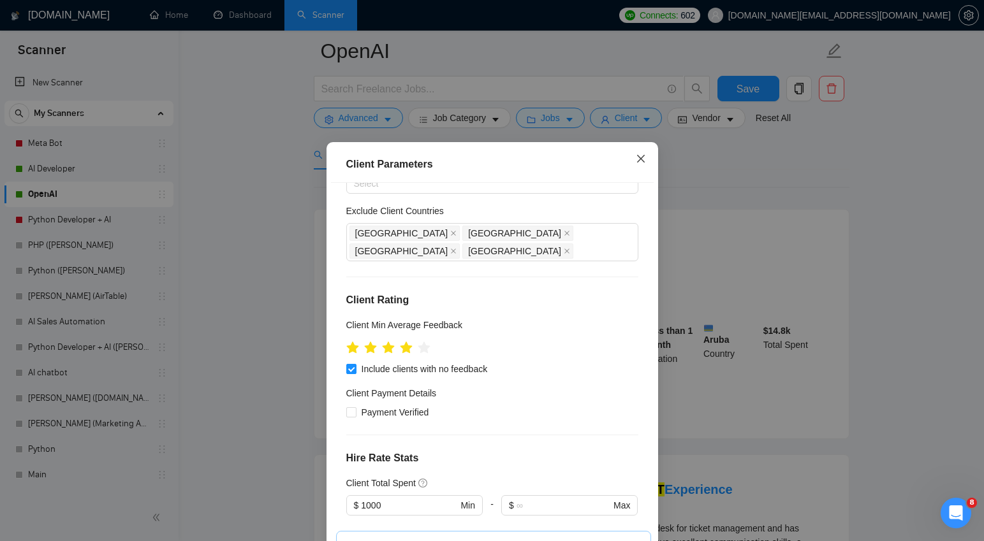
click at [641, 166] on span "Close" at bounding box center [641, 159] width 34 height 34
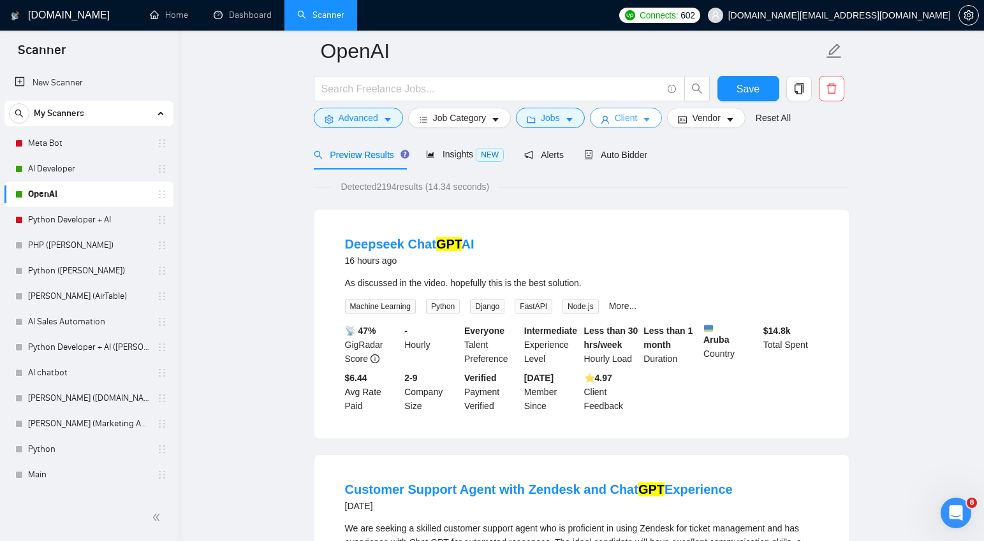
click at [657, 120] on button "Client" at bounding box center [626, 118] width 73 height 20
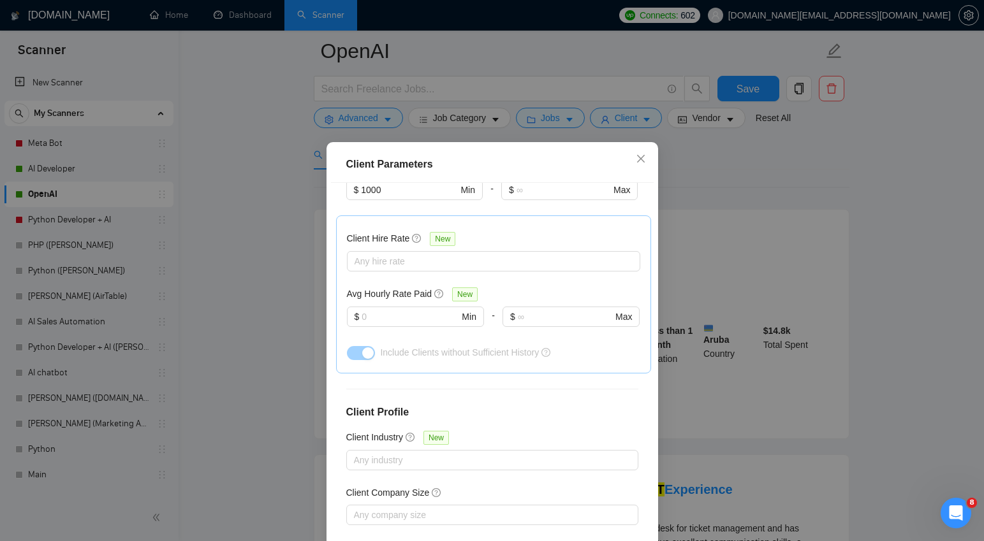
scroll to position [388, 0]
click at [417, 307] on input "text" at bounding box center [410, 314] width 97 height 14
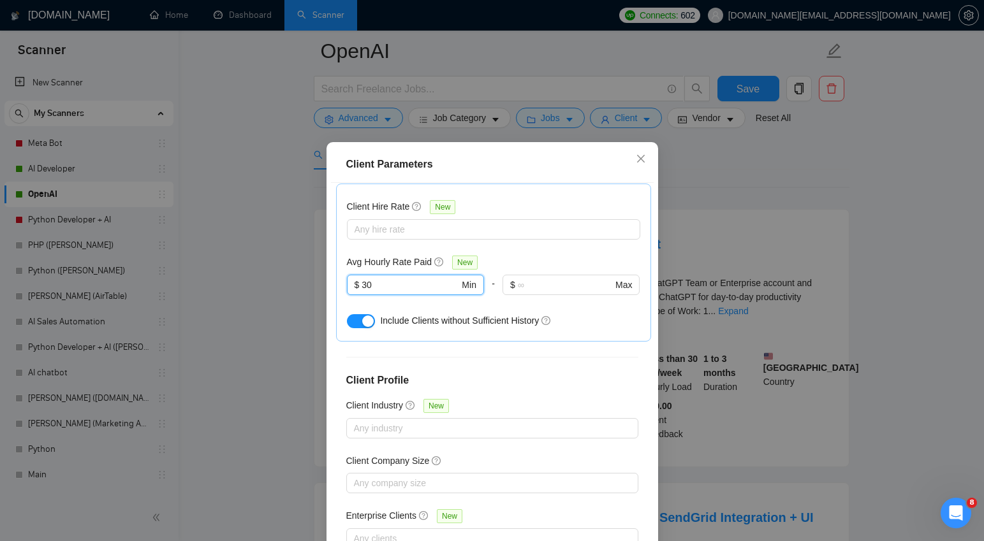
scroll to position [77, 0]
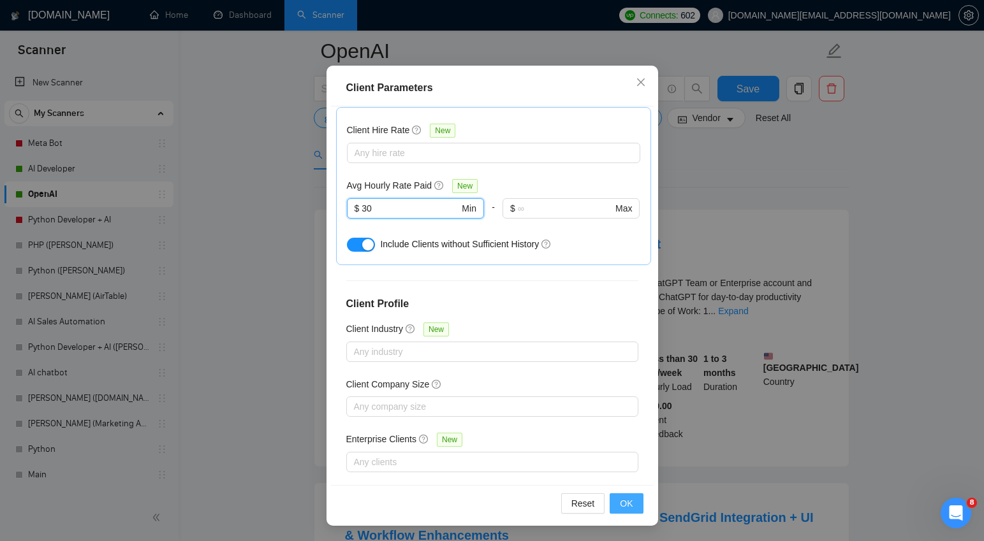
click at [628, 502] on span "OK" at bounding box center [626, 504] width 13 height 14
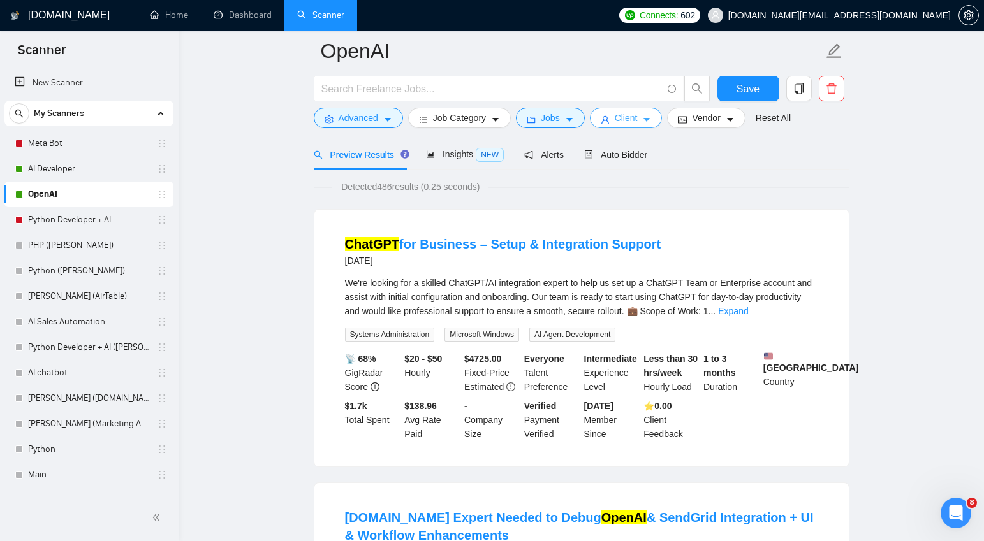
click at [651, 119] on icon "caret-down" at bounding box center [647, 121] width 6 height 4
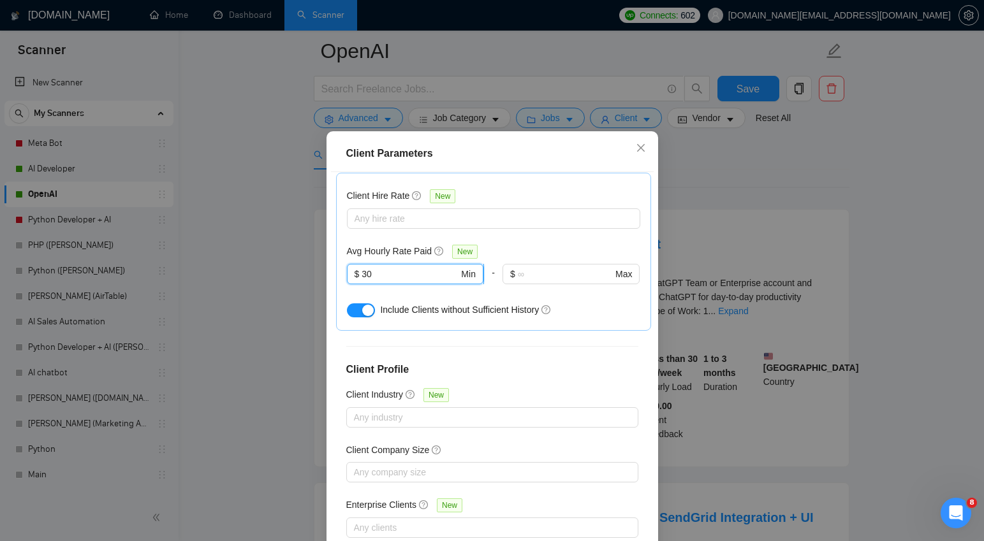
click at [369, 267] on input "30" at bounding box center [410, 274] width 97 height 14
type input "20"
click at [515, 244] on div "Avg Hourly Rate Paid New" at bounding box center [493, 251] width 293 height 15
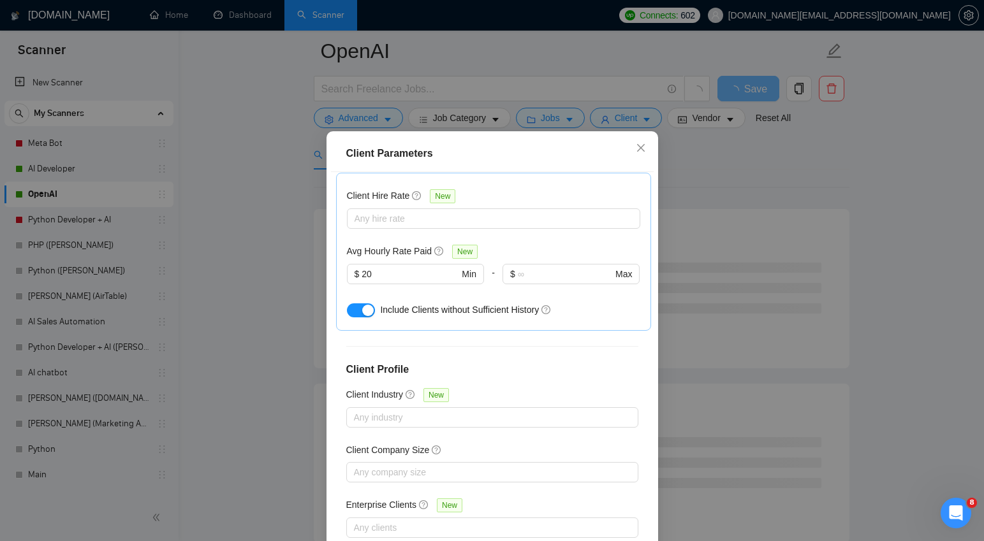
scroll to position [77, 0]
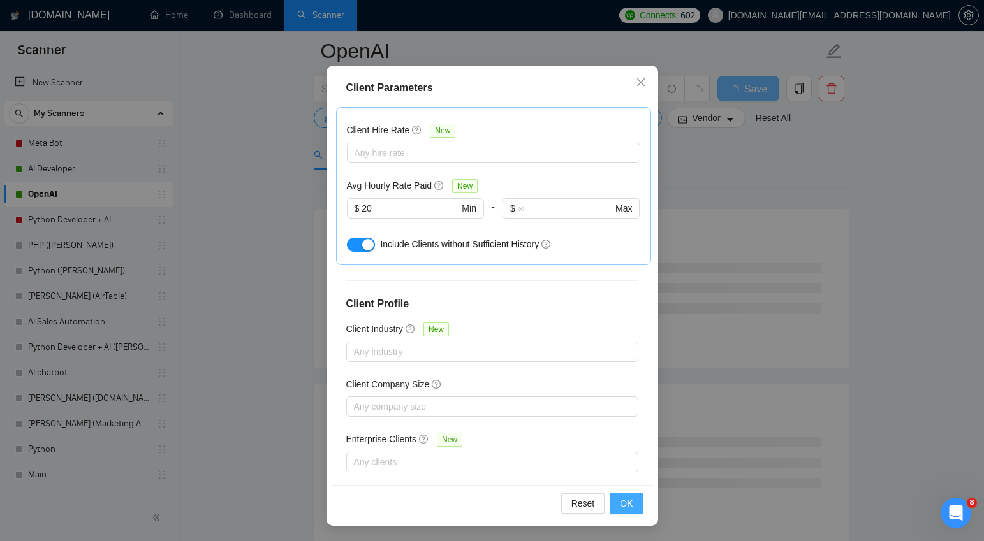
click at [625, 504] on span "OK" at bounding box center [626, 504] width 13 height 14
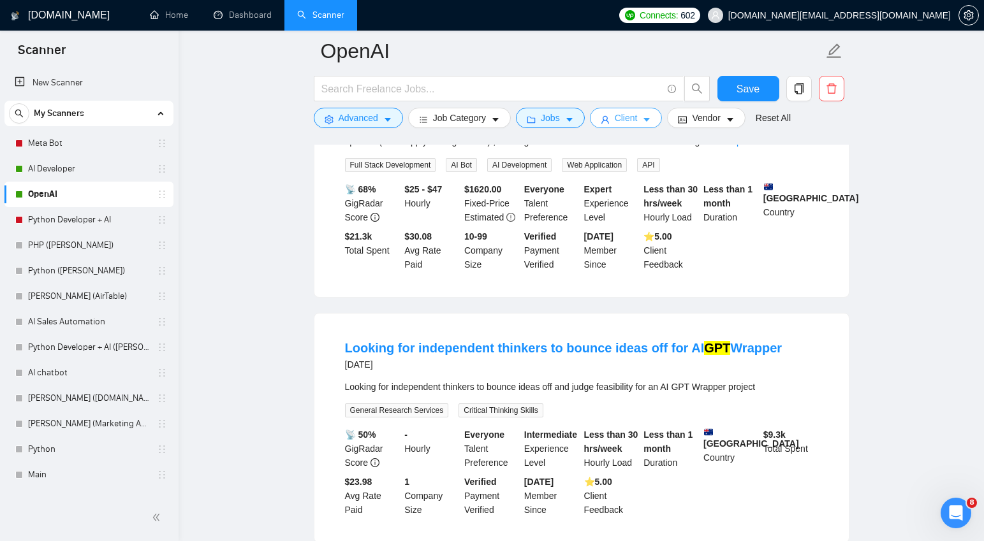
scroll to position [0, 0]
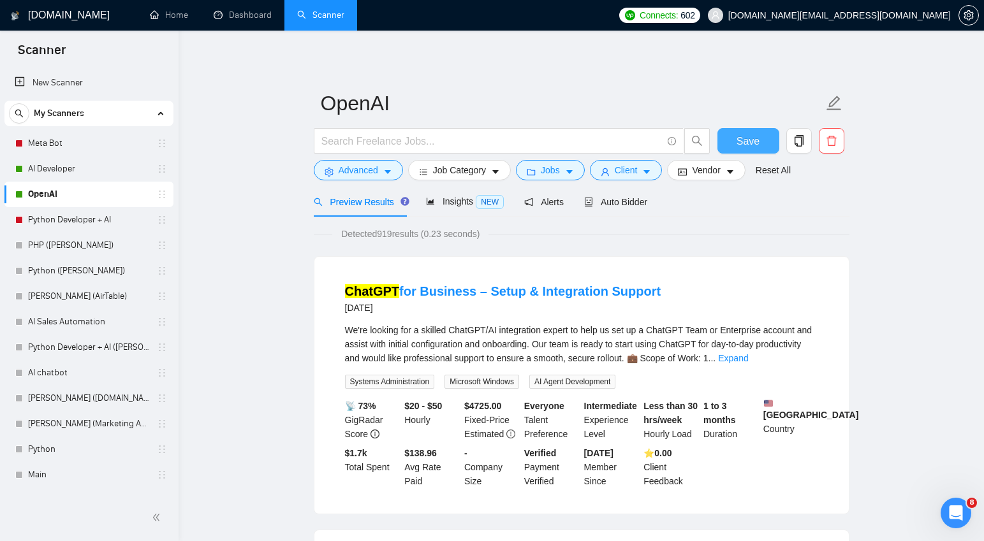
click at [747, 143] on span "Save" at bounding box center [748, 141] width 23 height 16
click at [61, 166] on link "AI Developer" at bounding box center [88, 169] width 121 height 26
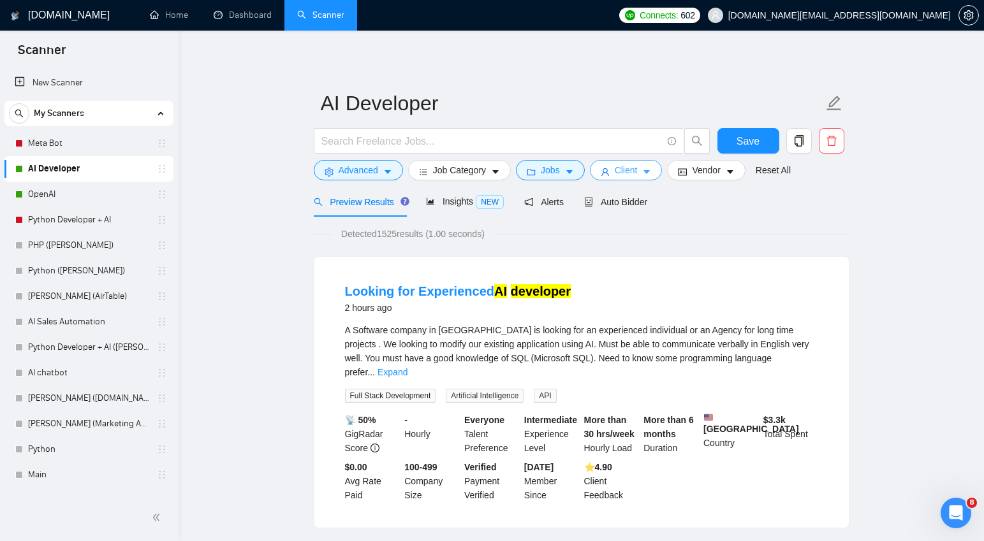
click at [649, 171] on icon "caret-down" at bounding box center [647, 173] width 6 height 4
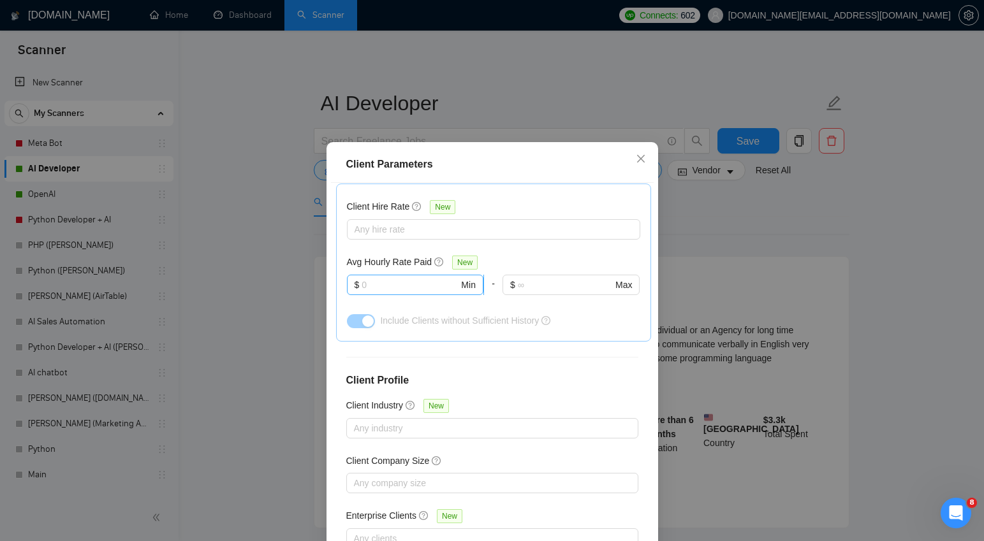
click at [399, 278] on input "text" at bounding box center [410, 285] width 97 height 14
type input "20"
click at [619, 314] on div "Include Clients without Sufficient History" at bounding box center [510, 321] width 260 height 14
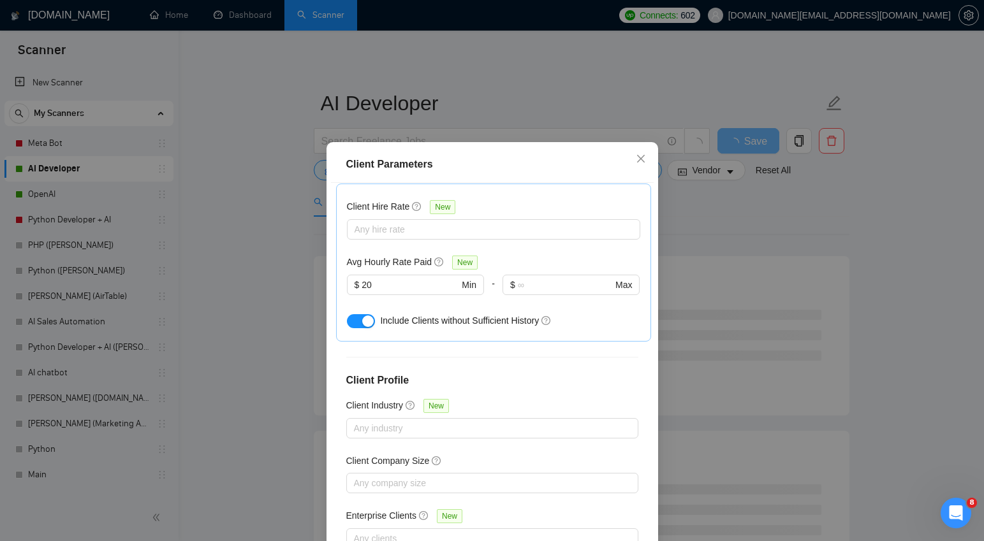
scroll to position [77, 0]
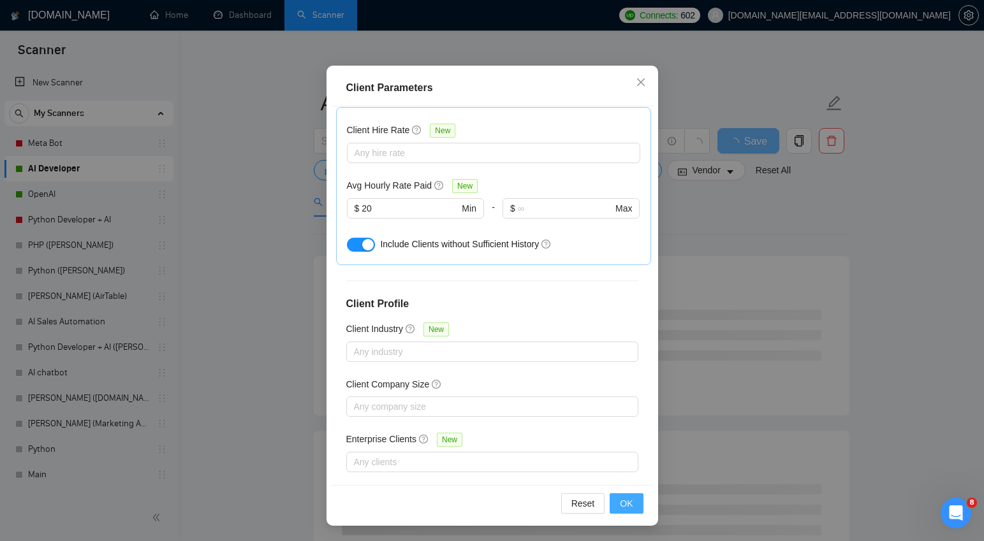
click at [626, 504] on span "OK" at bounding box center [626, 504] width 13 height 14
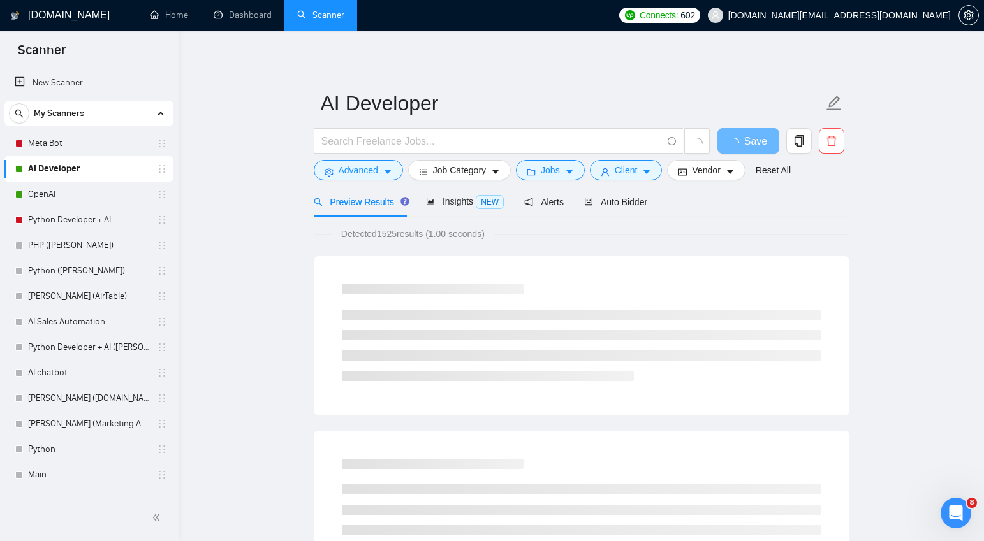
scroll to position [11, 0]
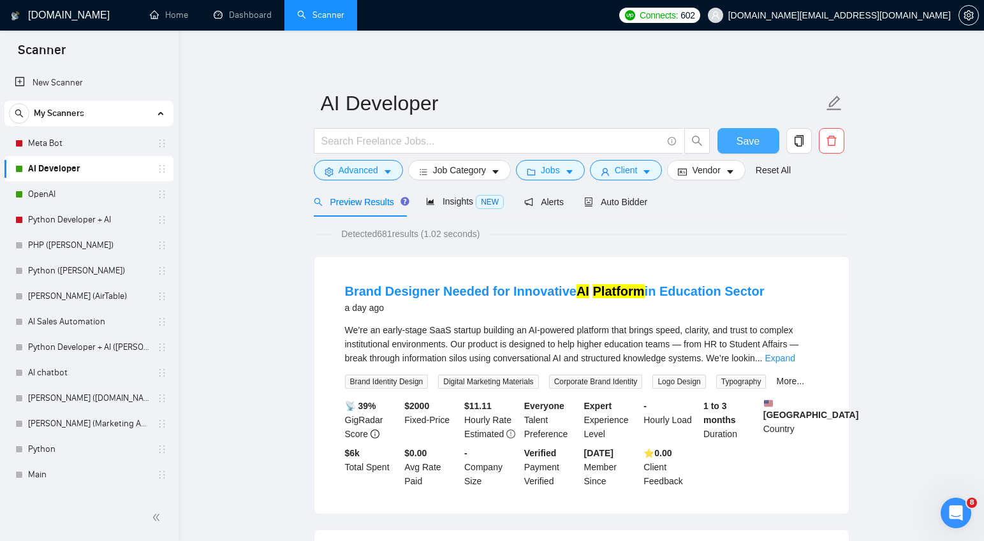
click at [749, 142] on span "Save" at bounding box center [748, 141] width 23 height 16
click at [48, 189] on link "OpenAI" at bounding box center [88, 195] width 121 height 26
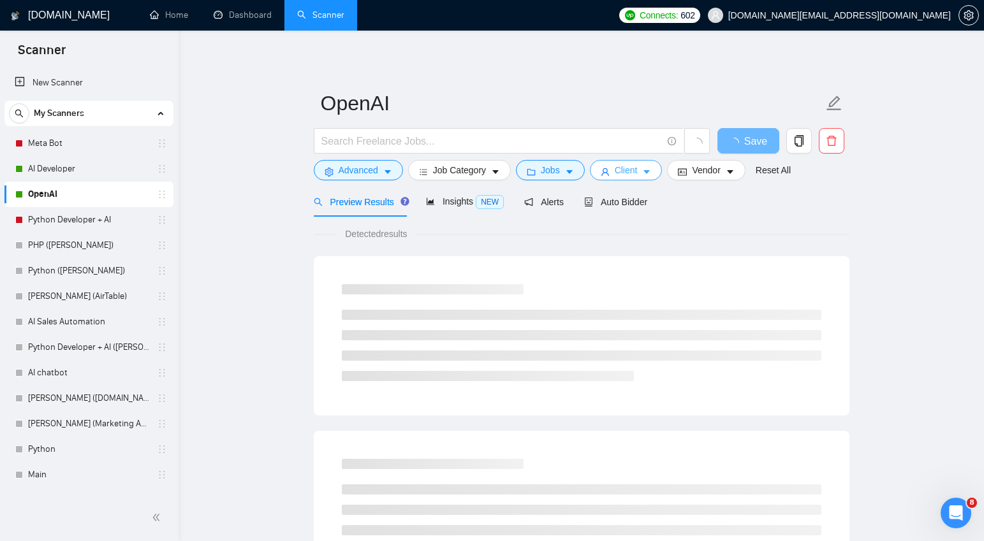
click at [638, 173] on span "Client" at bounding box center [626, 170] width 23 height 14
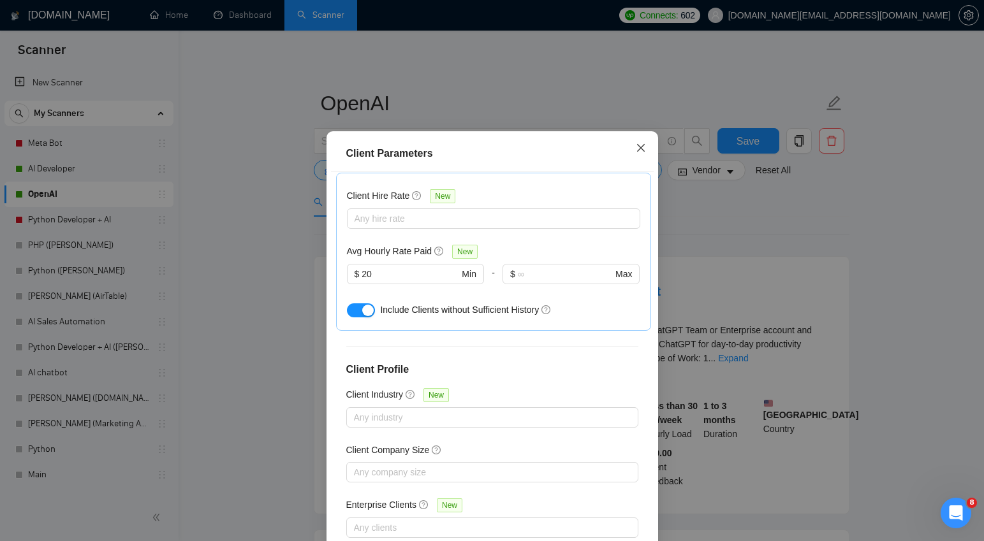
click at [643, 153] on icon "close" at bounding box center [641, 148] width 10 height 10
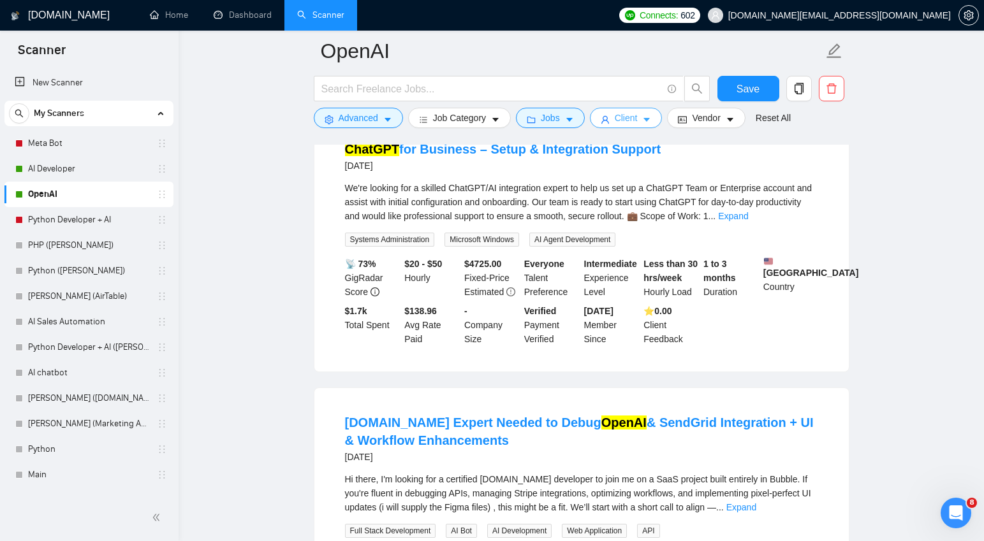
scroll to position [154, 0]
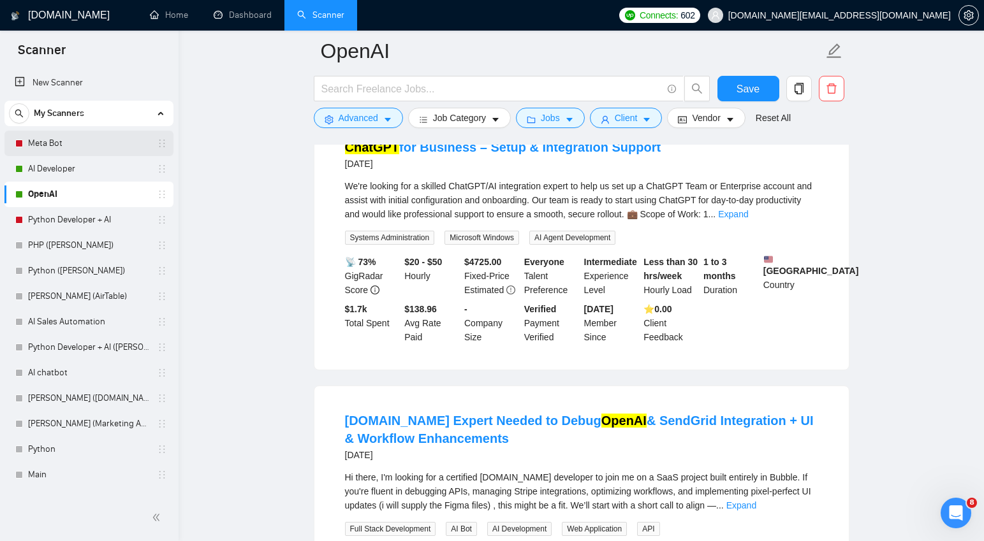
click at [58, 144] on link "Meta Bot" at bounding box center [88, 144] width 121 height 26
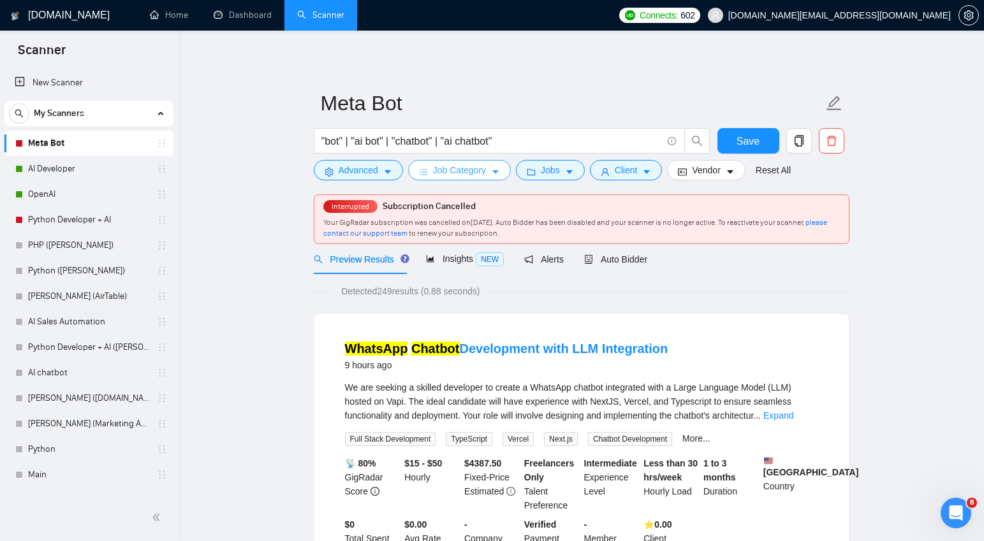
click at [486, 168] on span "Job Category" at bounding box center [459, 170] width 53 height 14
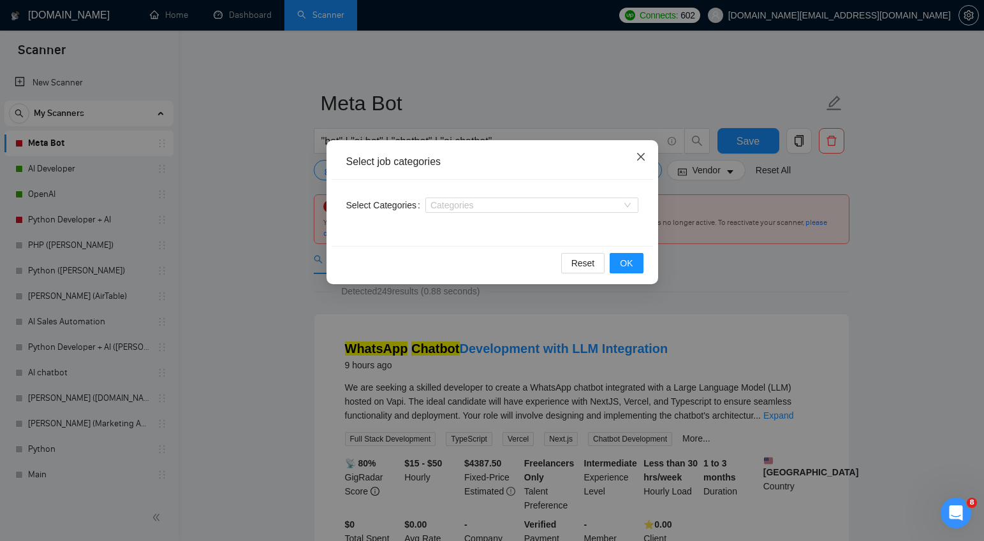
click at [639, 158] on icon "close" at bounding box center [641, 157] width 8 height 8
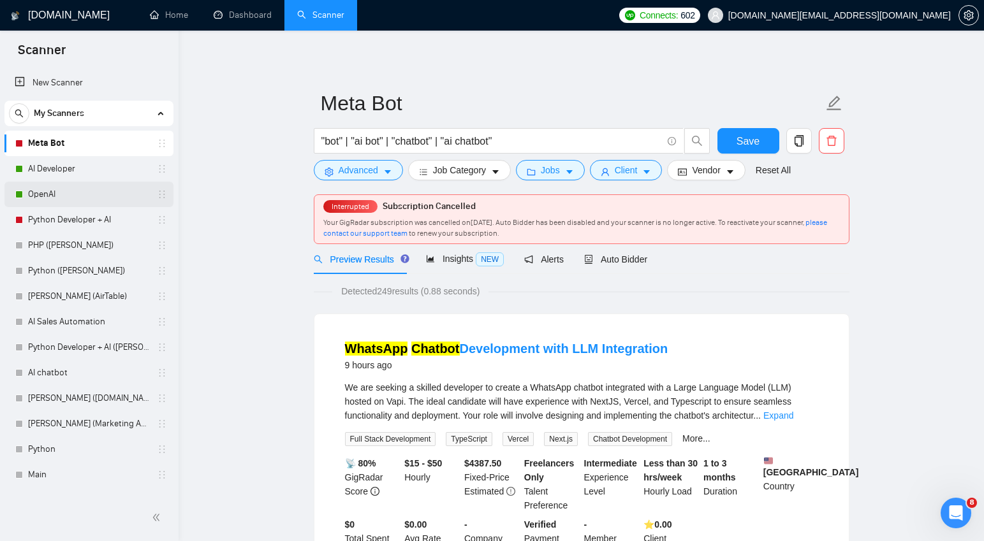
click at [43, 190] on link "OpenAI" at bounding box center [88, 195] width 121 height 26
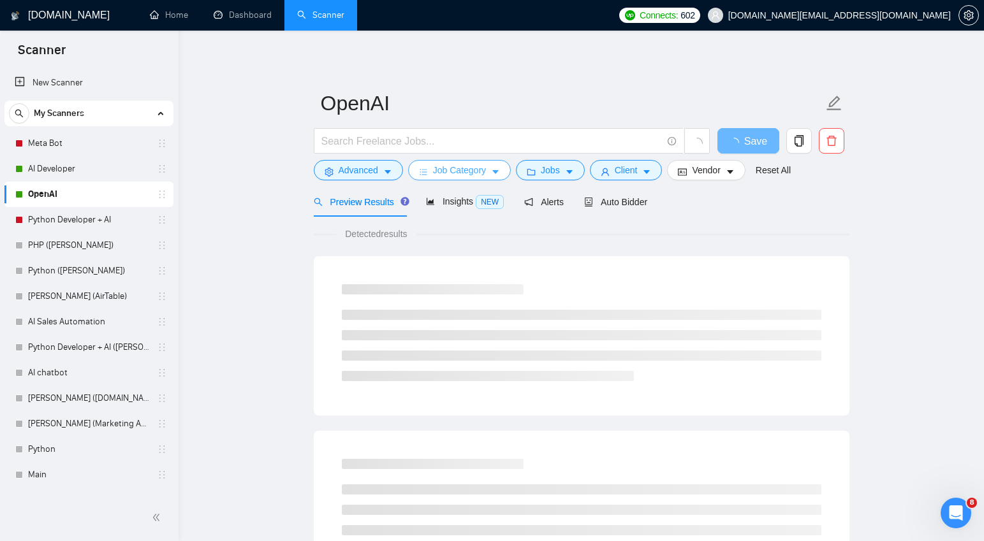
click at [474, 166] on span "Job Category" at bounding box center [459, 170] width 53 height 14
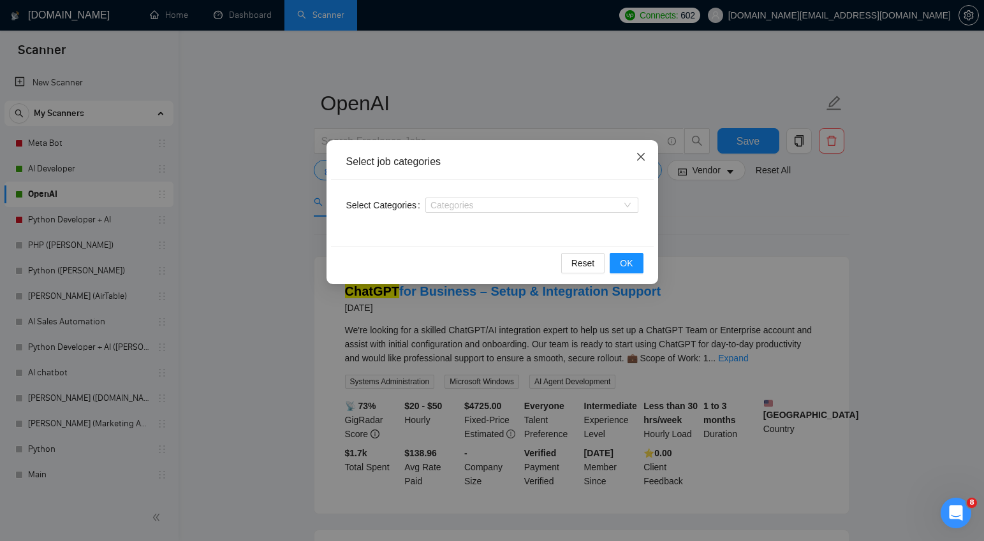
click at [644, 156] on icon "close" at bounding box center [641, 157] width 10 height 10
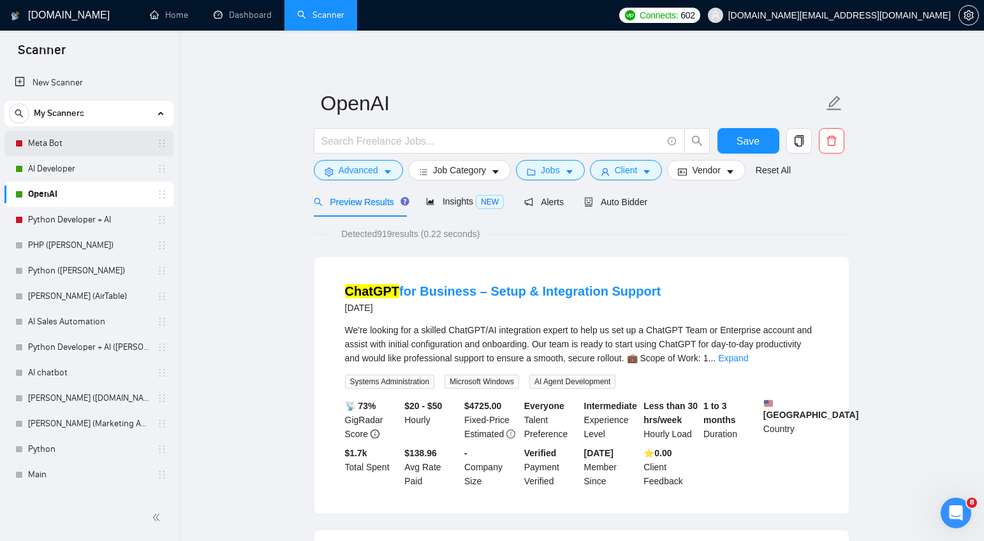
click at [62, 145] on link "Meta Bot" at bounding box center [88, 144] width 121 height 26
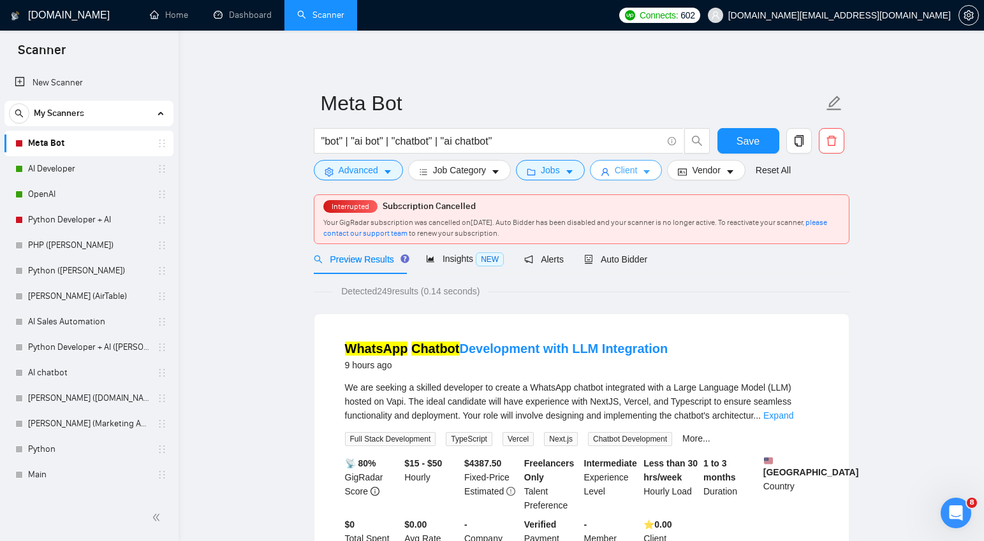
click at [651, 171] on icon "caret-down" at bounding box center [647, 173] width 6 height 4
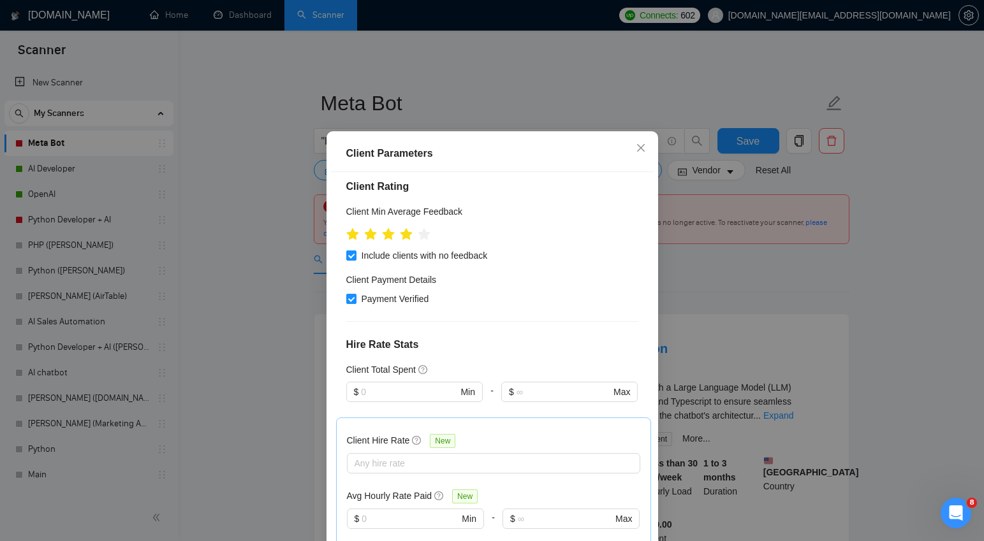
scroll to position [151, 0]
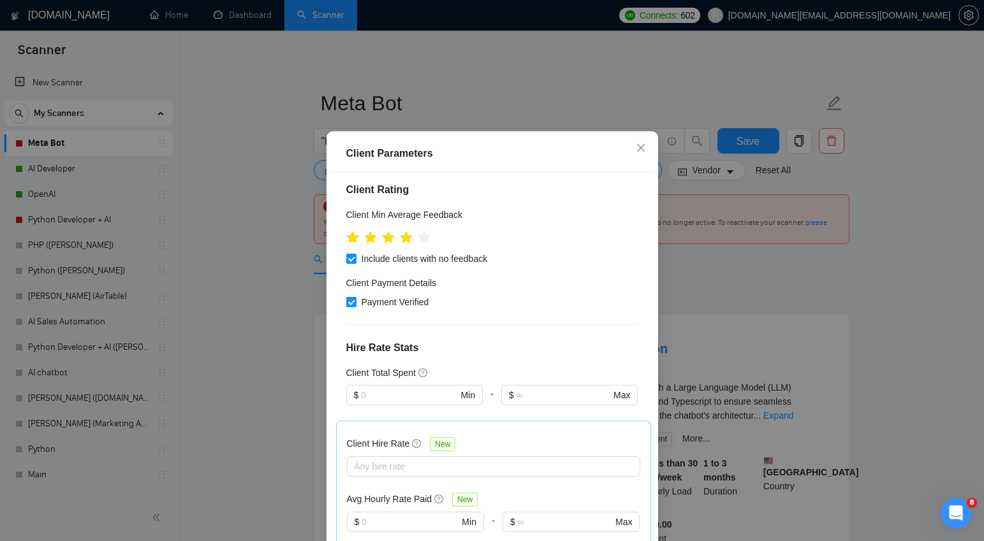
click at [352, 306] on input "Payment Verified" at bounding box center [350, 301] width 9 height 9
checkbox input "false"
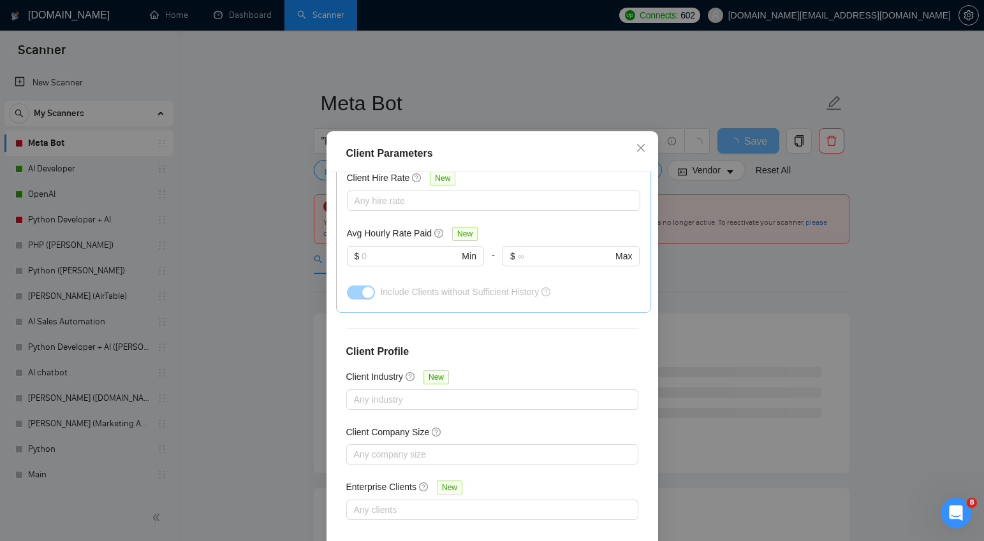
scroll to position [77, 0]
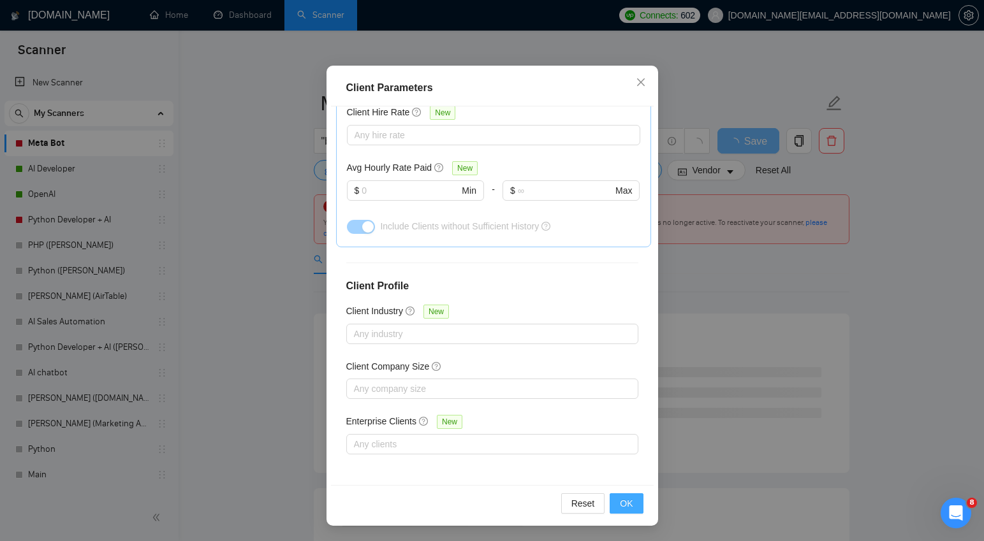
click at [627, 506] on span "OK" at bounding box center [626, 504] width 13 height 14
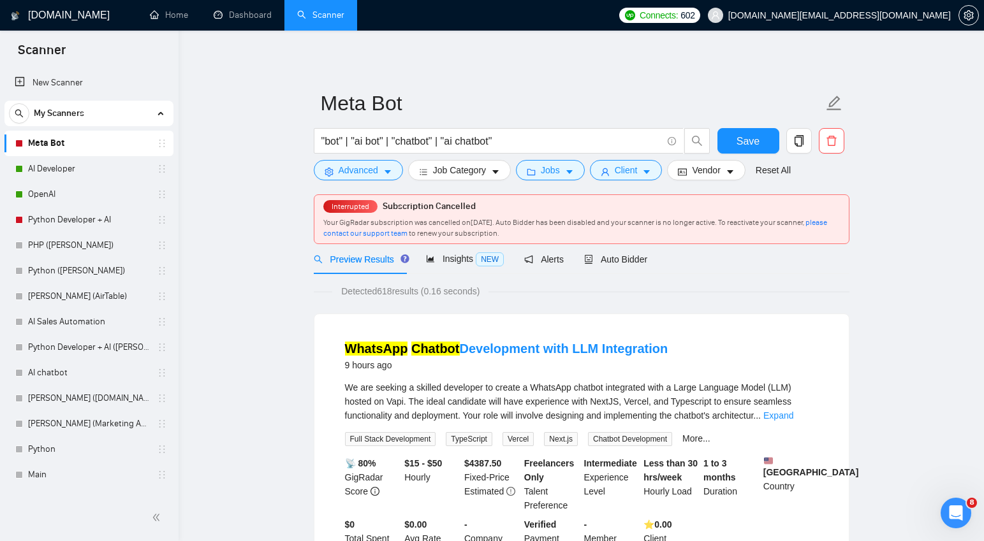
scroll to position [0, 0]
click at [651, 175] on icon "caret-down" at bounding box center [646, 172] width 9 height 9
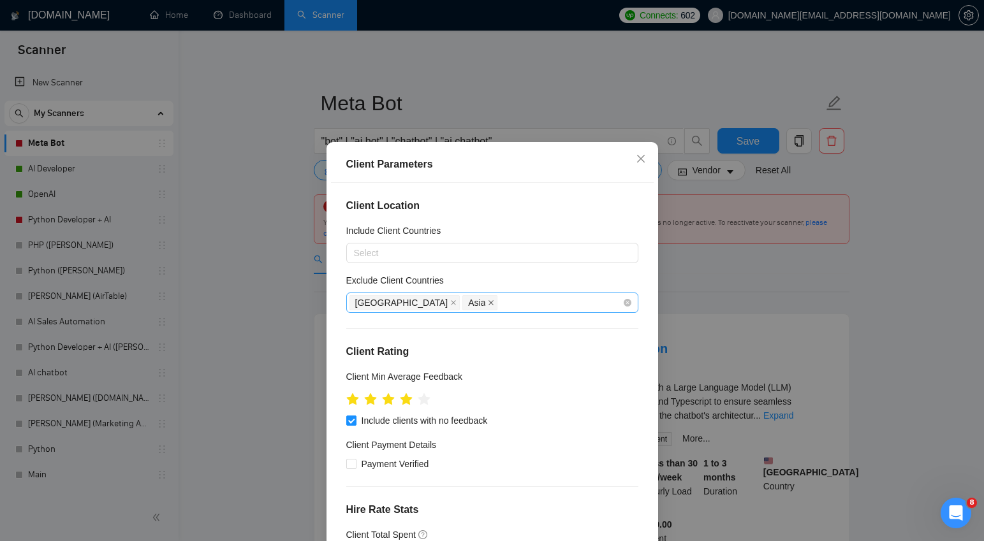
click at [489, 302] on icon "close" at bounding box center [491, 302] width 5 height 5
click at [421, 302] on div "[GEOGRAPHIC_DATA]" at bounding box center [486, 303] width 273 height 18
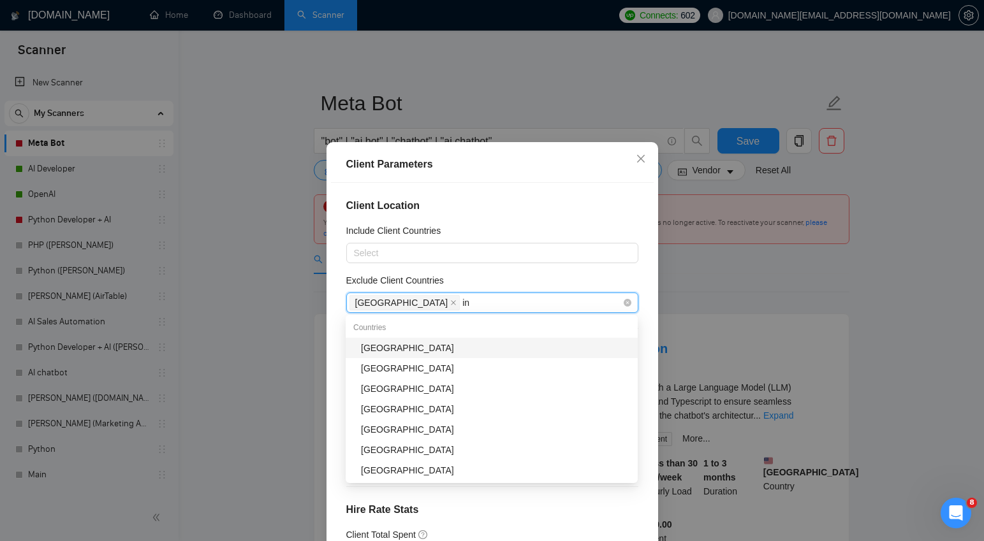
type input "ind"
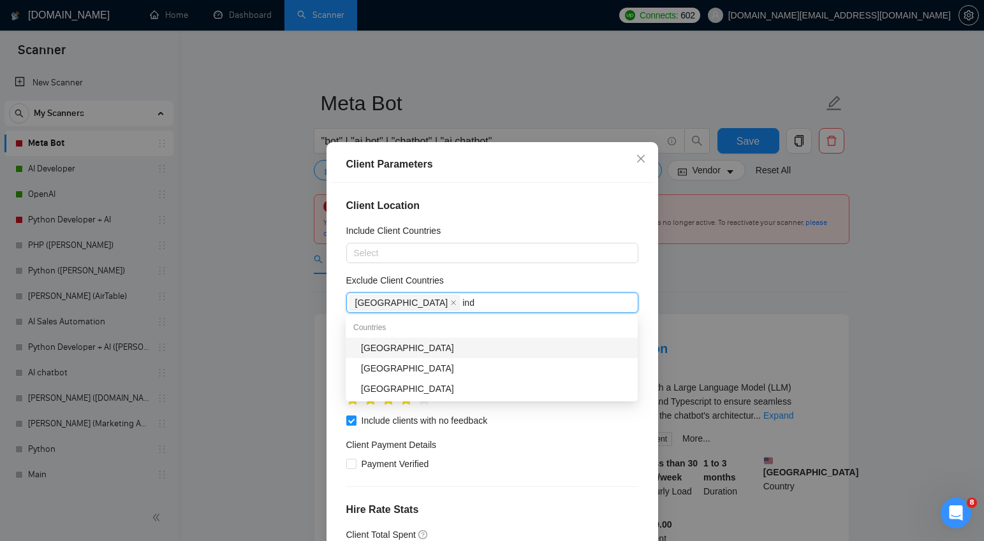
click at [397, 347] on div "[GEOGRAPHIC_DATA]" at bounding box center [495, 348] width 269 height 14
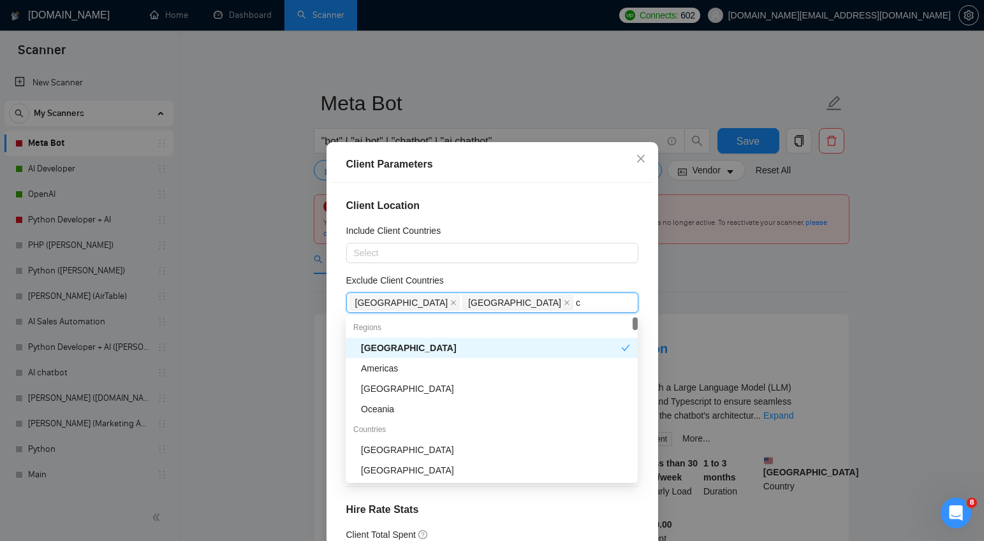
type input "ch"
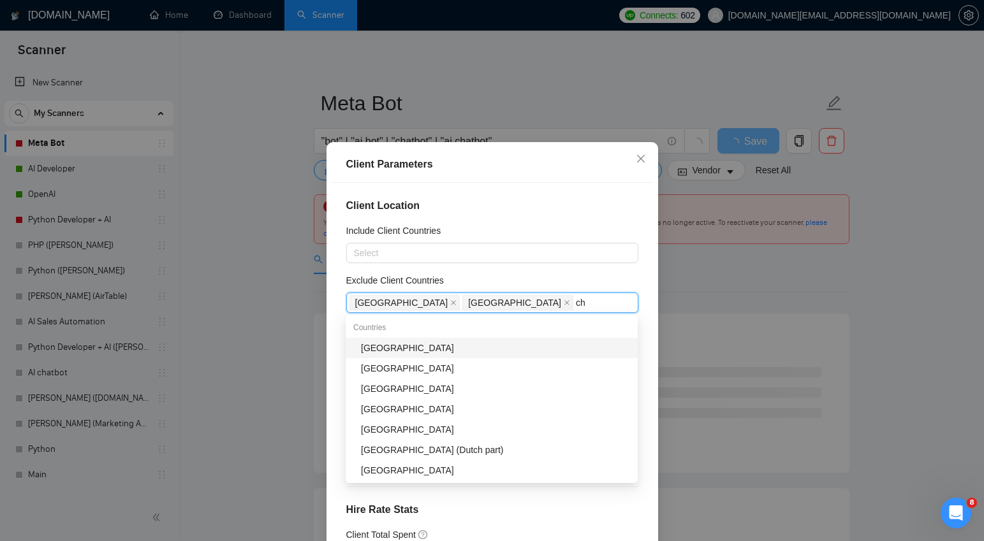
click at [443, 347] on div "[GEOGRAPHIC_DATA]" at bounding box center [495, 348] width 269 height 14
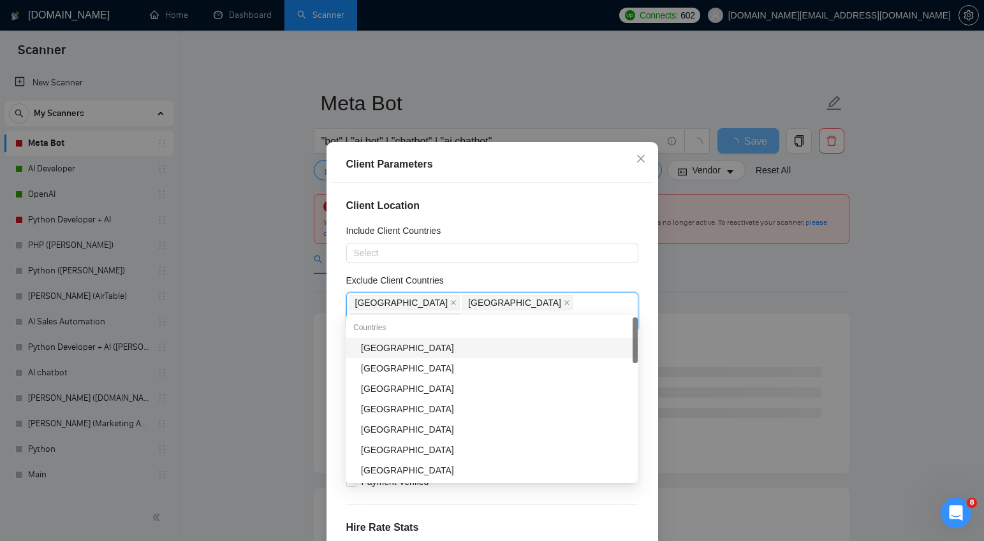
type input "pak"
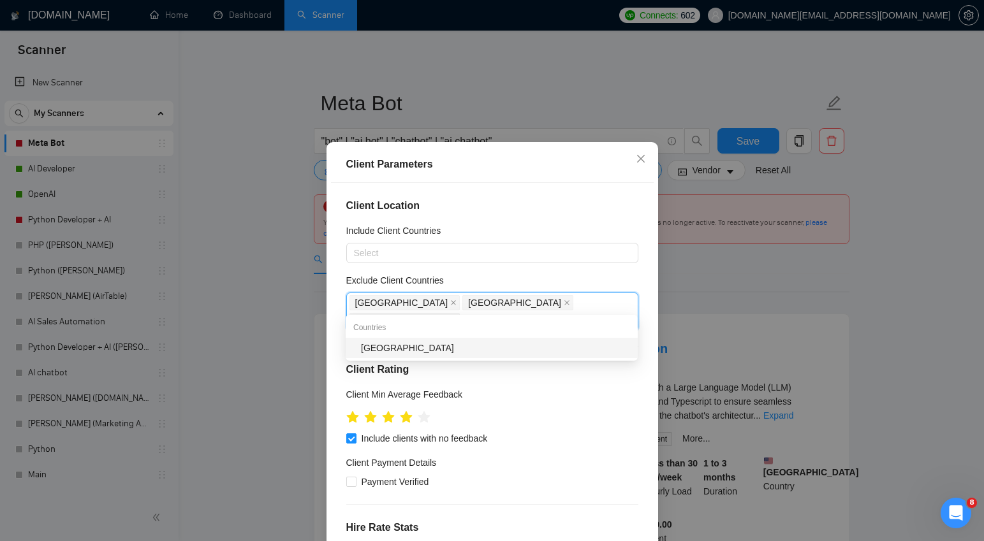
click at [425, 349] on div "[GEOGRAPHIC_DATA]" at bounding box center [495, 348] width 269 height 14
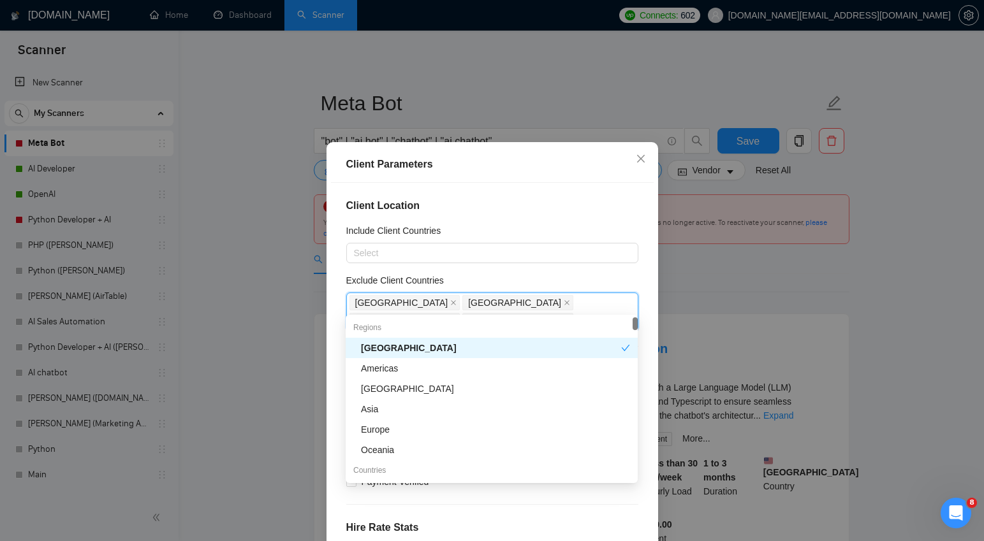
click at [547, 272] on div "Client Location Include Client Countries Select Exclude Client Countries Africa…" at bounding box center [492, 372] width 323 height 379
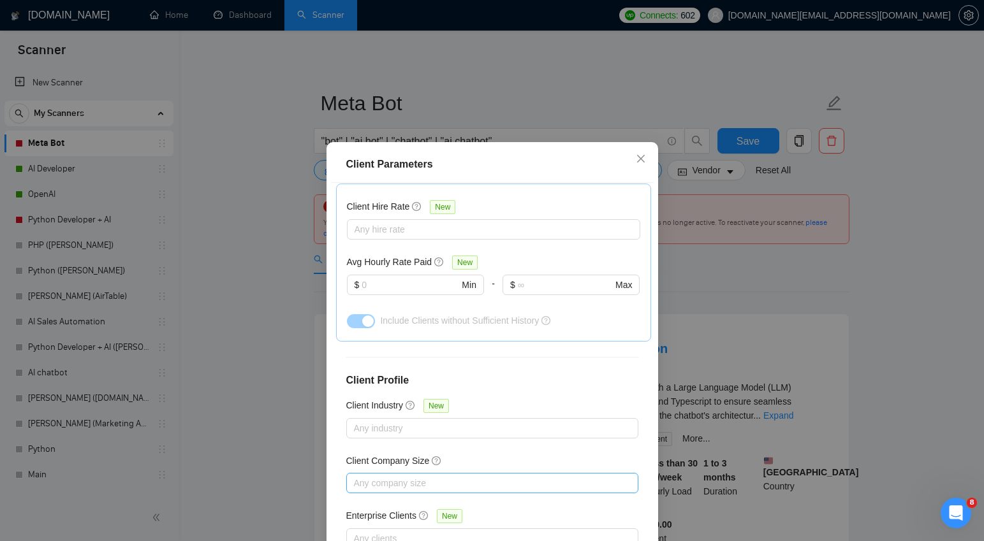
scroll to position [77, 0]
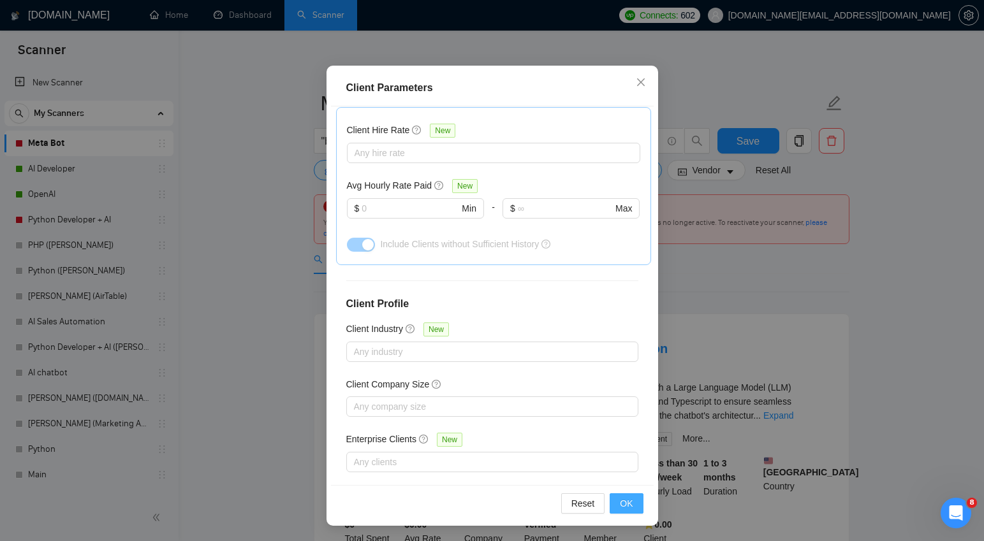
click at [628, 501] on span "OK" at bounding box center [626, 504] width 13 height 14
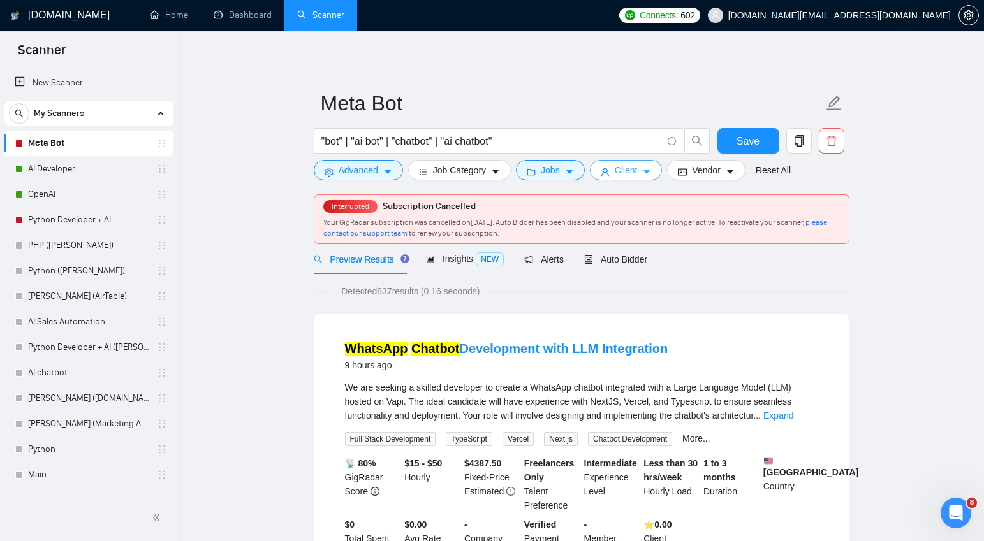
click at [638, 170] on span "Client" at bounding box center [626, 170] width 23 height 14
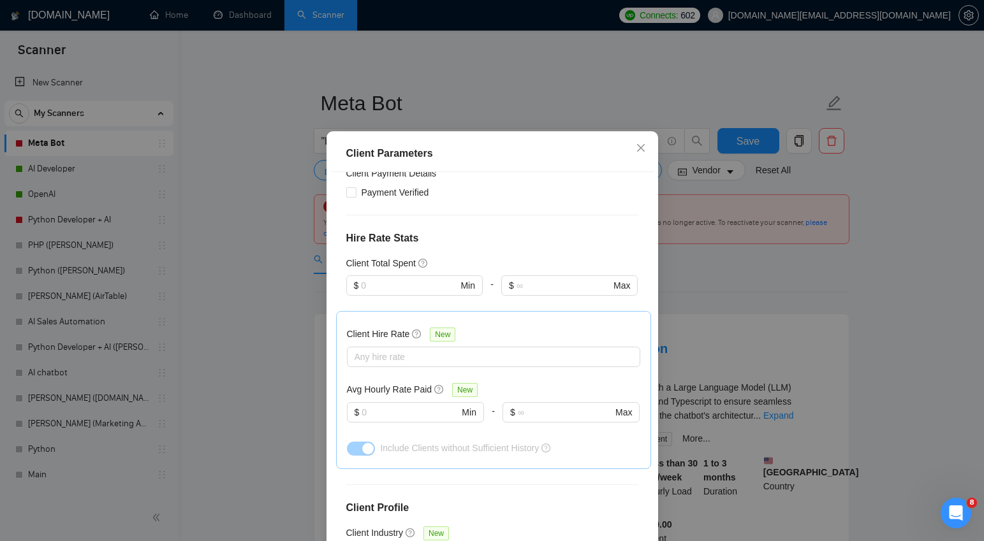
scroll to position [282, 0]
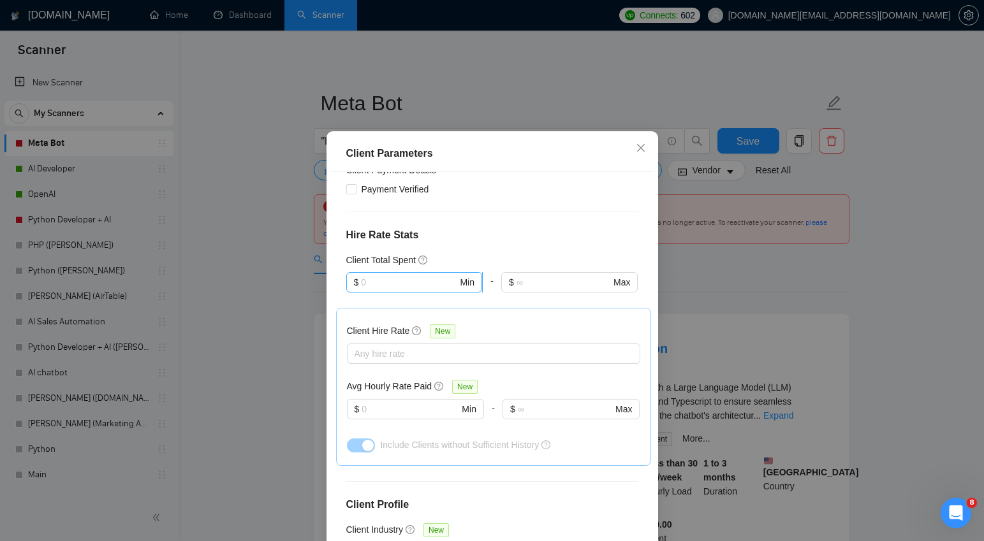
click at [413, 276] on input "text" at bounding box center [409, 283] width 96 height 14
click at [404, 339] on div "$1,000" at bounding box center [413, 342] width 121 height 14
type input "1000"
click at [498, 294] on div "-" at bounding box center [492, 290] width 18 height 36
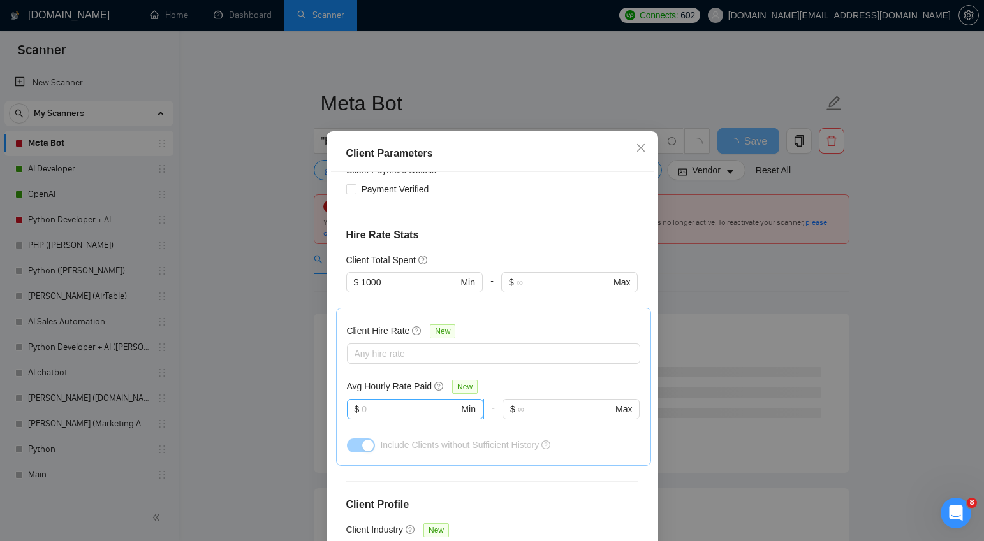
click at [382, 403] on input "text" at bounding box center [410, 409] width 97 height 14
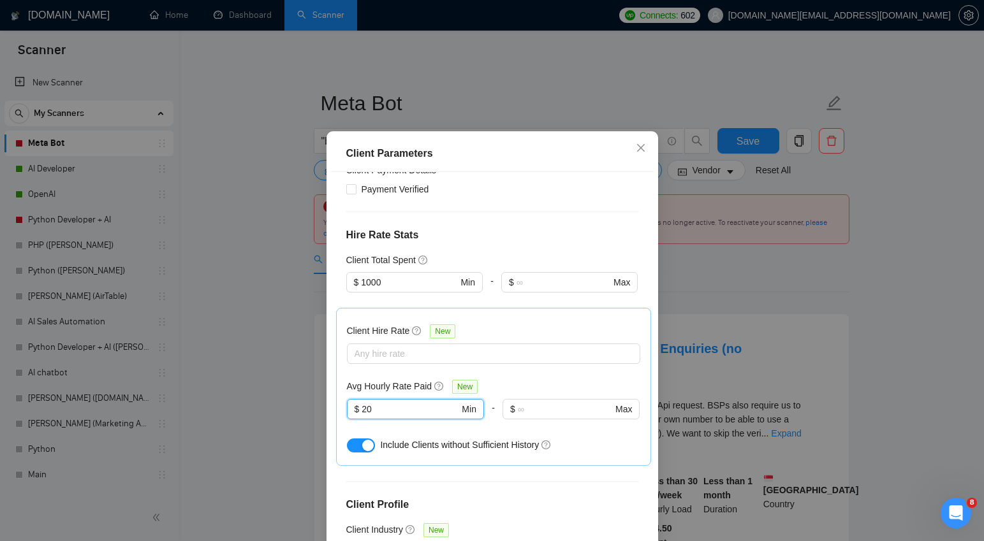
type input "20"
click at [552, 365] on div "Client Hire Rate New Any hire rate Avg Hourly Rate Paid New 20 $ 20 Min - $ Max…" at bounding box center [493, 387] width 293 height 136
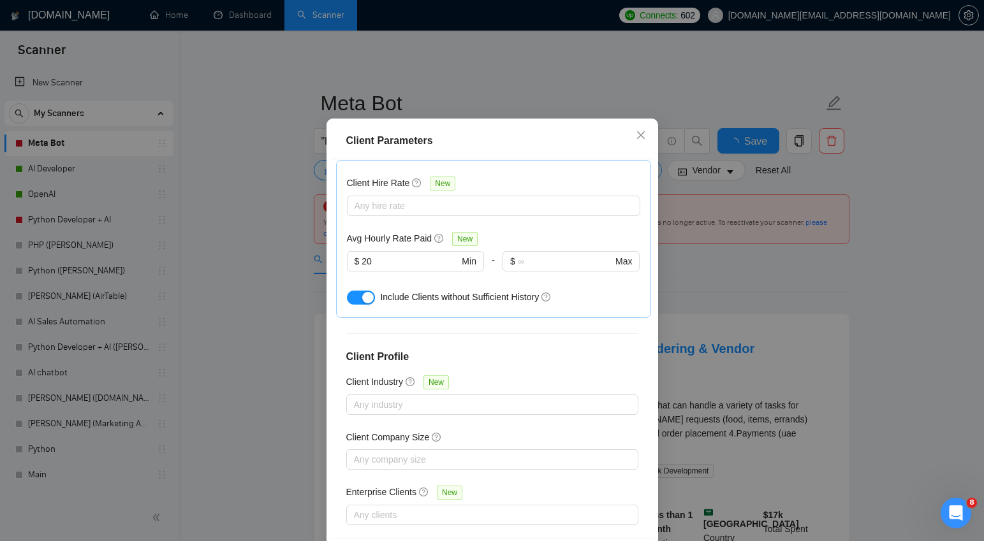
scroll to position [77, 0]
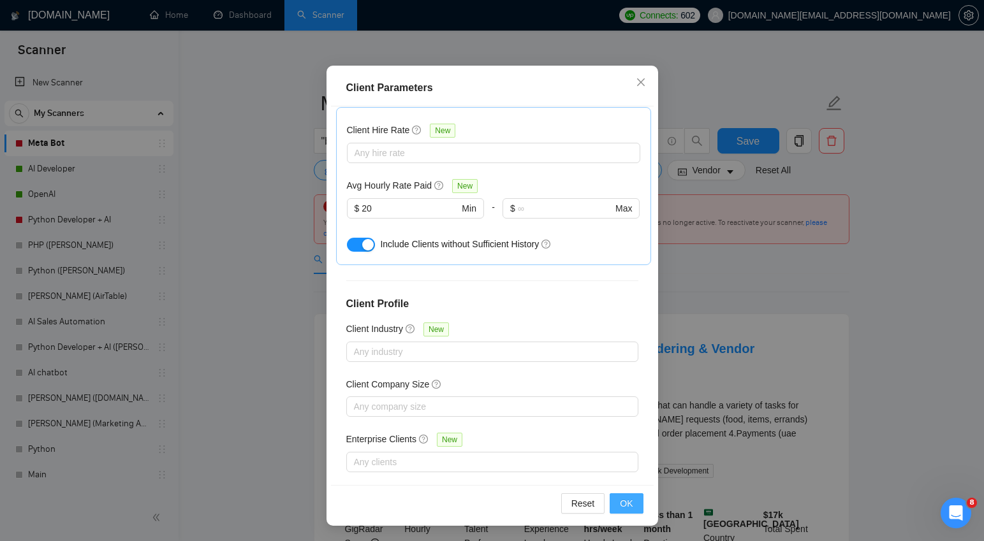
click at [624, 501] on span "OK" at bounding box center [626, 504] width 13 height 14
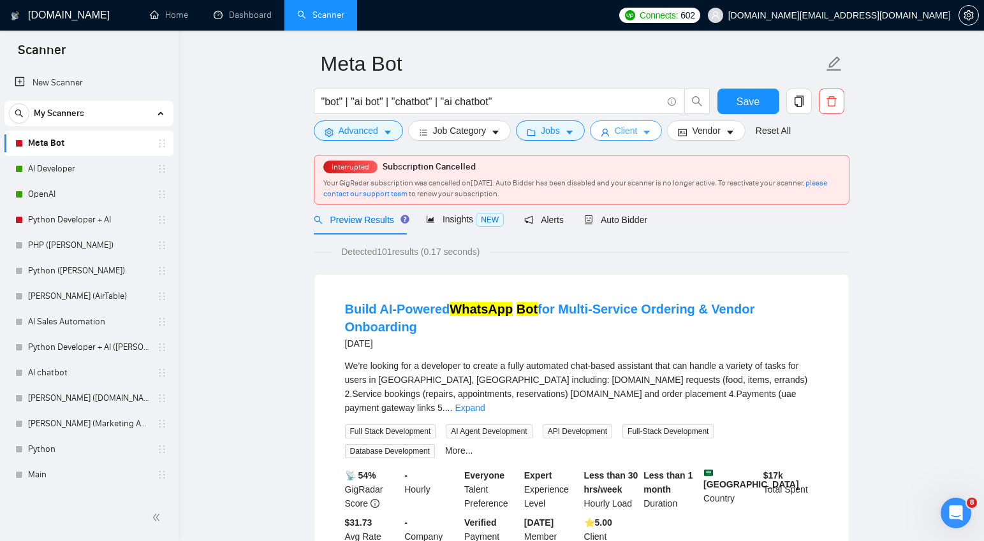
scroll to position [45, 0]
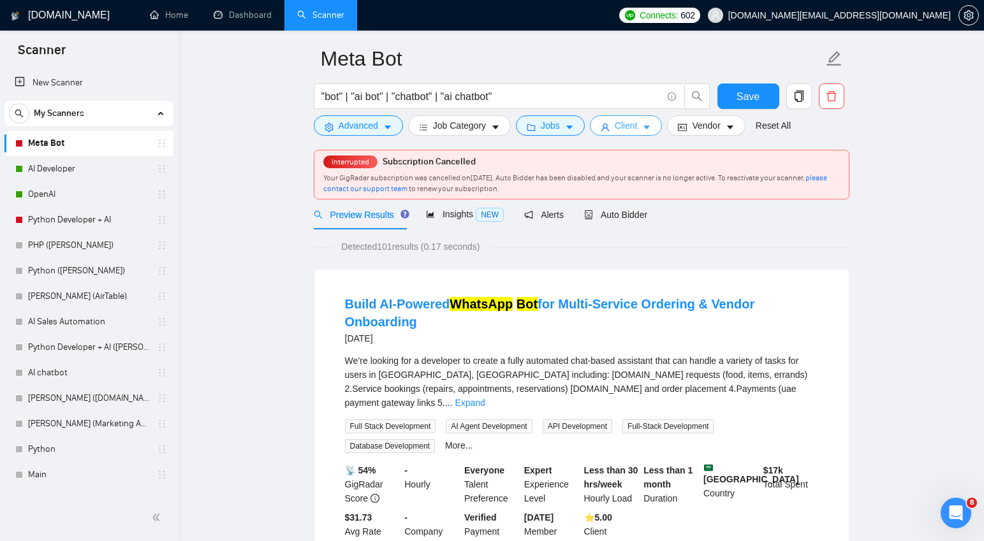
click at [651, 129] on icon "caret-down" at bounding box center [647, 128] width 6 height 4
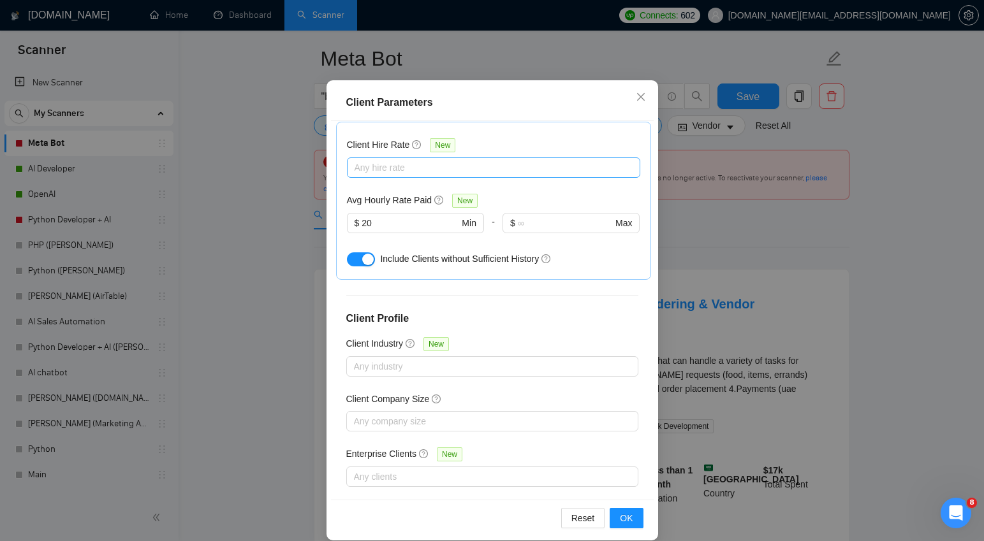
scroll to position [77, 0]
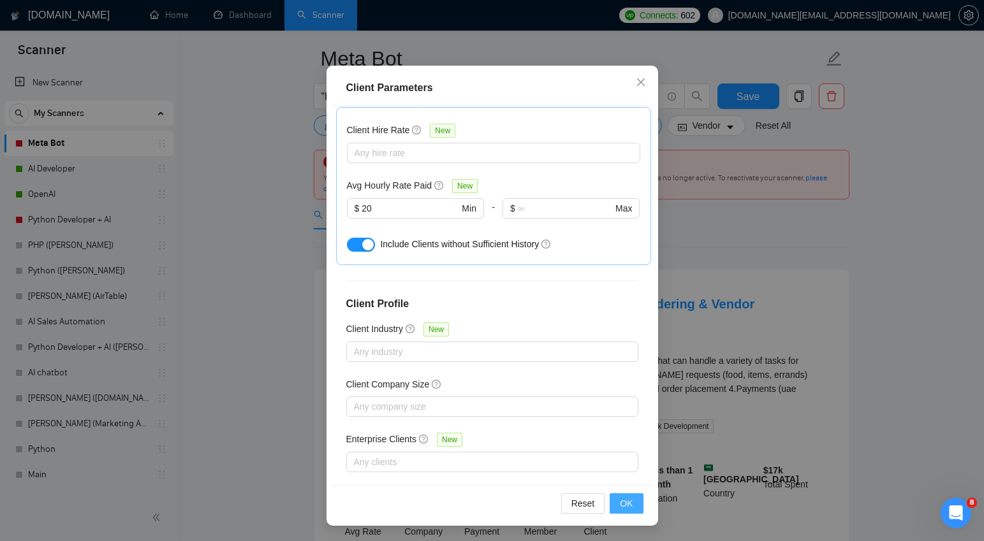
click at [629, 502] on span "OK" at bounding box center [626, 504] width 13 height 14
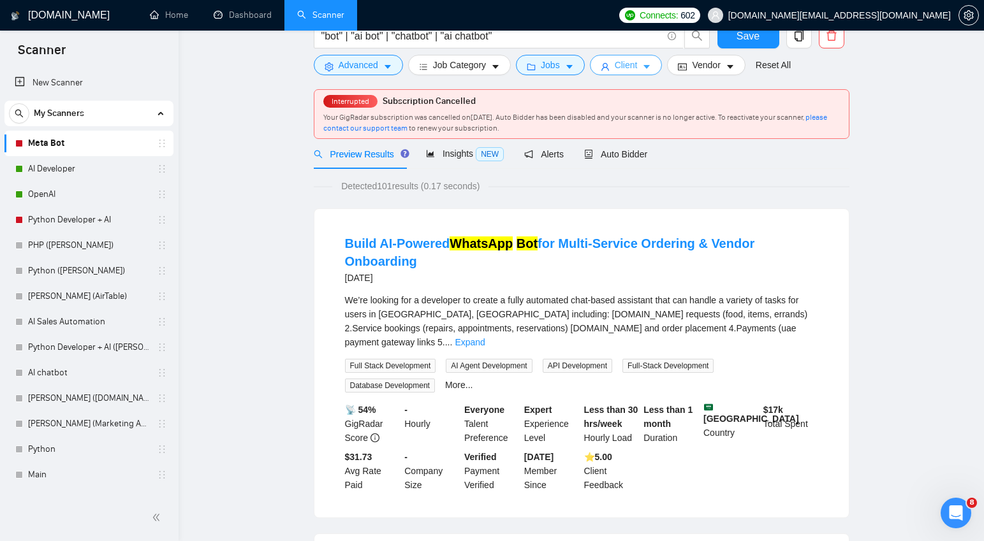
scroll to position [0, 0]
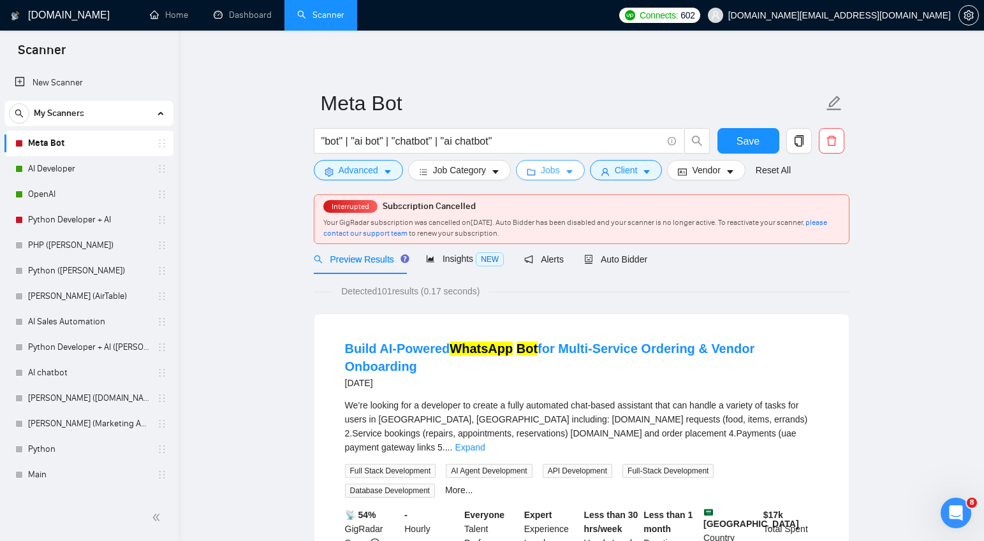
click at [571, 169] on icon "caret-down" at bounding box center [569, 172] width 9 height 9
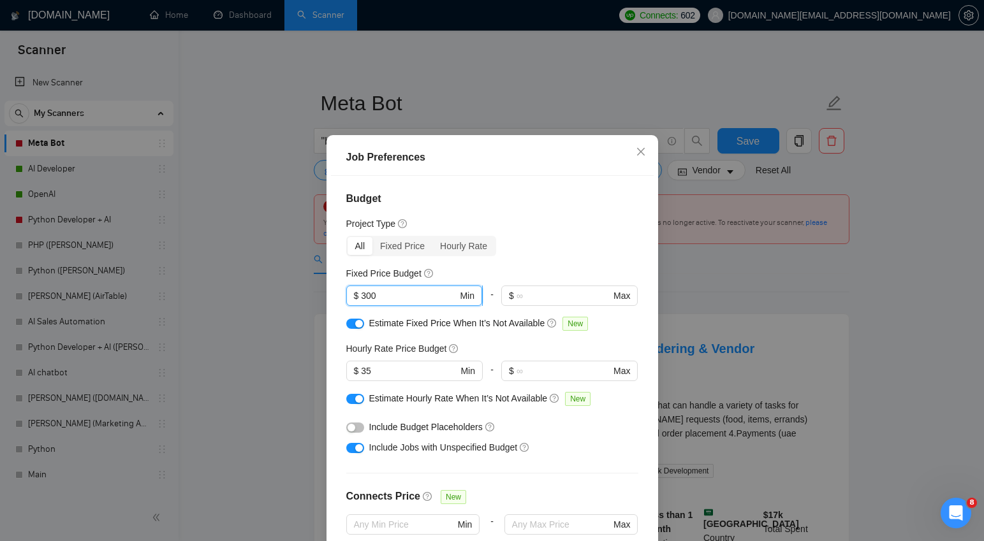
click at [391, 303] on input "300" at bounding box center [409, 296] width 96 height 14
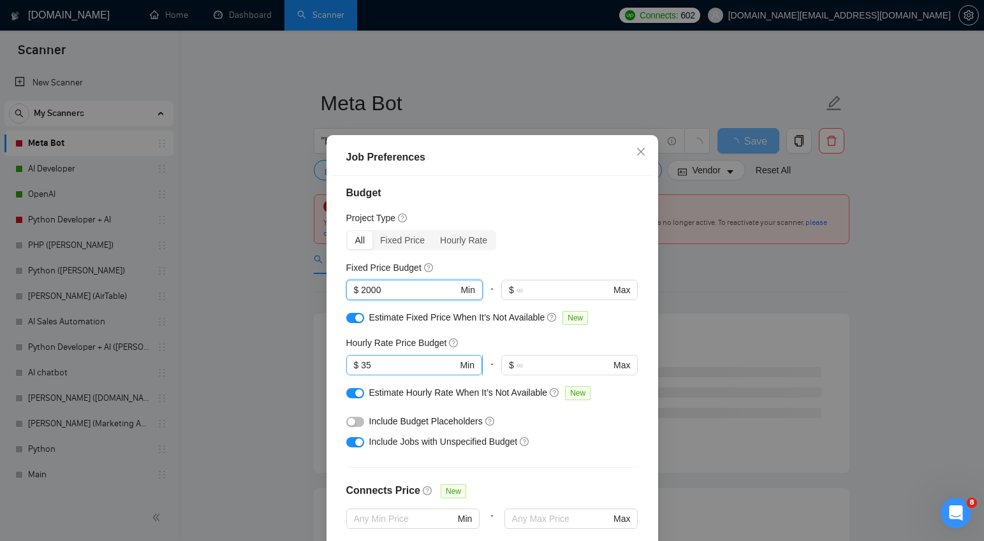
type input "2000"
click at [367, 362] on div "Hourly Rate Price Budget $ 35 Min - $ Max" at bounding box center [492, 364] width 292 height 50
click at [367, 372] on input "35" at bounding box center [409, 368] width 96 height 14
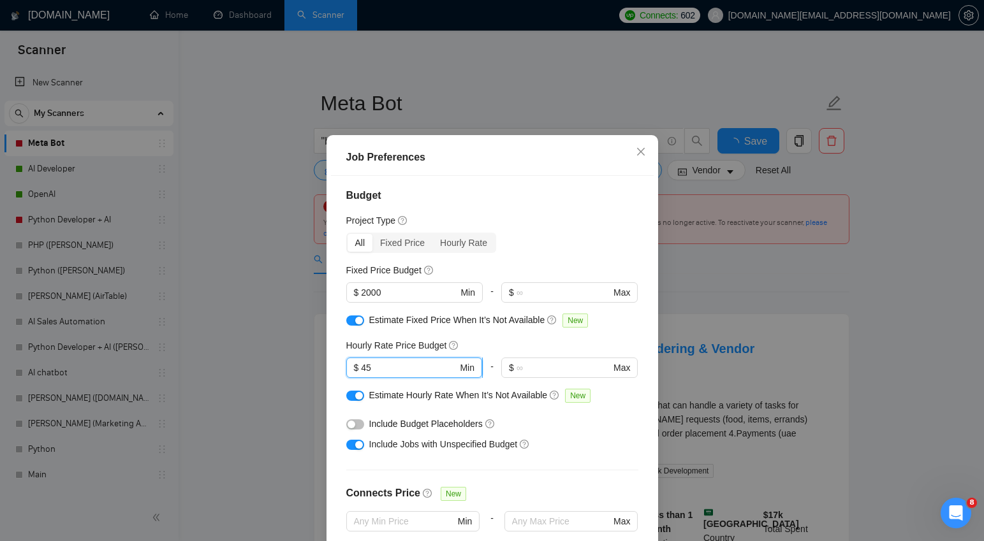
scroll to position [4, 0]
type input "45"
click at [510, 345] on div "Hourly Rate Price Budget" at bounding box center [492, 345] width 292 height 14
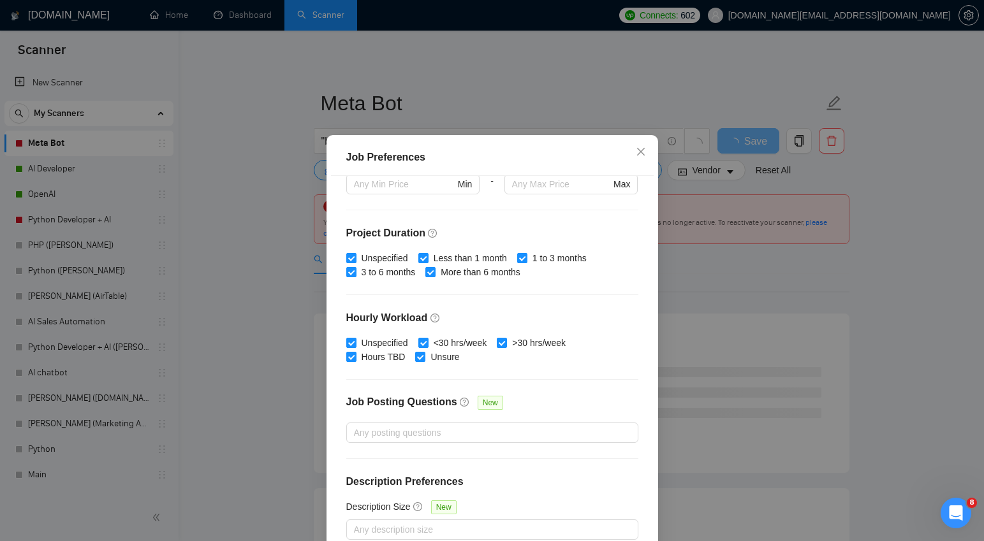
scroll to position [77, 0]
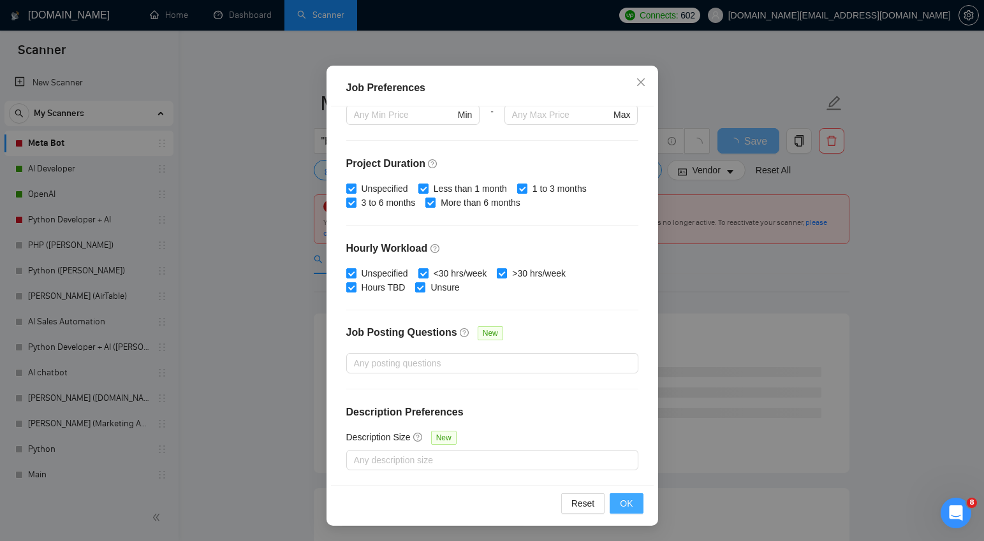
click at [622, 501] on span "OK" at bounding box center [626, 504] width 13 height 14
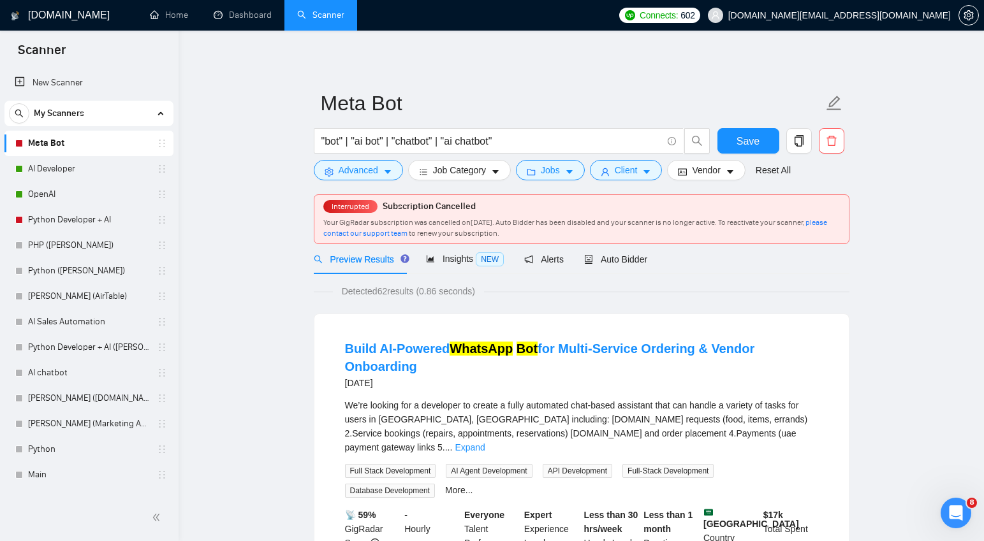
scroll to position [11, 0]
click at [390, 171] on icon "caret-down" at bounding box center [388, 173] width 6 height 4
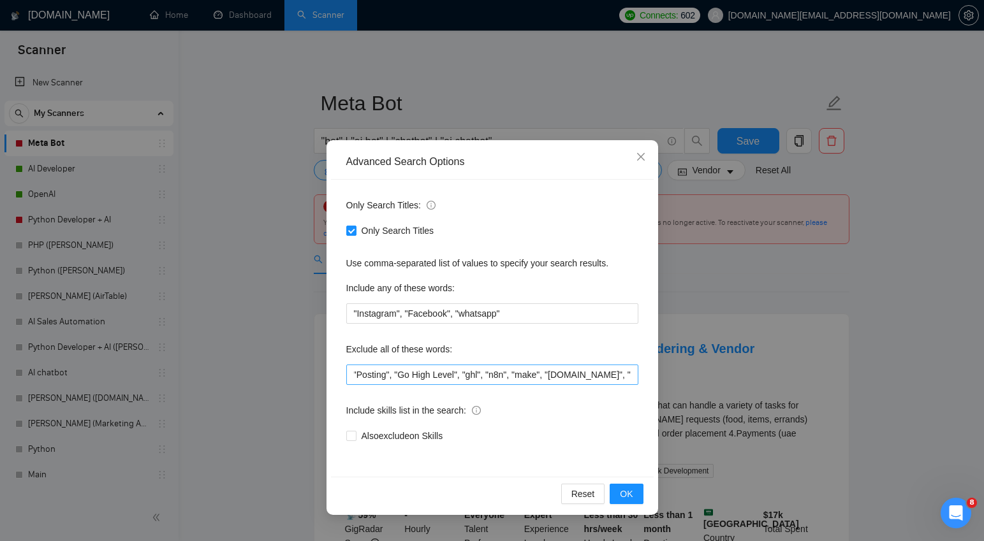
scroll to position [0, 43]
click at [639, 158] on icon "close" at bounding box center [641, 157] width 10 height 10
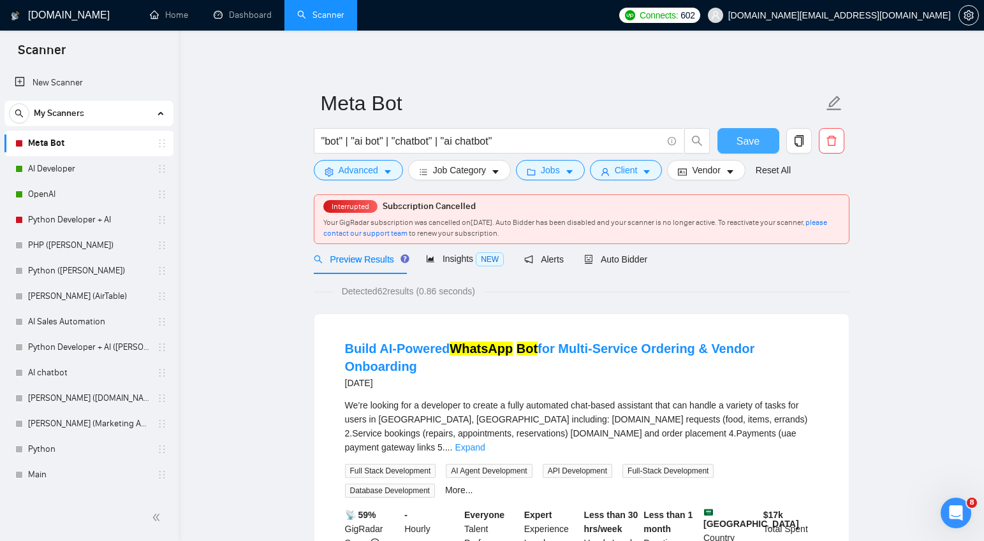
click at [749, 141] on span "Save" at bounding box center [748, 141] width 23 height 16
click at [372, 164] on span "Advanced" at bounding box center [359, 170] width 40 height 14
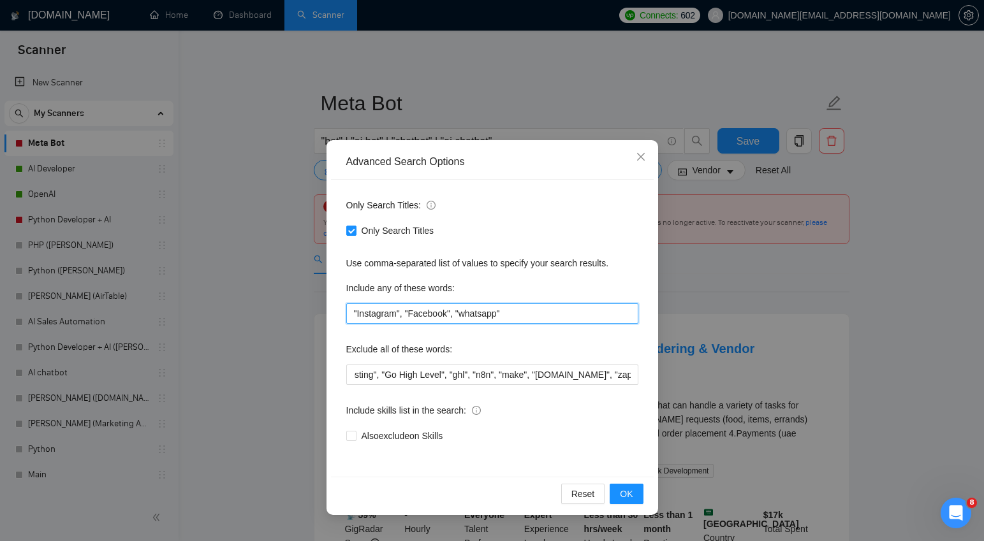
drag, startPoint x: 518, startPoint y: 314, endPoint x: 341, endPoint y: 316, distance: 176.7
click at [341, 316] on div "Only Search Titles: Only Search Titles Use comma-separated list of values to sp…" at bounding box center [492, 328] width 323 height 297
click at [640, 154] on icon "close" at bounding box center [641, 157] width 10 height 10
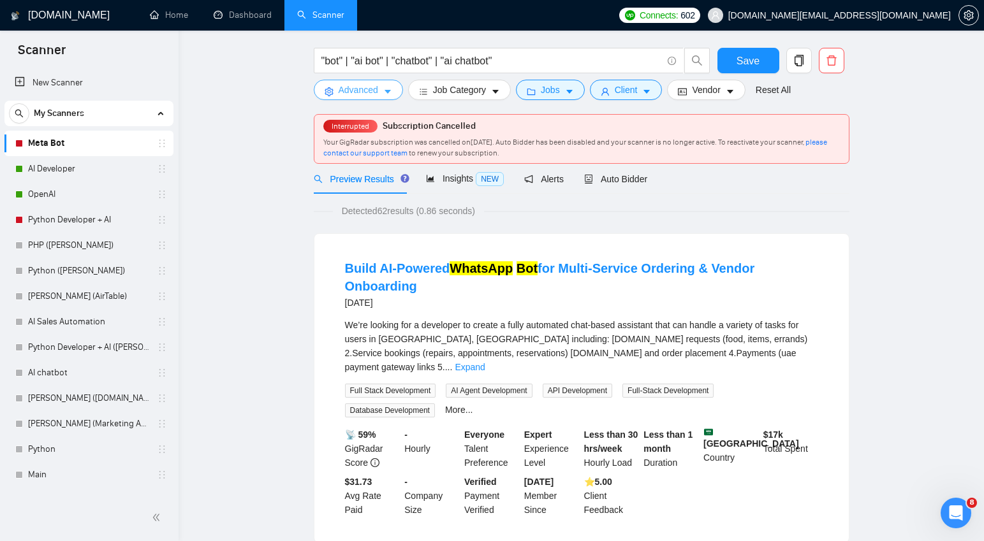
scroll to position [0, 0]
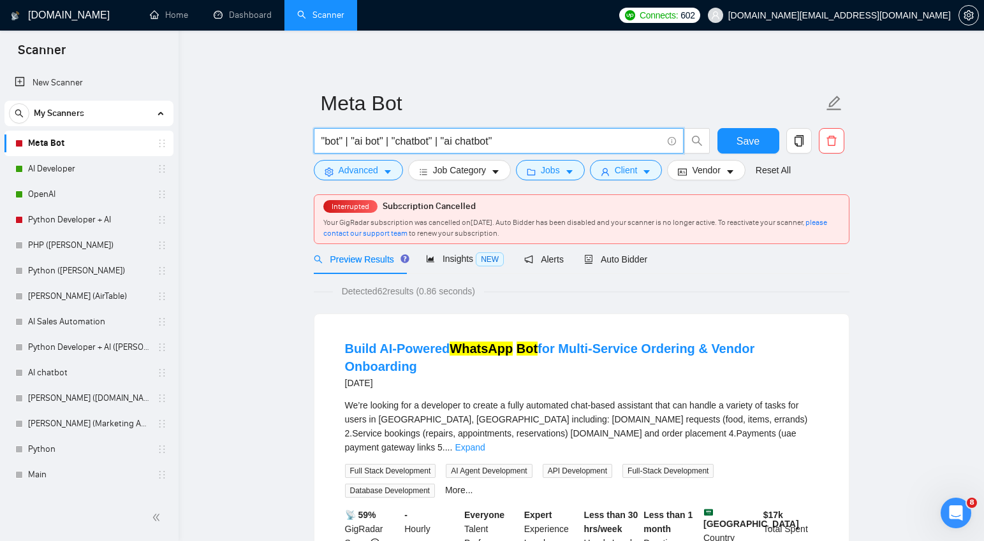
drag, startPoint x: 512, startPoint y: 140, endPoint x: 316, endPoint y: 140, distance: 195.8
click at [316, 140] on span ""bot" | "ai bot" | "chatbot" | "ai chatbot"" at bounding box center [499, 141] width 370 height 26
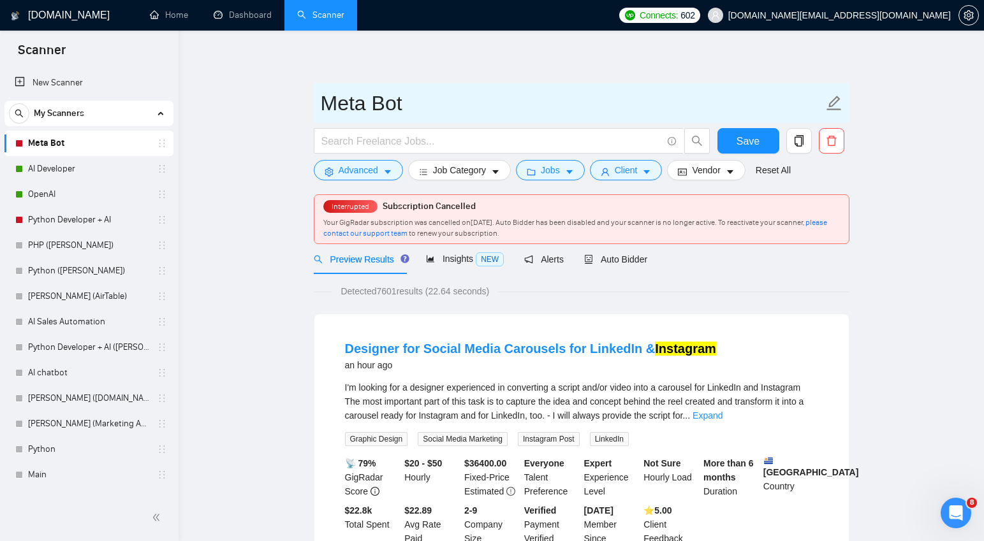
click at [372, 99] on input "Meta Bot" at bounding box center [572, 103] width 503 height 32
type input "Bot"
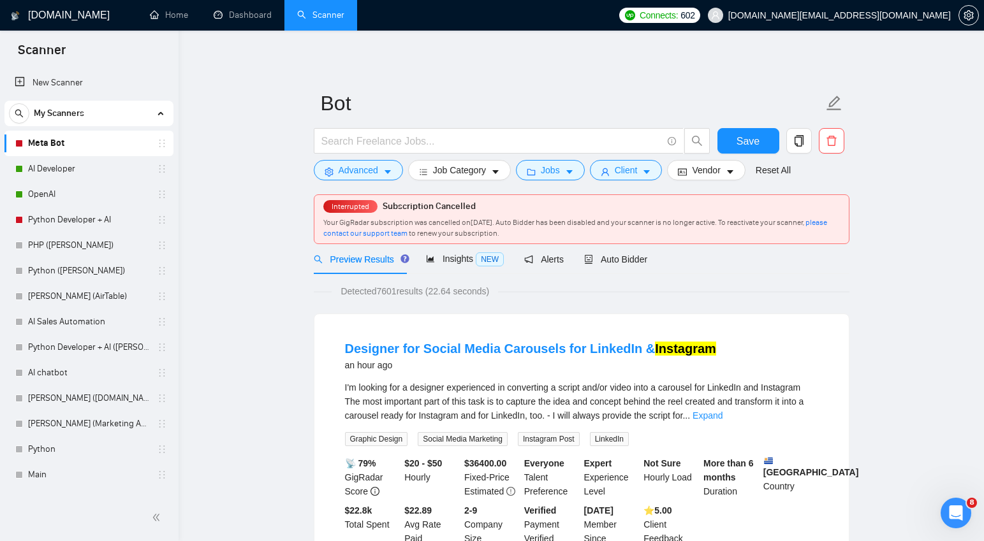
click at [391, 172] on icon "caret-down" at bounding box center [387, 172] width 9 height 9
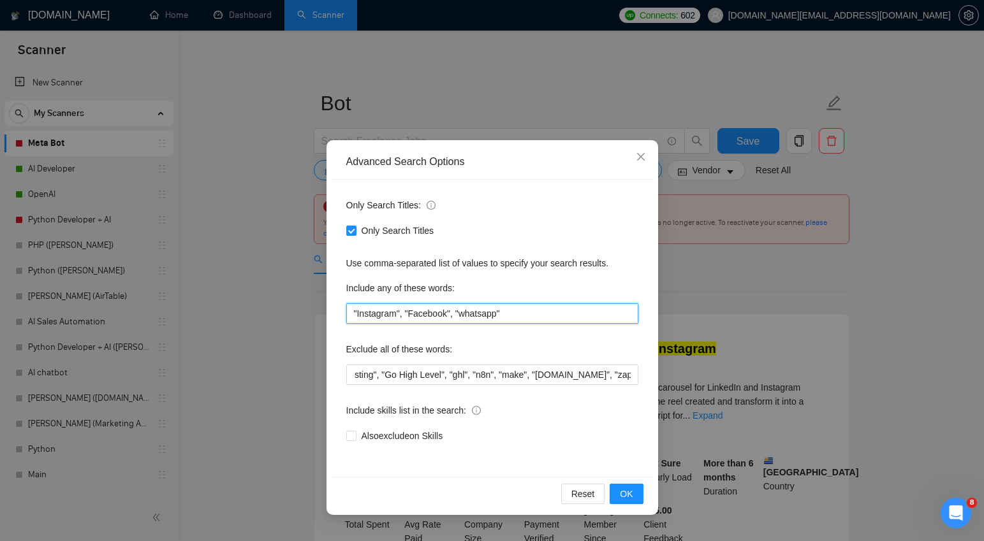
click at [547, 311] on input ""Instagram", "Facebook", "whatsapp"" at bounding box center [492, 314] width 292 height 20
paste input ""bot" | "ai bot" | "chatbot" | "ai chatbot""
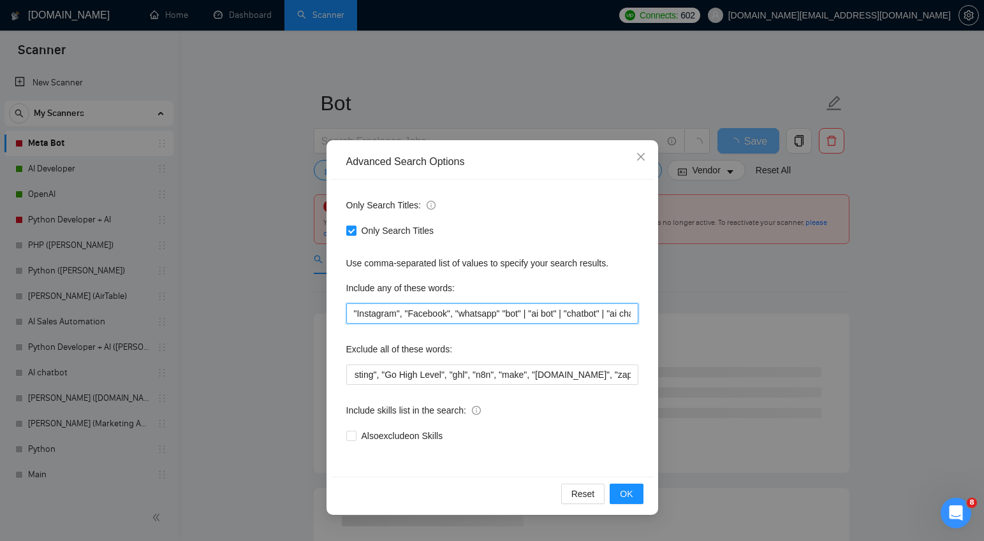
click at [520, 313] on input ""Instagram", "Facebook", "whatsapp" "bot" | "ai bot" | "chatbot" | "ai chatbot"" at bounding box center [492, 314] width 292 height 20
click at [386, 311] on input ""Instagram", "Facebook", "whatsapp" "bot" | "ai bot" | "chatbot" | "ai chatbot"" at bounding box center [492, 314] width 292 height 20
paste input "bot"
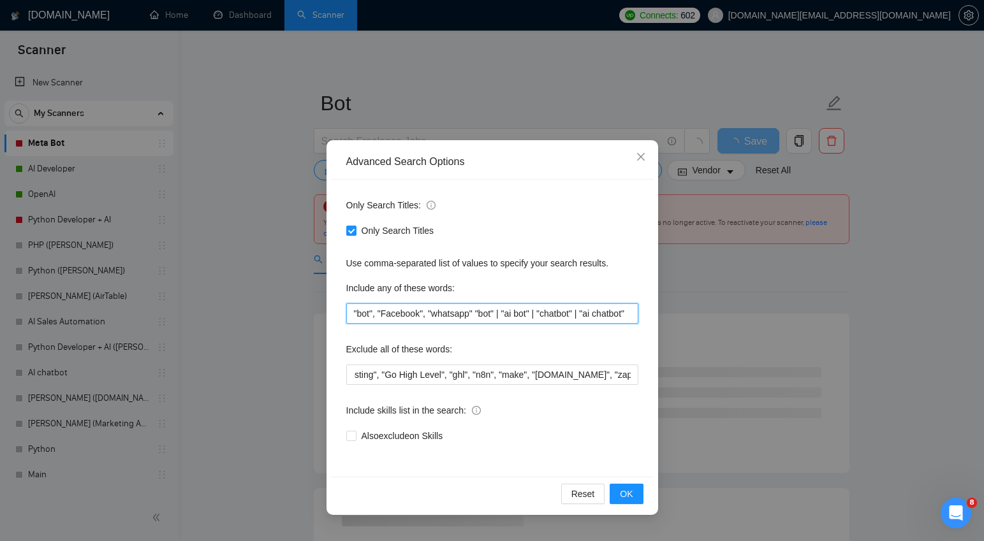
click at [526, 313] on input ""bot", "Facebook", "whatsapp" "bot" | "ai bot" | "chatbot" | "ai chatbot"" at bounding box center [492, 314] width 292 height 20
drag, startPoint x: 540, startPoint y: 312, endPoint x: 519, endPoint y: 314, distance: 21.1
click at [519, 314] on input ""bot", "Facebook", "whatsapp" "bot" | "ai bot" | "chatbot" | "ai chatbot"" at bounding box center [492, 314] width 292 height 20
click at [401, 313] on input ""bot", "Facebook", "whatsapp" "bot" | "ai bot" | "chatbot" | "ai chatbot"" at bounding box center [492, 314] width 292 height 20
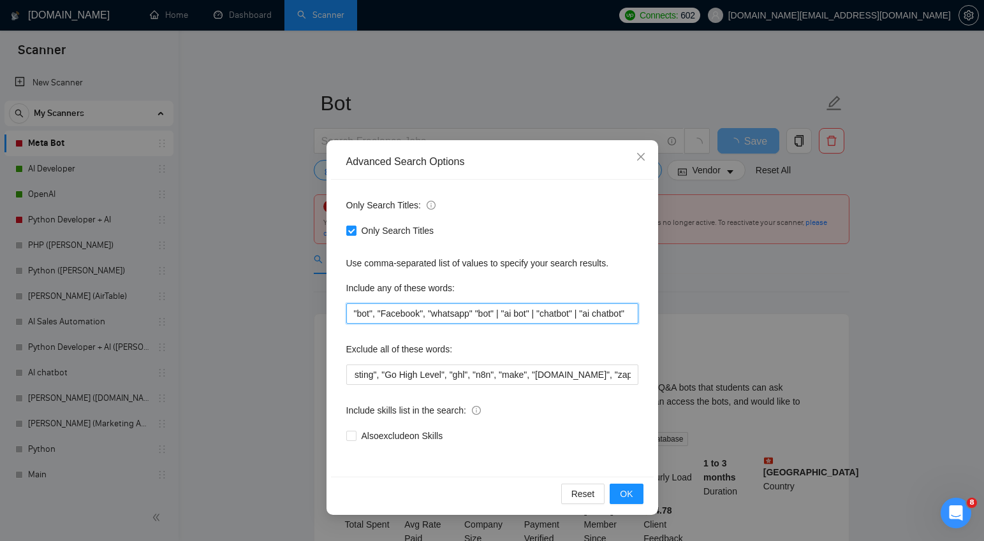
click at [401, 313] on input ""bot", "Facebook", "whatsapp" "bot" | "ai bot" | "chatbot" | "ai chatbot"" at bounding box center [492, 314] width 292 height 20
paste input "ai bot"
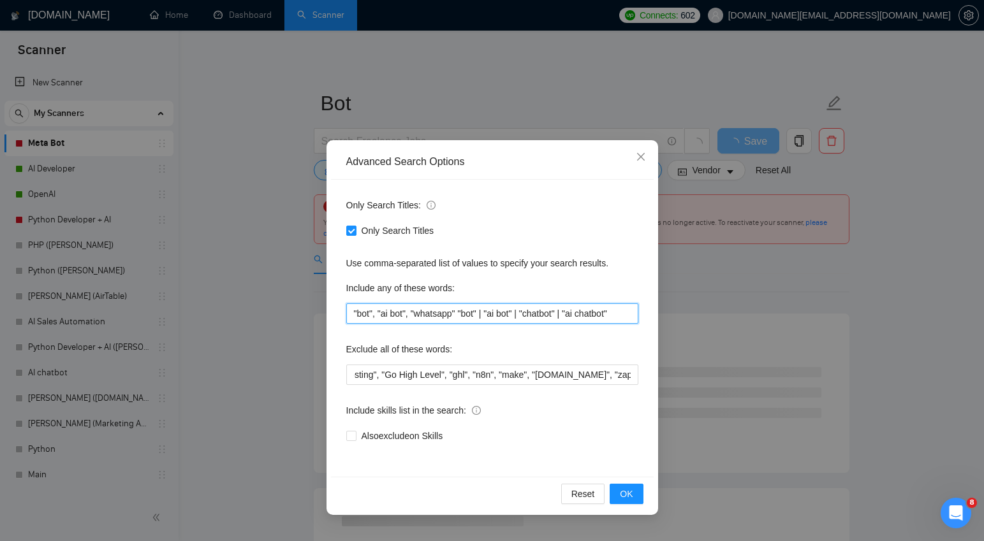
drag, startPoint x: 569, startPoint y: 312, endPoint x: 547, endPoint y: 313, distance: 21.7
click at [548, 313] on input ""bot", "ai bot", "whatsapp" "bot" | "ai bot" | "chatbot" | "ai chatbot"" at bounding box center [492, 314] width 292 height 20
click at [547, 313] on input ""bot", "ai bot", "whatsapp" "bot" | "ai bot" | "chatbot" | "ai chatbot"" at bounding box center [492, 314] width 292 height 20
click at [548, 313] on input ""bot", "ai bot", "whatsapp" "bot" | "ai bot" | "chatbot" | "ai chatbot"" at bounding box center [492, 314] width 292 height 20
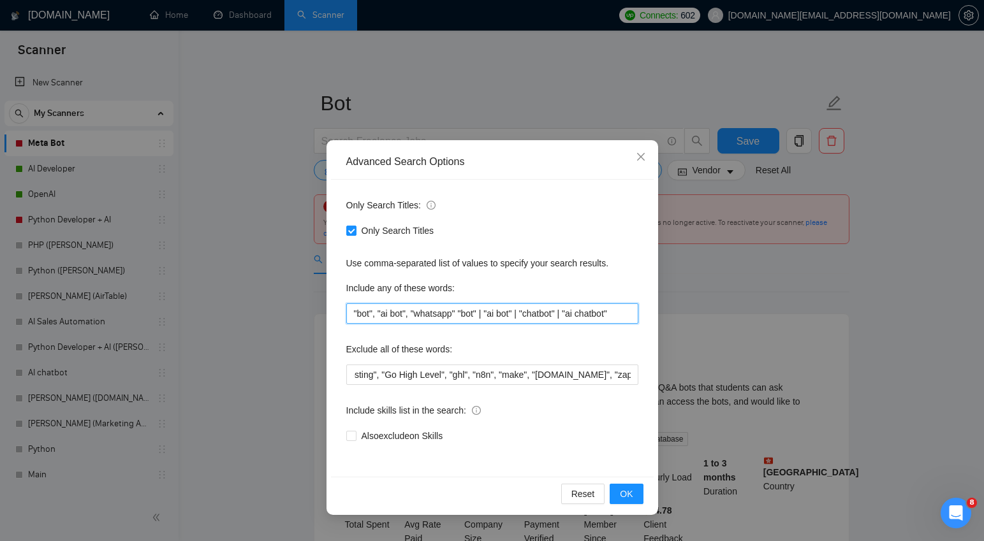
click at [550, 313] on input ""bot", "ai bot", "whatsapp" "bot" | "ai bot" | "chatbot" | "ai chatbot"" at bounding box center [492, 314] width 292 height 20
click at [438, 314] on input ""bot", "ai bot", "whatsapp" "bot" | "ai bot" | "chatbot" | "ai chatbot"" at bounding box center [492, 314] width 292 height 20
paste input "chatbot"
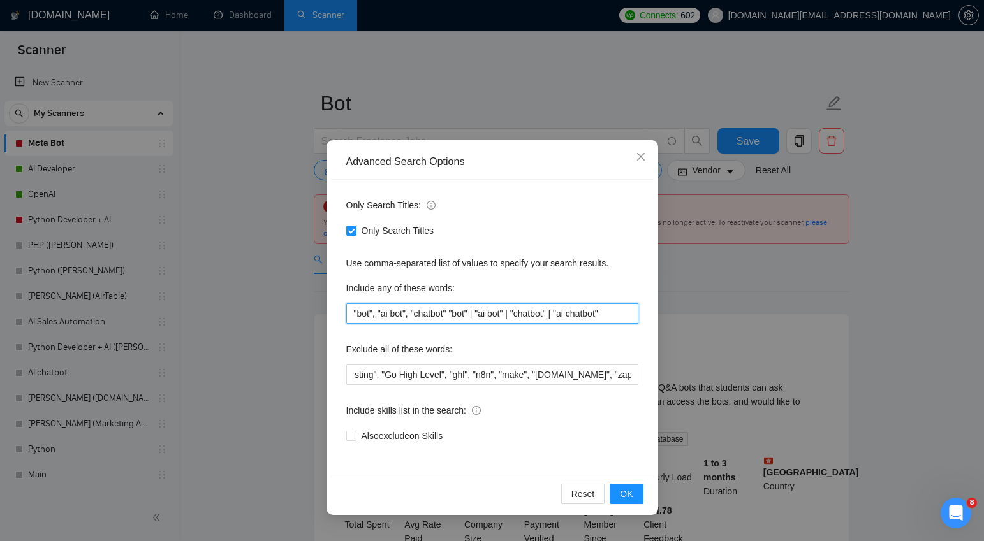
drag, startPoint x: 572, startPoint y: 314, endPoint x: 456, endPoint y: 315, distance: 116.1
click at [456, 315] on input ""bot", "ai bot", "chatbot" "bot" | "ai bot" | "chatbot" | "ai chatbot"" at bounding box center [492, 314] width 292 height 20
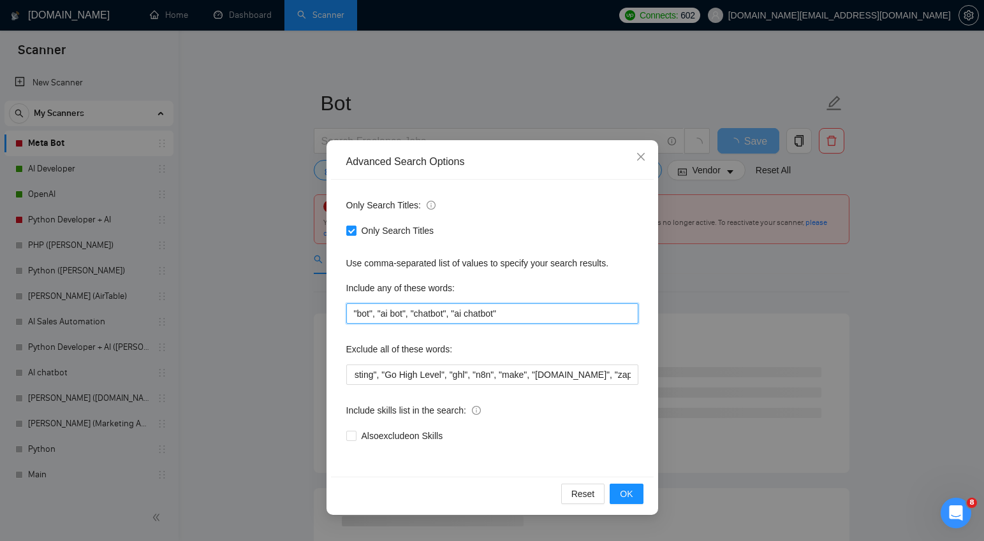
type input ""bot", "ai bot", "chatbot", "ai chatbot""
click at [533, 332] on div "Only Search Titles: Only Search Titles Use comma-separated list of values to sp…" at bounding box center [492, 328] width 323 height 297
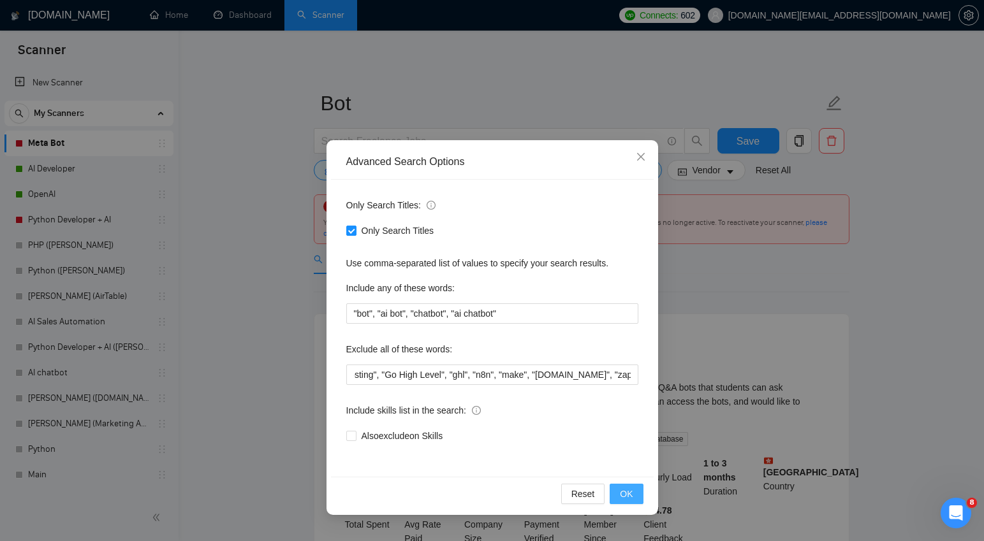
click at [629, 492] on span "OK" at bounding box center [626, 494] width 13 height 14
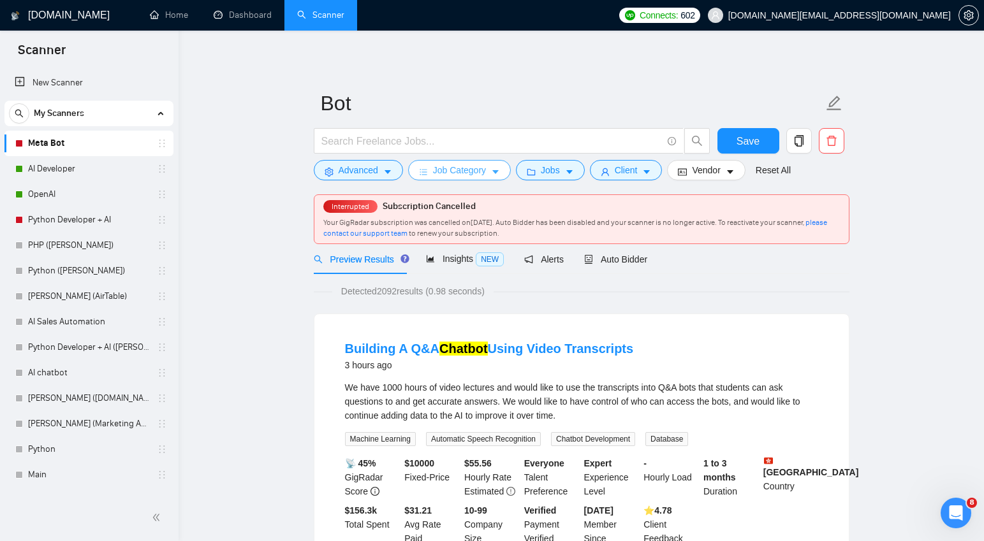
click at [484, 173] on span "Job Category" at bounding box center [459, 170] width 53 height 14
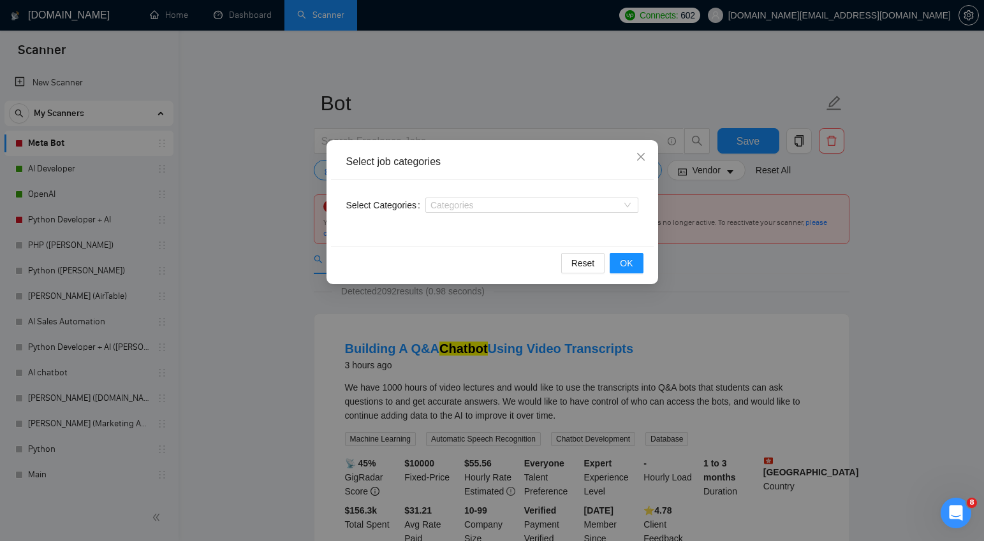
click at [247, 184] on div "Select job categories Select Categories Categories Reset OK" at bounding box center [492, 270] width 984 height 541
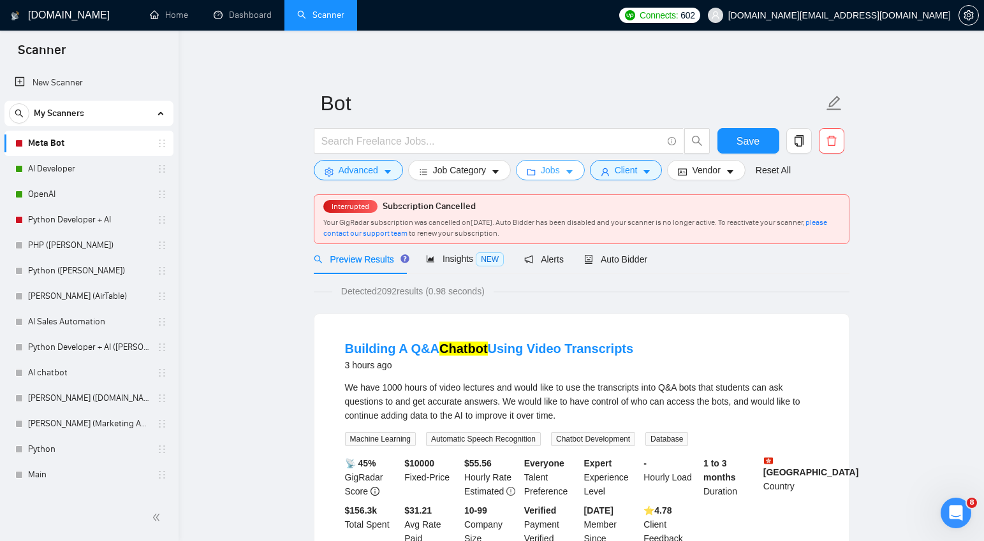
click at [571, 168] on icon "caret-down" at bounding box center [569, 172] width 9 height 9
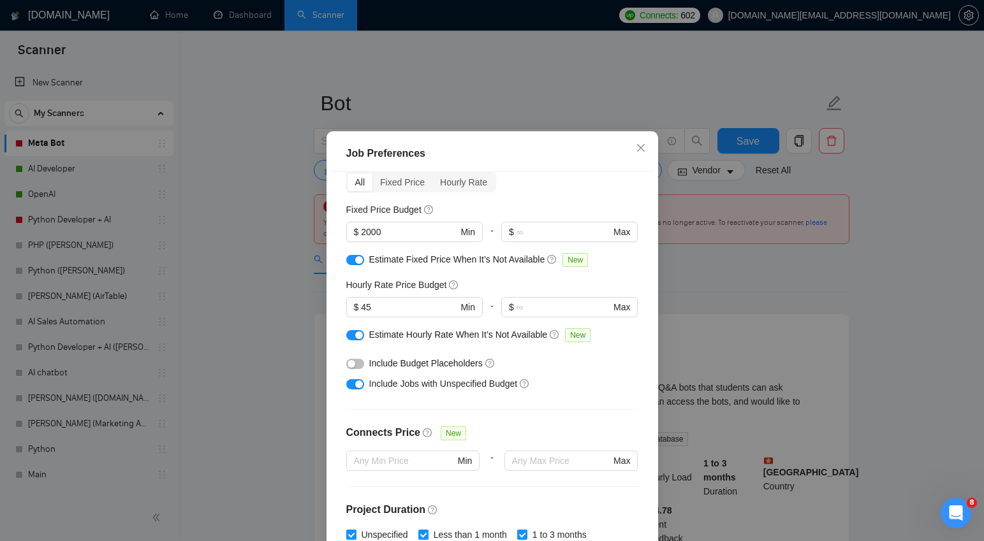
scroll to position [52, 0]
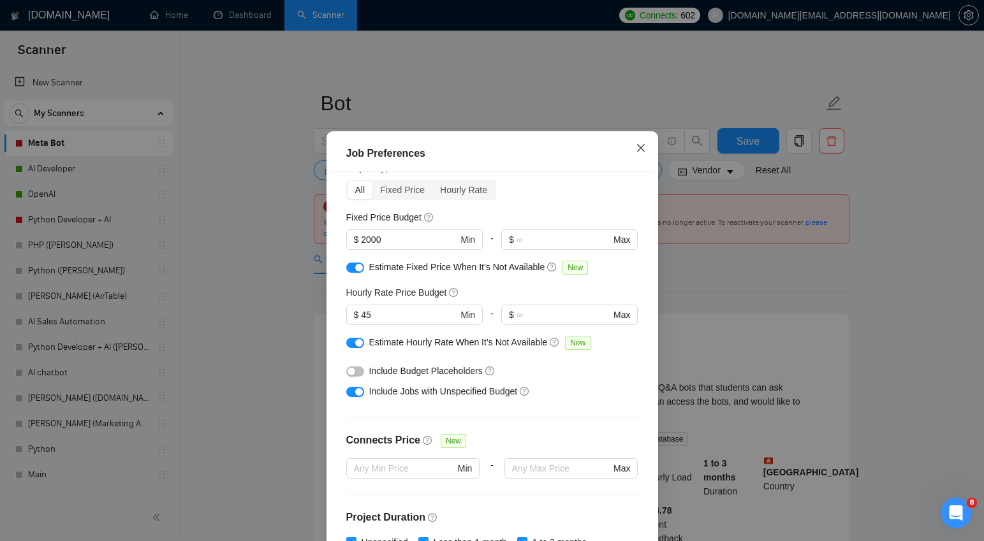
click at [642, 153] on icon "close" at bounding box center [641, 148] width 10 height 10
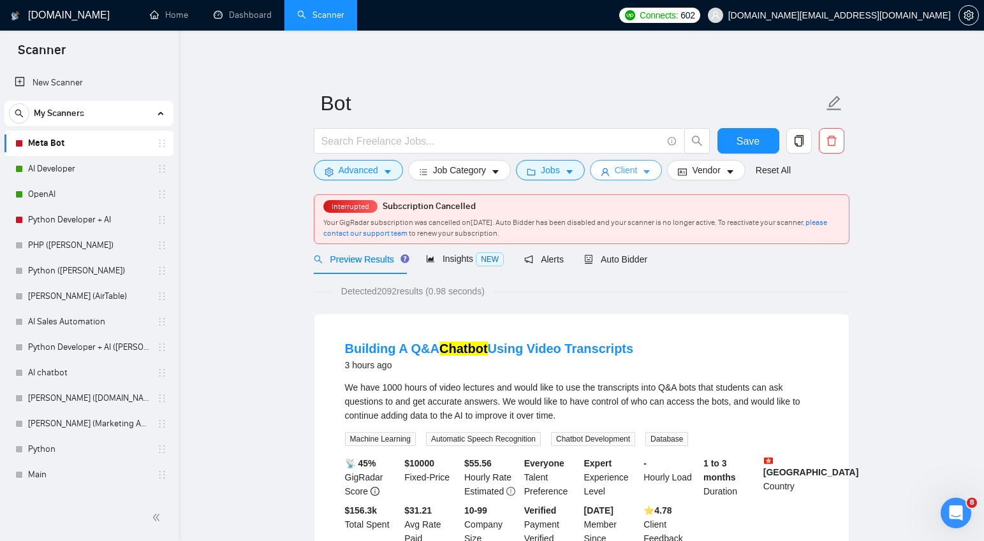
click at [651, 172] on icon "caret-down" at bounding box center [647, 173] width 6 height 4
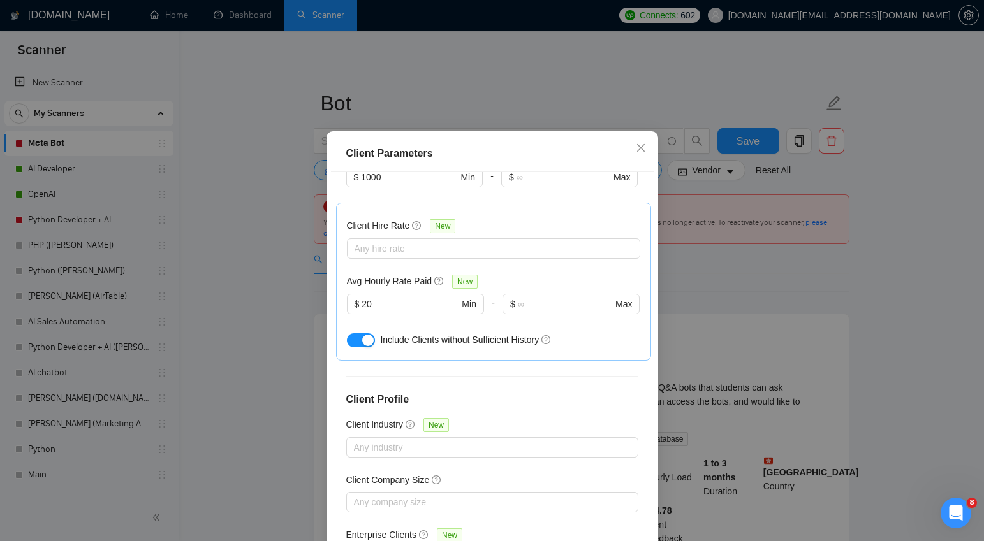
scroll to position [417, 0]
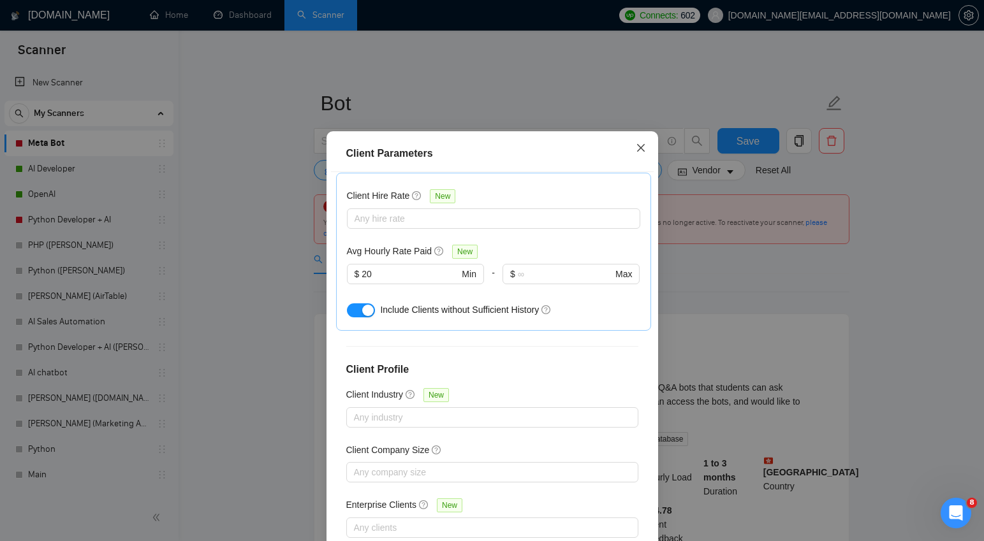
click at [643, 153] on icon "close" at bounding box center [641, 148] width 10 height 10
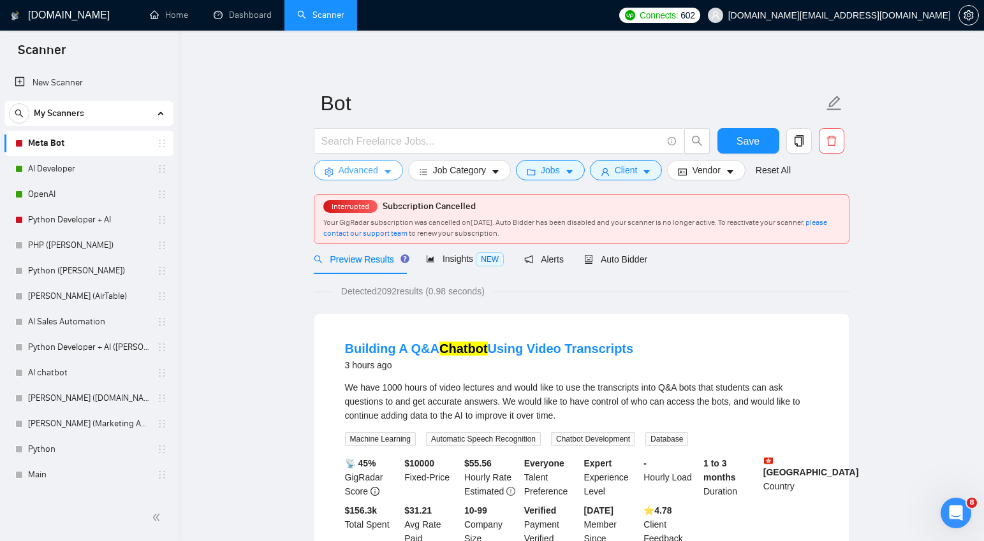
click at [378, 170] on span "Advanced" at bounding box center [359, 170] width 40 height 14
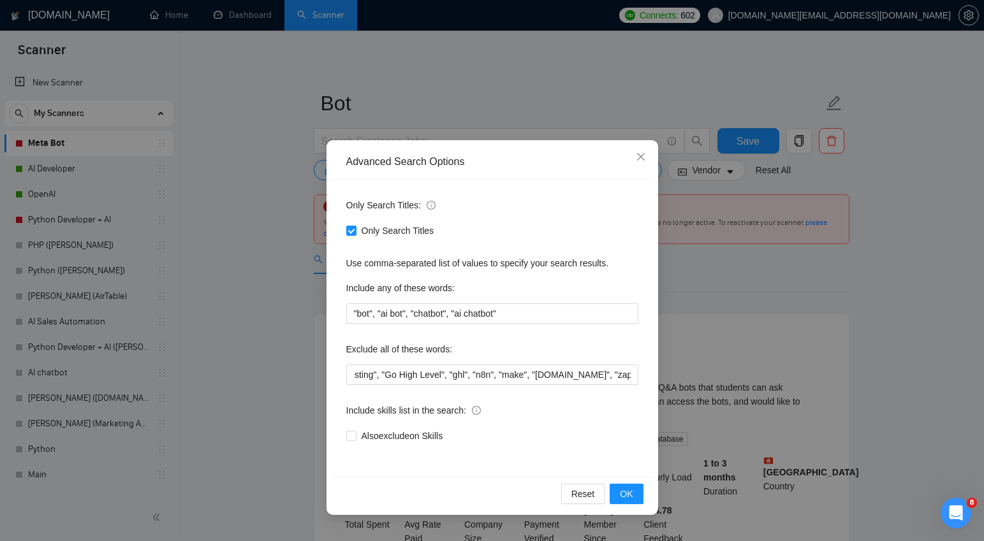
click at [287, 252] on div "Advanced Search Options Only Search Titles: Only Search Titles Use comma-separa…" at bounding box center [492, 270] width 984 height 541
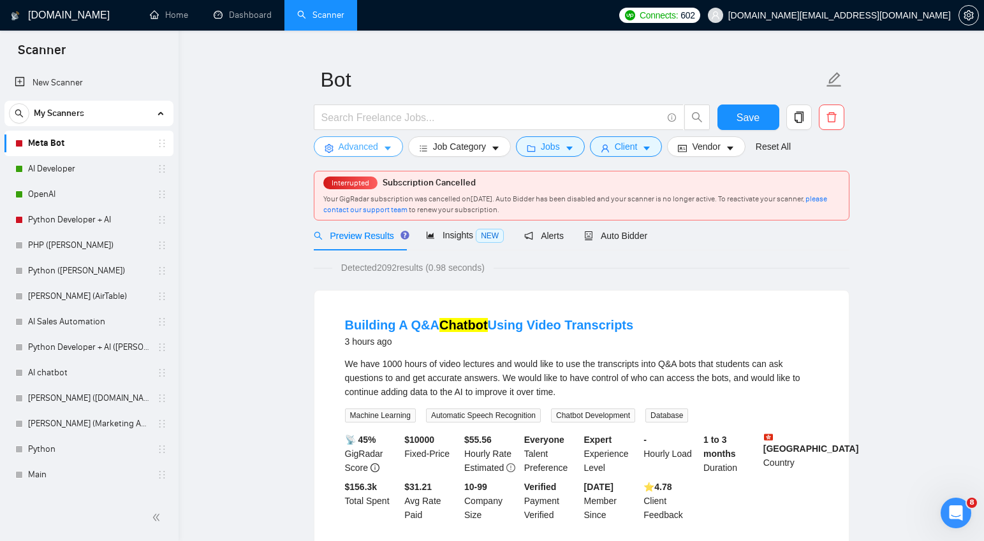
scroll to position [40, 0]
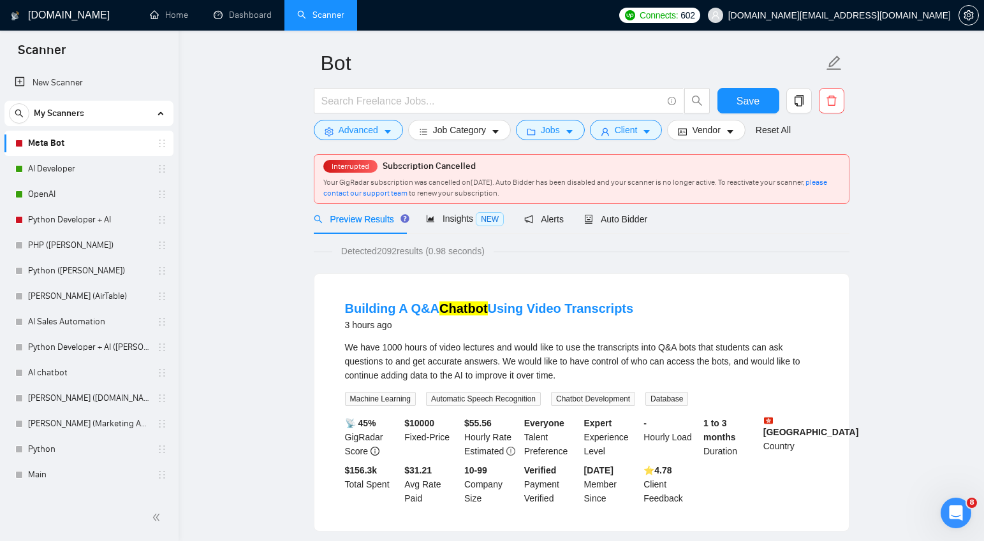
click at [453, 348] on div "We have 1000 hours of video lectures and would like to use the transcripts into…" at bounding box center [581, 362] width 473 height 42
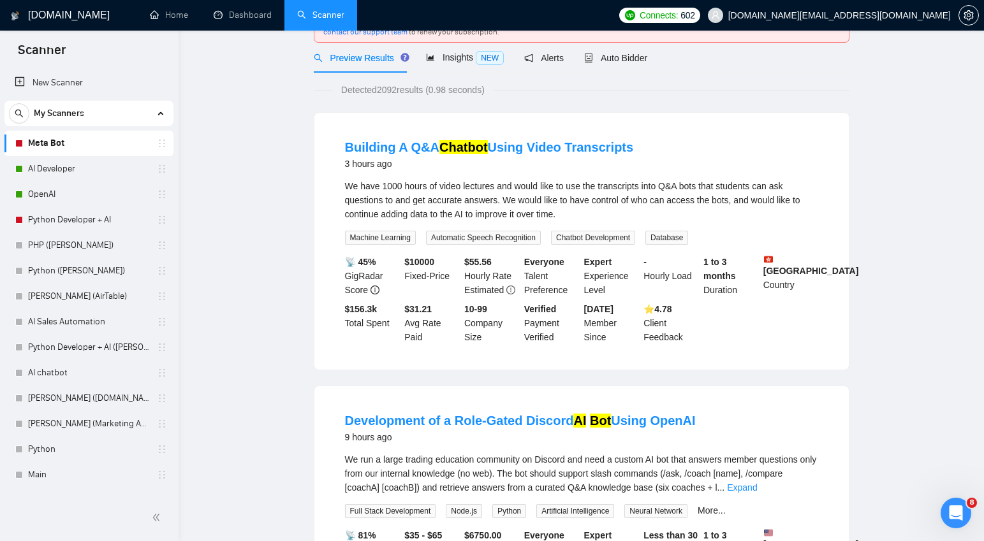
scroll to position [0, 0]
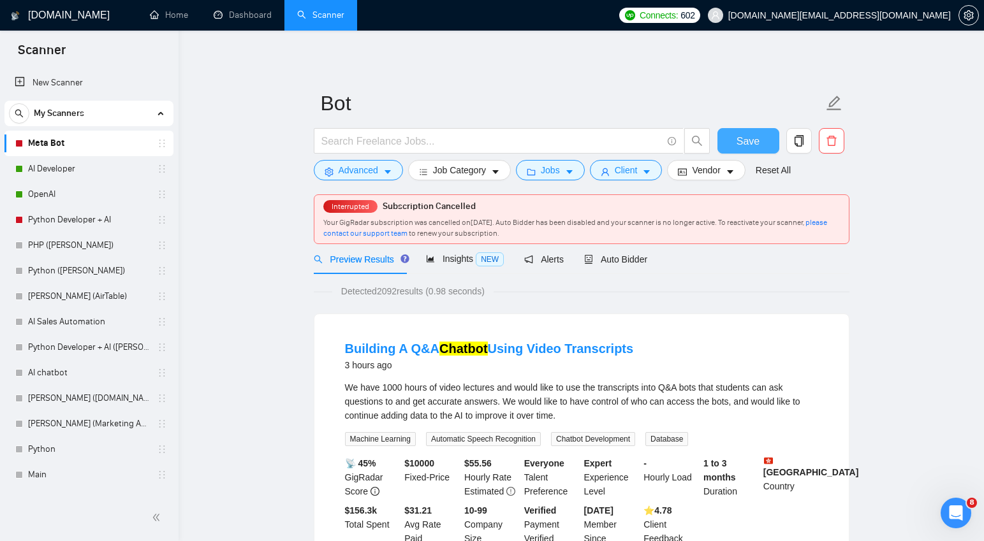
click at [750, 143] on span "Save" at bounding box center [748, 141] width 23 height 16
click at [626, 262] on span "Auto Bidder" at bounding box center [615, 259] width 63 height 10
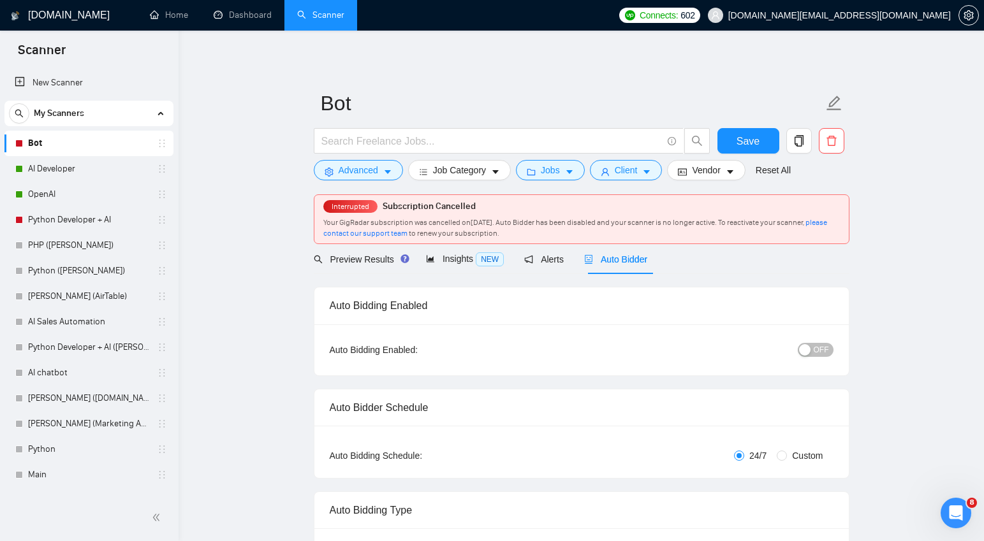
checkbox input "true"
click at [808, 350] on div "button" at bounding box center [804, 349] width 11 height 11
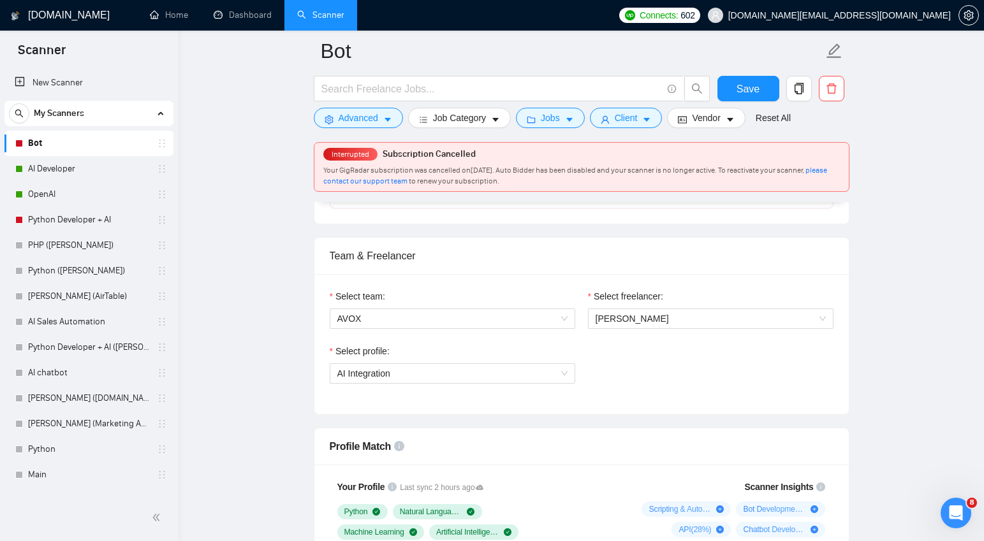
scroll to position [607, 0]
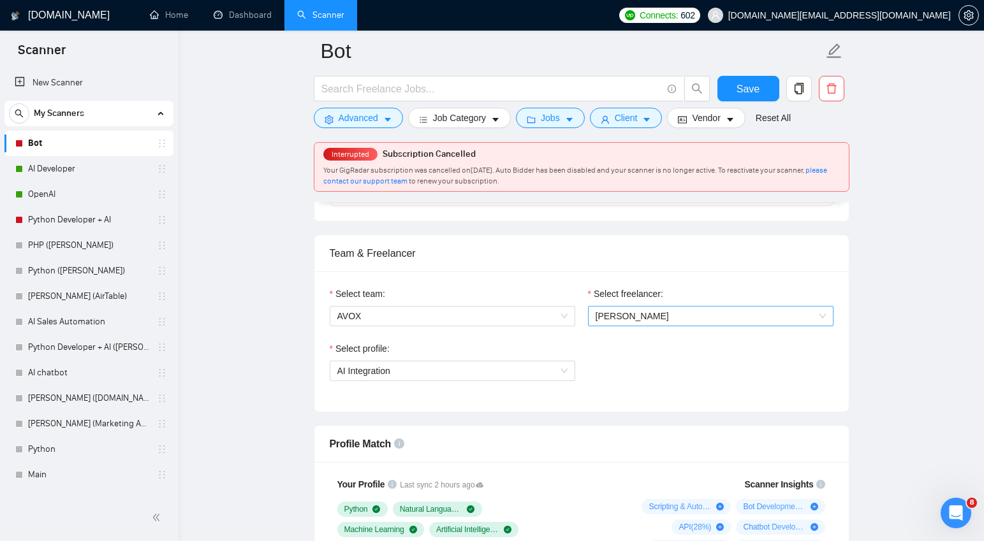
click at [655, 318] on span "Artem Krechmer" at bounding box center [632, 316] width 73 height 10
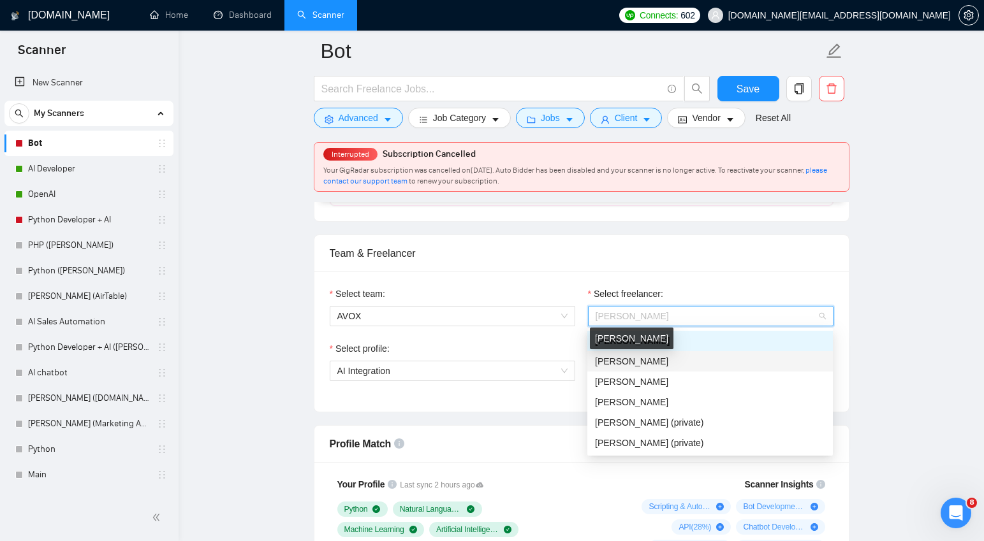
click at [640, 362] on span "Andrii Yelshyn" at bounding box center [631, 362] width 73 height 10
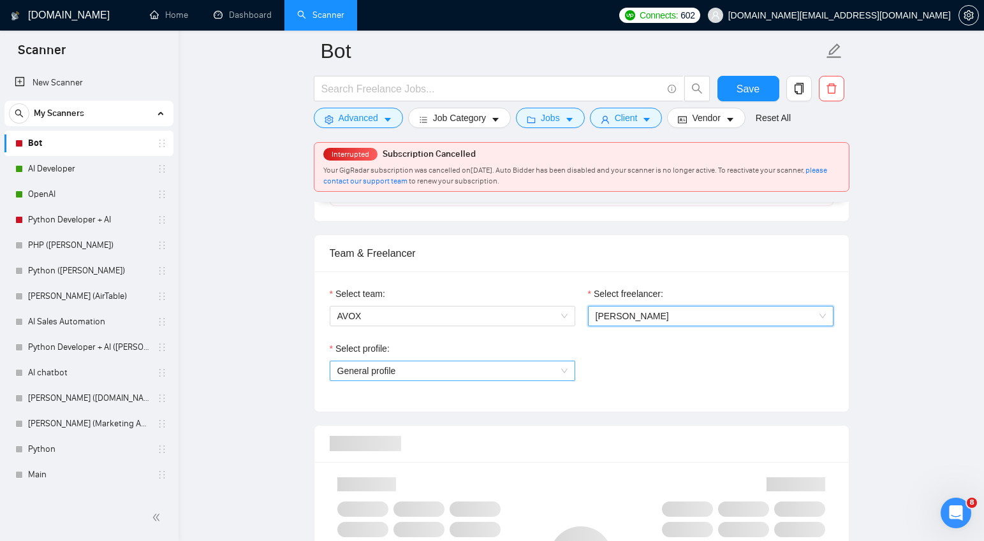
click at [477, 374] on span "General profile" at bounding box center [452, 371] width 230 height 19
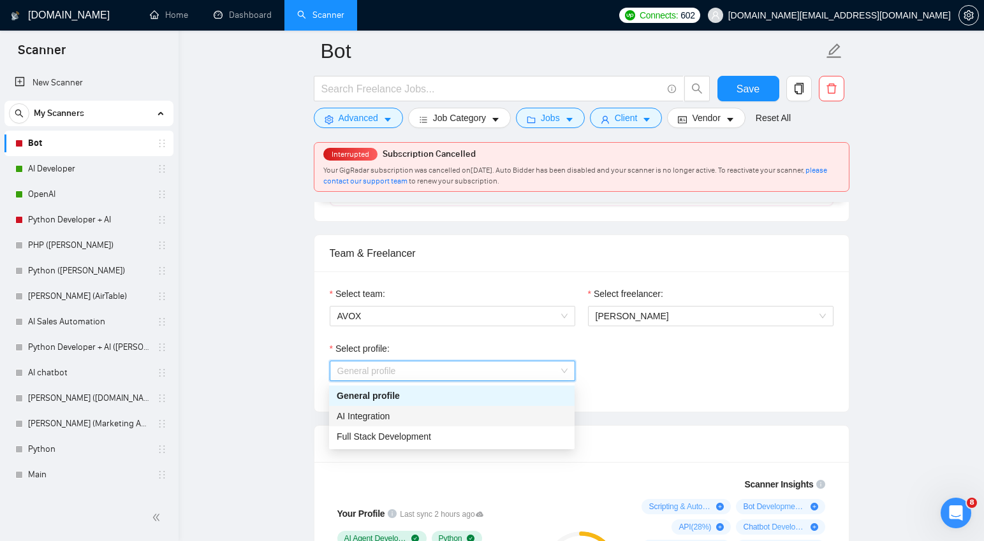
click at [417, 413] on div "AI Integration" at bounding box center [452, 416] width 230 height 14
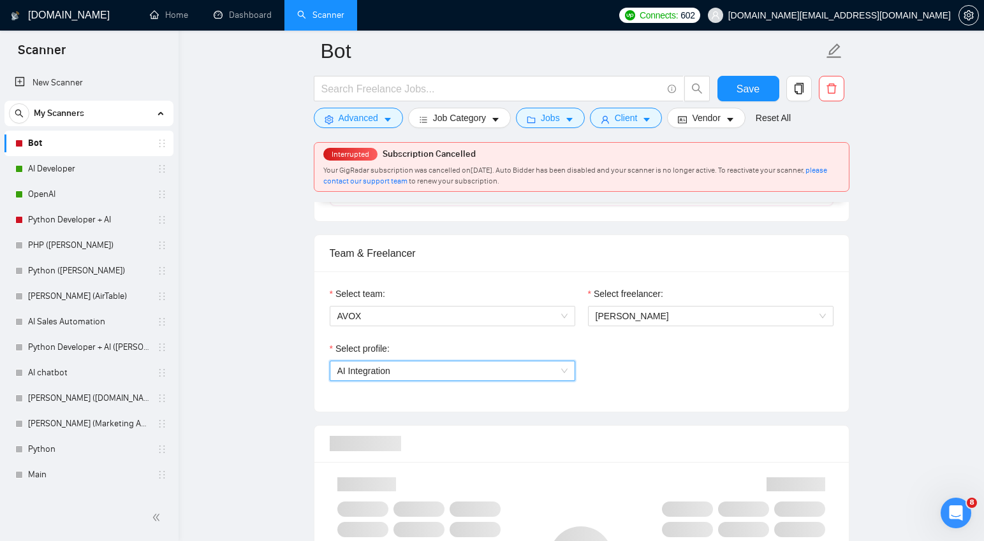
click at [654, 371] on div "Select profile: 1737190722364944384 AI Integration" at bounding box center [581, 369] width 517 height 55
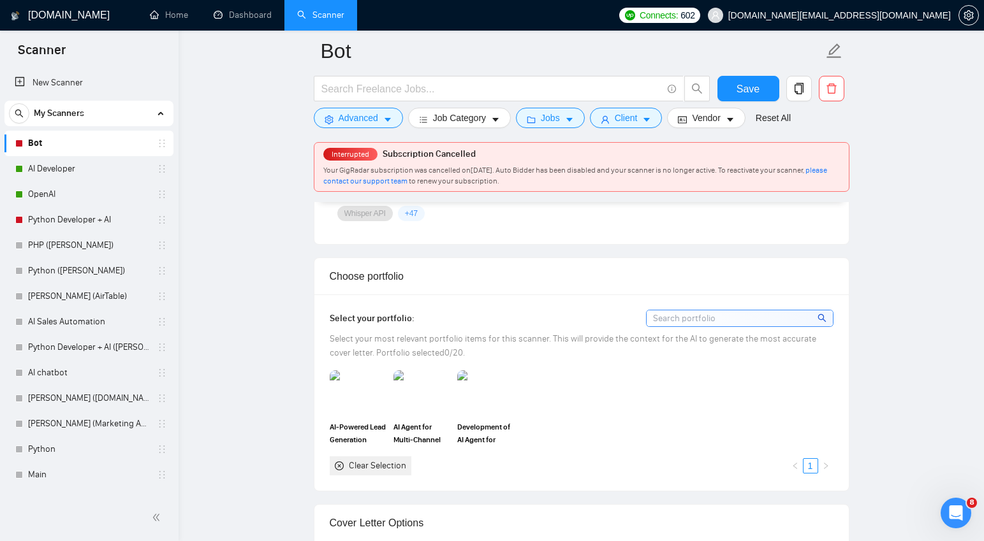
scroll to position [1068, 0]
click at [371, 388] on img at bounding box center [358, 391] width 54 height 42
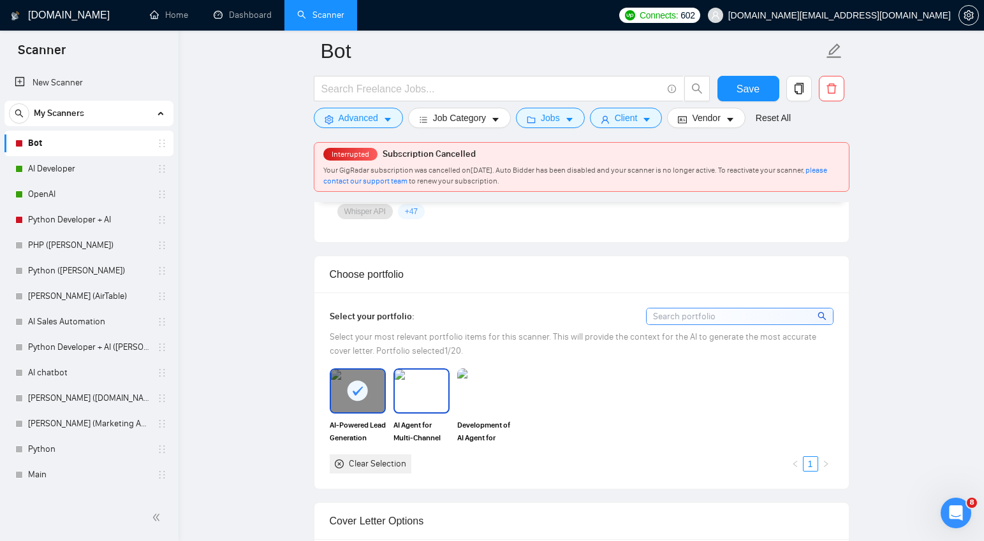
click at [418, 388] on img at bounding box center [422, 391] width 54 height 42
click at [478, 387] on img at bounding box center [486, 391] width 54 height 42
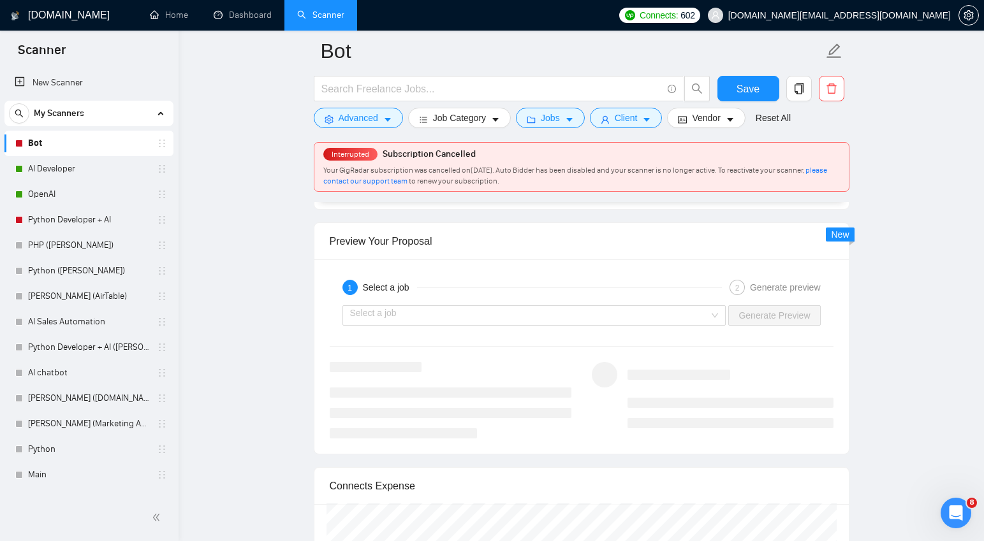
scroll to position [2361, 0]
click at [693, 317] on input "search" at bounding box center [530, 314] width 360 height 19
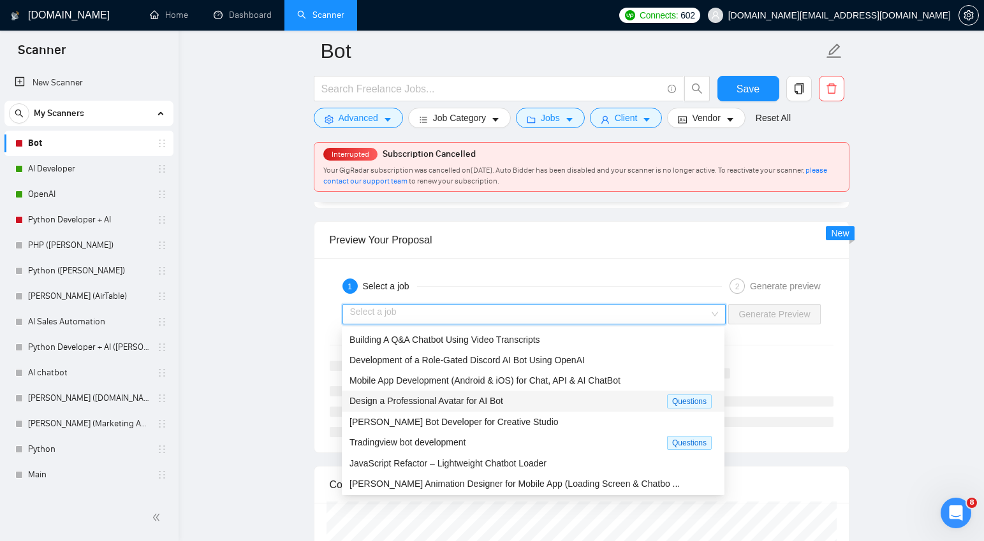
click at [524, 403] on div "Design a Professional Avatar for AI Bot" at bounding box center [509, 401] width 318 height 15
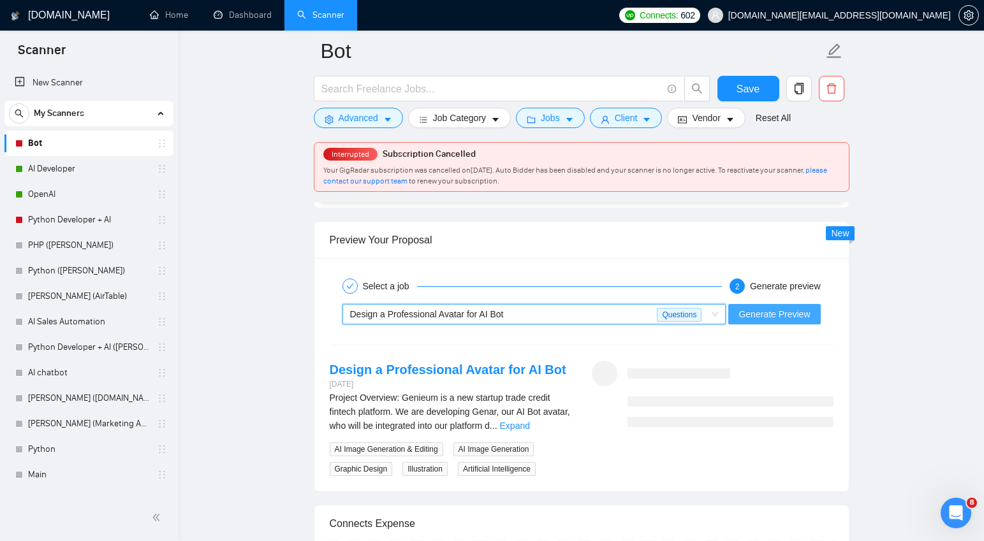
click at [784, 310] on span "Generate Preview" at bounding box center [774, 314] width 71 height 14
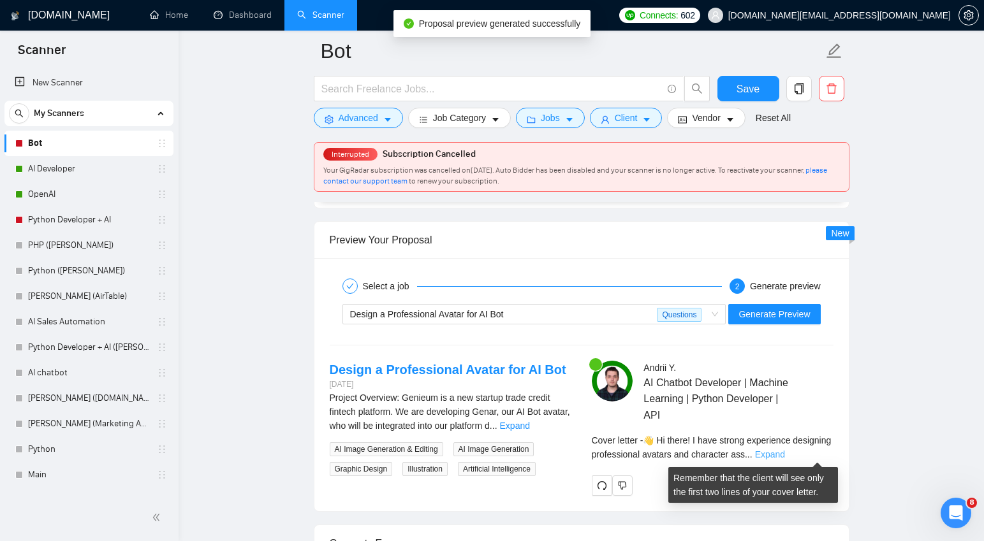
click at [785, 455] on link "Expand" at bounding box center [770, 455] width 30 height 10
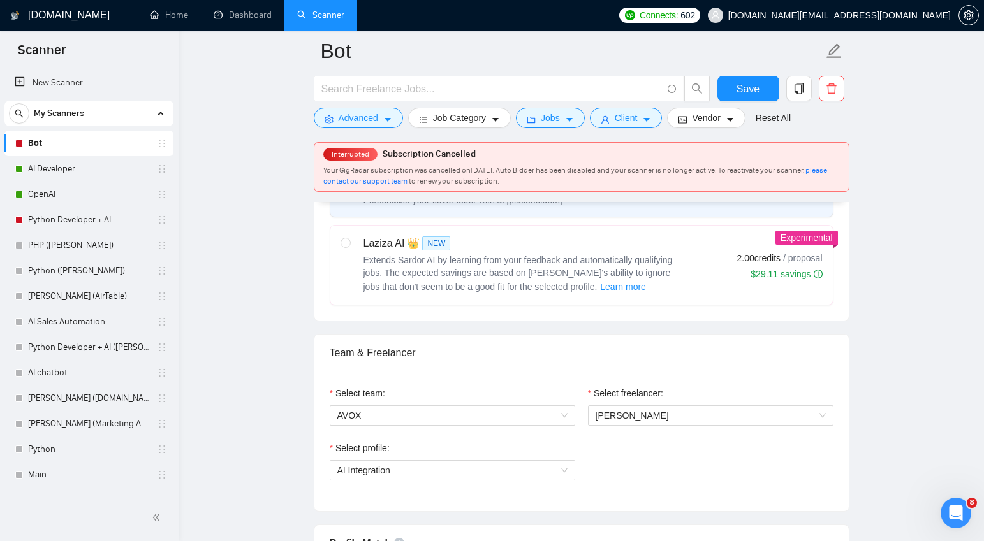
scroll to position [509, 0]
click at [748, 92] on span "Save" at bounding box center [748, 89] width 23 height 16
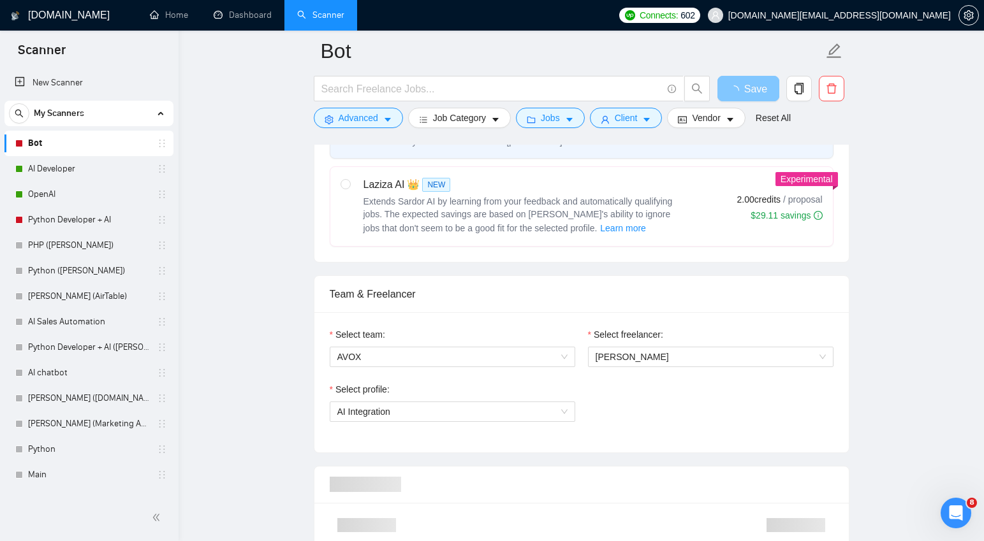
scroll to position [518, 0]
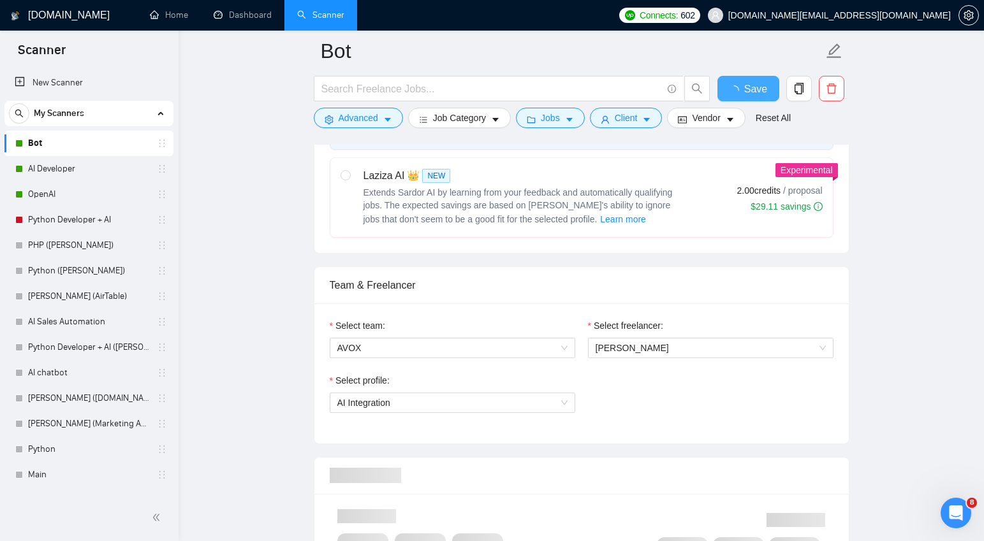
checkbox input "true"
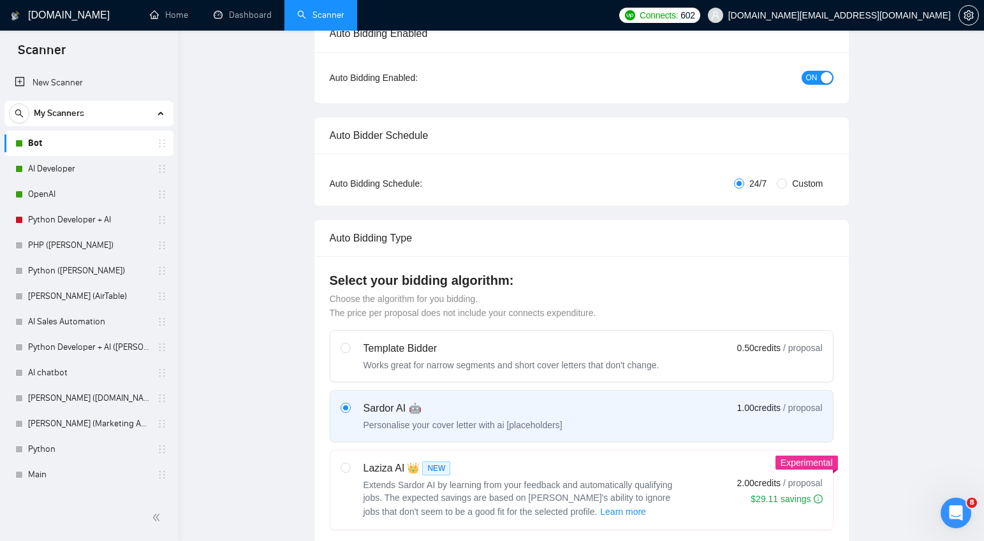
scroll to position [0, 0]
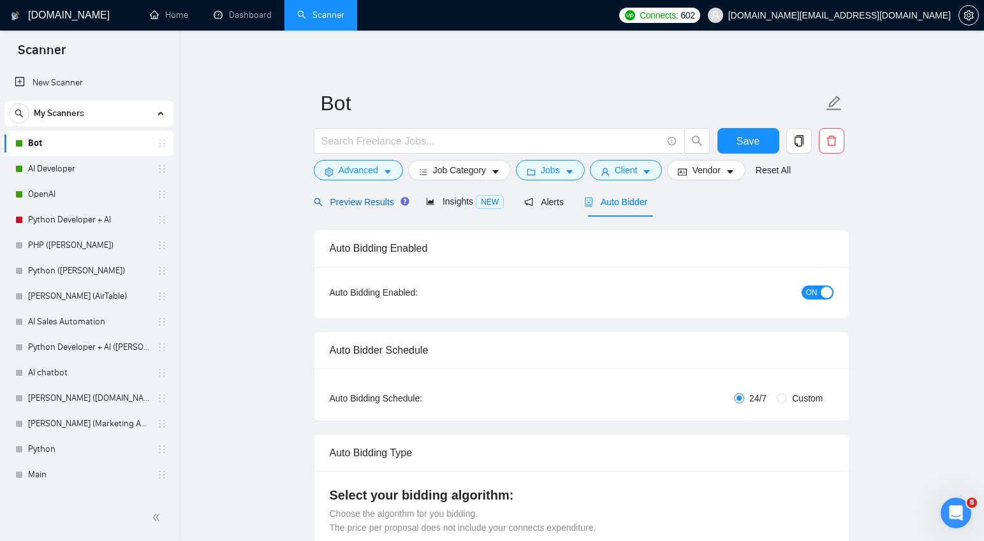
click at [356, 201] on span "Preview Results" at bounding box center [360, 202] width 92 height 10
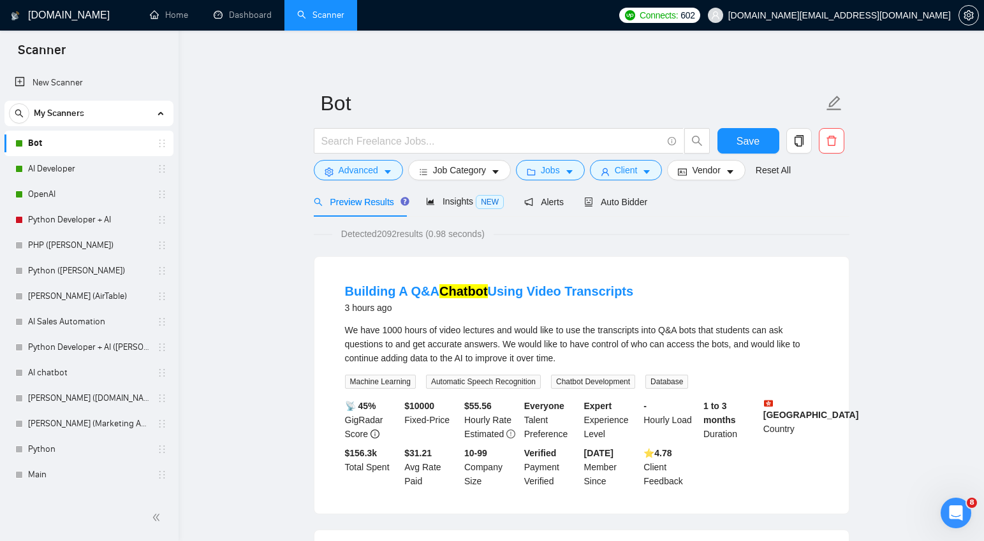
click at [453, 332] on div "We have 1000 hours of video lectures and would like to use the transcripts into…" at bounding box center [581, 344] width 473 height 42
click at [387, 169] on icon "caret-down" at bounding box center [387, 172] width 9 height 9
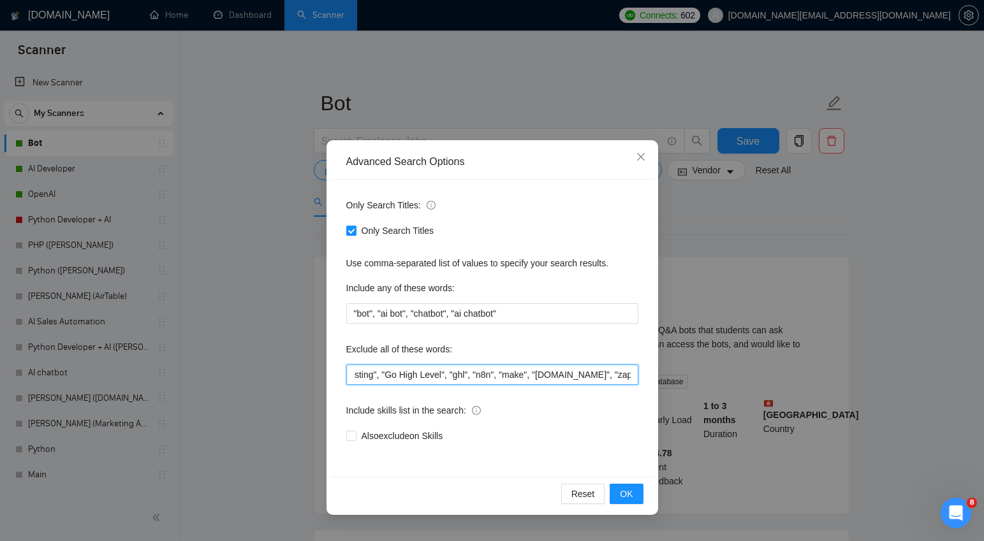
click at [630, 374] on input ""Earn", "Posting", "Go High Level", "ghl", "n8n", "make", "make.com", "zapier"" at bounding box center [492, 375] width 292 height 20
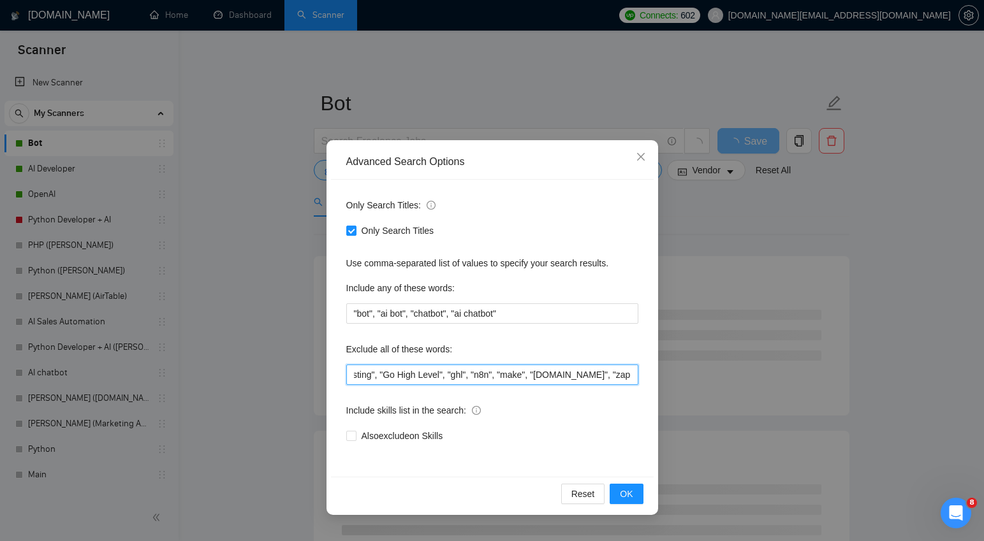
scroll to position [0, 48]
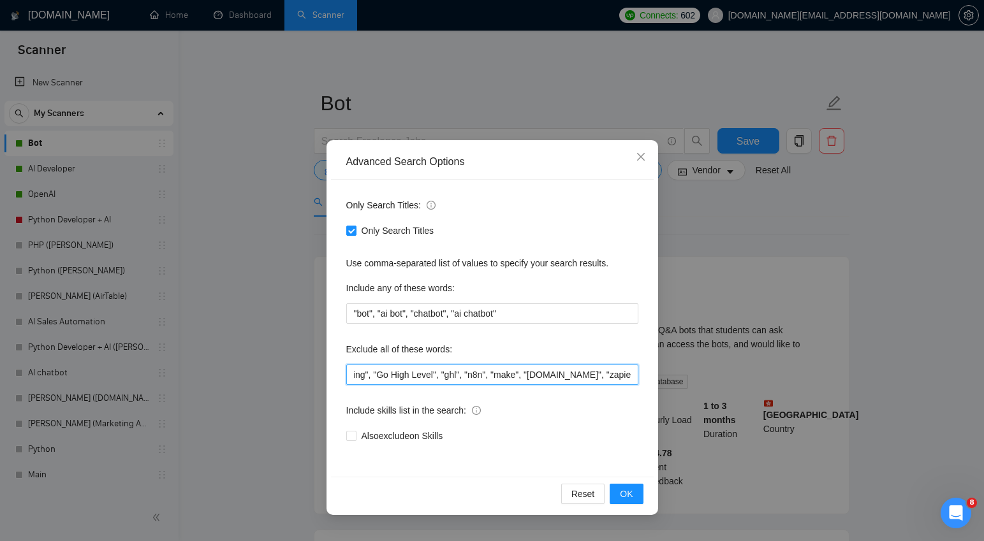
paste input "video"
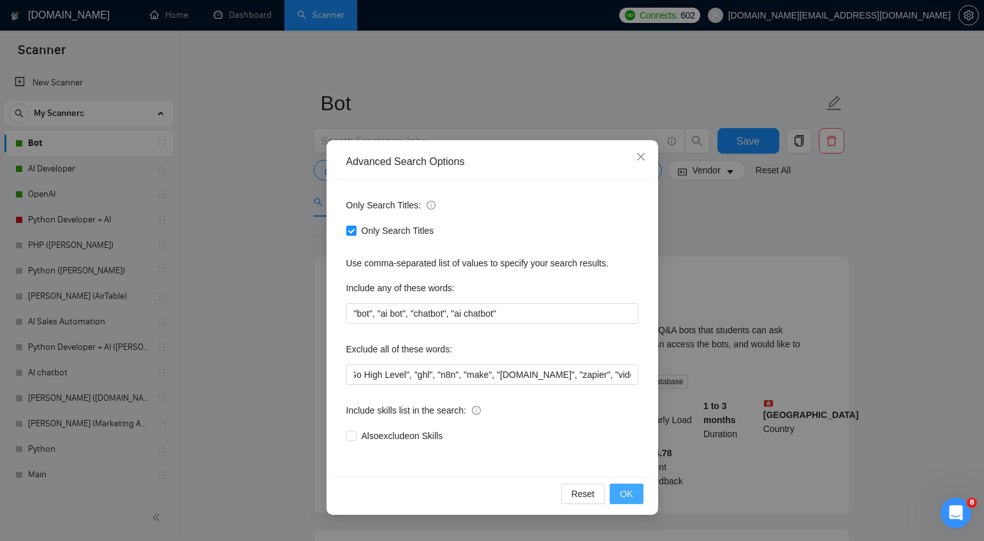
click at [628, 495] on span "OK" at bounding box center [626, 494] width 13 height 14
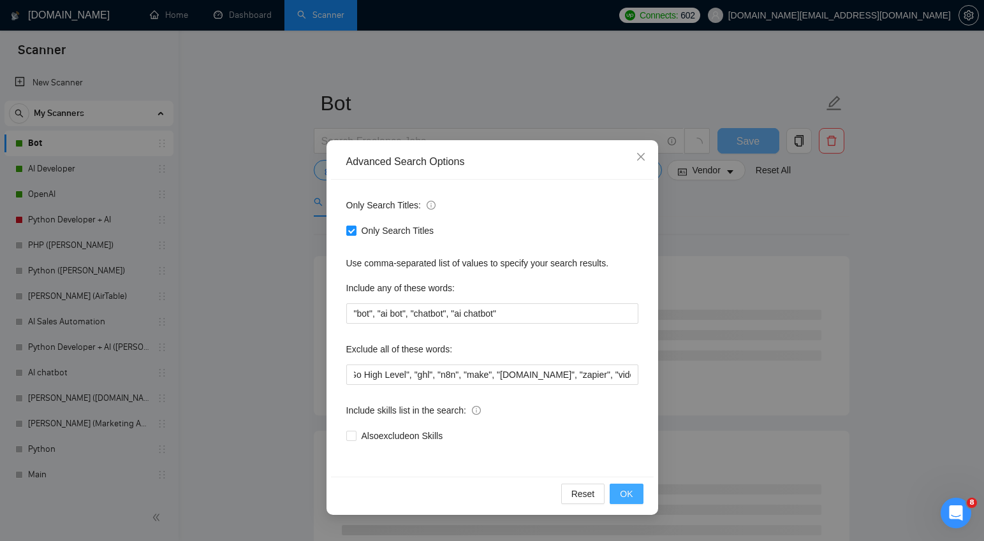
scroll to position [0, 0]
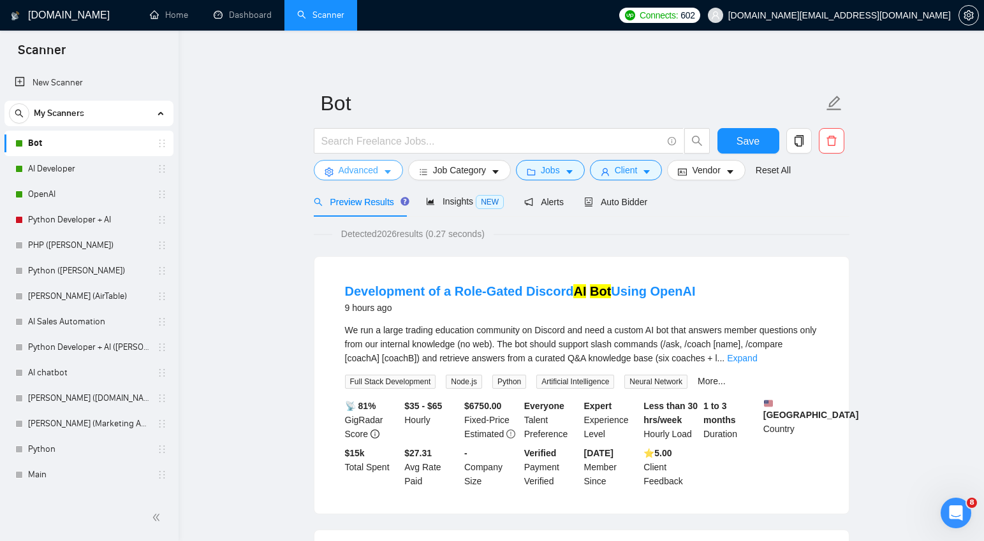
click at [388, 173] on icon "caret-down" at bounding box center [388, 173] width 6 height 4
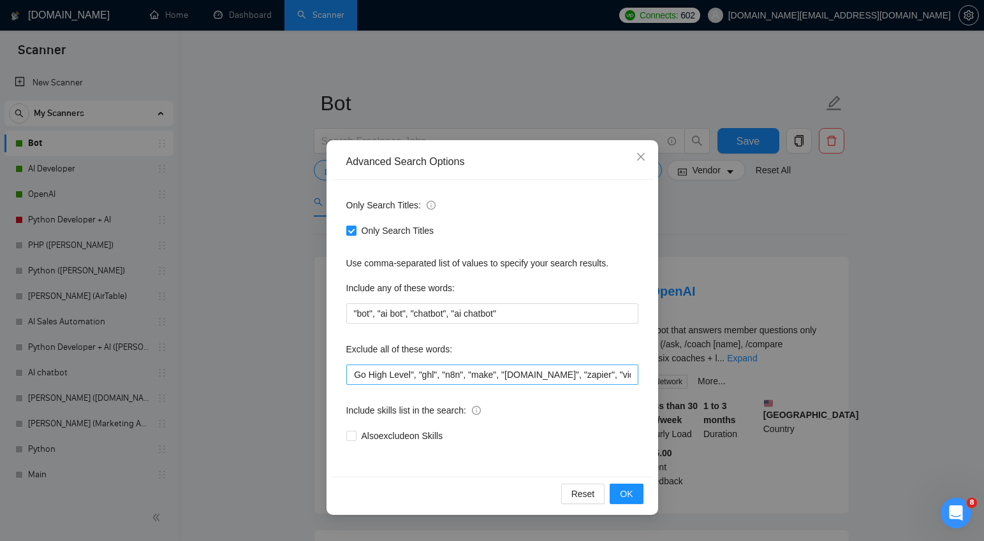
scroll to position [0, 78]
click at [628, 493] on span "OK" at bounding box center [626, 494] width 13 height 14
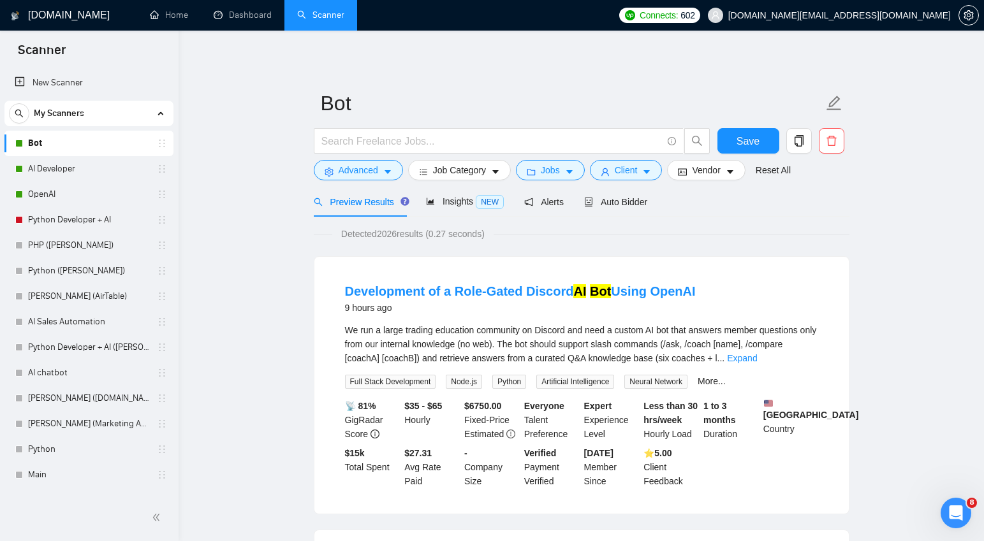
click at [557, 328] on span "We run a large trading education community on Discord and need a custom AI bot …" at bounding box center [581, 344] width 472 height 38
click at [396, 172] on button "Advanced" at bounding box center [358, 169] width 89 height 20
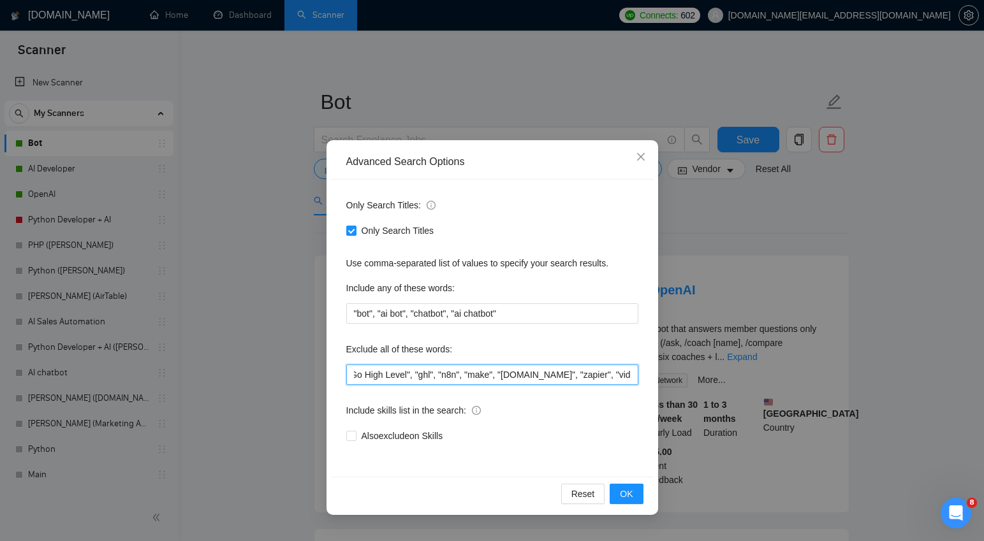
click at [636, 374] on input ""Earn", "Posting", "Go High Level", "ghl", "n8n", "make", "make.com", "zapier",…" at bounding box center [492, 375] width 292 height 20
paste input "Discord"
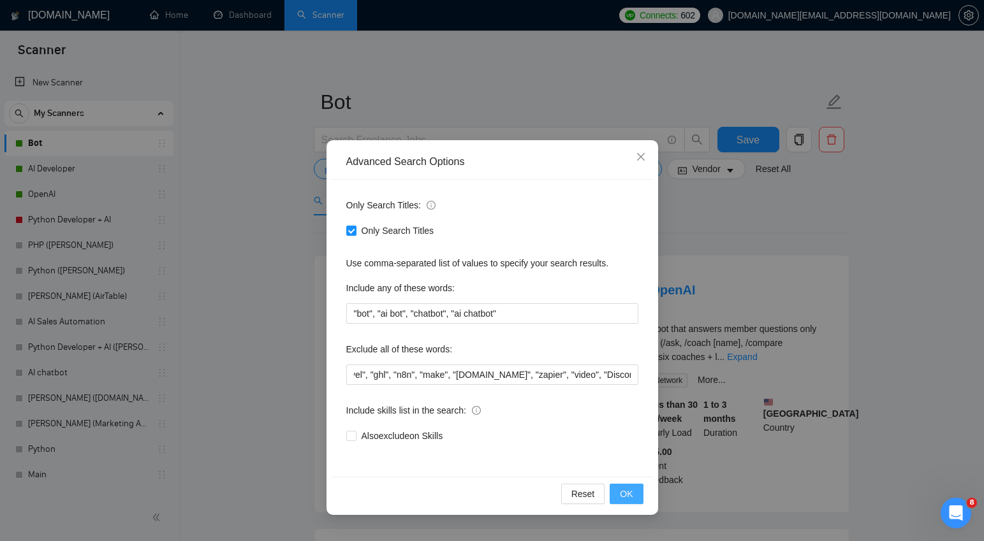
click at [624, 496] on span "OK" at bounding box center [626, 494] width 13 height 14
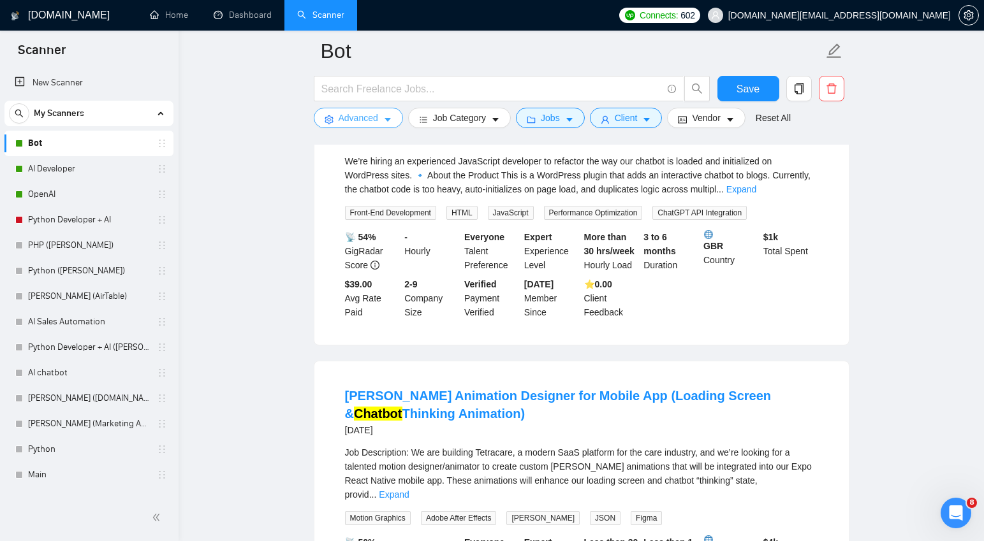
scroll to position [1009, 0]
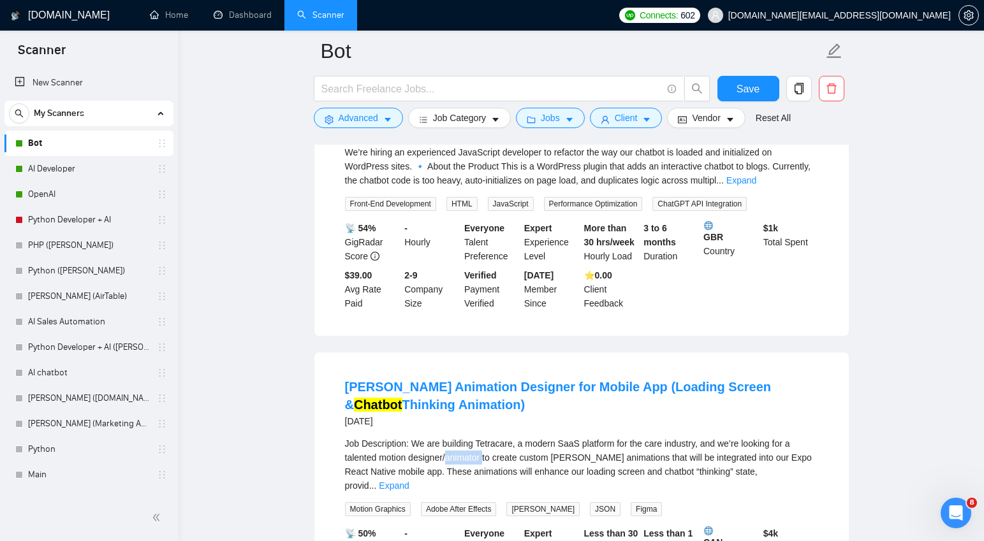
drag, startPoint x: 487, startPoint y: 443, endPoint x: 452, endPoint y: 445, distance: 35.8
click at [452, 445] on span "Job Description: We are building Tetracare, a modern SaaS platform for the care…" at bounding box center [578, 465] width 467 height 52
drag, startPoint x: 626, startPoint y: 444, endPoint x: 587, endPoint y: 444, distance: 38.9
click at [587, 444] on span "Job Description: We are building Tetracare, a modern SaaS platform for the care…" at bounding box center [578, 465] width 467 height 52
click at [390, 119] on icon "caret-down" at bounding box center [388, 121] width 6 height 4
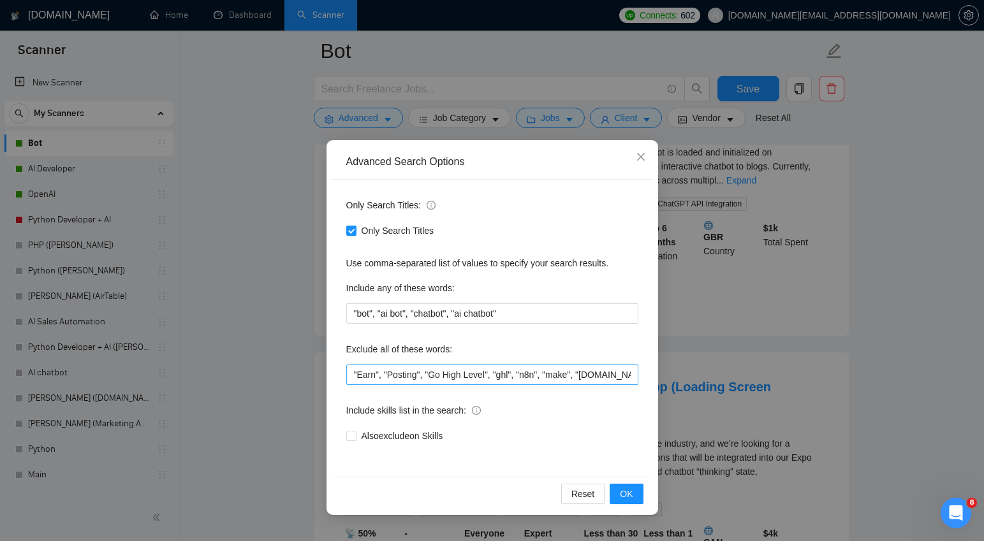
scroll to position [0, 122]
click at [632, 375] on input ""Earn", "Posting", "Go High Level", "ghl", "n8n", "make", "make.com", "zapier",…" at bounding box center [492, 375] width 292 height 20
paste input "animation"
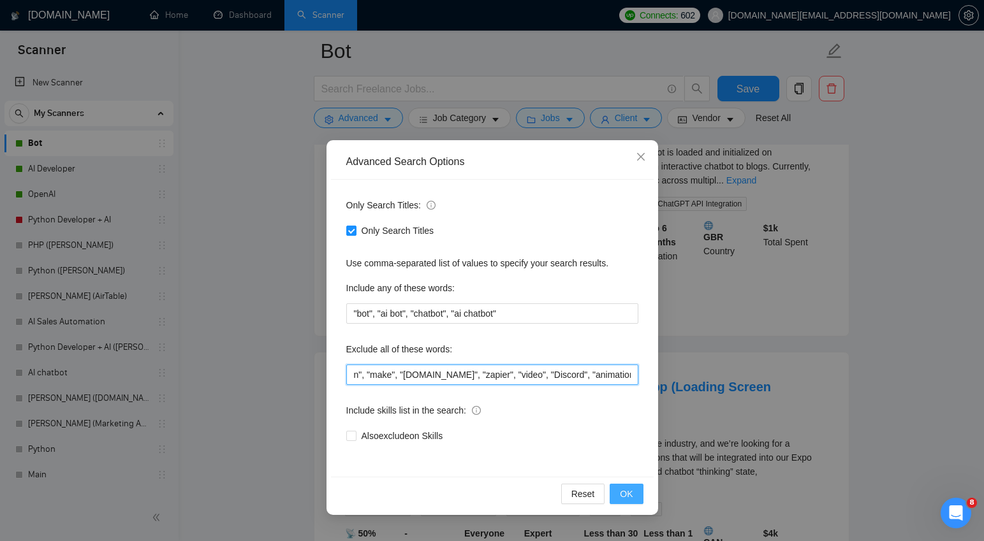
type input ""Earn", "Posting", "Go High Level", "ghl", "n8n", "make", "make.com", "zapier",…"
click at [630, 494] on span "OK" at bounding box center [626, 494] width 13 height 14
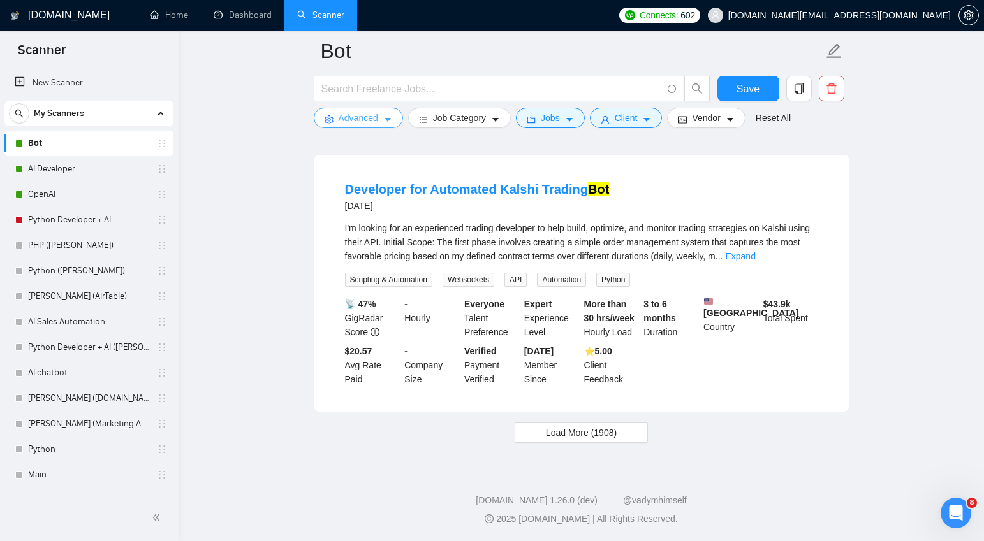
scroll to position [2619, 0]
click at [588, 432] on span "Load More (1908)" at bounding box center [581, 433] width 71 height 14
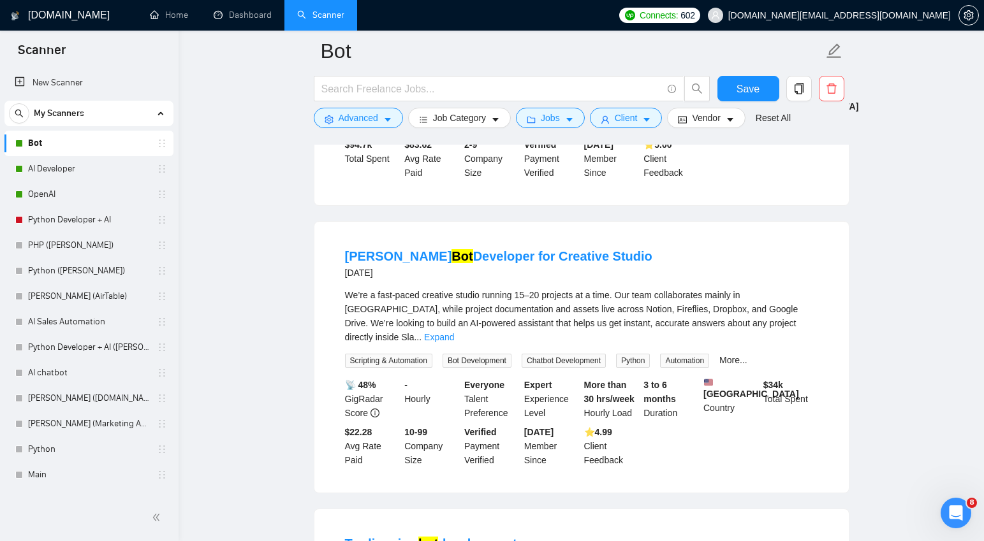
scroll to position [0, 0]
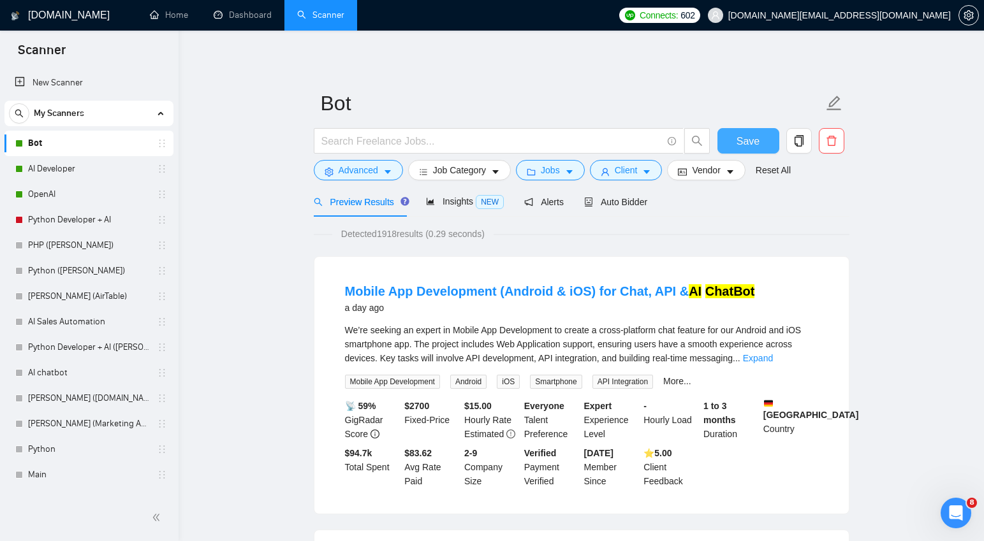
click at [752, 145] on span "Save" at bounding box center [748, 141] width 23 height 16
click at [68, 222] on link "Python Developer + AI" at bounding box center [88, 220] width 121 height 26
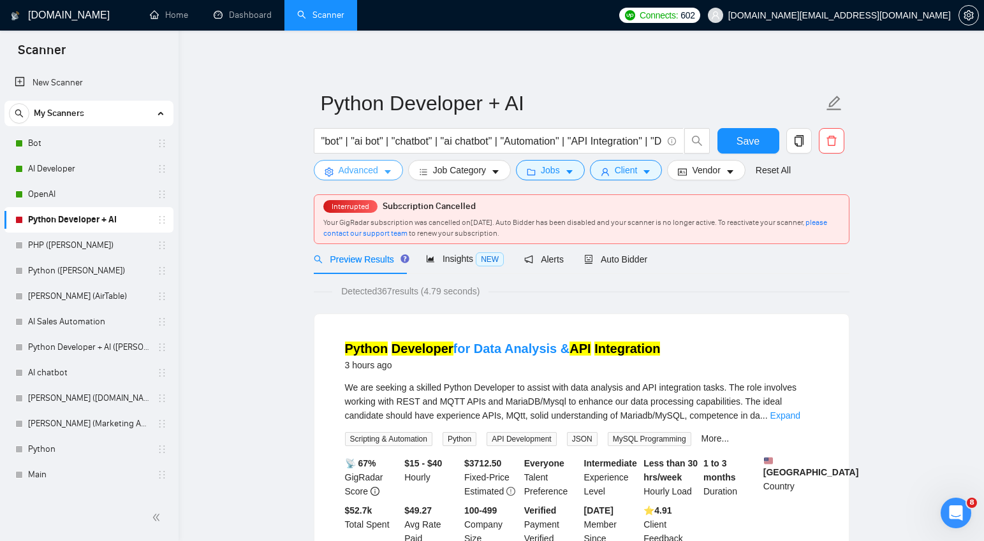
click at [383, 172] on button "Advanced" at bounding box center [358, 170] width 89 height 20
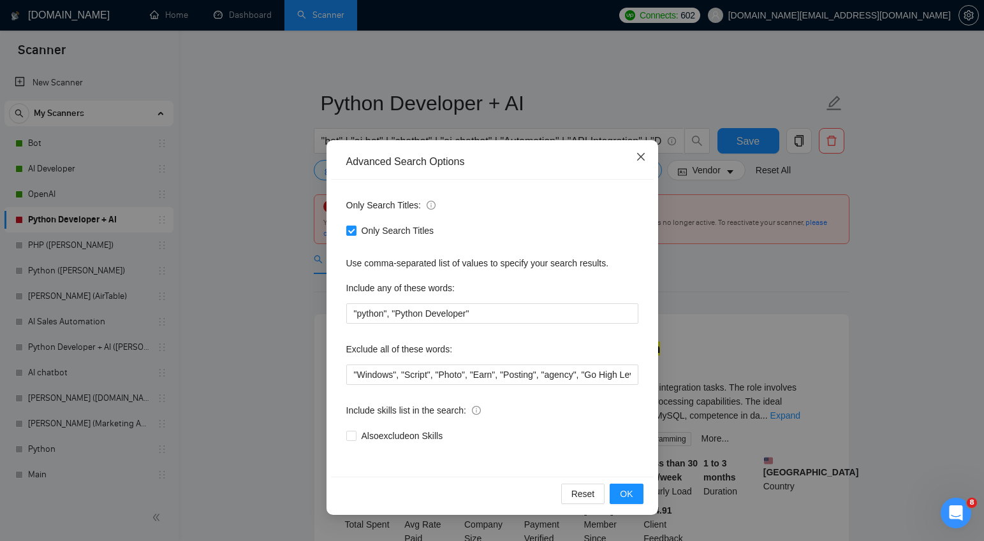
click at [644, 157] on icon "close" at bounding box center [641, 157] width 10 height 10
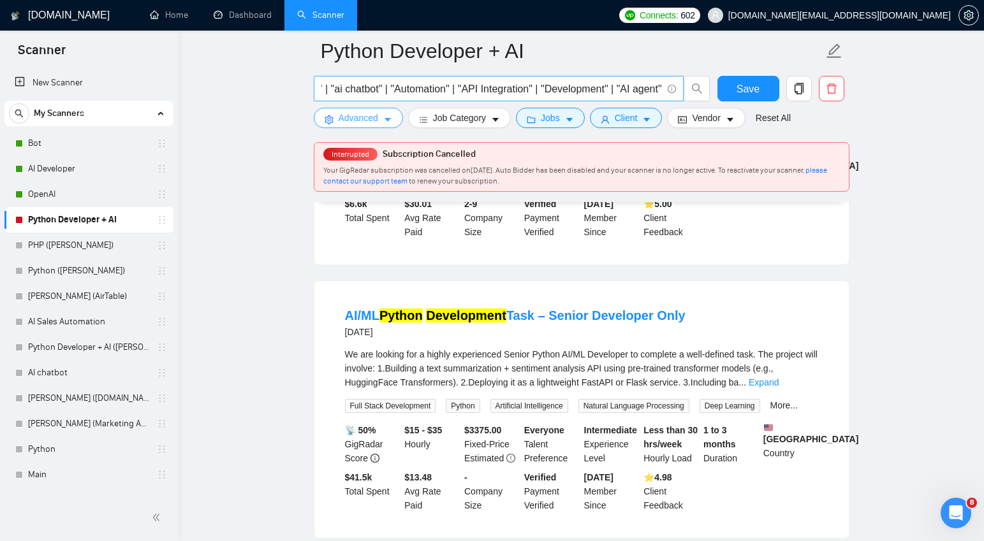
scroll to position [0, 129]
click at [469, 87] on input ""bot" | "ai bot" | "chatbot" | "ai chatbot" | "Automation" | "API Integration" …" at bounding box center [491, 89] width 341 height 16
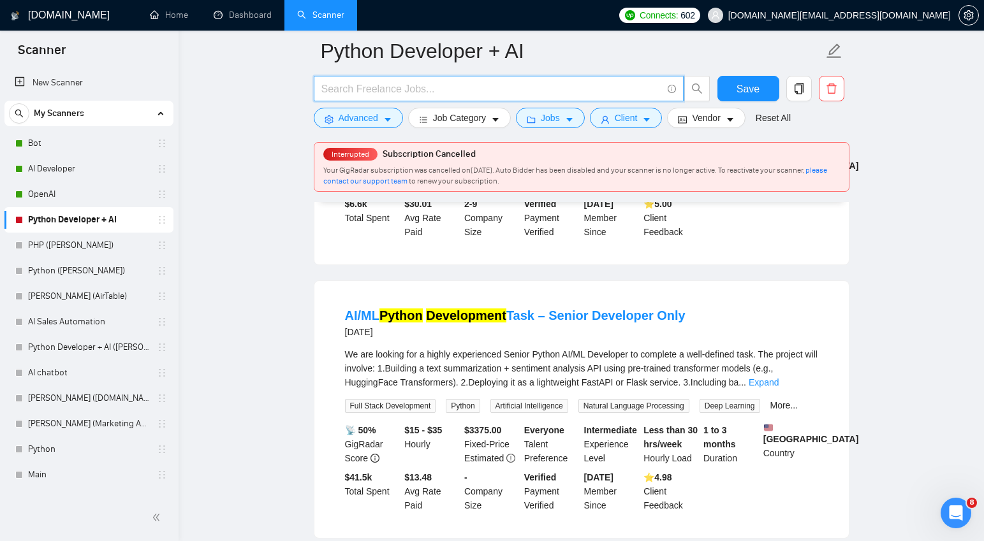
scroll to position [0, 0]
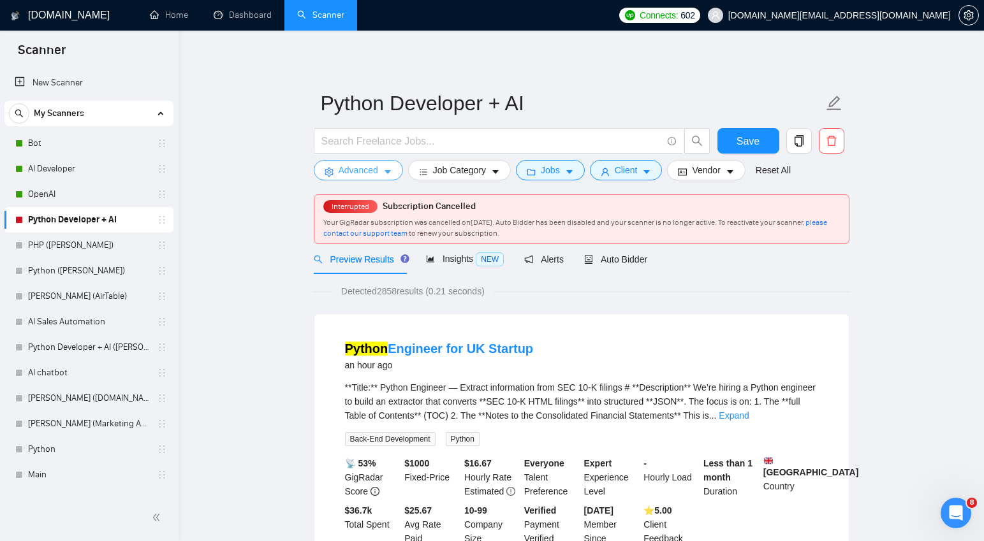
click at [387, 171] on icon "caret-down" at bounding box center [388, 173] width 6 height 4
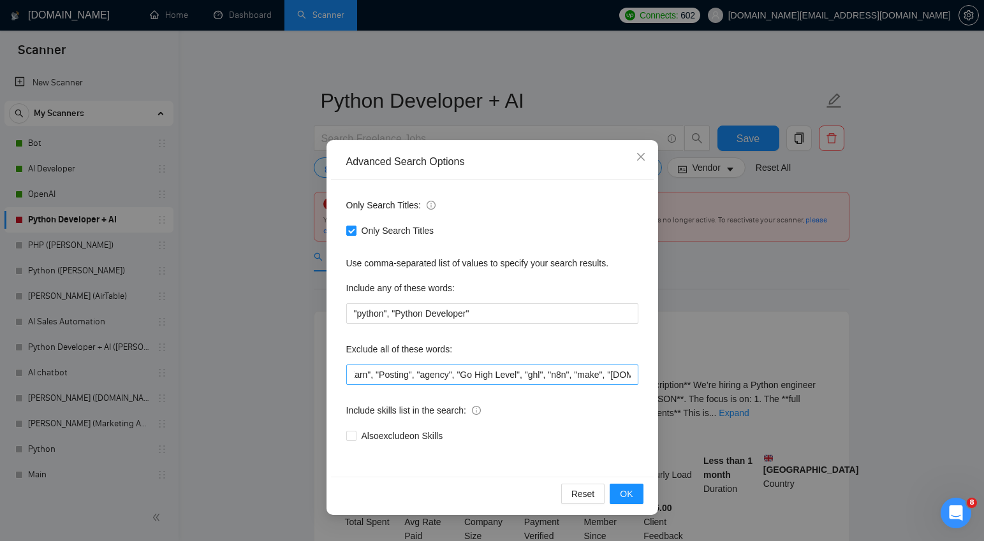
scroll to position [0, 209]
click at [640, 152] on icon "close" at bounding box center [641, 157] width 10 height 10
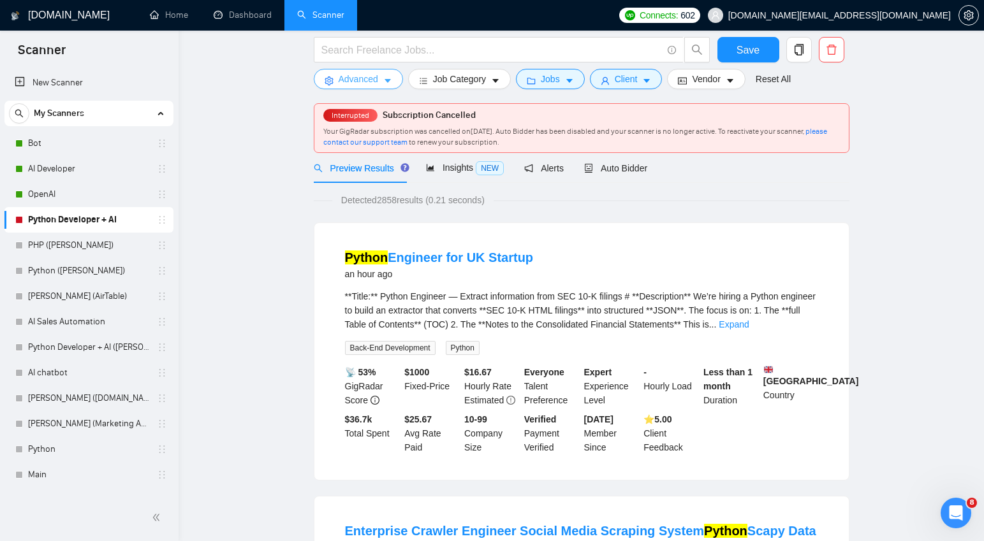
scroll to position [0, 0]
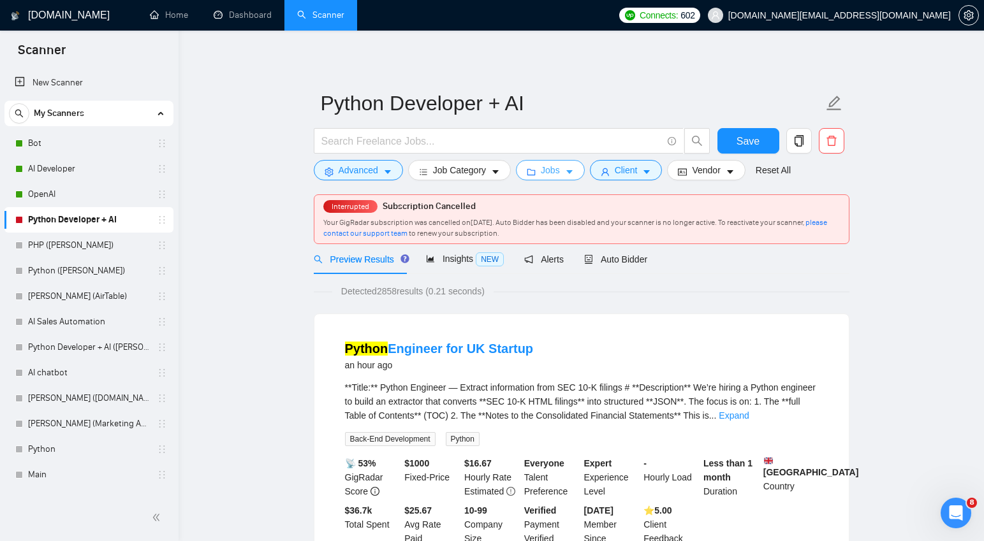
click at [574, 173] on icon "caret-down" at bounding box center [569, 172] width 9 height 9
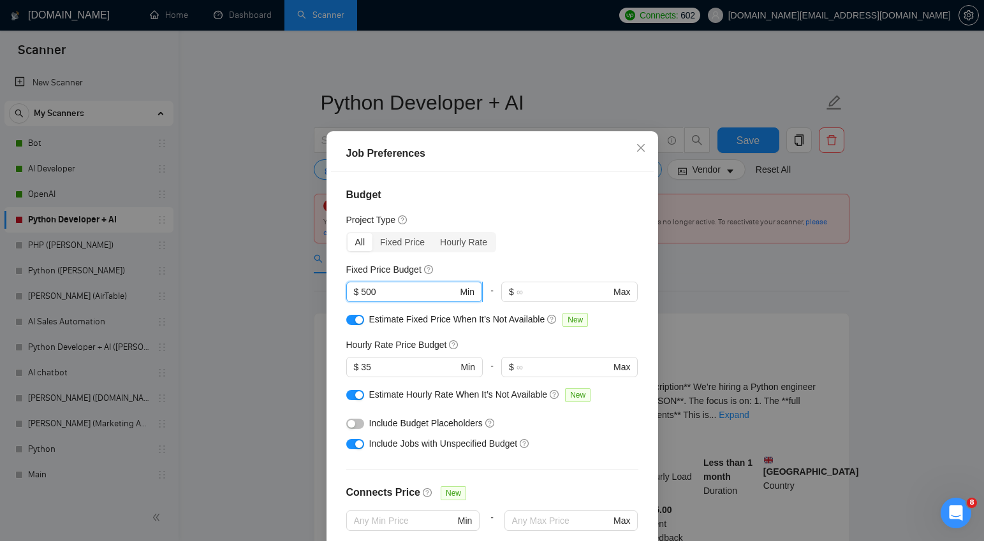
click at [367, 299] on input "500" at bounding box center [409, 292] width 96 height 14
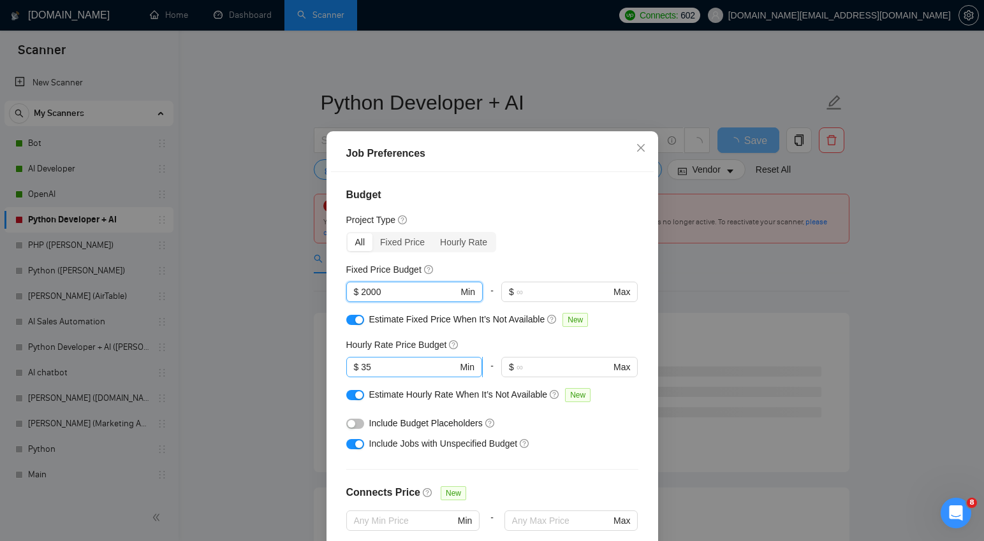
type input "2000"
click at [367, 374] on input "35" at bounding box center [409, 367] width 96 height 14
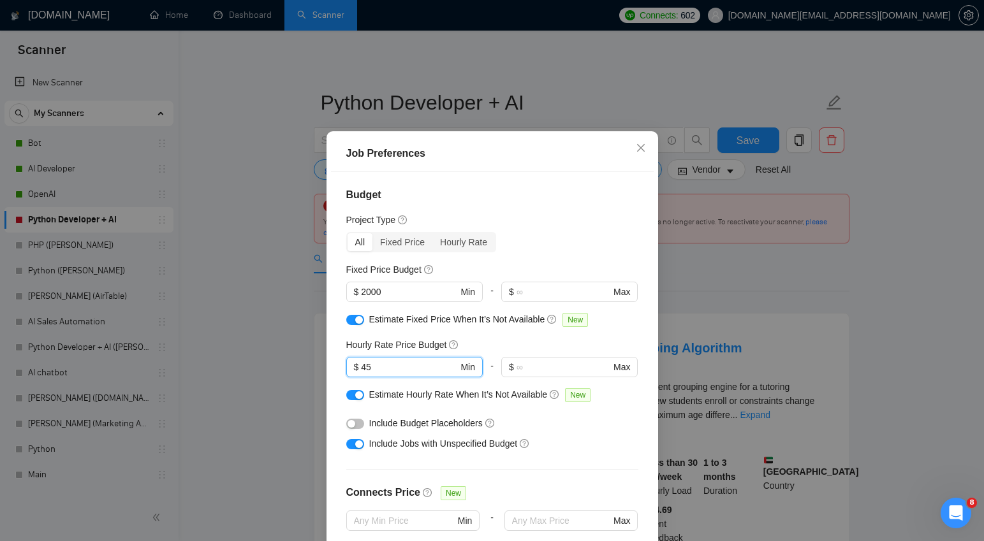
type input "45"
click at [497, 352] on div "Hourly Rate Price Budget" at bounding box center [492, 345] width 292 height 14
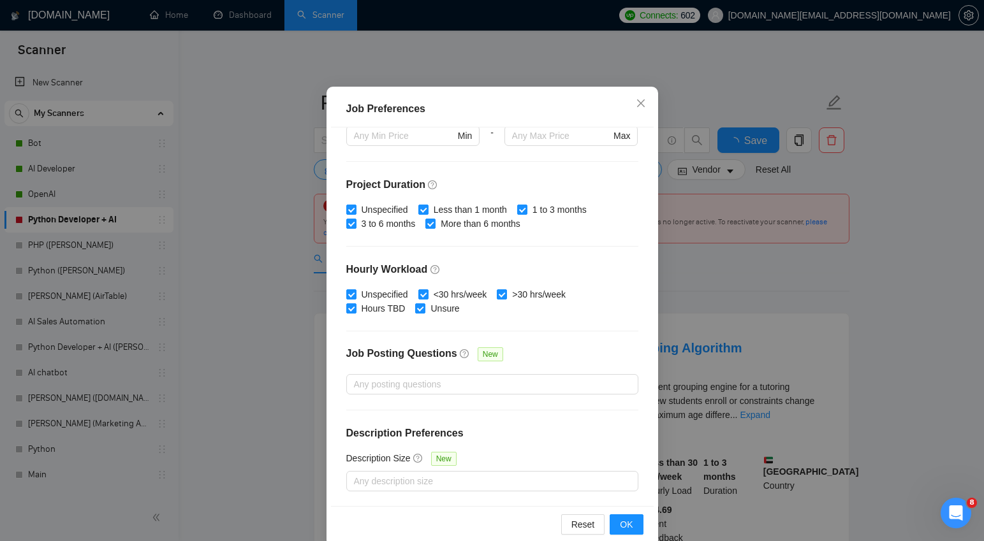
scroll to position [77, 0]
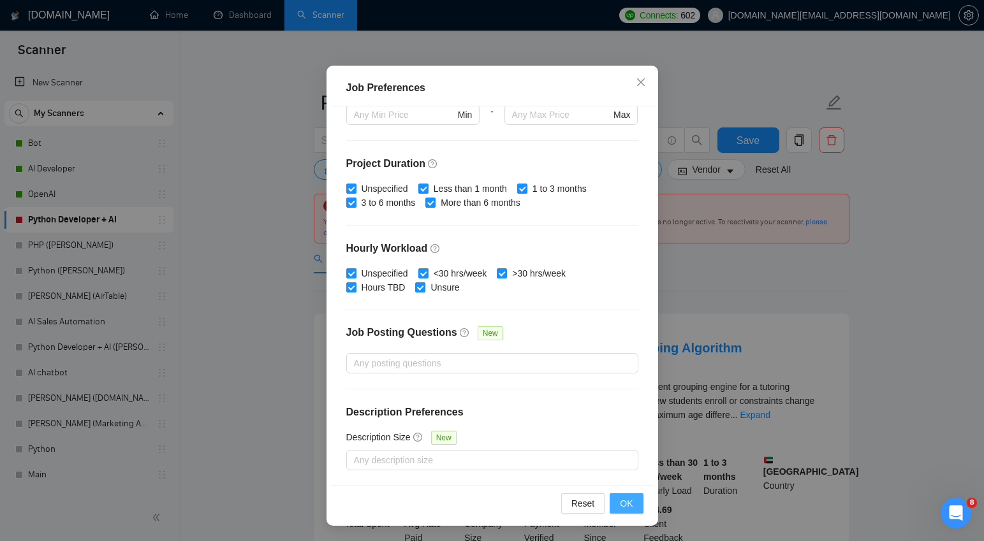
click at [624, 505] on span "OK" at bounding box center [626, 504] width 13 height 14
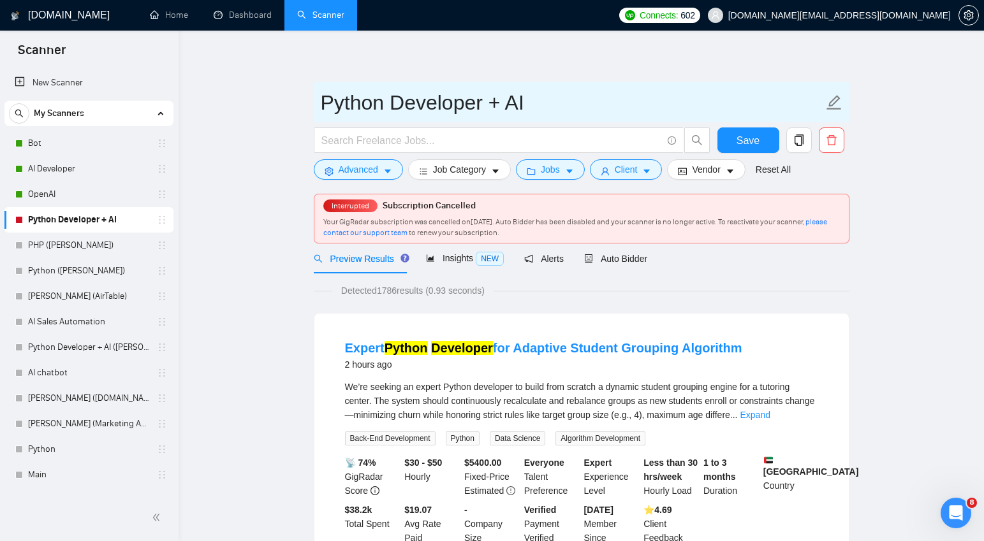
click at [526, 103] on input "Python Developer + AI" at bounding box center [572, 103] width 503 height 32
type input "Python Developer"
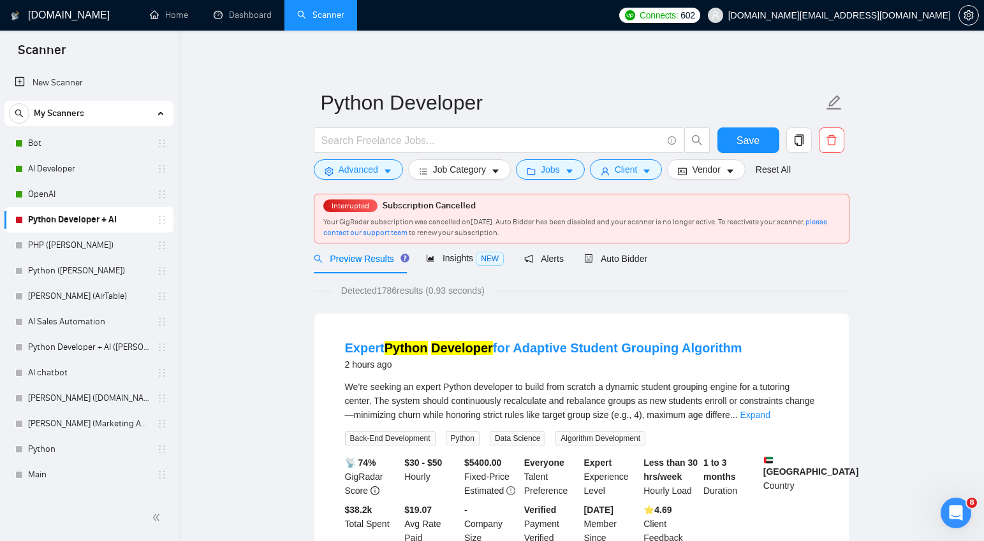
click at [651, 172] on icon "caret-down" at bounding box center [647, 172] width 6 height 4
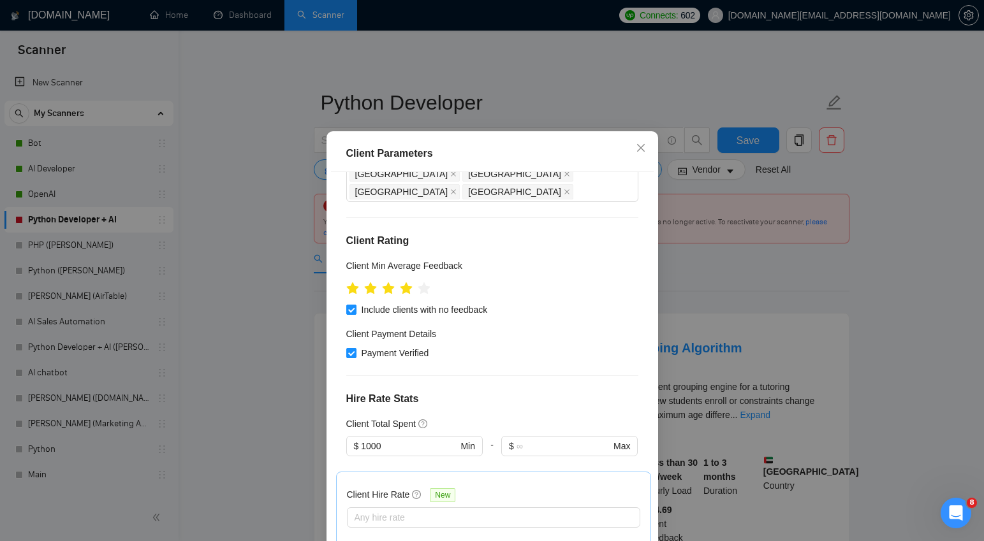
scroll to position [112, 0]
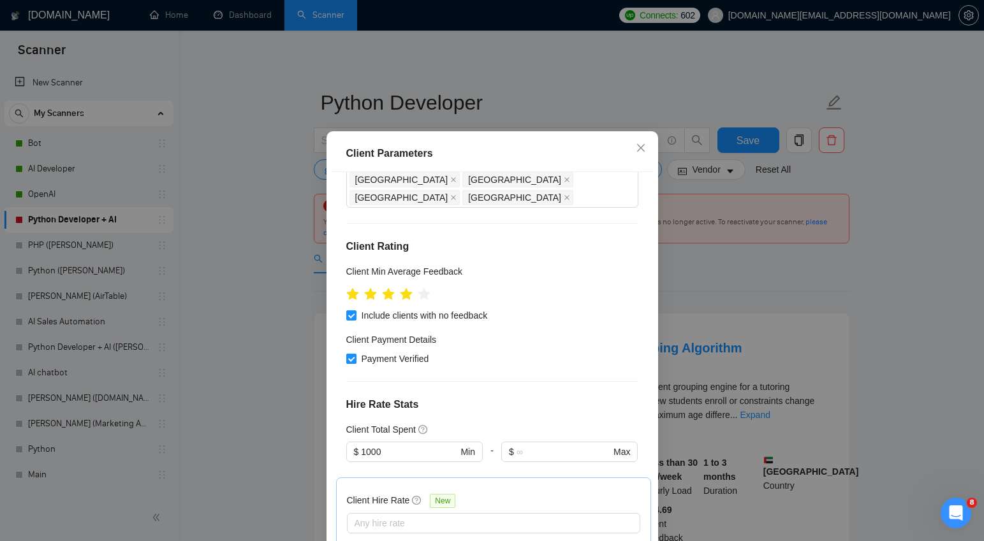
click at [350, 354] on input "Payment Verified" at bounding box center [350, 358] width 9 height 9
checkbox input "false"
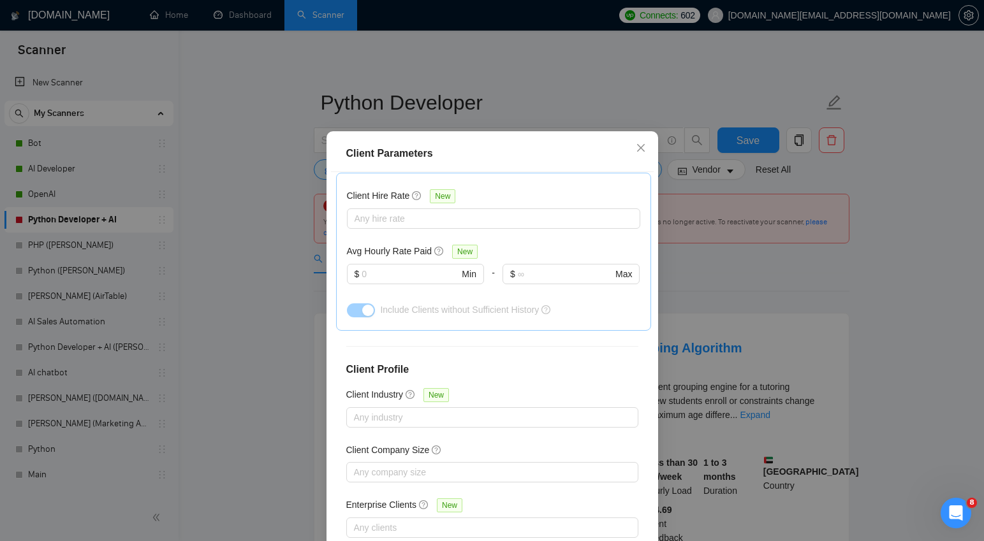
scroll to position [77, 0]
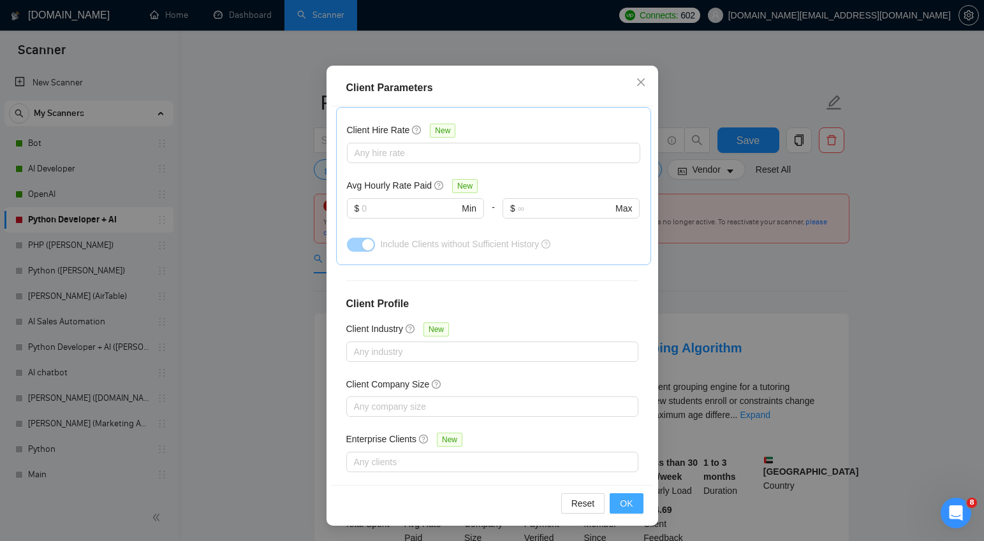
click at [629, 505] on span "OK" at bounding box center [626, 504] width 13 height 14
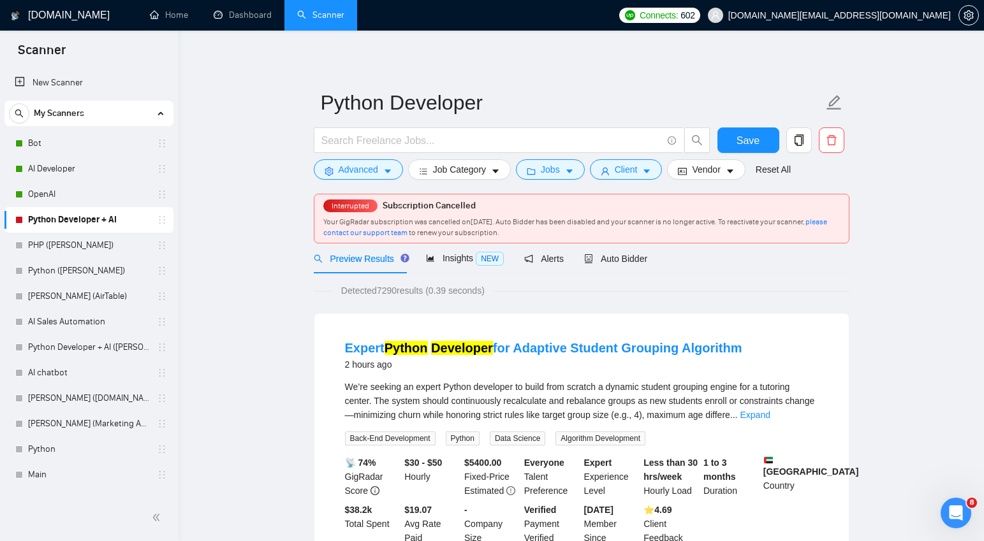
scroll to position [11, 0]
click at [651, 171] on icon "caret-down" at bounding box center [646, 171] width 9 height 9
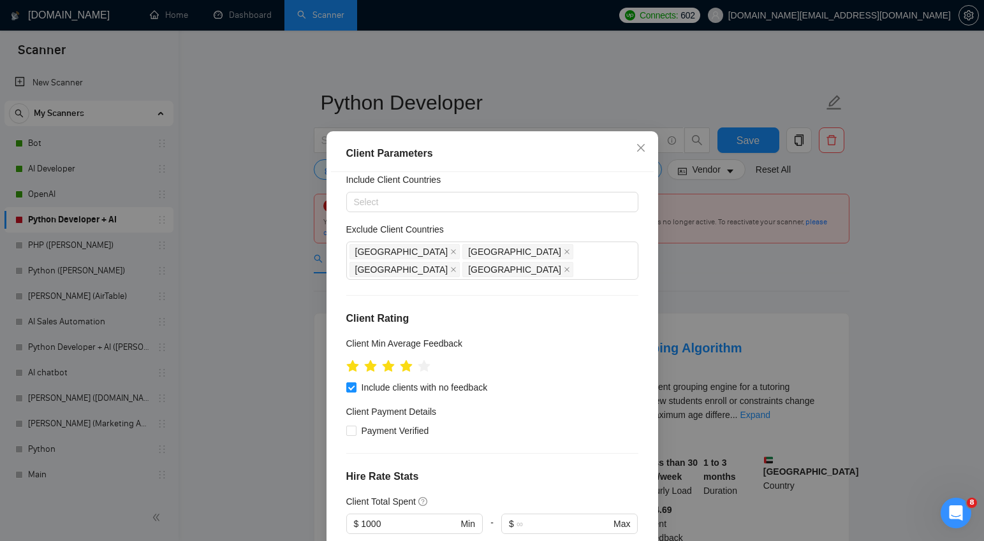
scroll to position [0, 0]
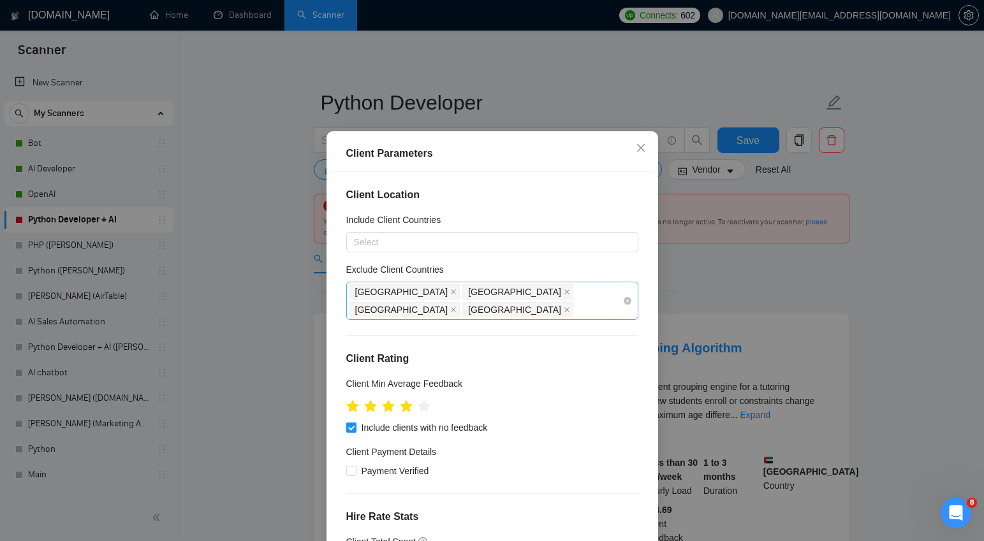
click at [579, 304] on div "Pakistan India Bangladesh China" at bounding box center [486, 301] width 273 height 36
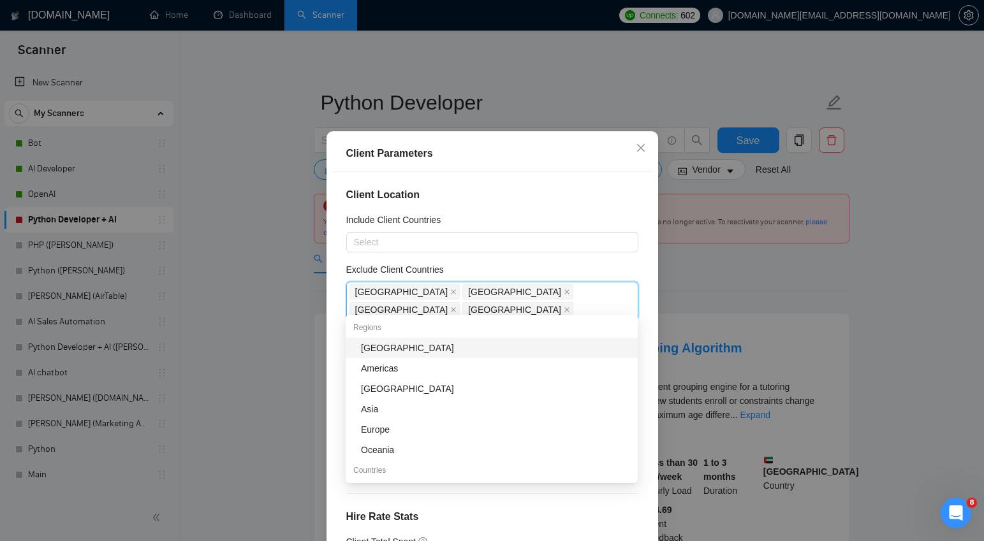
click at [411, 346] on div "[GEOGRAPHIC_DATA]" at bounding box center [495, 348] width 269 height 14
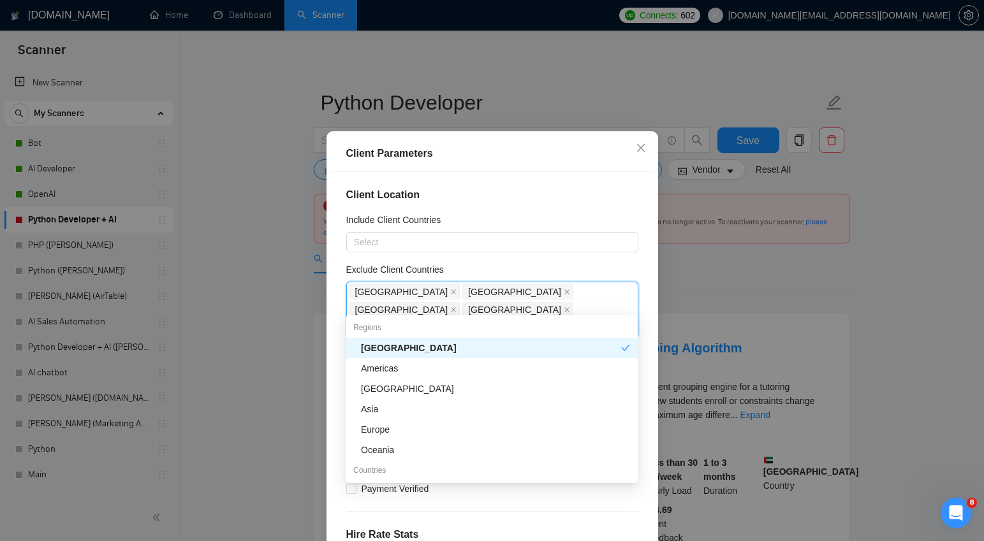
click at [575, 272] on div "Client Location Include Client Countries Select Exclude Client Countries Pakist…" at bounding box center [492, 361] width 323 height 379
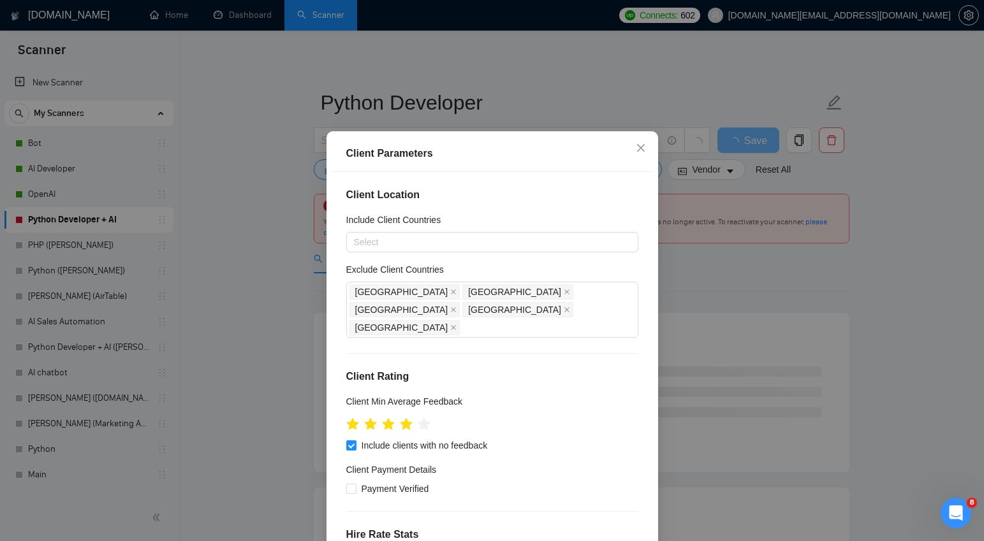
scroll to position [417, 0]
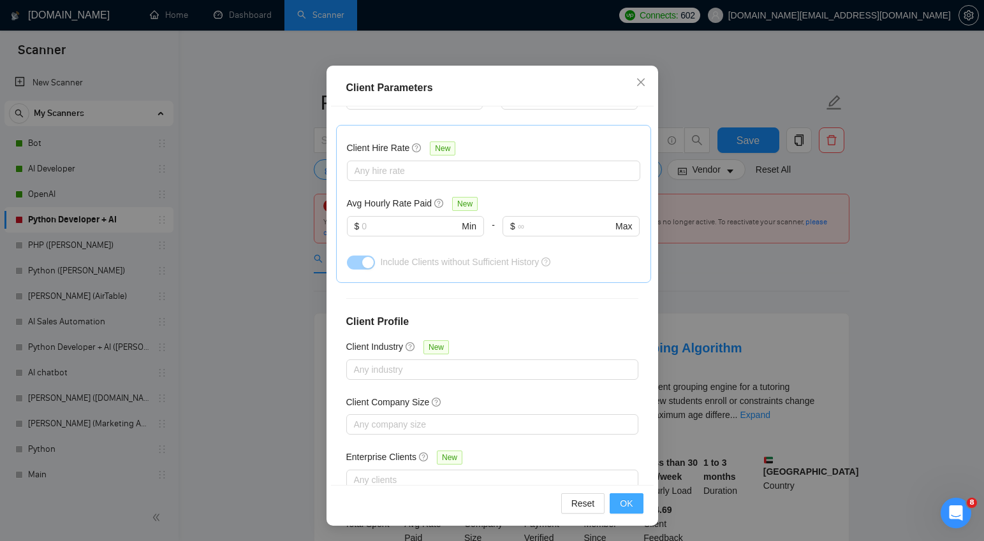
click at [626, 506] on span "OK" at bounding box center [626, 504] width 13 height 14
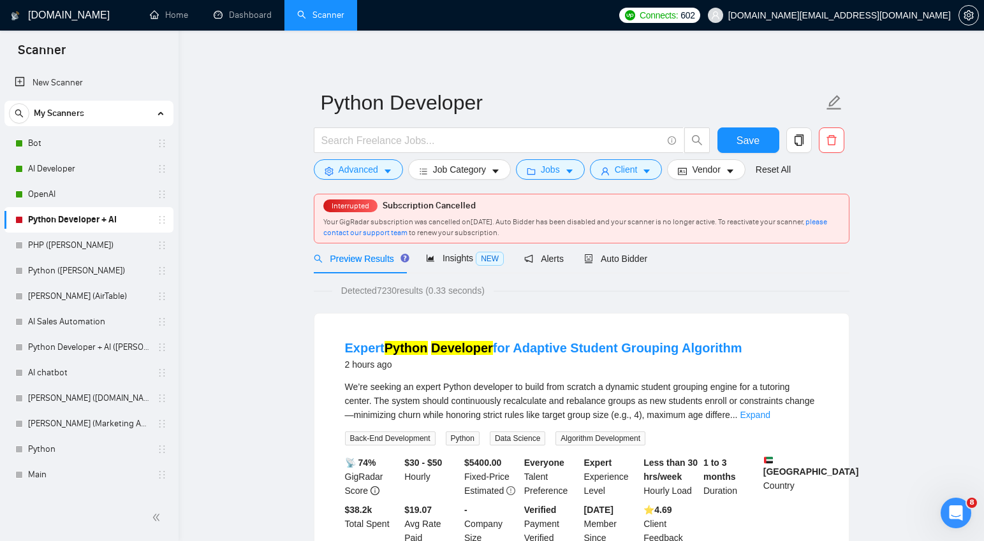
scroll to position [11, 0]
click at [651, 172] on icon "caret-down" at bounding box center [646, 171] width 9 height 9
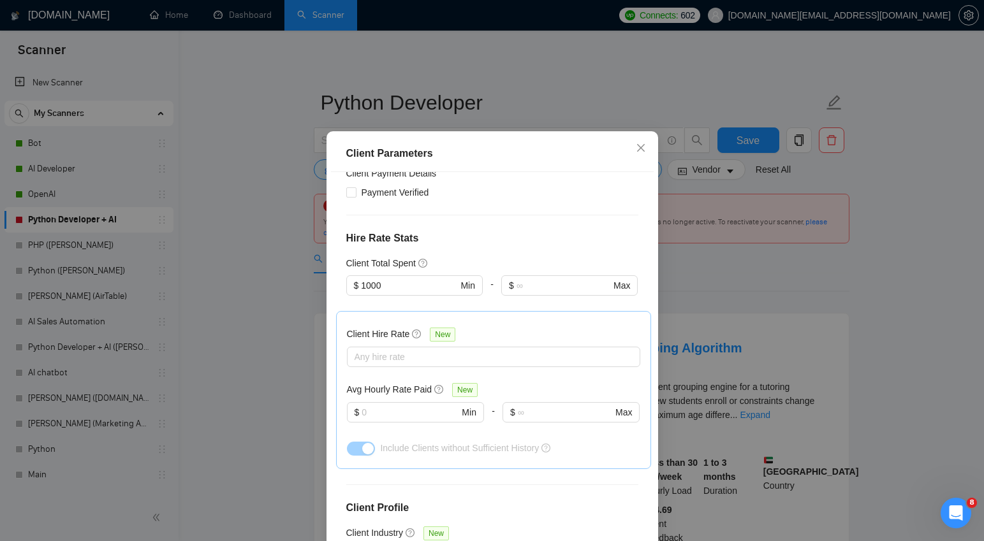
scroll to position [304, 0]
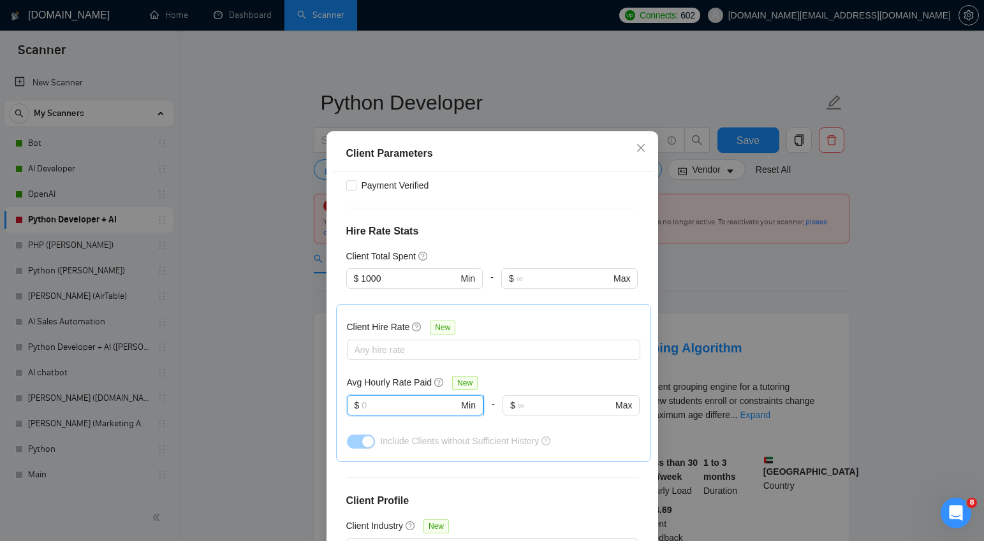
click at [381, 399] on input "text" at bounding box center [410, 406] width 97 height 14
click at [494, 376] on div "Avg Hourly Rate Paid New" at bounding box center [493, 383] width 293 height 15
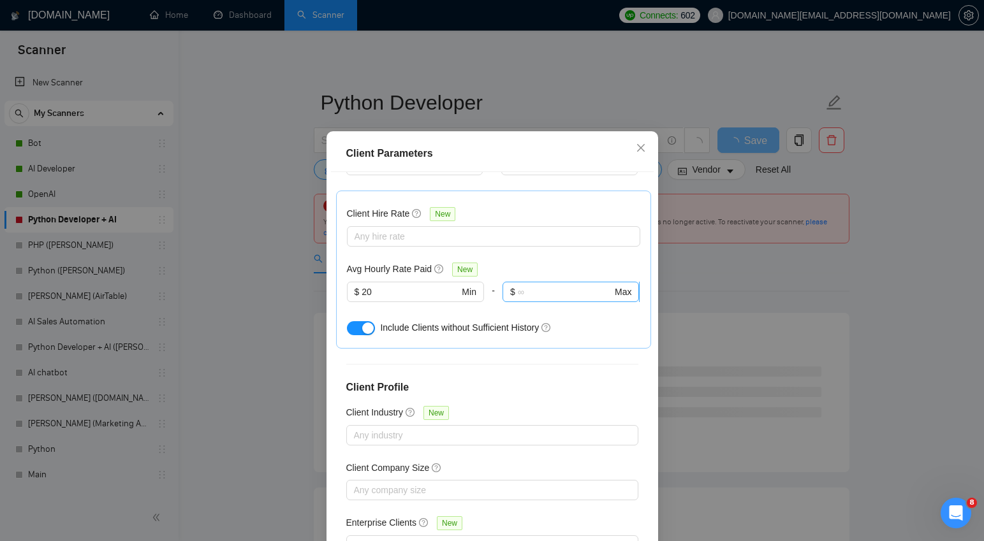
scroll to position [77, 0]
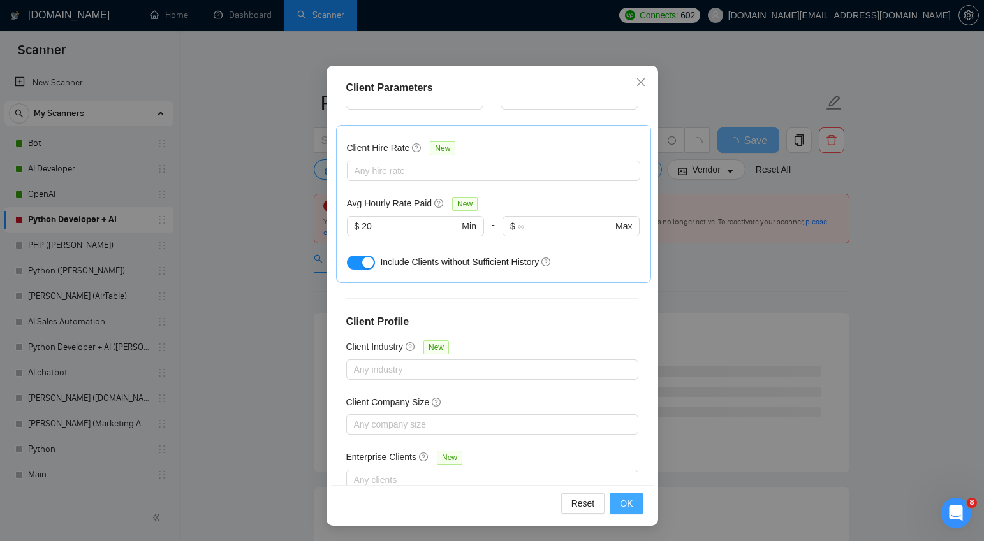
click at [626, 503] on span "OK" at bounding box center [626, 504] width 13 height 14
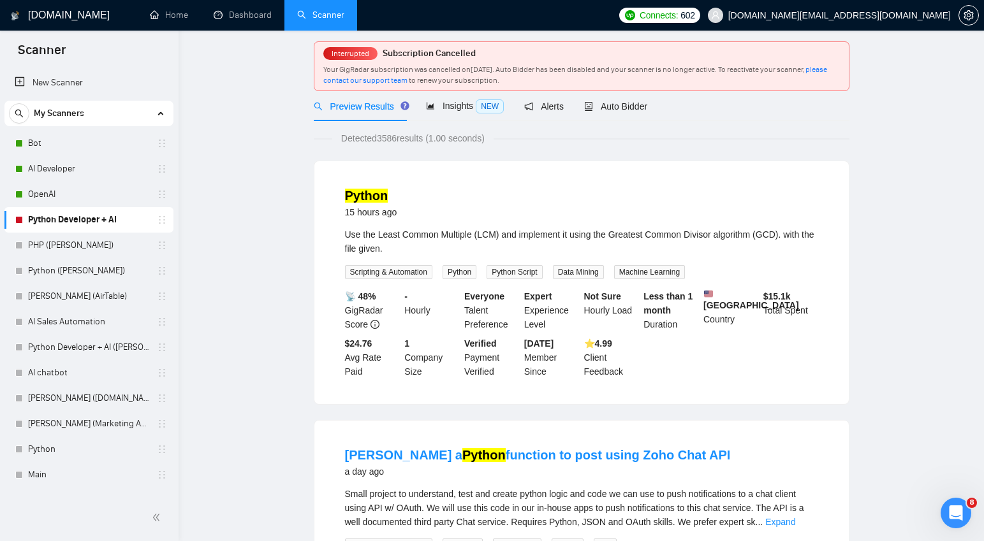
scroll to position [0, 0]
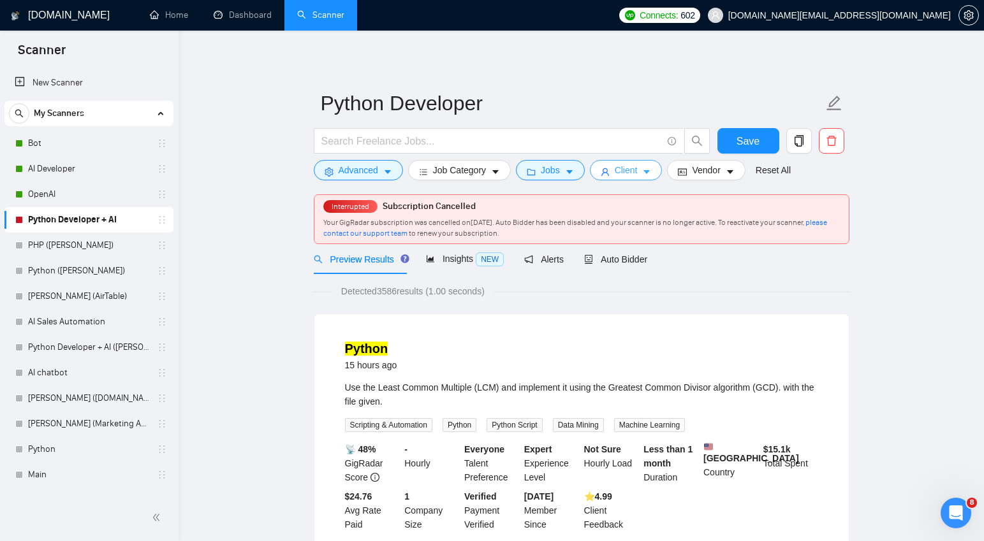
click at [650, 173] on icon "caret-down" at bounding box center [646, 172] width 9 height 9
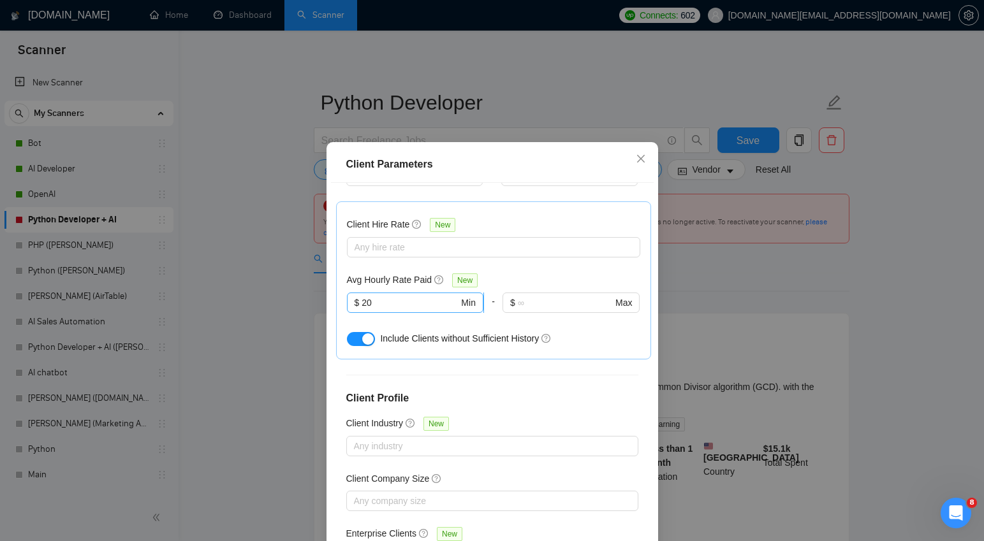
click at [369, 296] on input "20" at bounding box center [410, 303] width 97 height 14
click at [547, 273] on div "Avg Hourly Rate Paid New" at bounding box center [493, 280] width 293 height 15
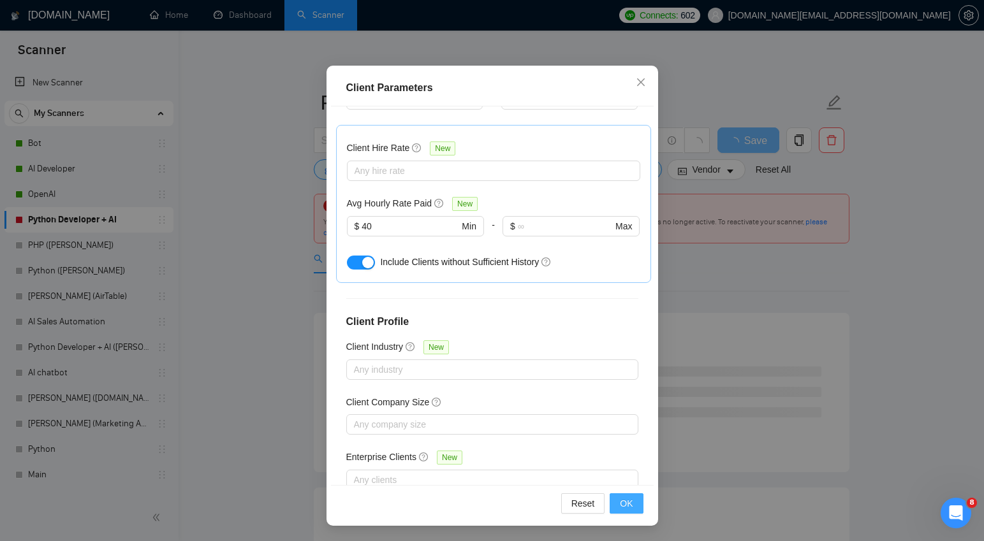
click at [629, 505] on span "OK" at bounding box center [626, 504] width 13 height 14
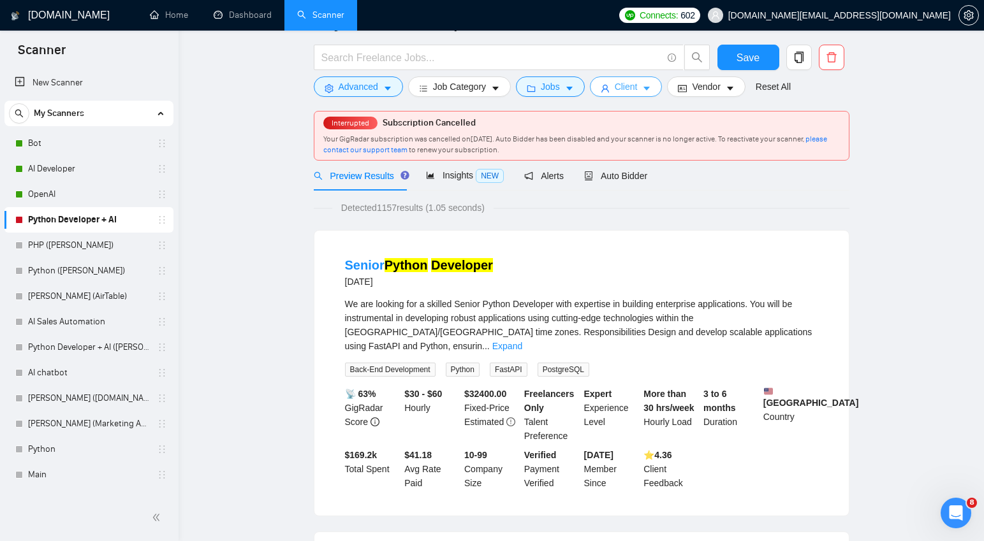
scroll to position [0, 0]
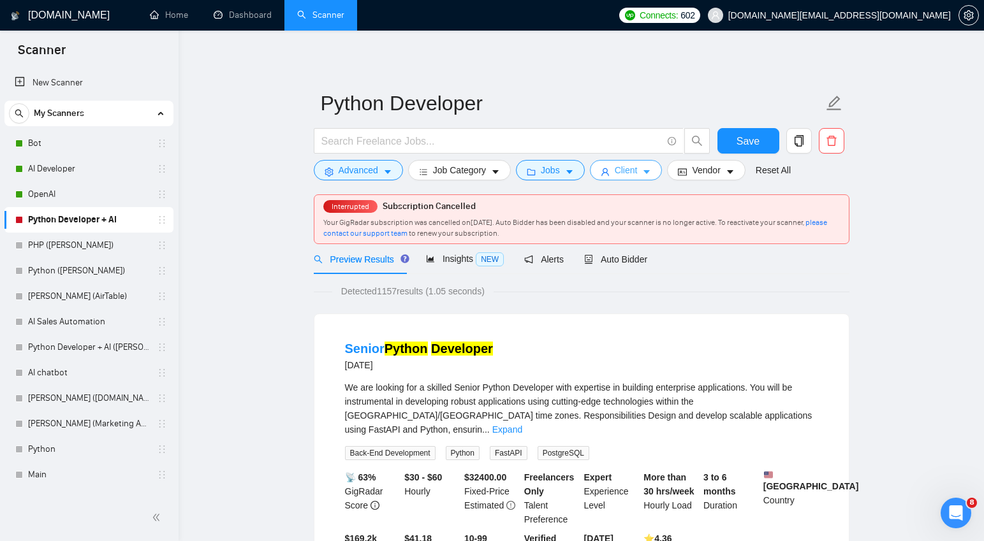
click at [651, 172] on icon "caret-down" at bounding box center [646, 172] width 9 height 9
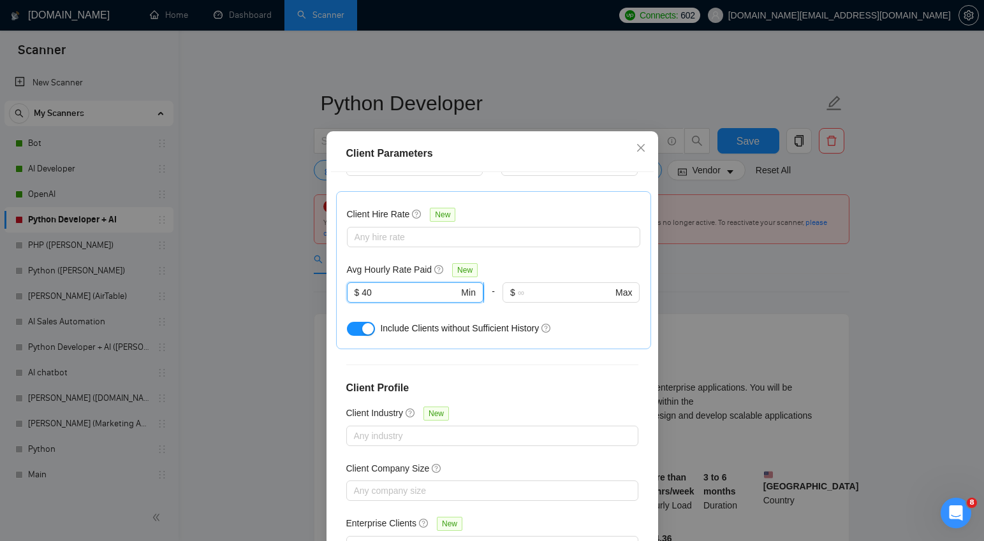
click at [368, 286] on input "40" at bounding box center [410, 293] width 97 height 14
type input "30"
click at [575, 262] on div "Avg Hourly Rate Paid New" at bounding box center [493, 269] width 293 height 15
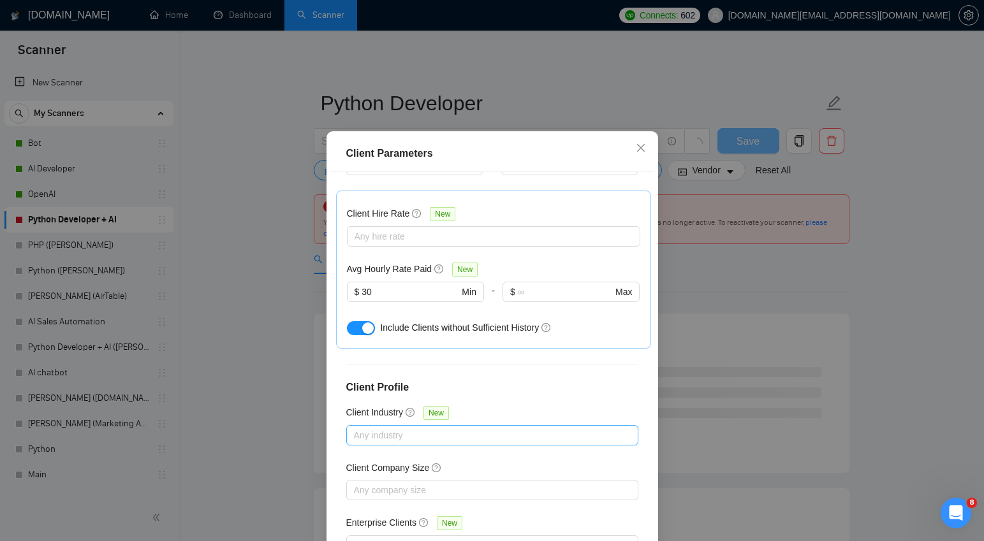
scroll to position [77, 0]
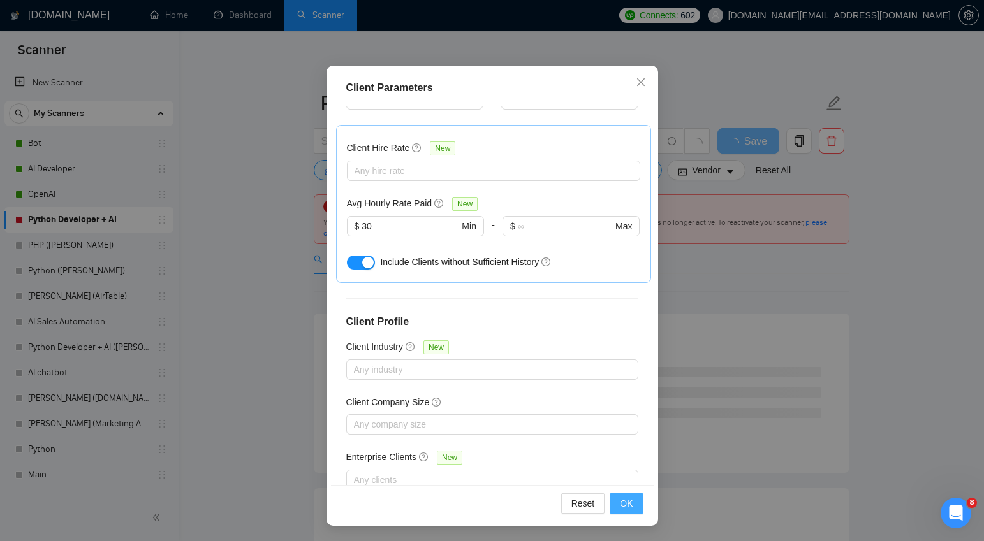
click at [627, 501] on span "OK" at bounding box center [626, 504] width 13 height 14
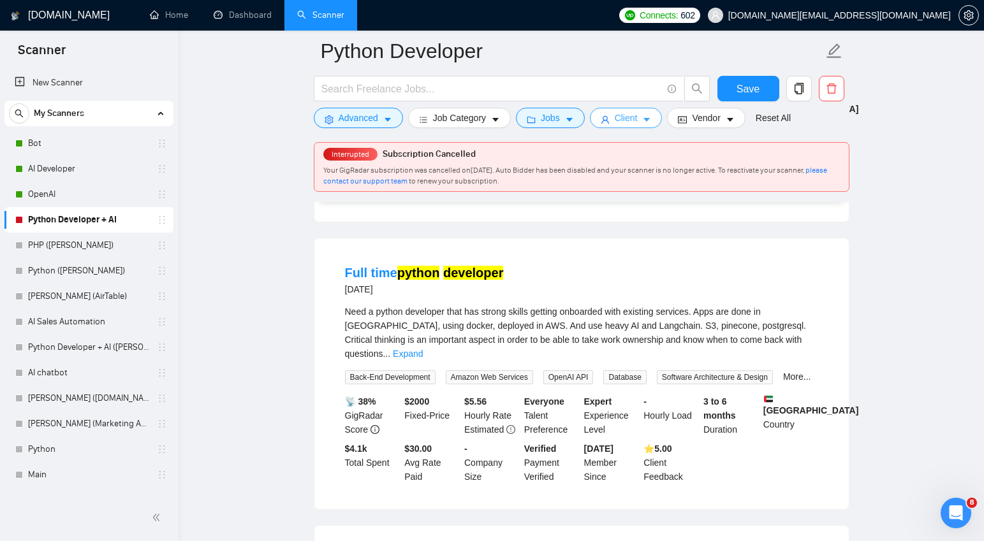
scroll to position [659, 0]
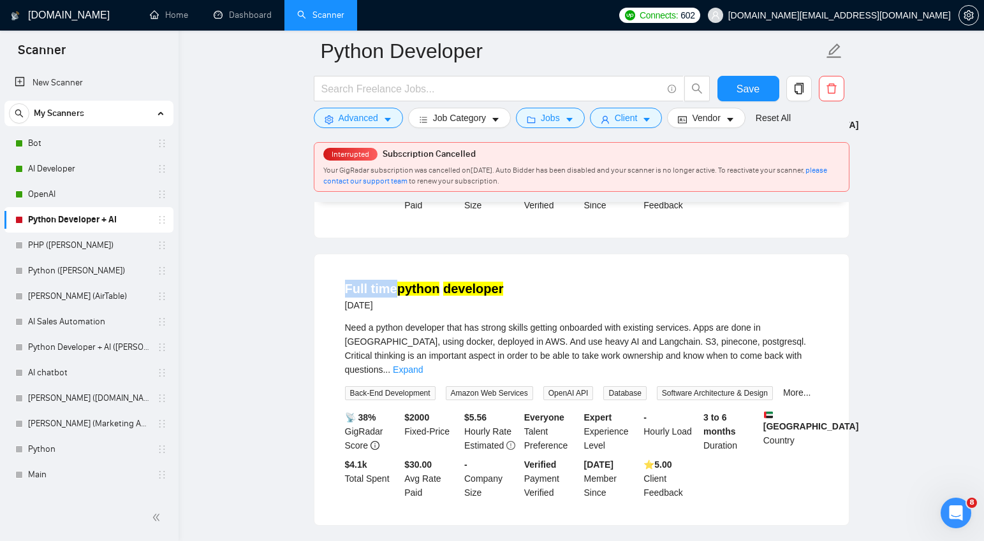
drag, startPoint x: 337, startPoint y: 271, endPoint x: 392, endPoint y: 274, distance: 54.3
click at [392, 274] on li "Full time python developer 3 days ago Need a python developer that has strong s…" at bounding box center [582, 390] width 504 height 240
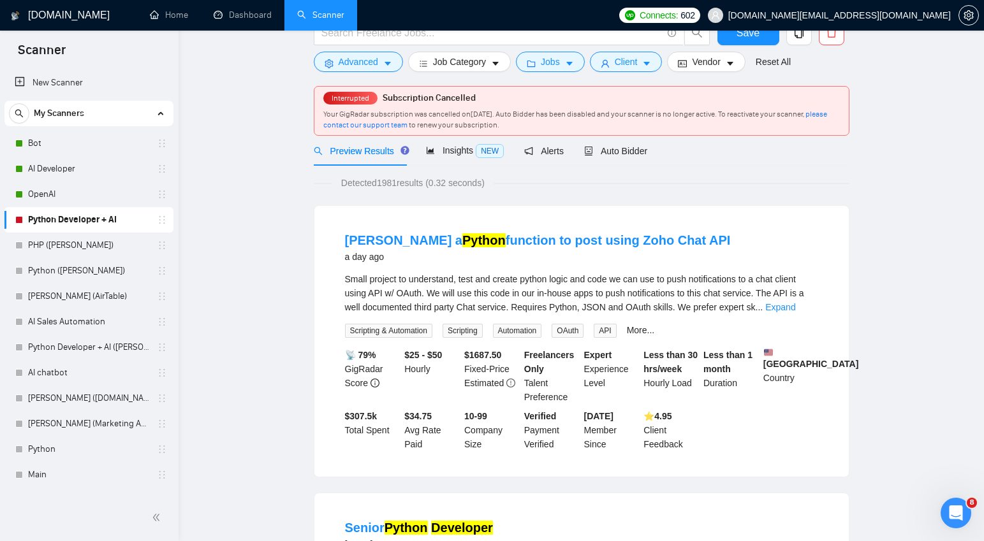
scroll to position [0, 0]
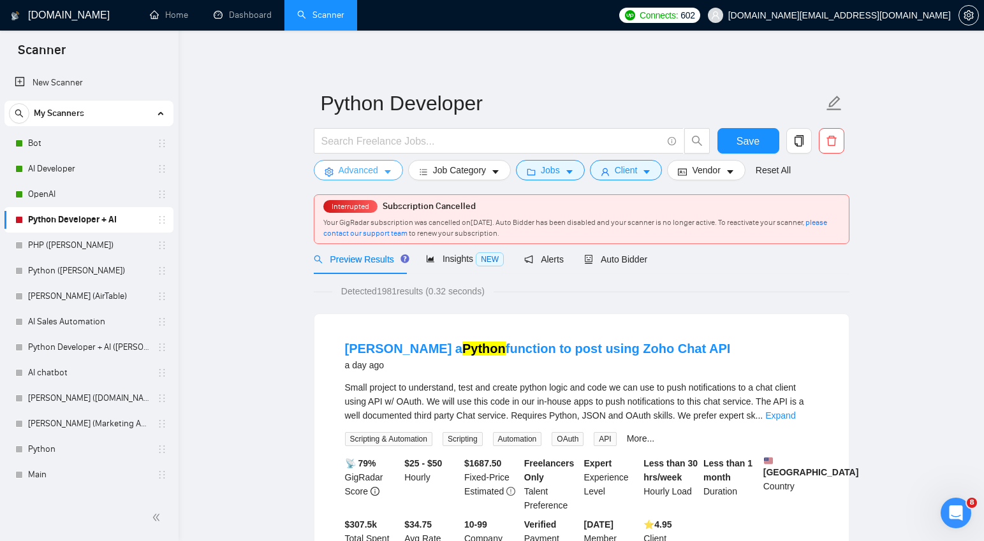
click at [389, 172] on icon "caret-down" at bounding box center [388, 173] width 6 height 4
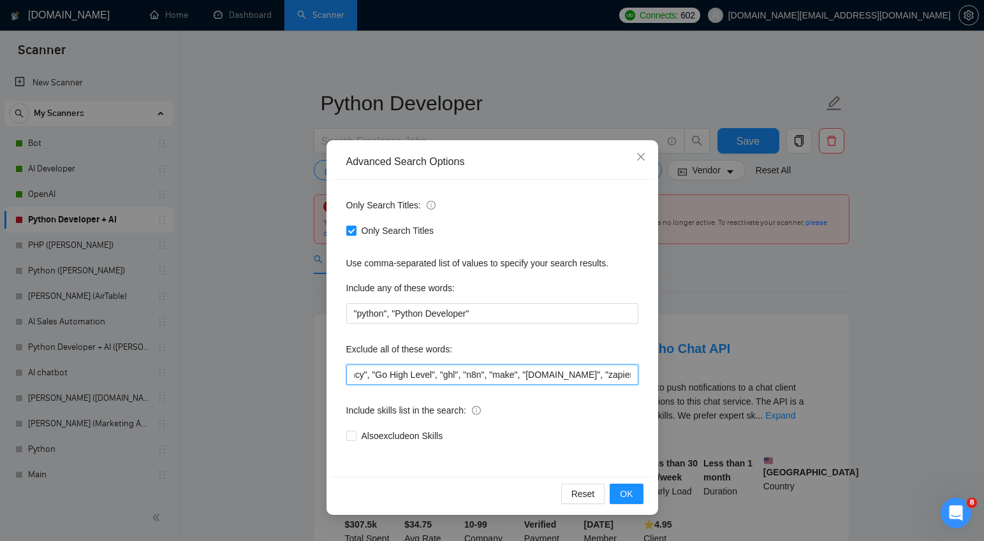
click at [631, 372] on input ""Windows", "Script", "Photo", "Earn", "Posting", "agency", "Go High Level", "gh…" at bounding box center [492, 375] width 292 height 20
paste input "Full time"
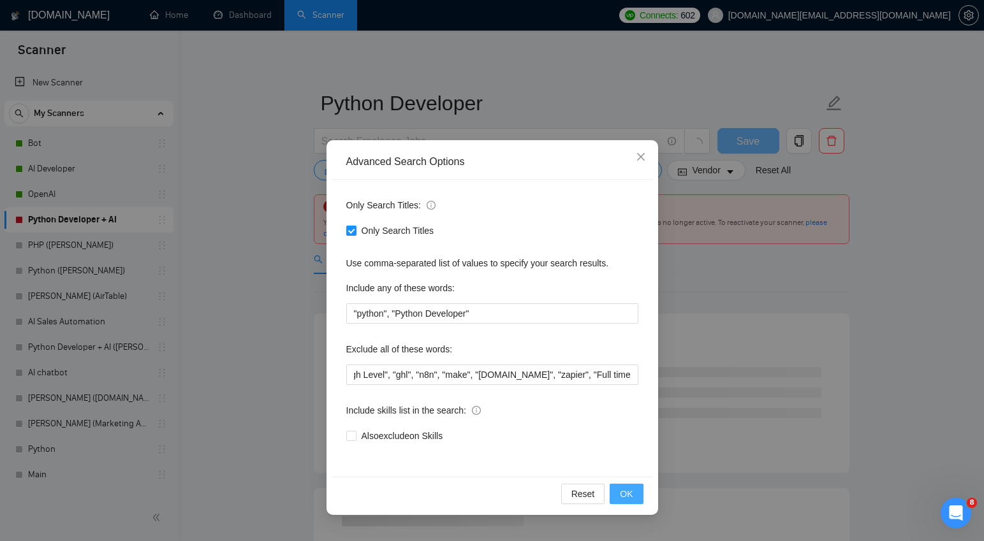
scroll to position [0, 0]
click at [626, 495] on span "OK" at bounding box center [626, 494] width 13 height 14
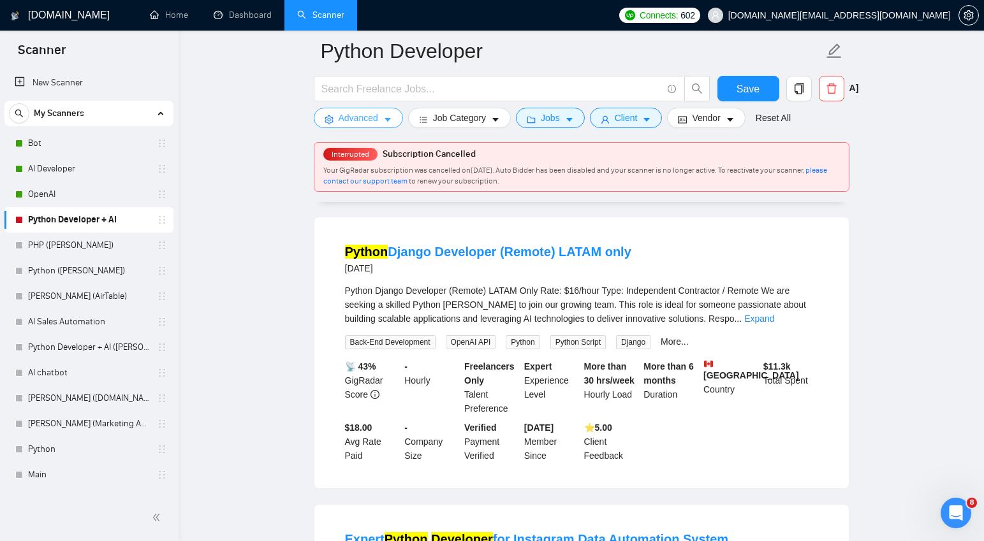
scroll to position [1258, 0]
click at [474, 285] on span "Python Django Developer (Remote) LATAM Only Rate: $16/hour Type: Independent Co…" at bounding box center [575, 304] width 461 height 38
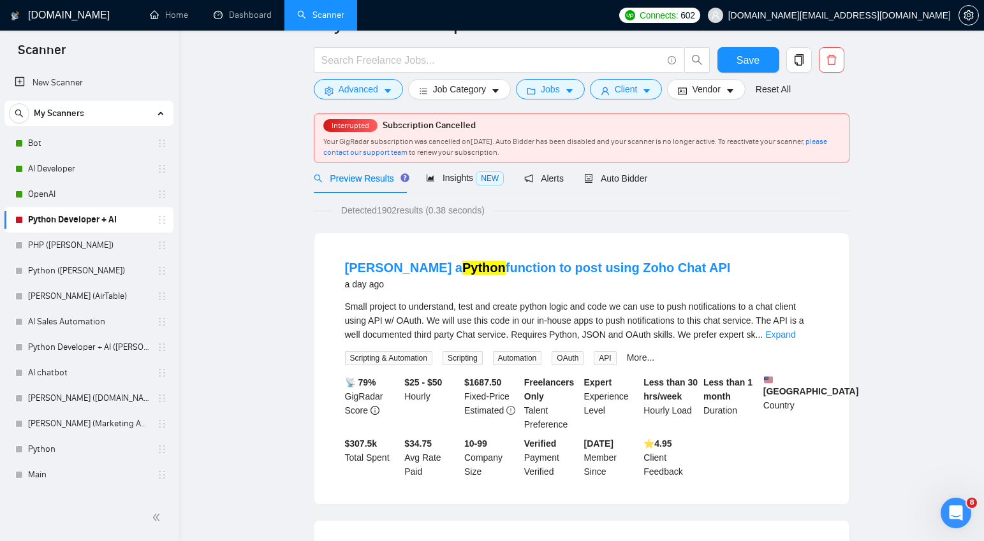
scroll to position [0, 0]
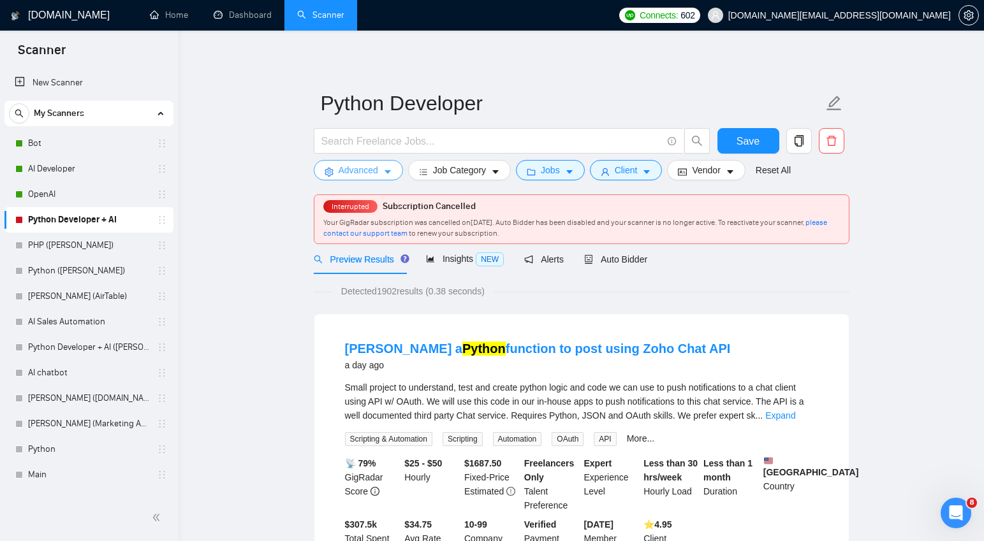
click at [390, 171] on icon "caret-down" at bounding box center [388, 173] width 6 height 4
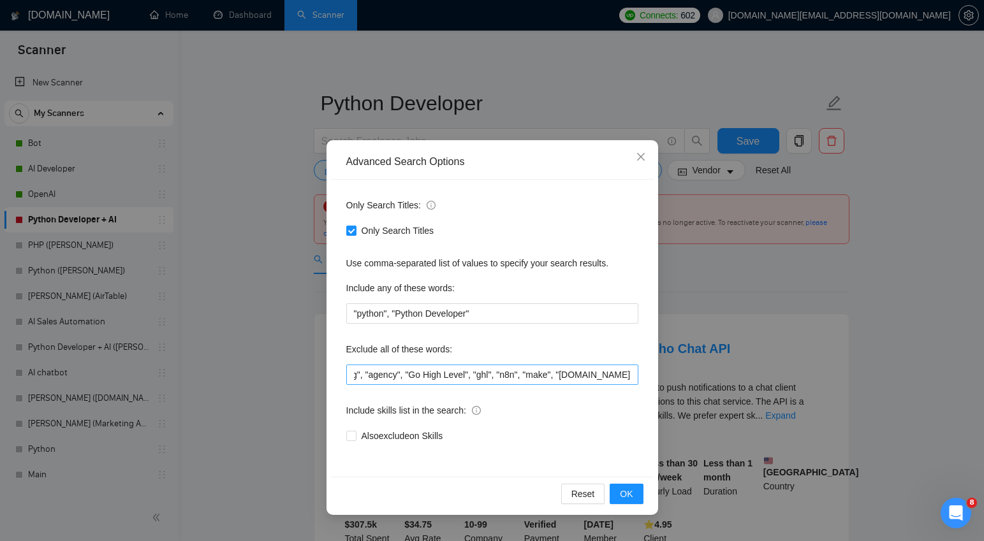
scroll to position [0, 256]
click at [635, 374] on input ""Windows", "Script", "Photo", "Earn", "Posting", "agency", "Go High Level", "gh…" at bounding box center [492, 375] width 292 height 20
paste input "Remote"
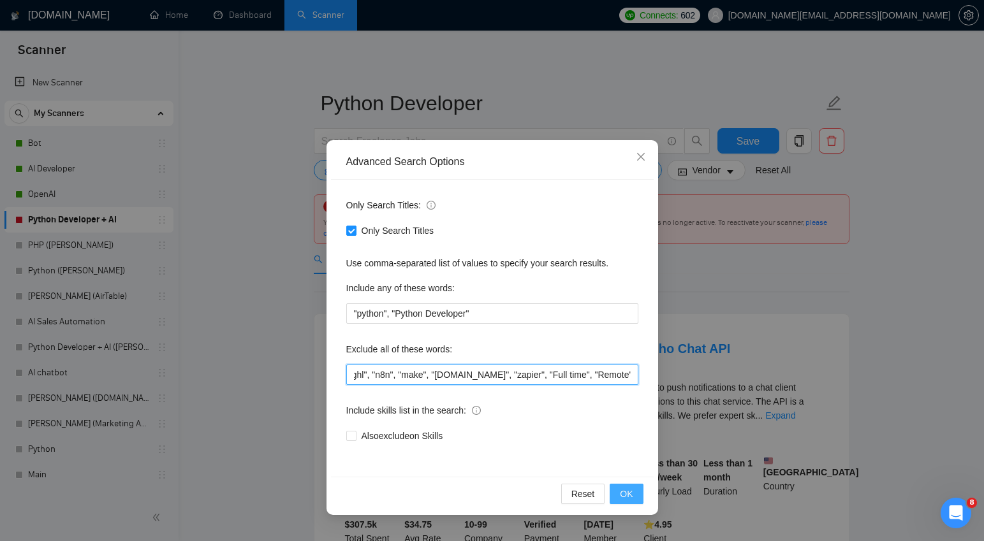
type input ""Windows", "Script", "Photo", "Earn", "Posting", "agency", "Go High Level", "gh…"
click at [628, 495] on span "OK" at bounding box center [626, 494] width 13 height 14
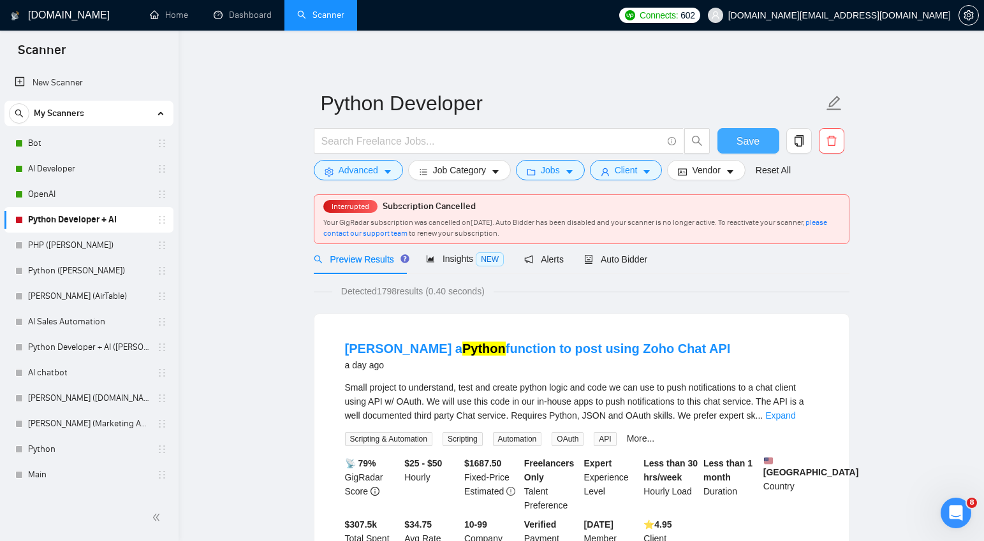
click at [742, 138] on span "Save" at bounding box center [748, 141] width 23 height 16
click at [573, 173] on icon "caret-down" at bounding box center [569, 173] width 6 height 4
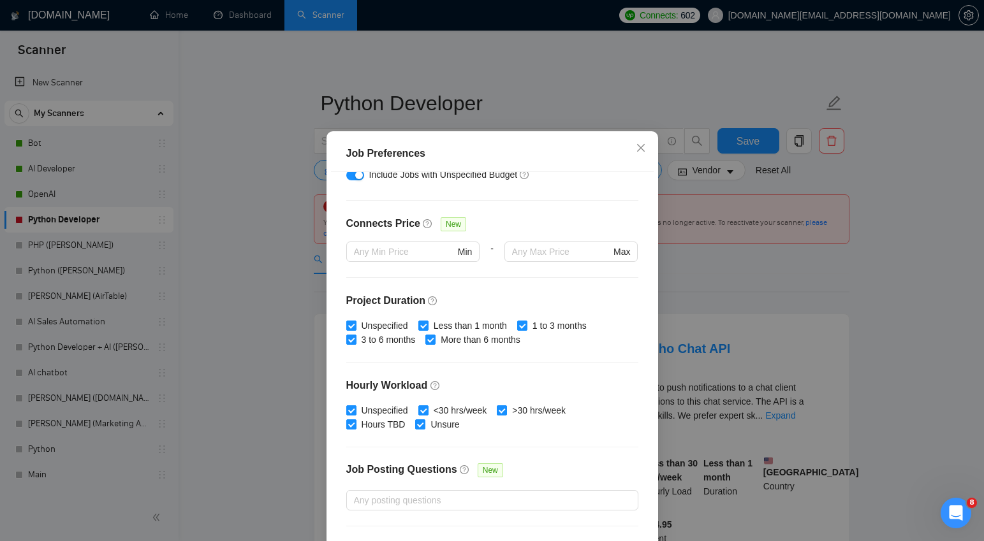
scroll to position [341, 0]
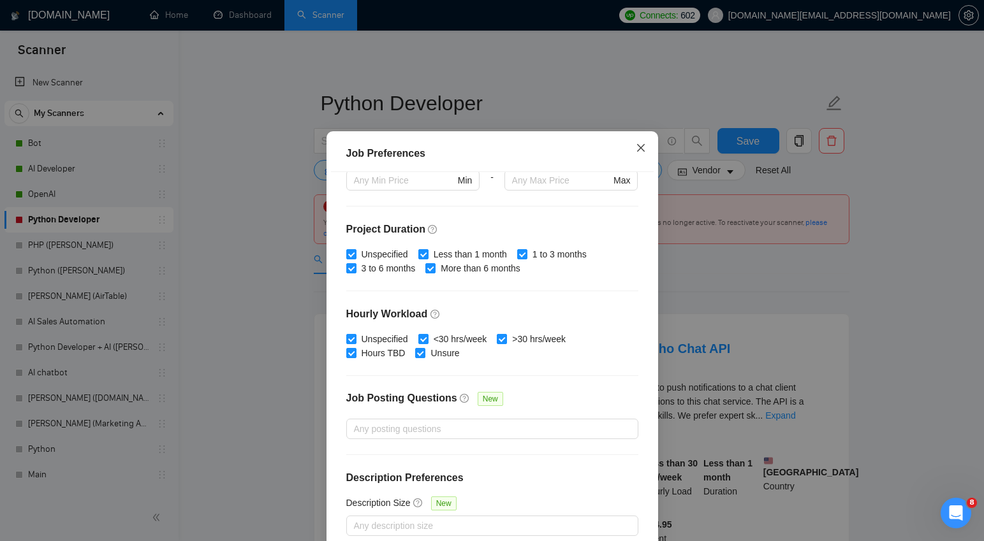
click at [642, 152] on icon "close" at bounding box center [641, 148] width 8 height 8
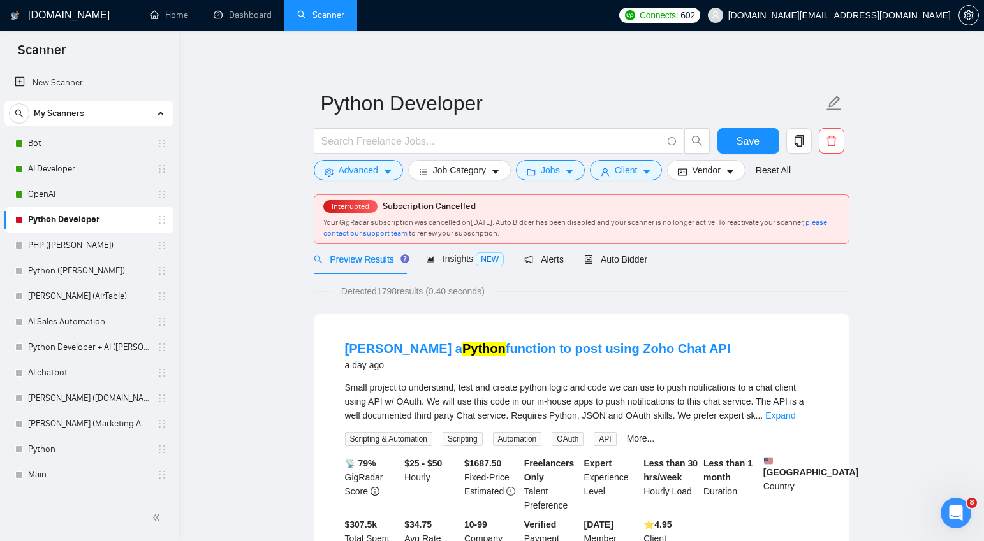
click at [633, 260] on span "Auto Bidder" at bounding box center [615, 259] width 63 height 10
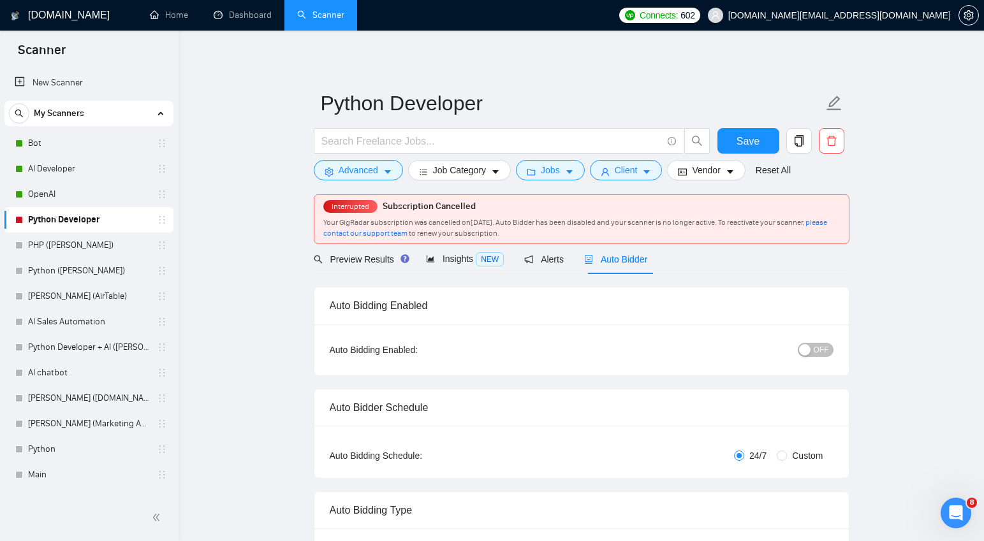
checkbox input "true"
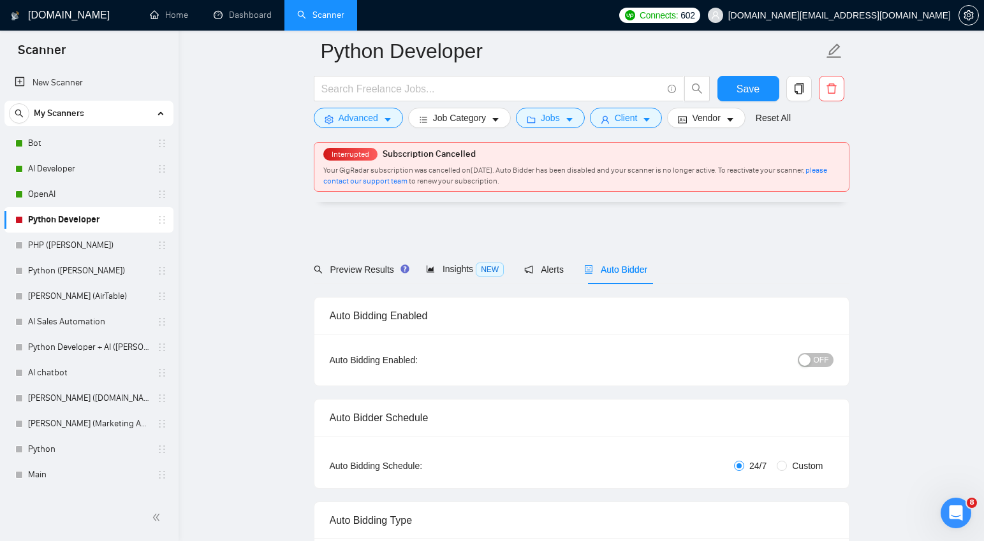
scroll to position [66, 0]
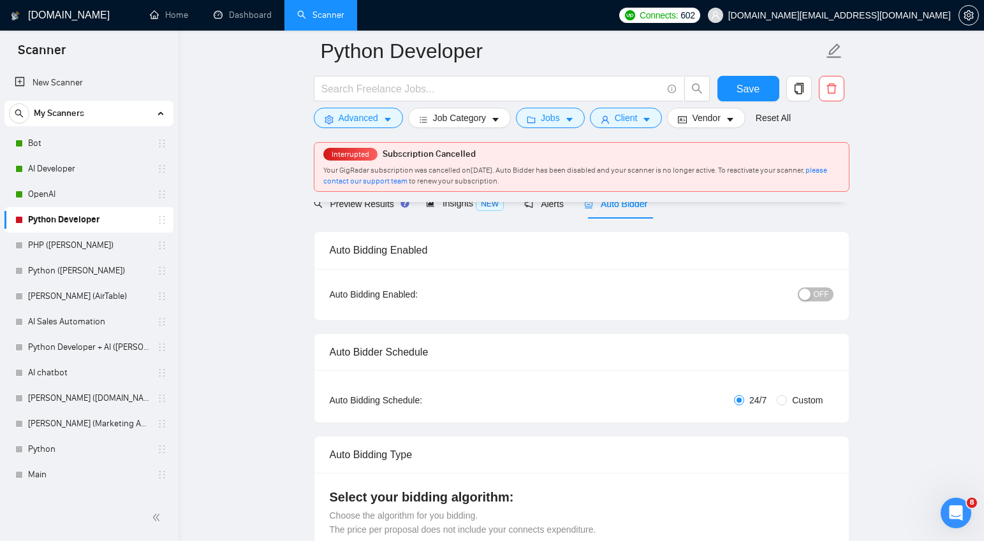
click at [805, 286] on div "OFF" at bounding box center [749, 294] width 168 height 20
click at [806, 298] on div "button" at bounding box center [804, 294] width 11 height 11
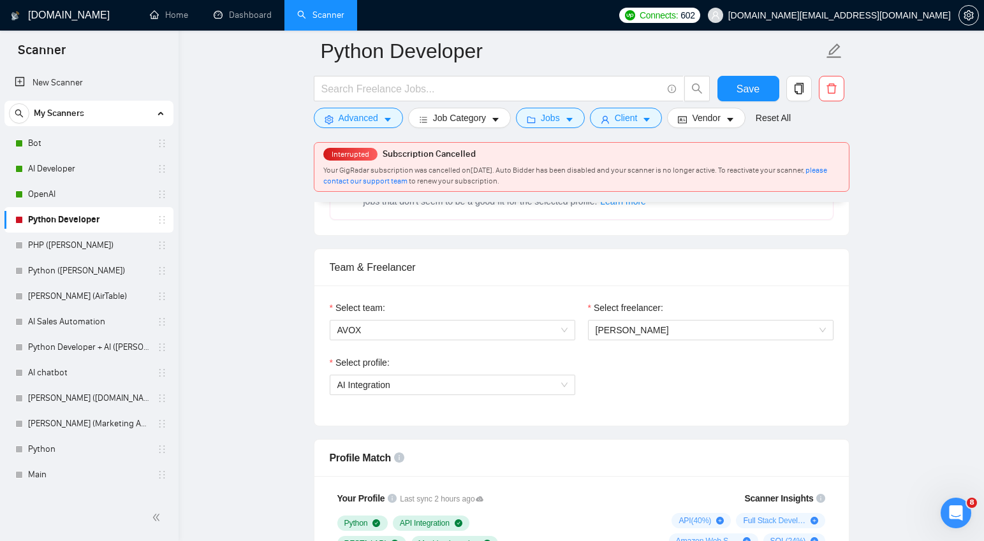
scroll to position [596, 0]
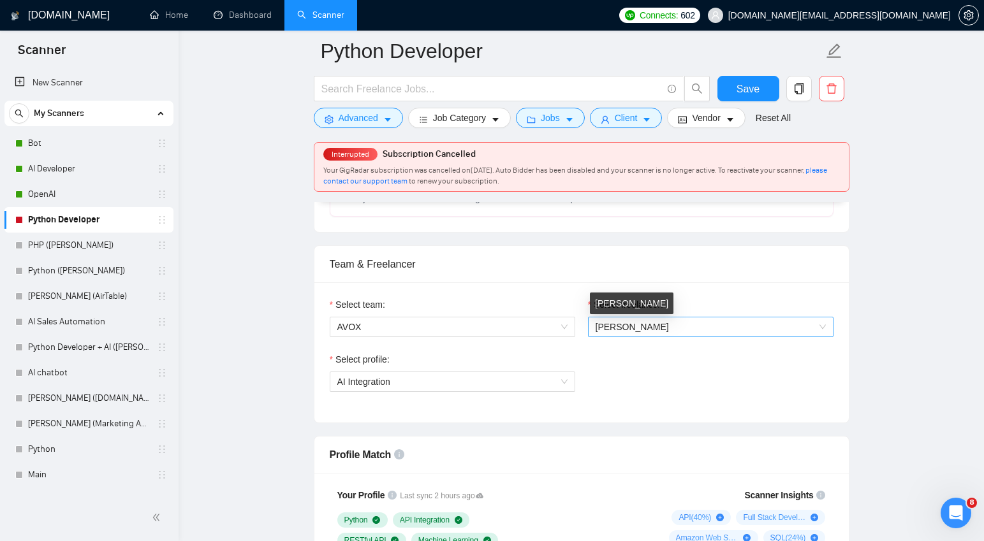
click at [620, 326] on span "Artem Krechmer" at bounding box center [632, 327] width 73 height 10
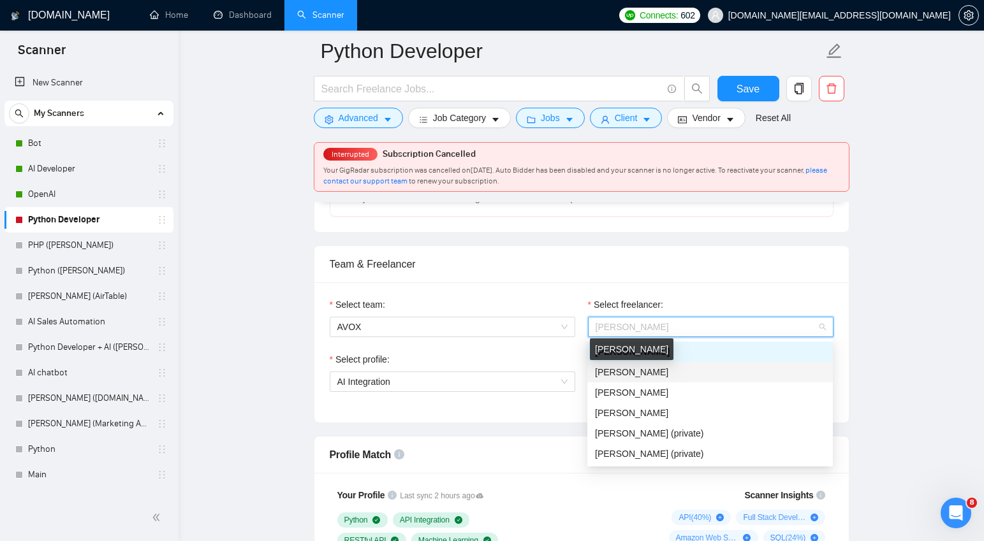
click at [626, 370] on span "Andrii Yelshyn" at bounding box center [631, 372] width 73 height 10
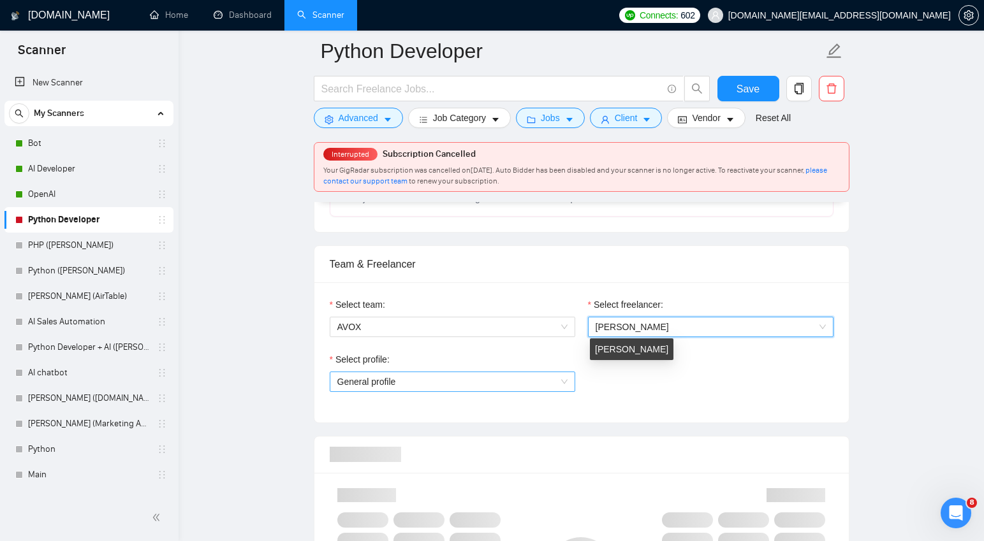
click at [512, 383] on span "General profile" at bounding box center [452, 381] width 230 height 19
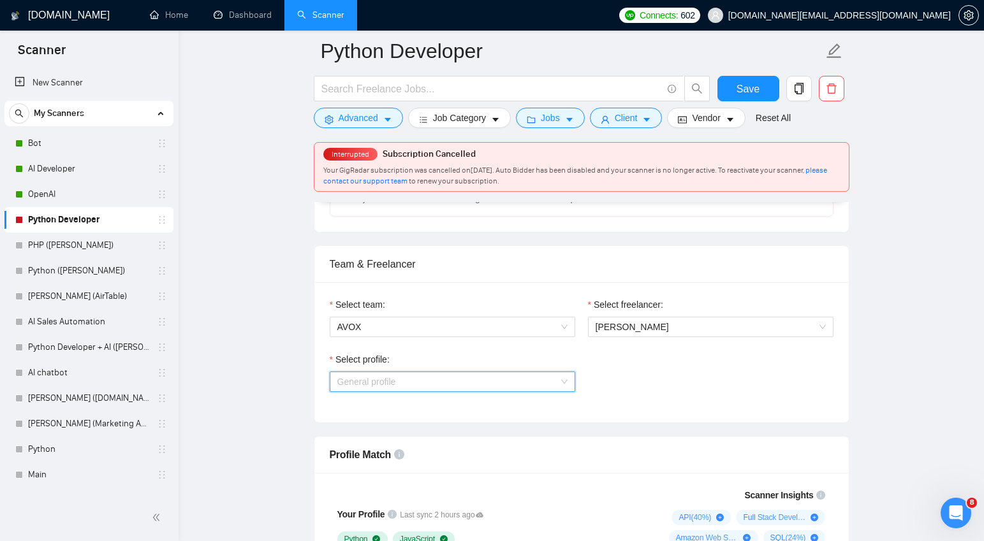
click at [512, 383] on span "General profile" at bounding box center [452, 381] width 230 height 19
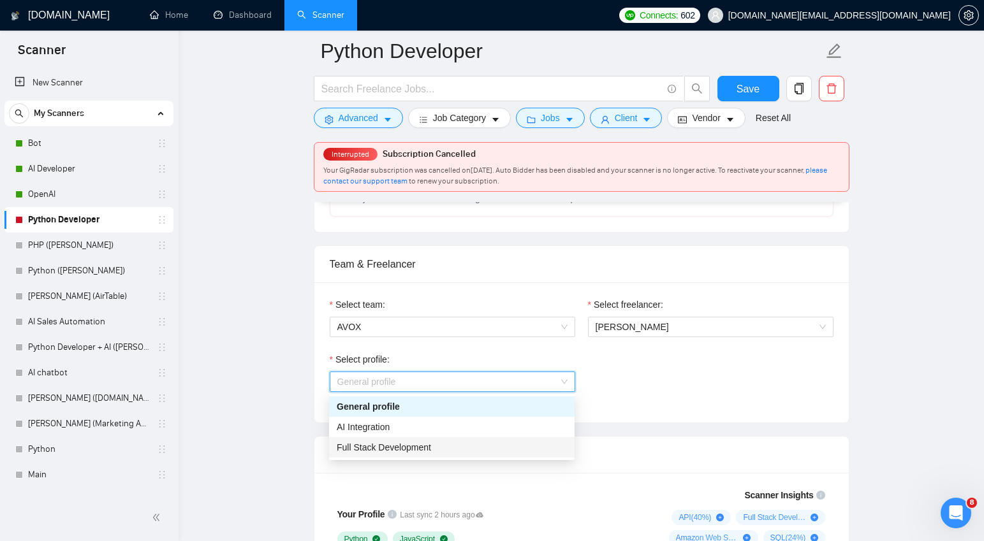
click at [436, 447] on div "Full Stack Development" at bounding box center [452, 448] width 230 height 14
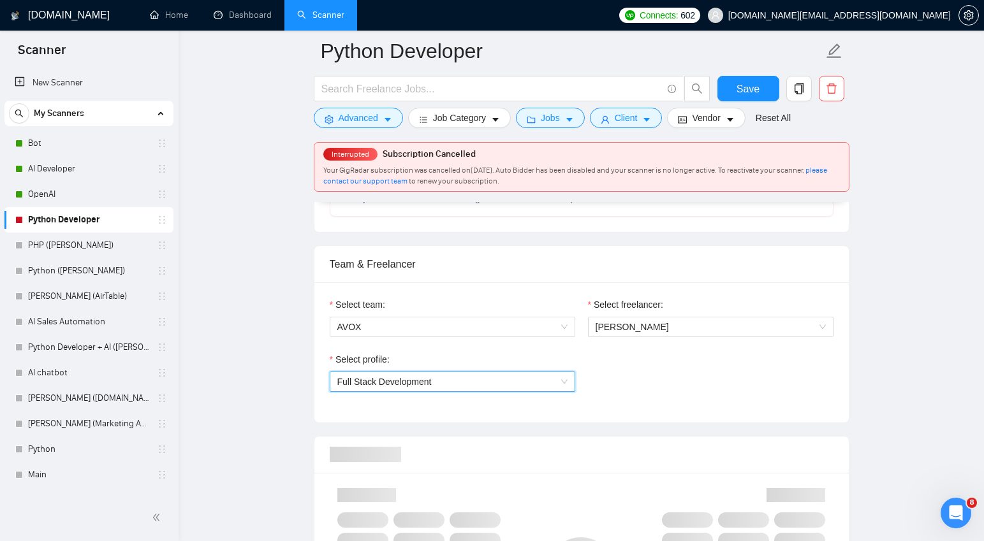
click at [603, 394] on div "Select profile: 1110580755107926016 Full Stack Development" at bounding box center [581, 380] width 517 height 55
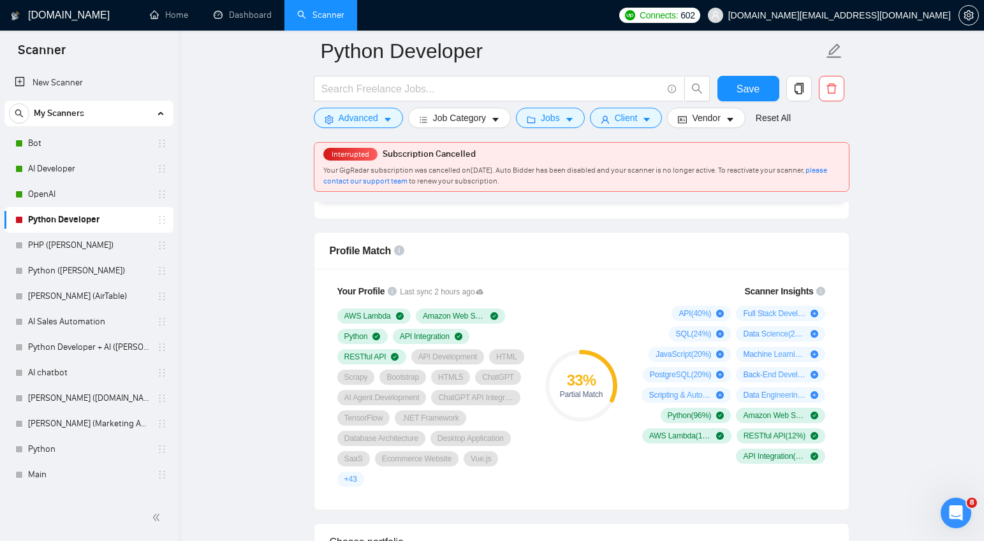
scroll to position [801, 0]
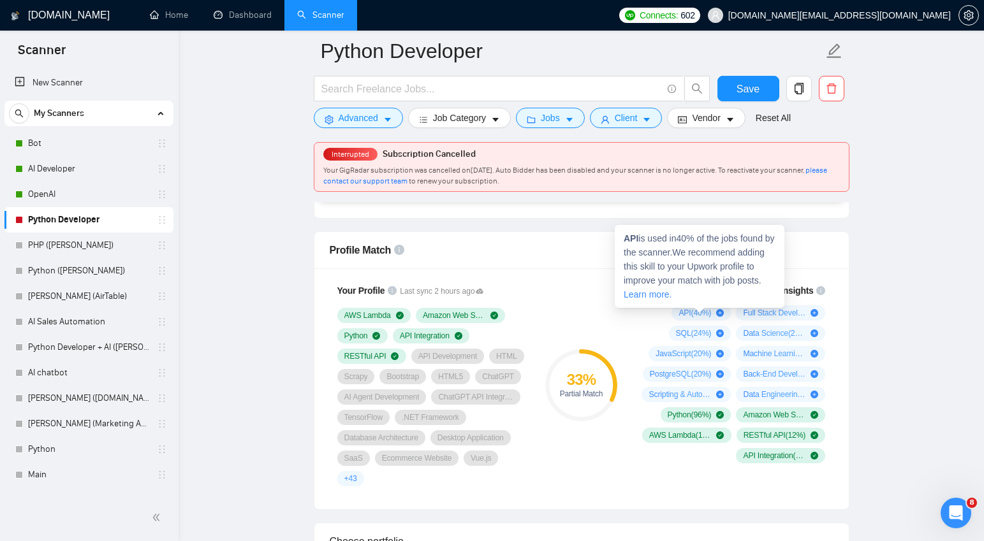
click at [633, 240] on strong "API" at bounding box center [631, 238] width 15 height 10
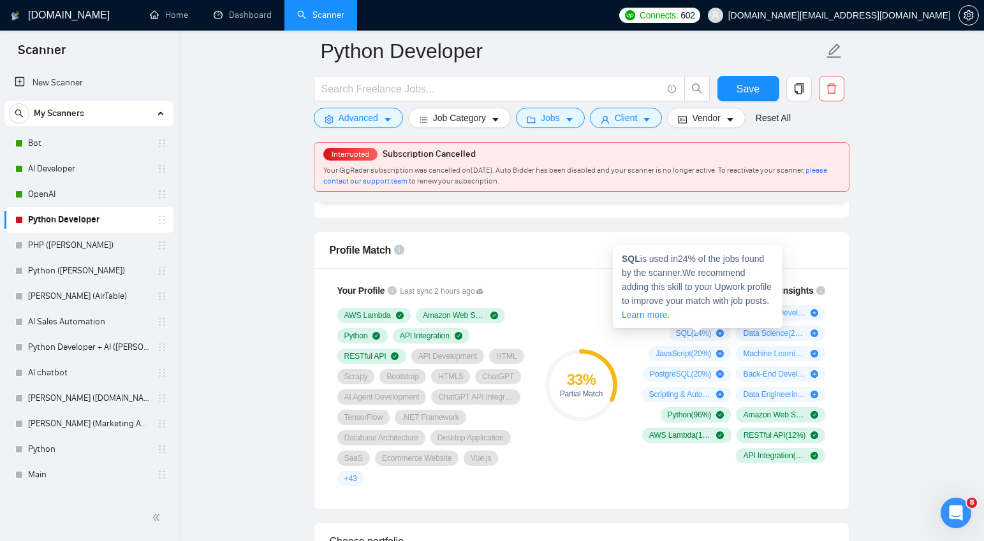
click at [631, 260] on strong "SQL" at bounding box center [631, 259] width 18 height 10
click at [630, 260] on strong "SQL" at bounding box center [631, 259] width 18 height 10
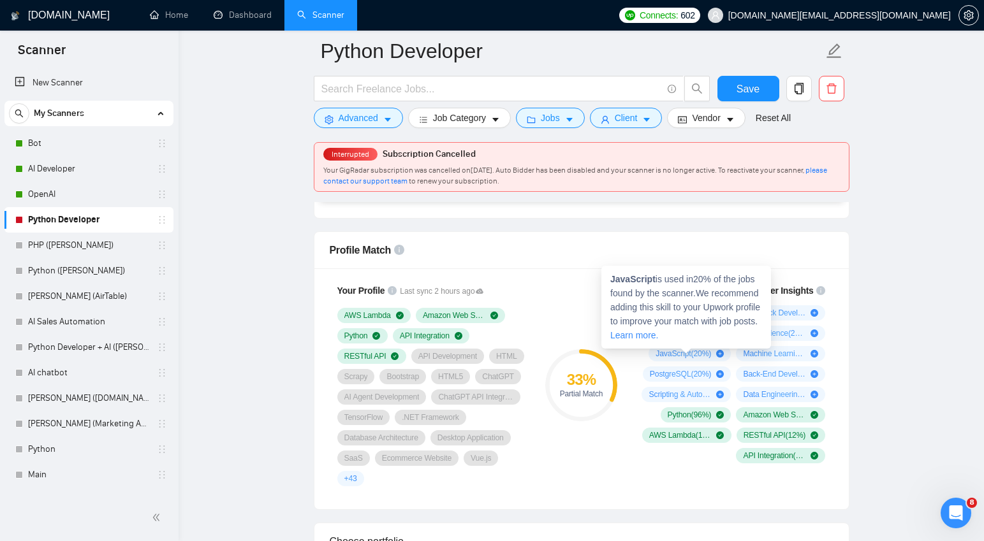
click at [640, 280] on strong "JavaScript" at bounding box center [632, 279] width 45 height 10
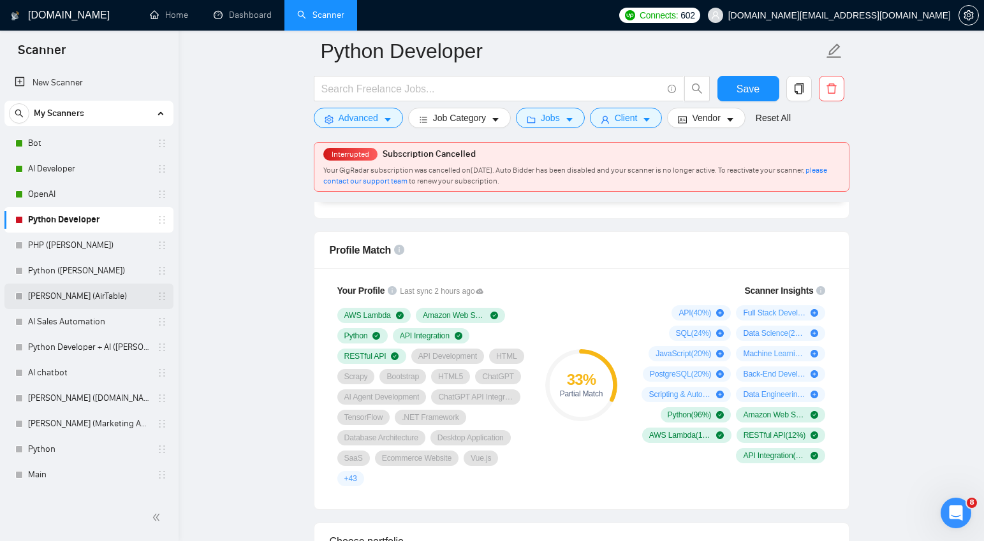
scroll to position [803, 0]
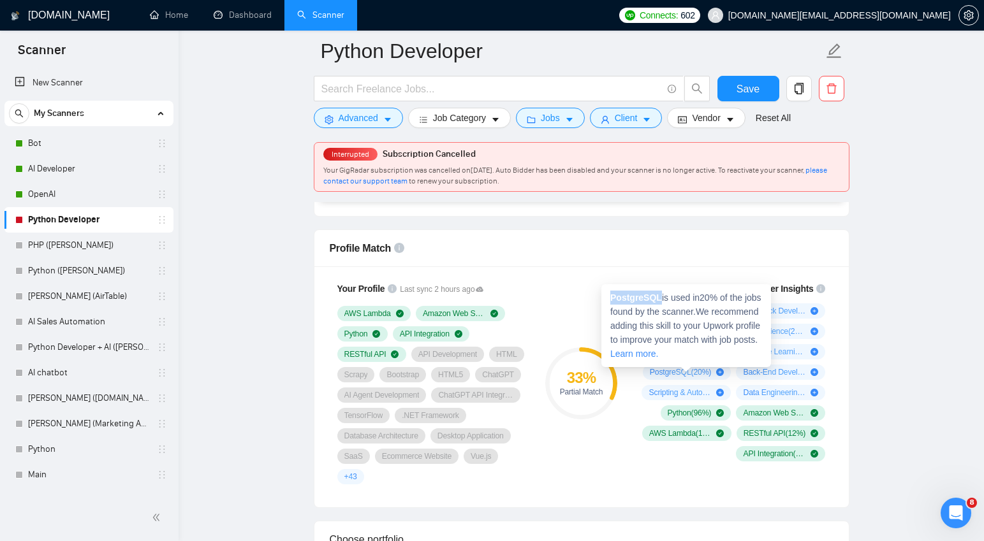
drag, startPoint x: 661, startPoint y: 296, endPoint x: 610, endPoint y: 297, distance: 51.0
click at [610, 297] on strong "PostgreSQL" at bounding box center [636, 298] width 52 height 10
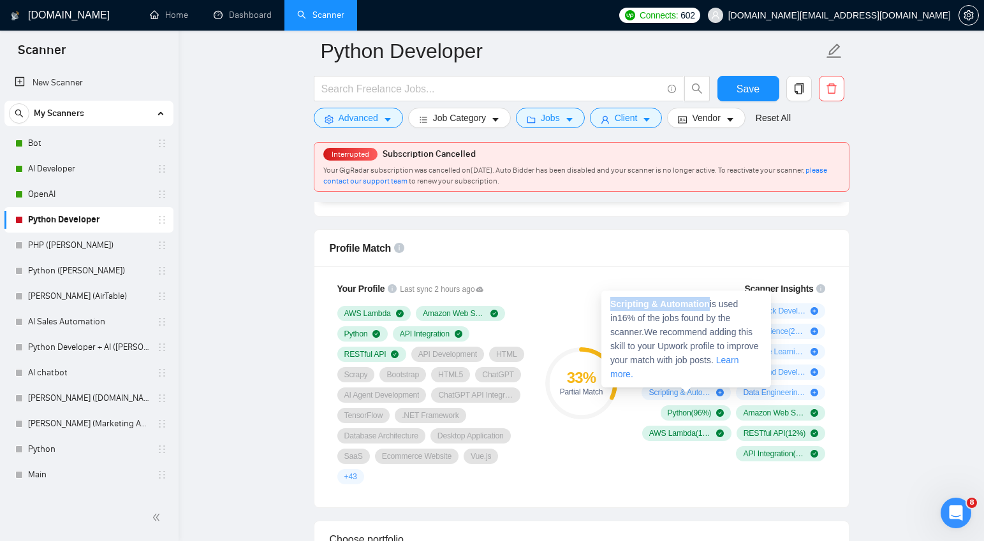
drag, startPoint x: 712, startPoint y: 302, endPoint x: 610, endPoint y: 302, distance: 102.0
click at [610, 302] on span "Scripting & Automation is used in 16 % of the jobs found by the scanner. We rec…" at bounding box center [684, 339] width 149 height 80
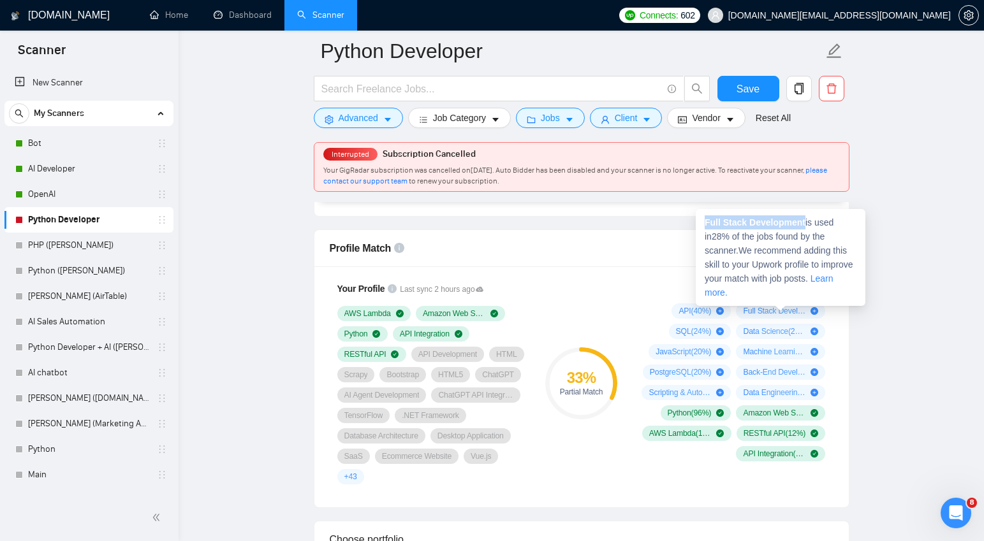
drag, startPoint x: 807, startPoint y: 218, endPoint x: 707, endPoint y: 221, distance: 100.8
click at [707, 221] on span "Full Stack Development is used in 28 % of the jobs found by the scanner. We rec…" at bounding box center [779, 257] width 149 height 80
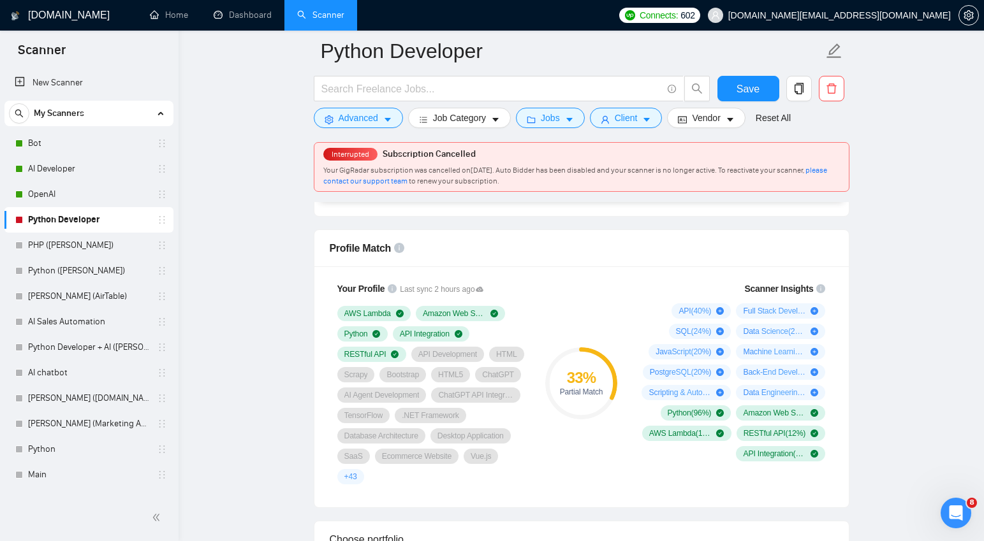
scroll to position [804, 0]
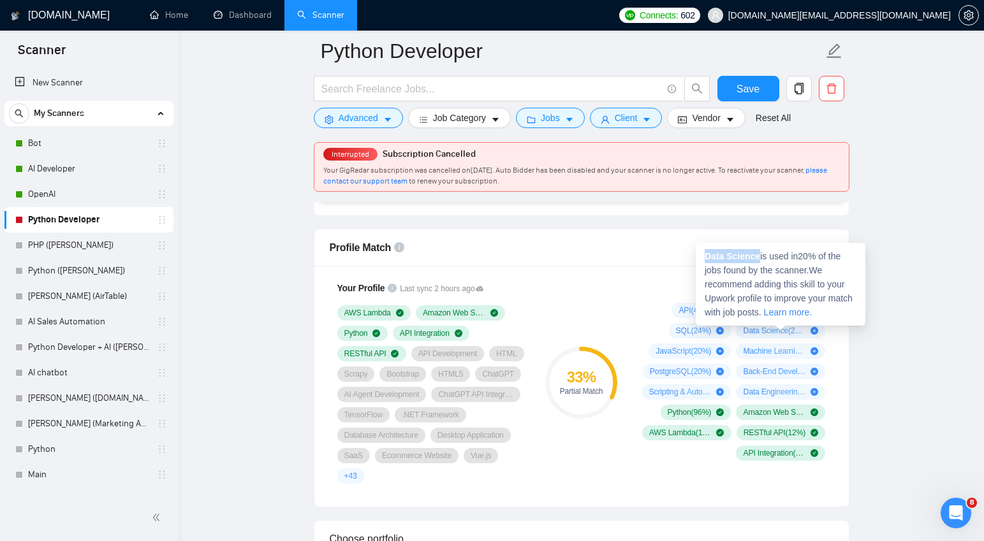
drag, startPoint x: 762, startPoint y: 254, endPoint x: 705, endPoint y: 255, distance: 56.8
click at [705, 255] on span "Data Science is used in 20 % of the jobs found by the scanner. We recommend add…" at bounding box center [779, 284] width 148 height 66
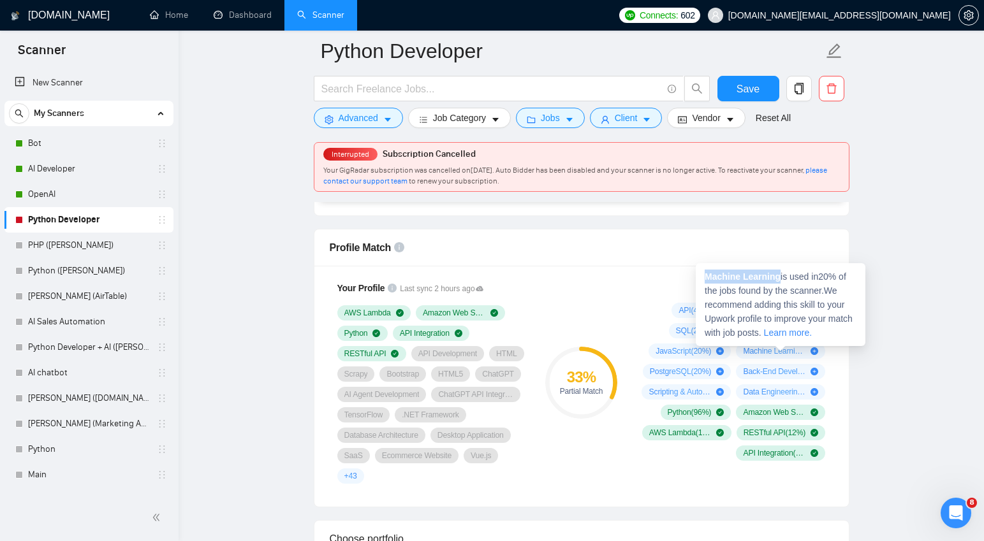
drag, startPoint x: 783, startPoint y: 274, endPoint x: 704, endPoint y: 276, distance: 78.5
click at [705, 276] on span "Machine Learning is used in 20 % of the jobs found by the scanner. We recommend…" at bounding box center [779, 305] width 148 height 66
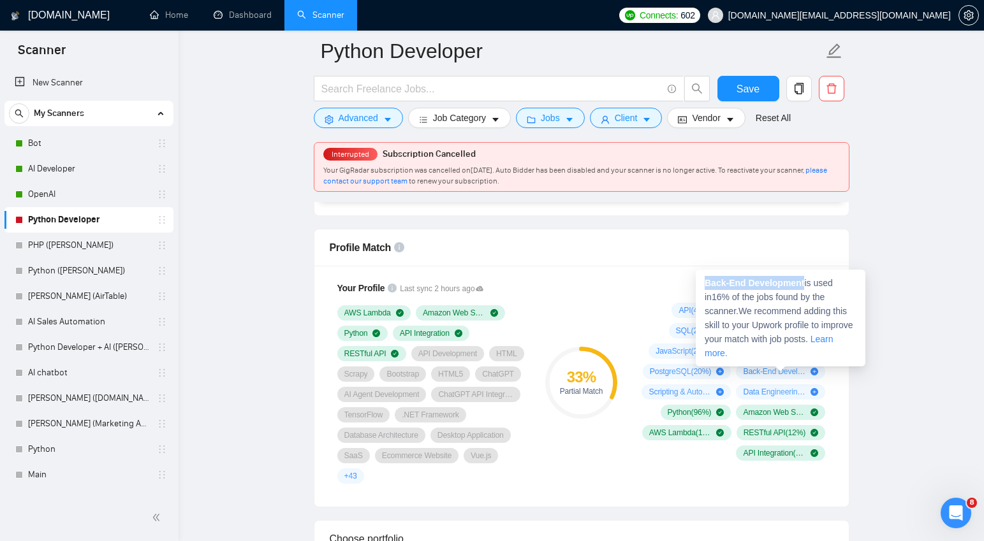
drag, startPoint x: 807, startPoint y: 280, endPoint x: 713, endPoint y: 281, distance: 94.4
click at [703, 280] on div "Back-End Development is used in 16 % of the jobs found by the scanner. We recom…" at bounding box center [781, 318] width 170 height 97
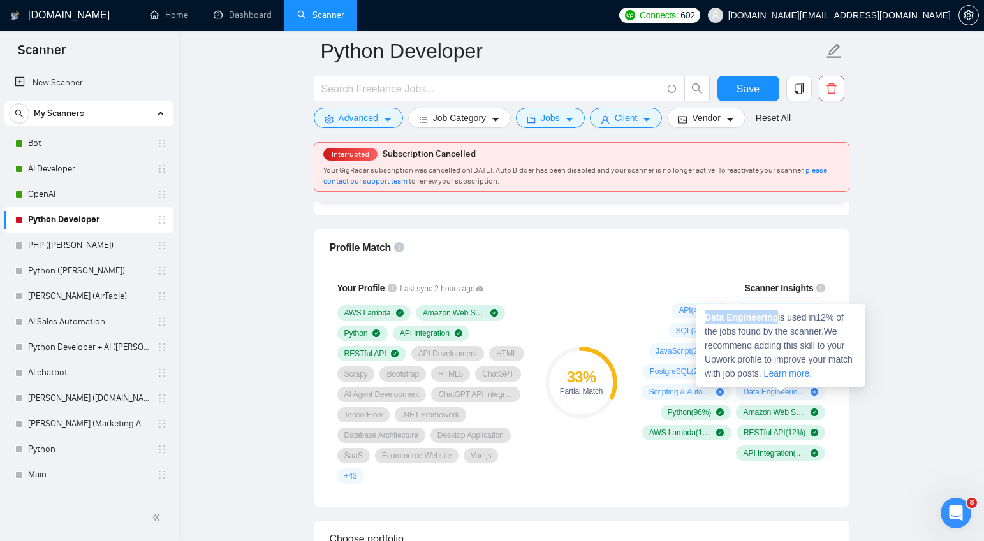
drag, startPoint x: 781, startPoint y: 316, endPoint x: 700, endPoint y: 318, distance: 80.4
click at [700, 318] on div "Data Engineering is used in 12 % of the jobs found by the scanner. We recommend…" at bounding box center [781, 345] width 170 height 83
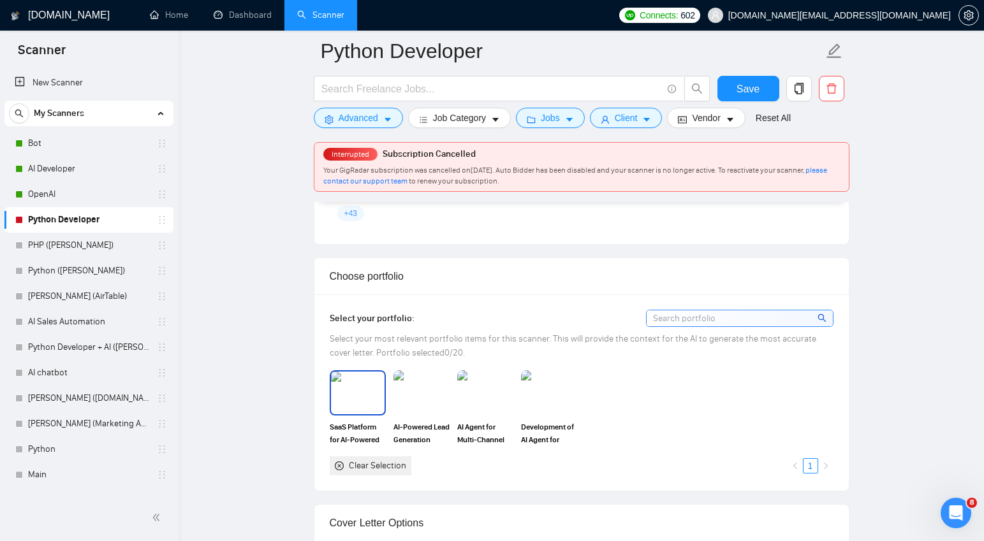
scroll to position [1067, 0]
click at [357, 389] on img at bounding box center [358, 393] width 54 height 42
click at [425, 395] on img at bounding box center [422, 392] width 54 height 42
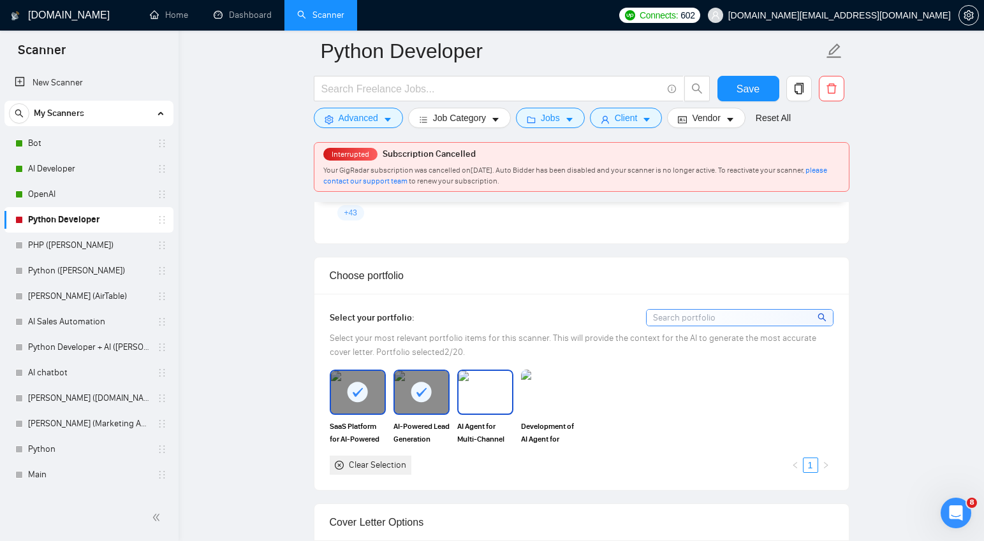
click at [499, 393] on img at bounding box center [486, 392] width 54 height 42
click at [531, 390] on img at bounding box center [549, 392] width 54 height 42
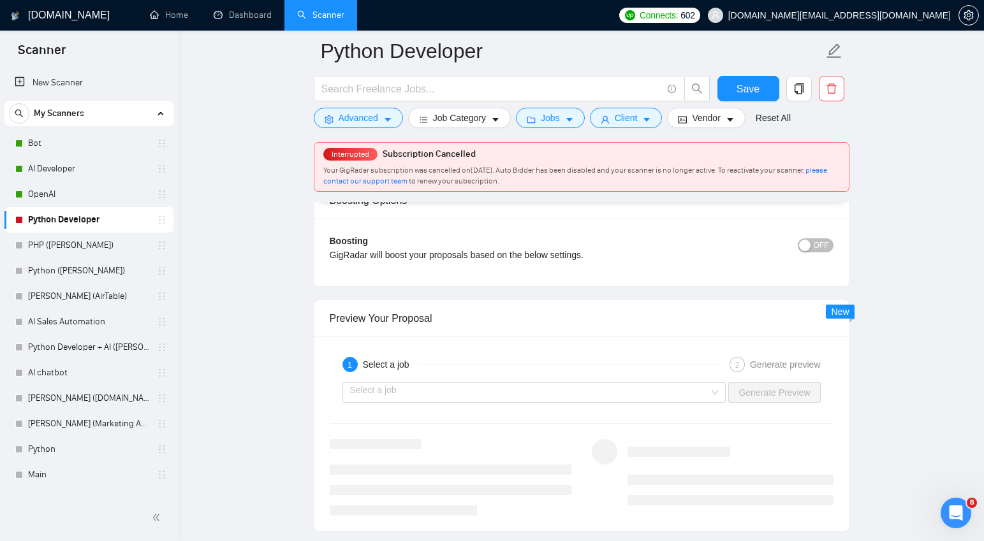
scroll to position [2287, 0]
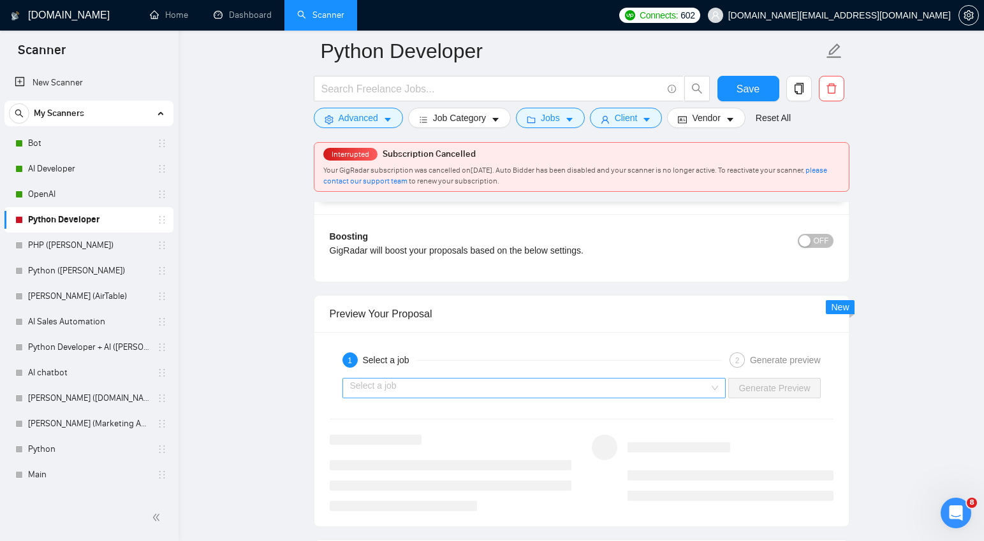
click at [625, 386] on input "search" at bounding box center [530, 388] width 360 height 19
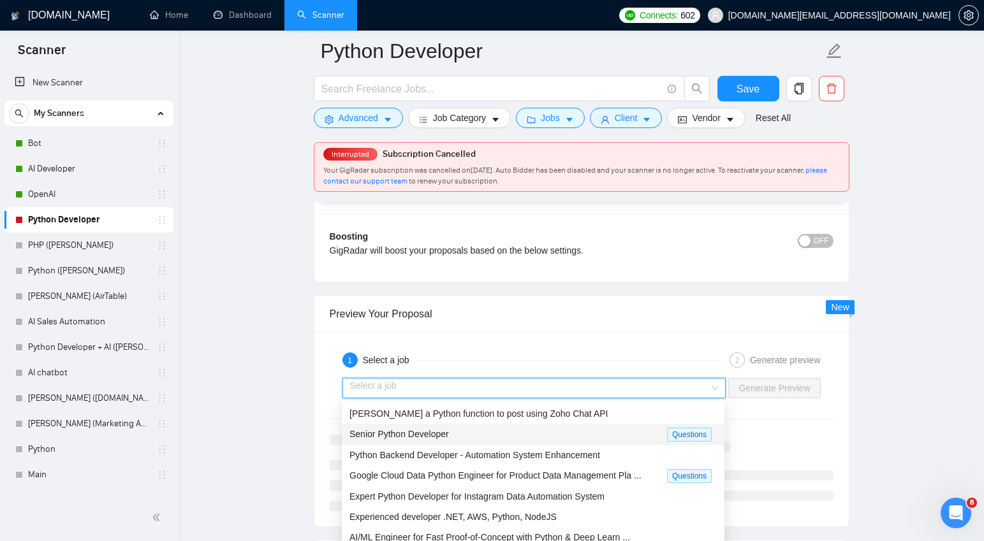
click at [566, 438] on div "Senior Python Developer" at bounding box center [509, 434] width 318 height 15
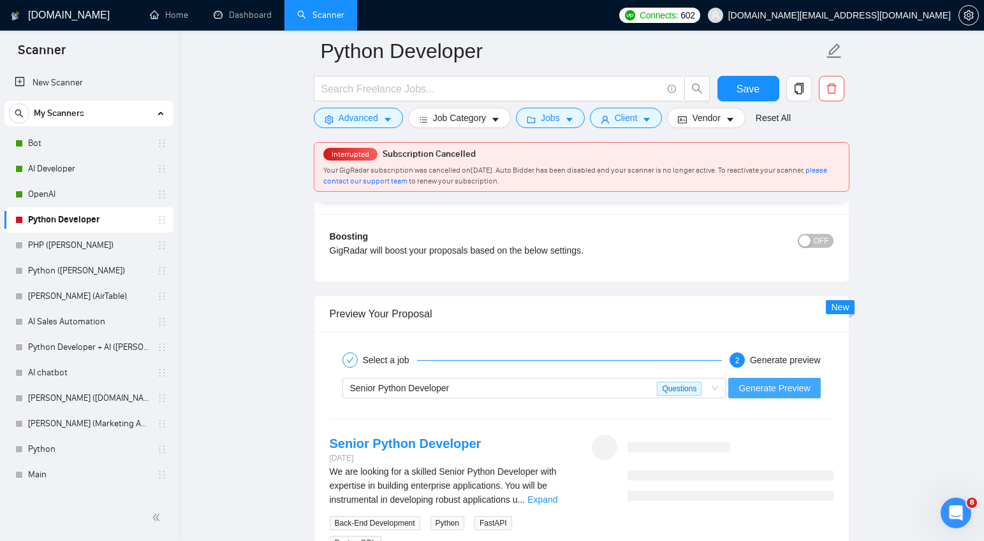
click at [757, 388] on span "Generate Preview" at bounding box center [774, 388] width 71 height 14
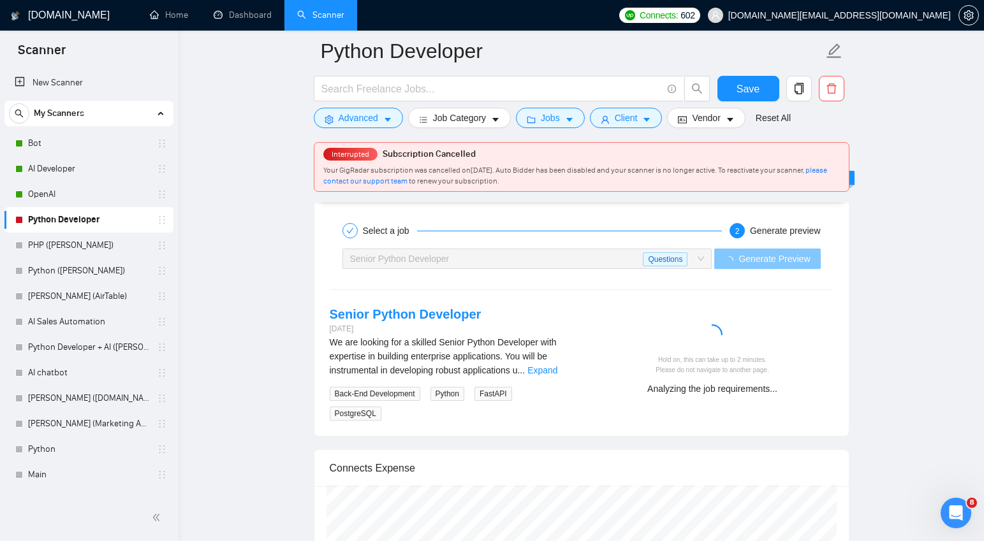
scroll to position [2418, 0]
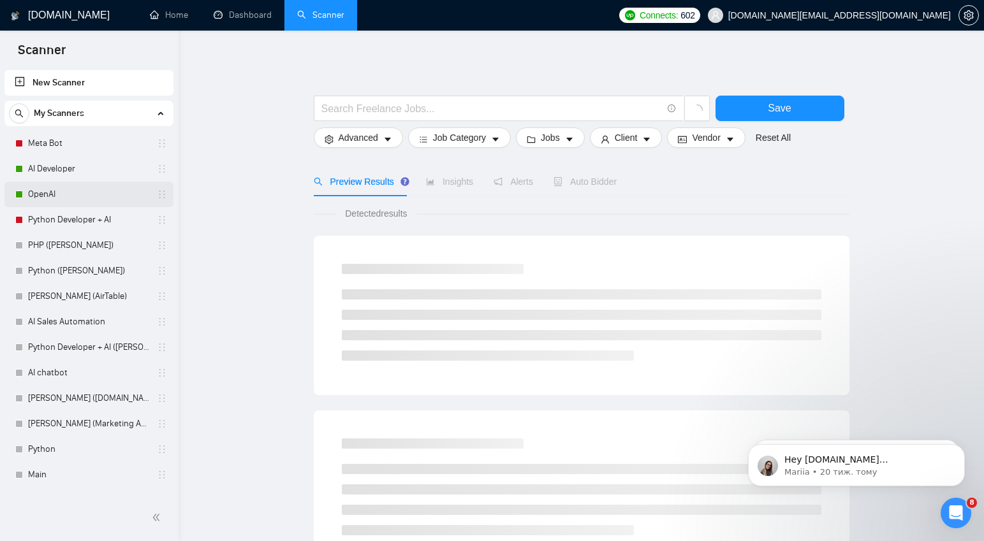
click at [48, 193] on link "OpenAI" at bounding box center [88, 195] width 121 height 26
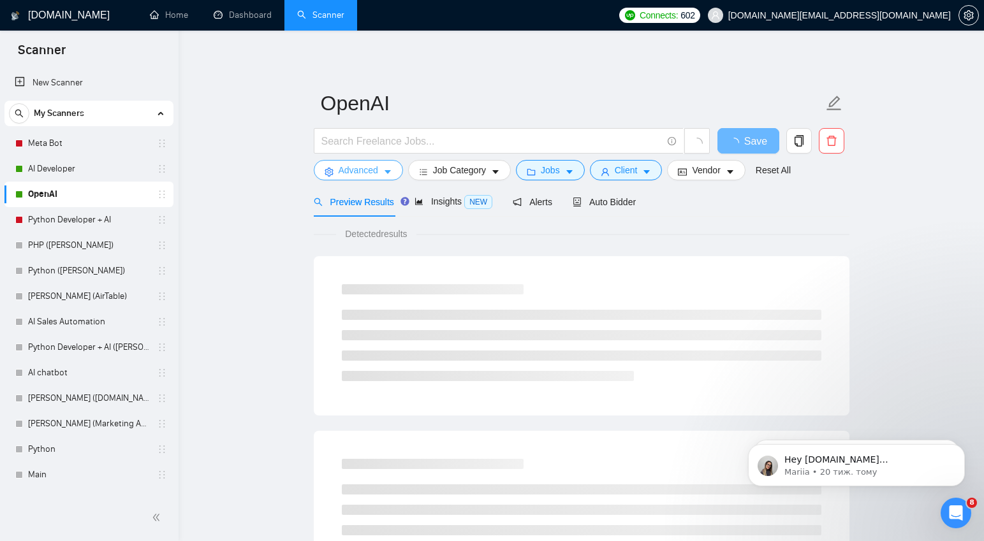
click at [381, 170] on button "Advanced" at bounding box center [358, 170] width 89 height 20
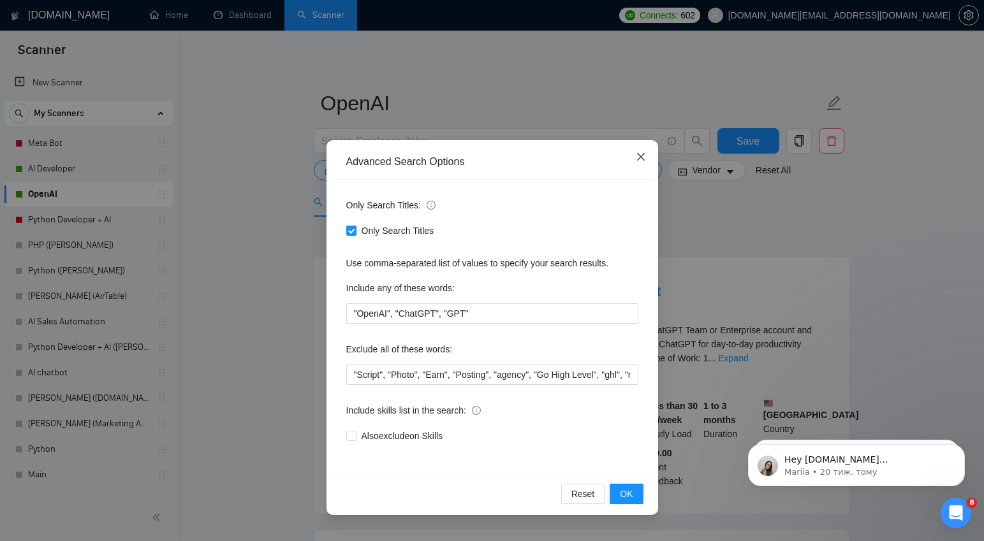
click at [641, 158] on icon "close" at bounding box center [641, 157] width 8 height 8
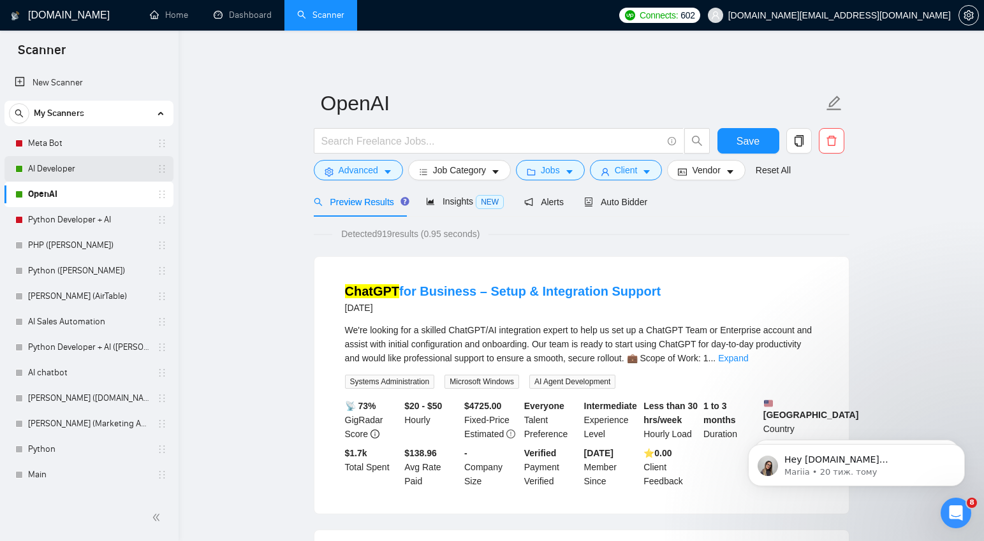
click at [54, 166] on link "AI Developer" at bounding box center [88, 169] width 121 height 26
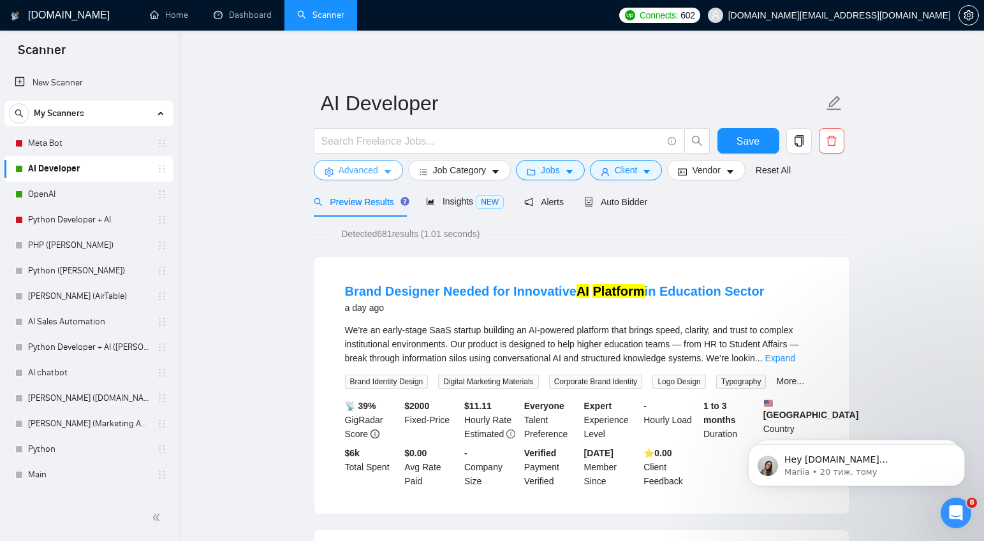
click at [387, 173] on icon "caret-down" at bounding box center [387, 172] width 9 height 9
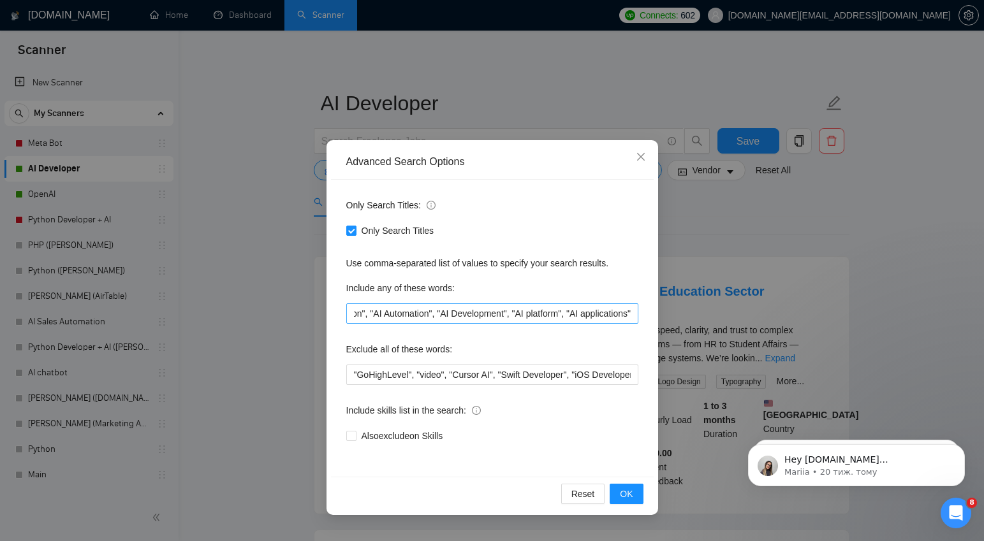
scroll to position [0, 549]
click at [642, 154] on icon "close" at bounding box center [641, 157] width 10 height 10
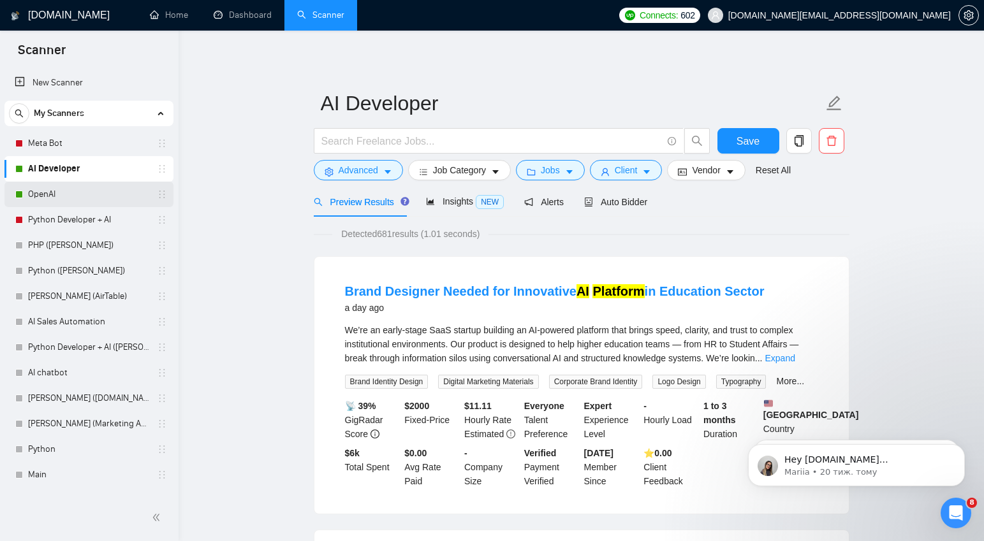
click at [64, 195] on link "OpenAI" at bounding box center [88, 195] width 121 height 26
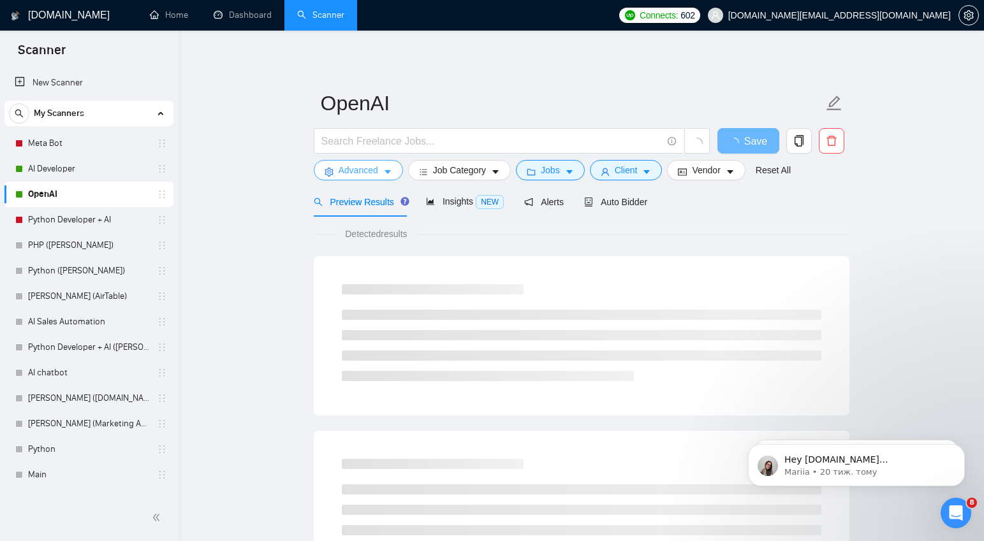
click at [375, 173] on span "Advanced" at bounding box center [359, 170] width 40 height 14
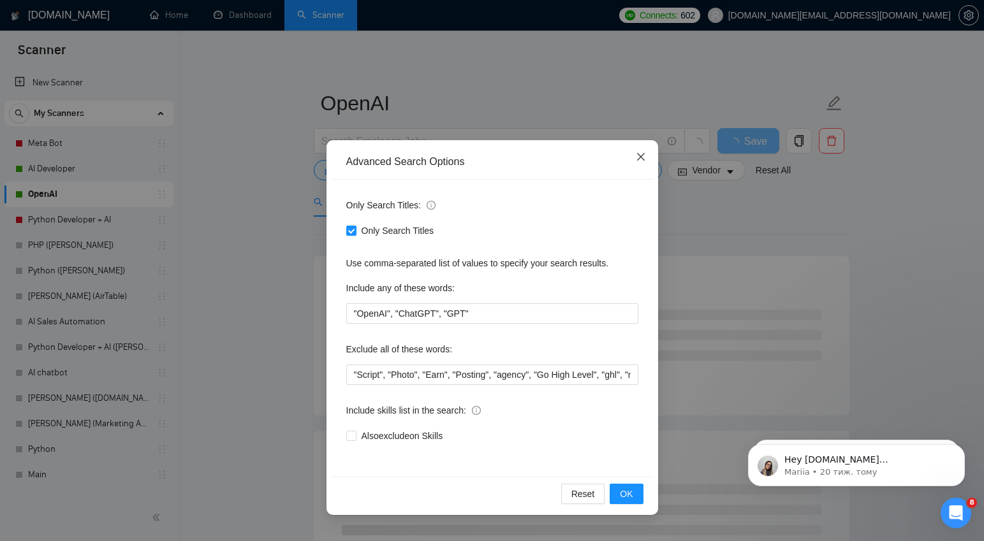
click at [638, 156] on icon "close" at bounding box center [641, 157] width 10 height 10
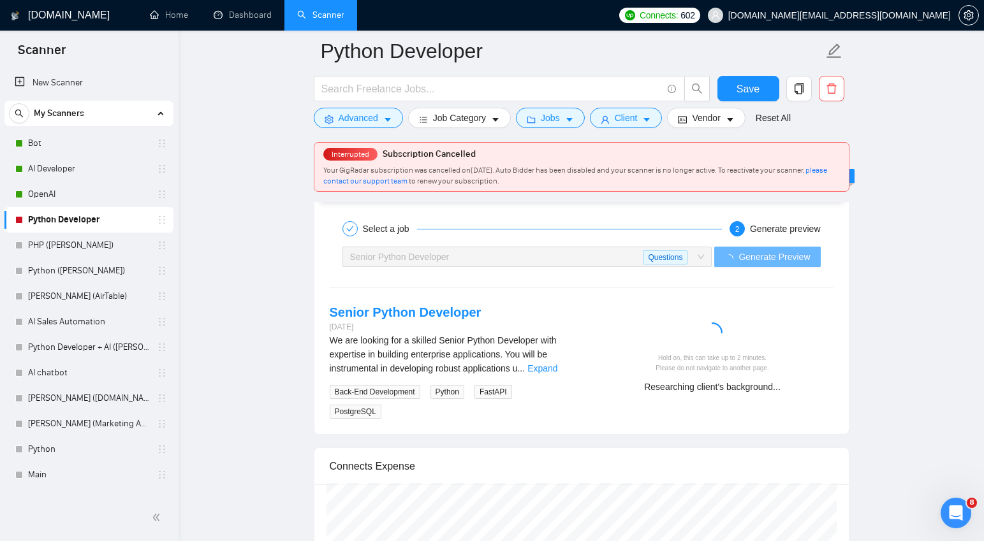
scroll to position [2527, 0]
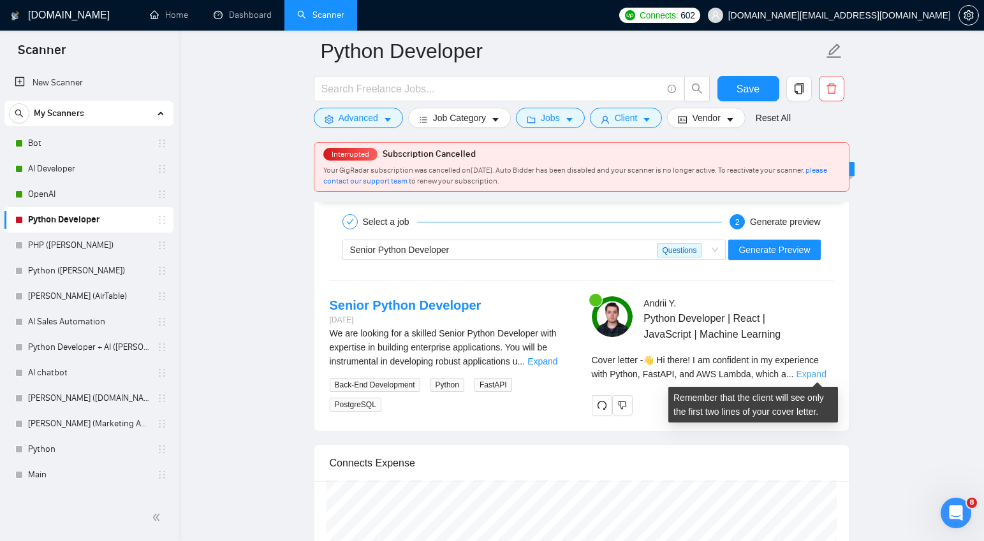
click at [813, 376] on link "Expand" at bounding box center [811, 374] width 30 height 10
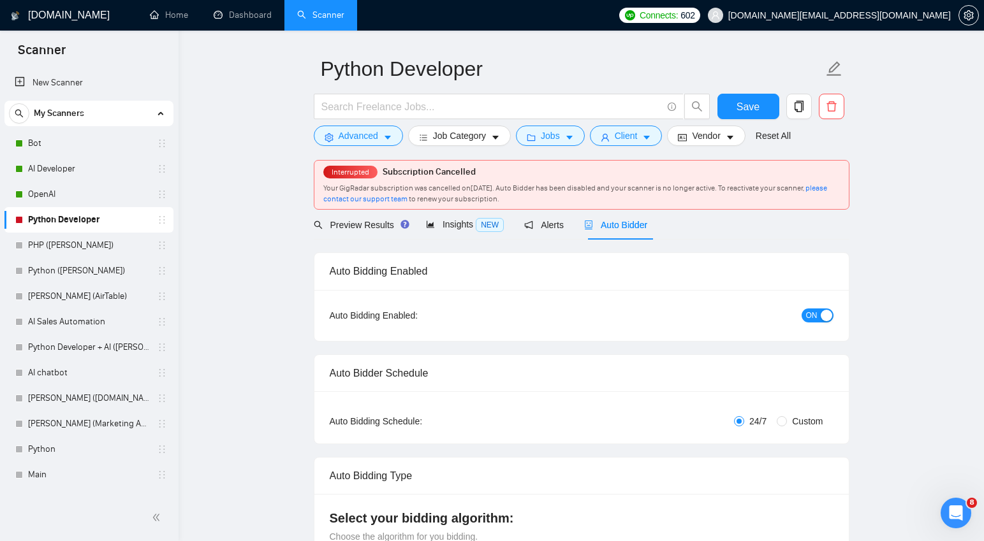
scroll to position [0, 0]
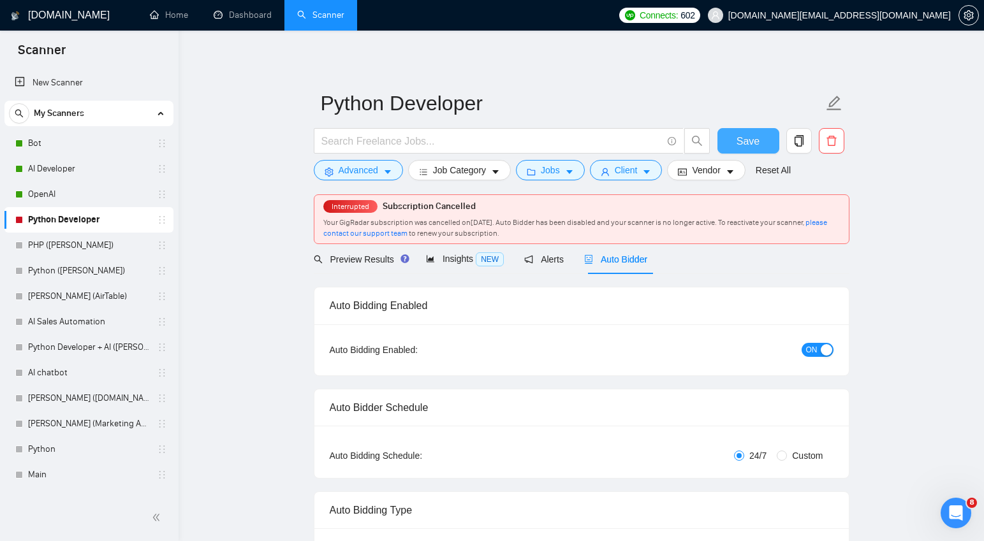
click at [749, 136] on span "Save" at bounding box center [748, 141] width 23 height 16
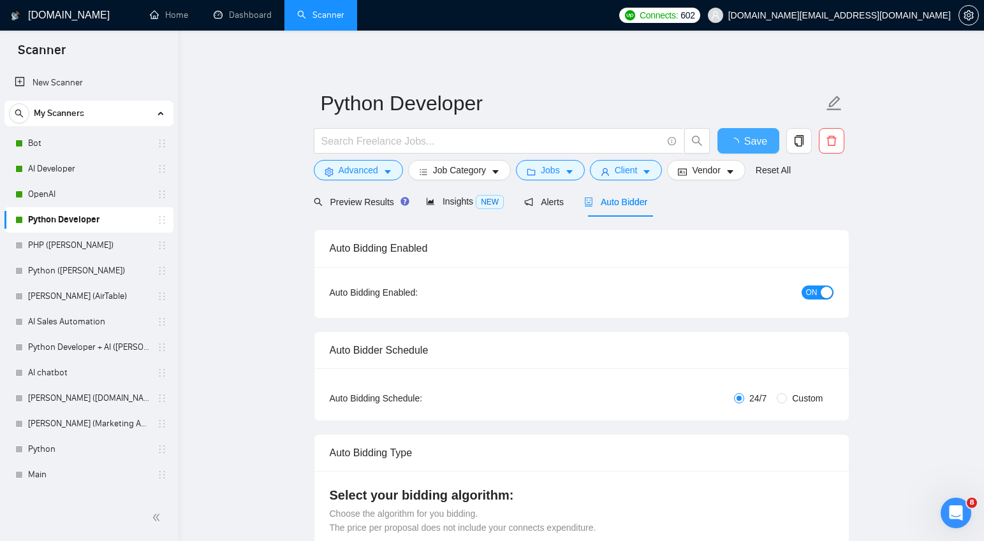
checkbox input "true"
click at [352, 205] on span "Preview Results" at bounding box center [360, 202] width 92 height 10
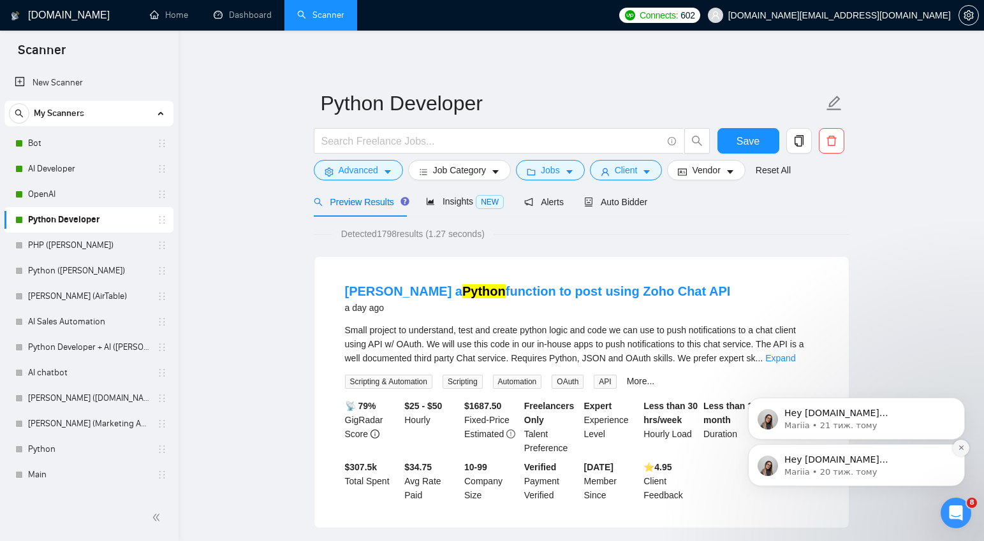
click at [964, 450] on button "Dismiss notification" at bounding box center [961, 448] width 17 height 17
click at [964, 450] on icon "Dismiss notification" at bounding box center [961, 448] width 7 height 7
